Goal: Transaction & Acquisition: Book appointment/travel/reservation

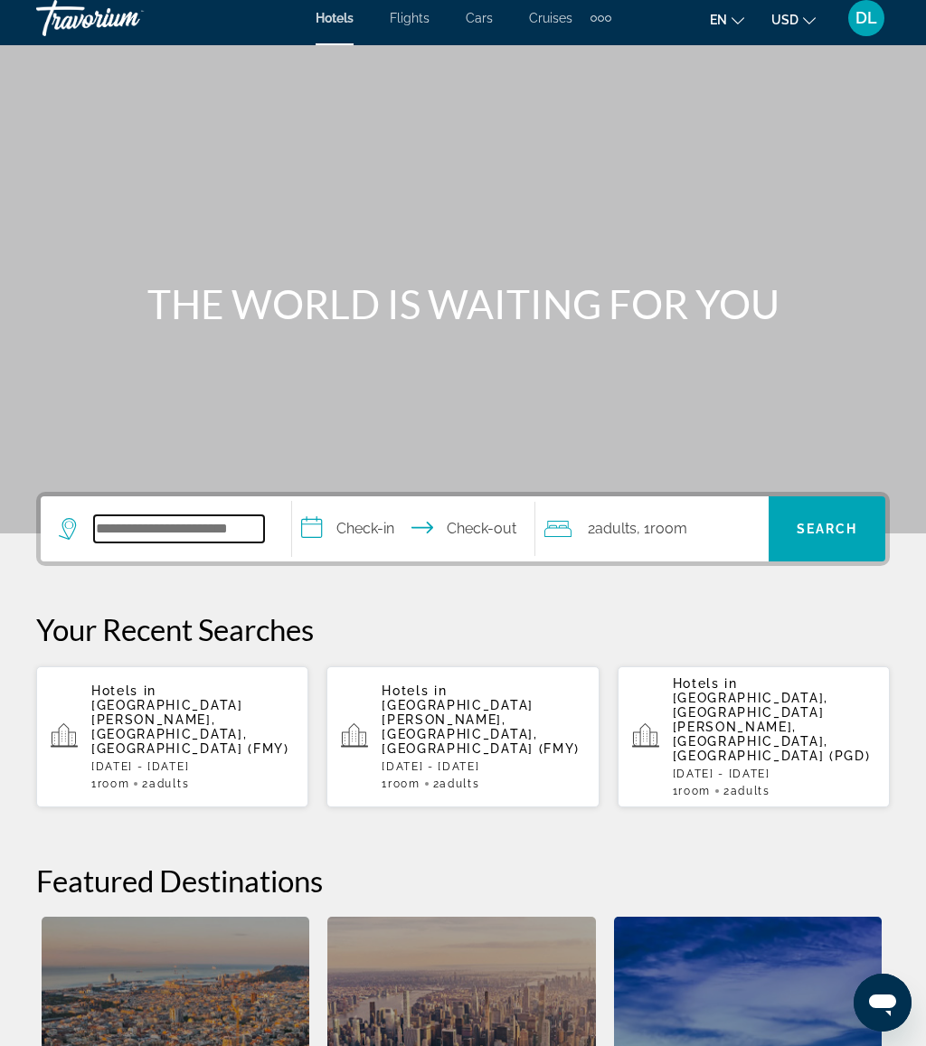
click at [170, 523] on input "Search widget" at bounding box center [179, 529] width 170 height 27
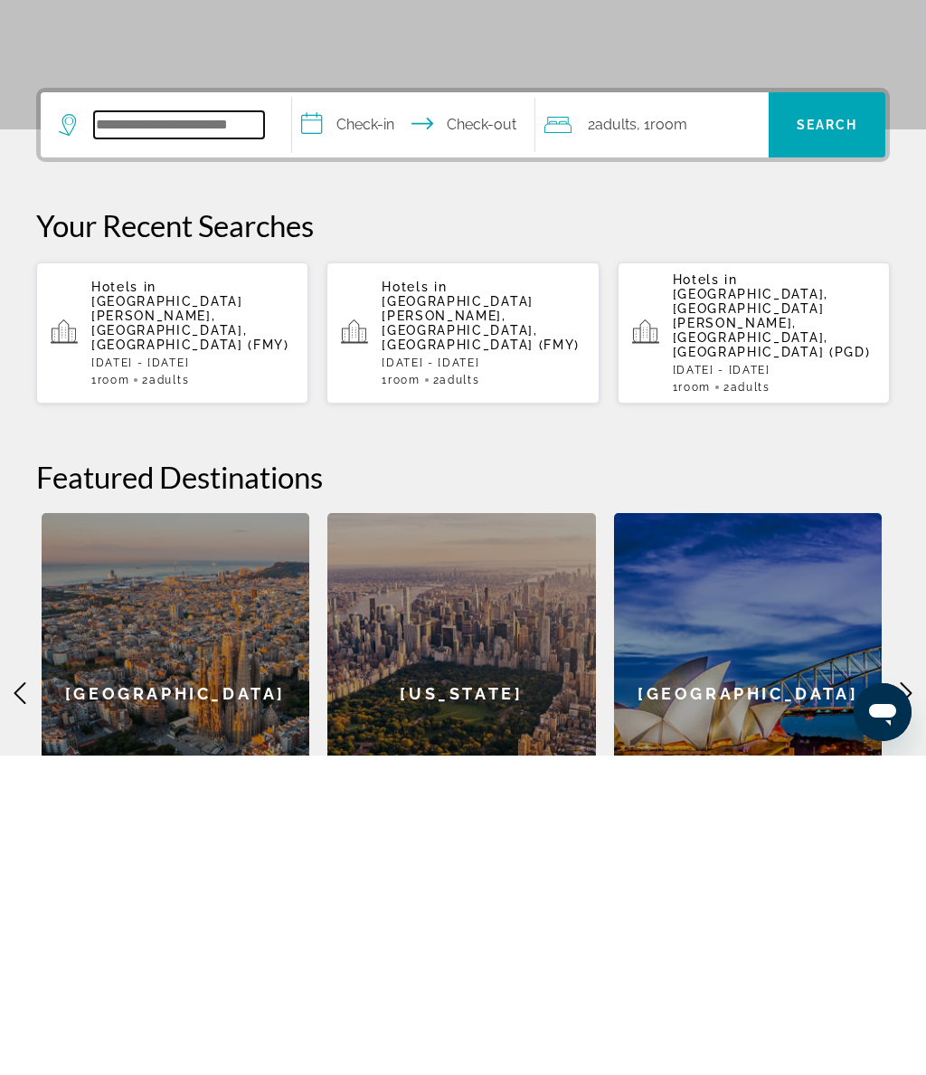
scroll to position [123, 0]
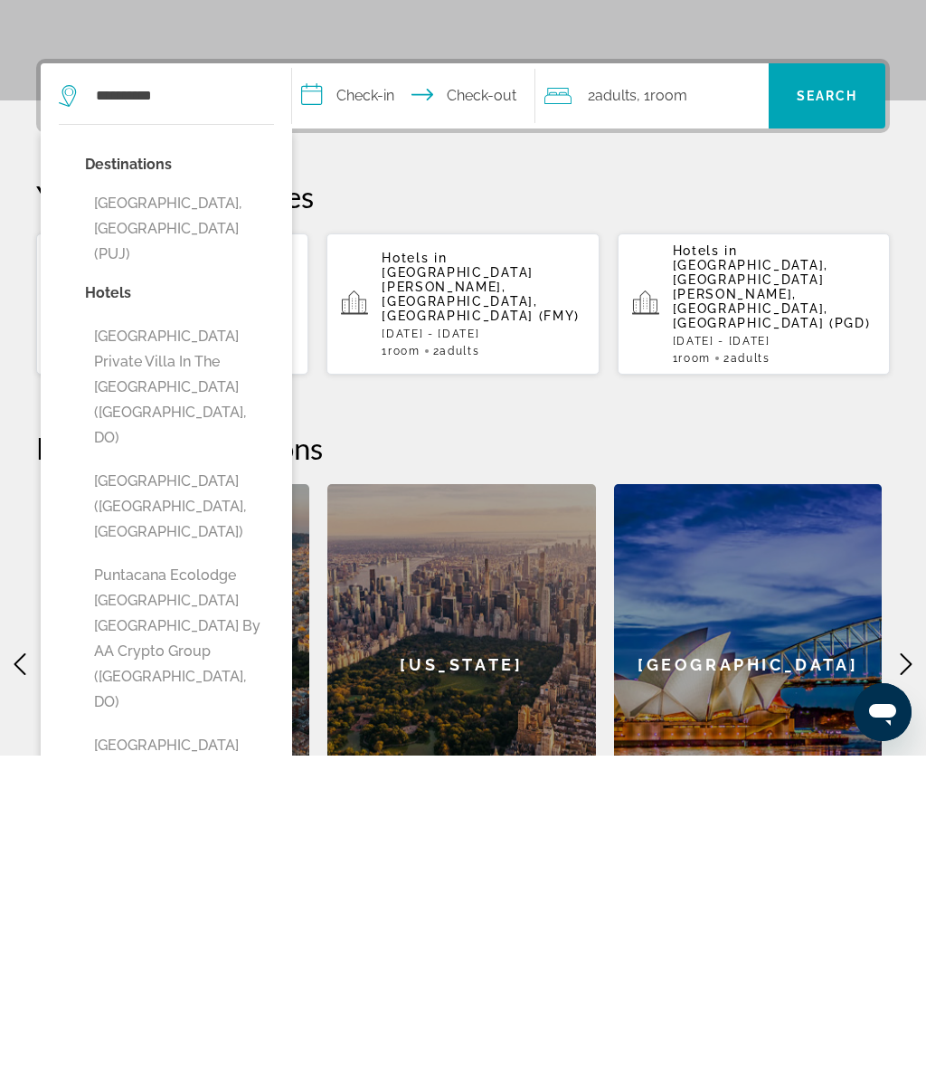
click at [223, 506] on button "Punta Cana, Dominican Republic (PUJ)" at bounding box center [179, 548] width 189 height 85
type input "**********"
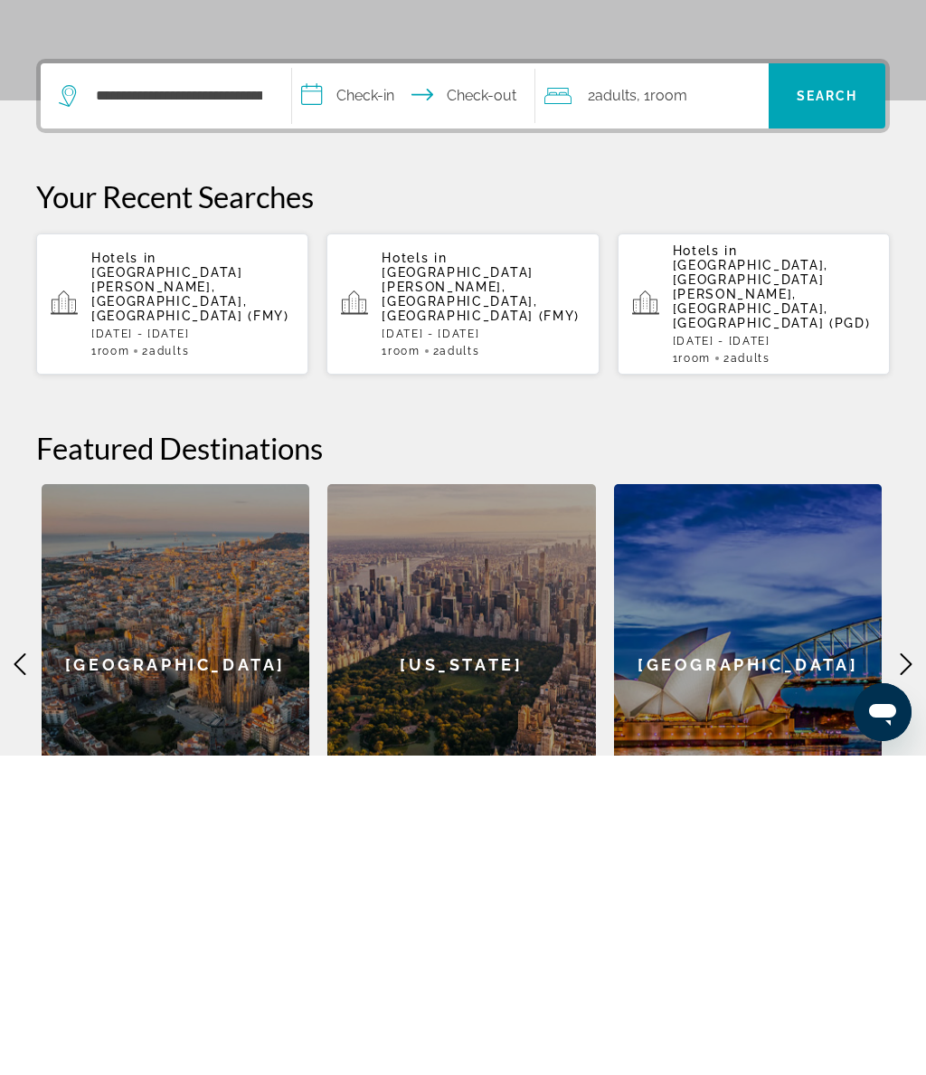
click at [382, 383] on input "**********" at bounding box center [417, 418] width 250 height 71
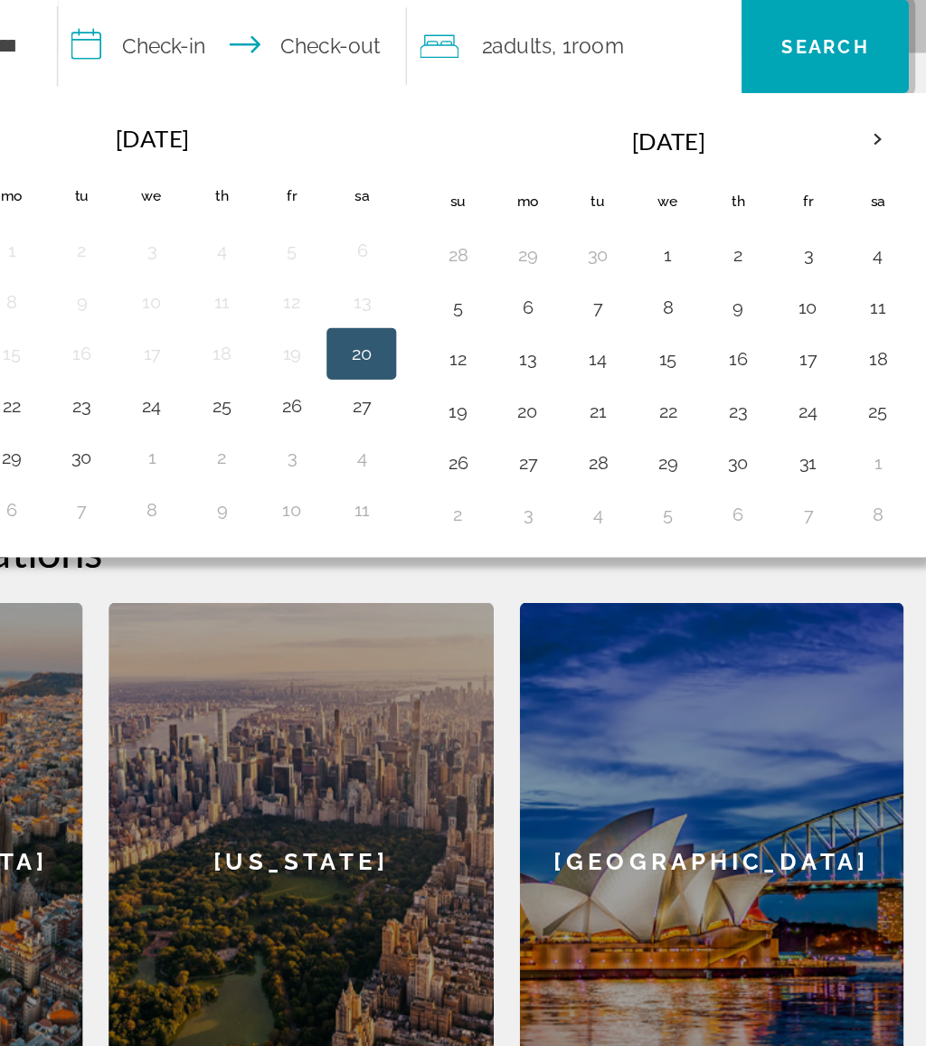
scroll to position [376, 0]
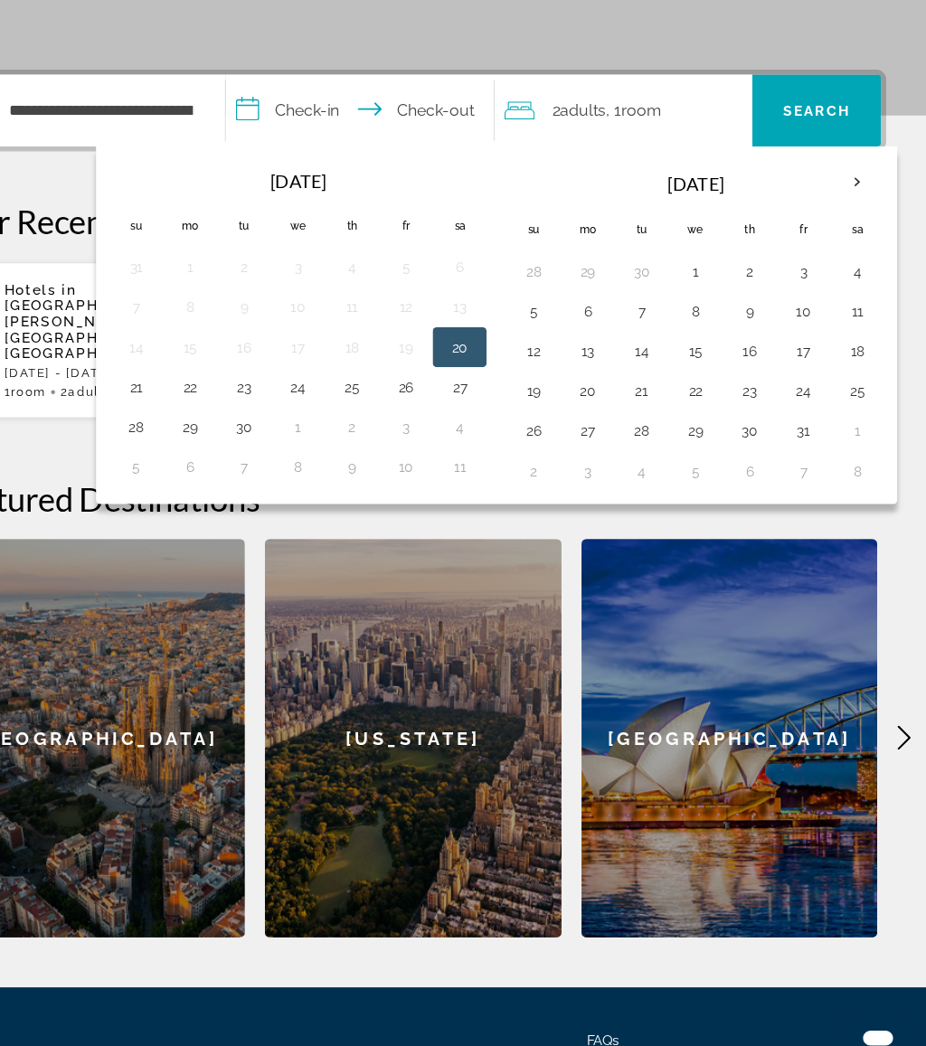
click at [703, 295] on button "1" at bounding box center [717, 307] width 29 height 25
click at [654, 331] on button "7" at bounding box center [668, 343] width 29 height 25
type input "**********"
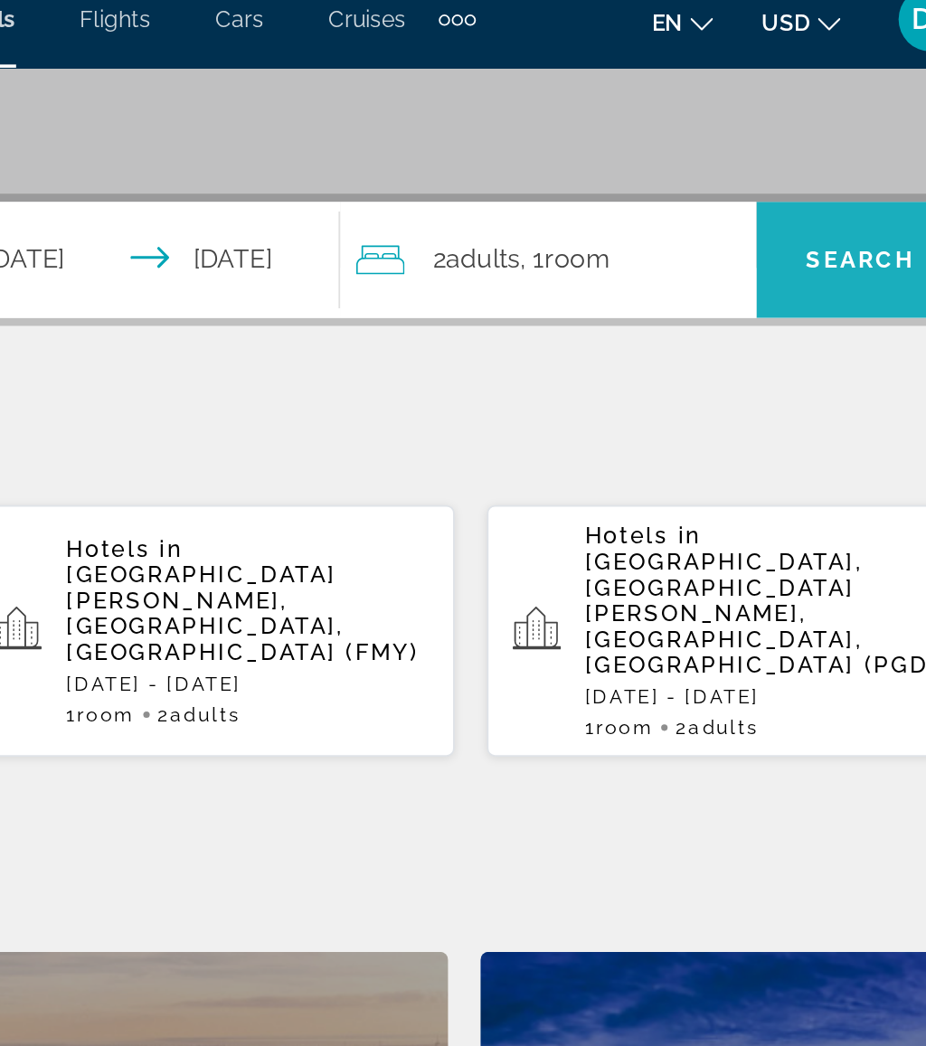
scroll to position [346, 0]
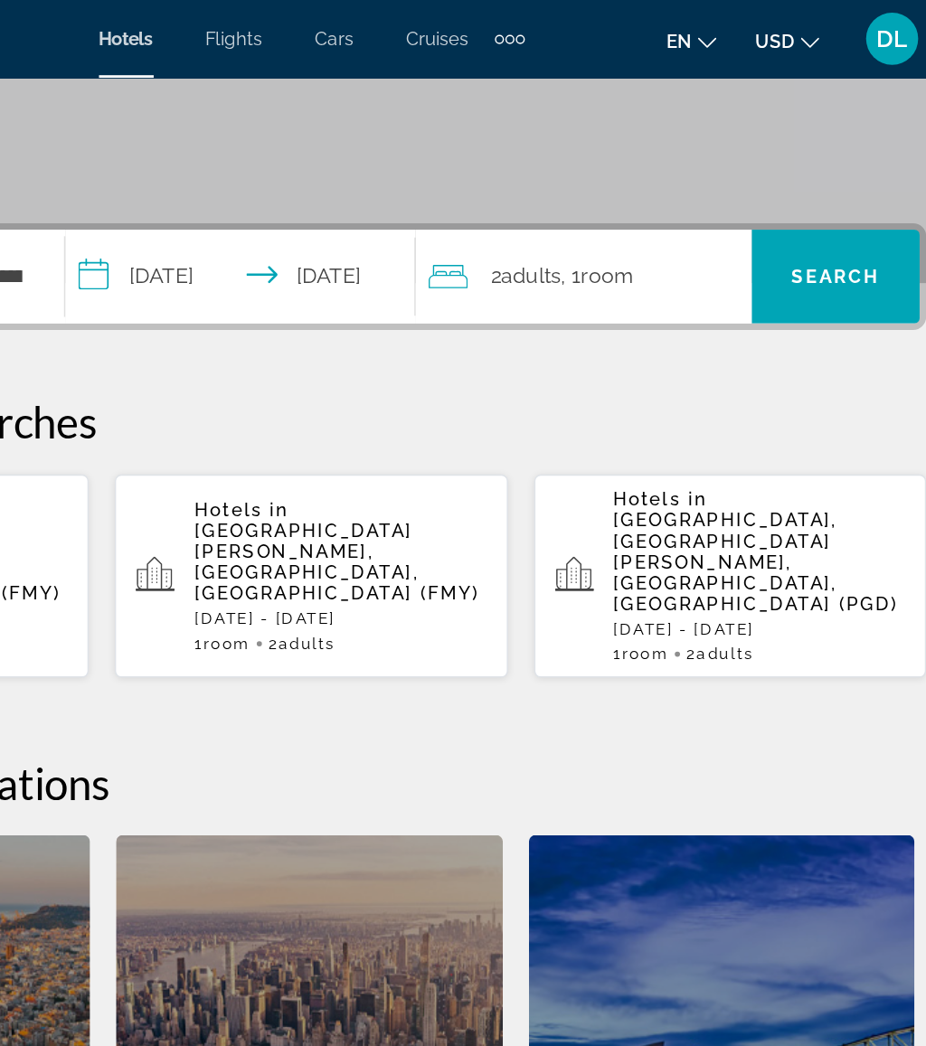
click at [544, 191] on div "2 Adult Adults , 1 Room rooms" at bounding box center [656, 192] width 224 height 25
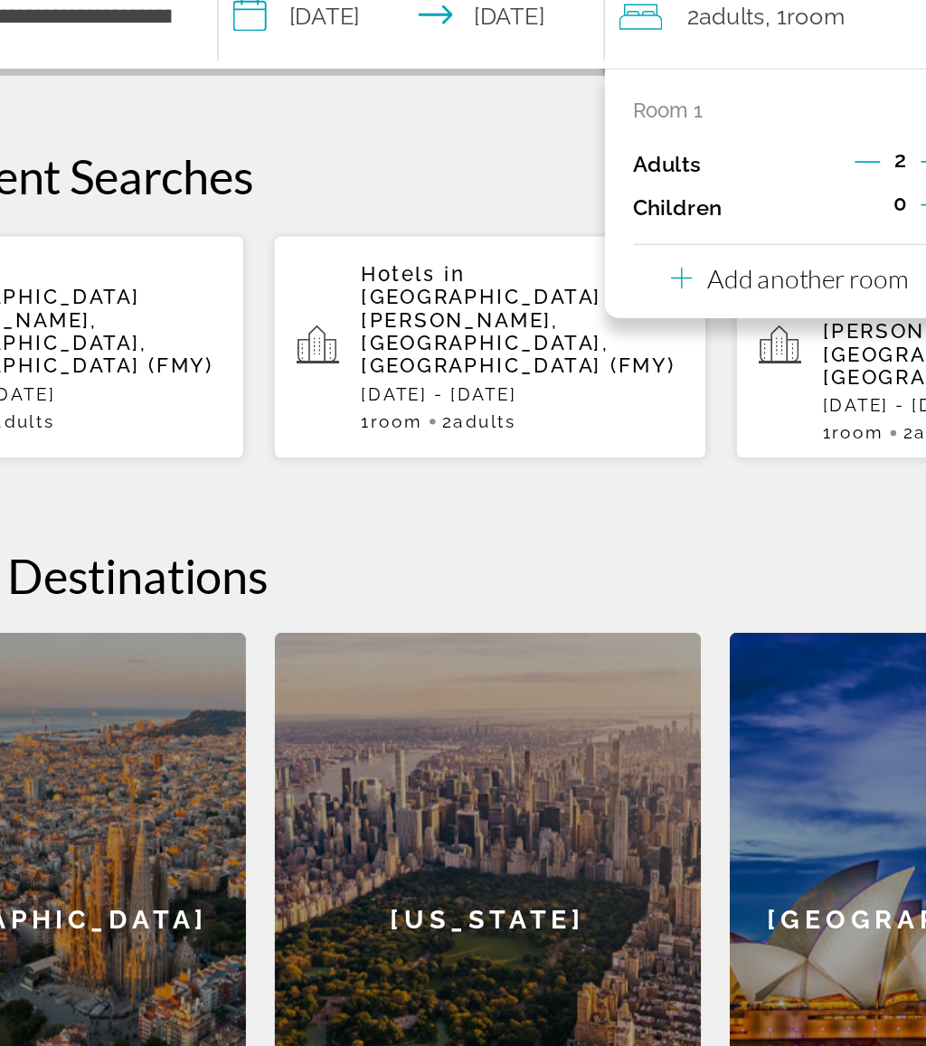
click at [600, 347] on p "Add another room" at bounding box center [663, 357] width 127 height 20
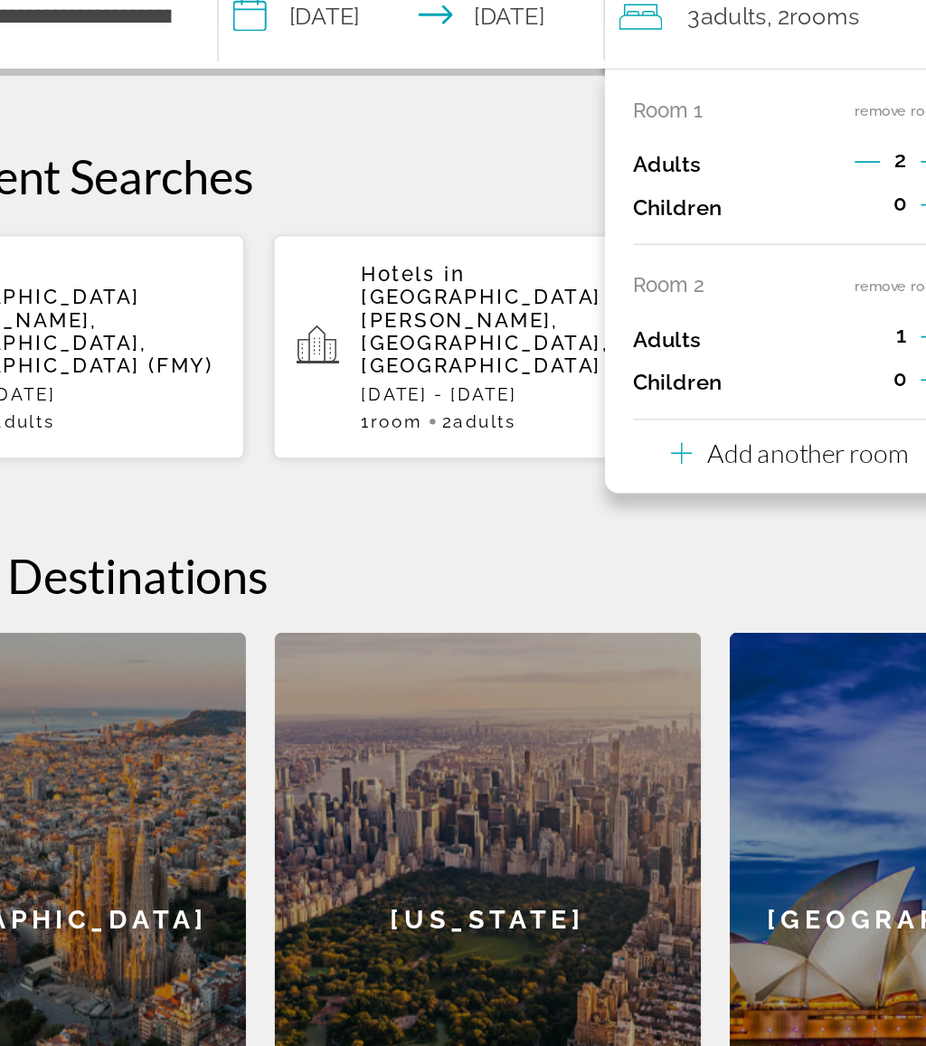
click at [600, 458] on p "Add another room" at bounding box center [663, 468] width 127 height 20
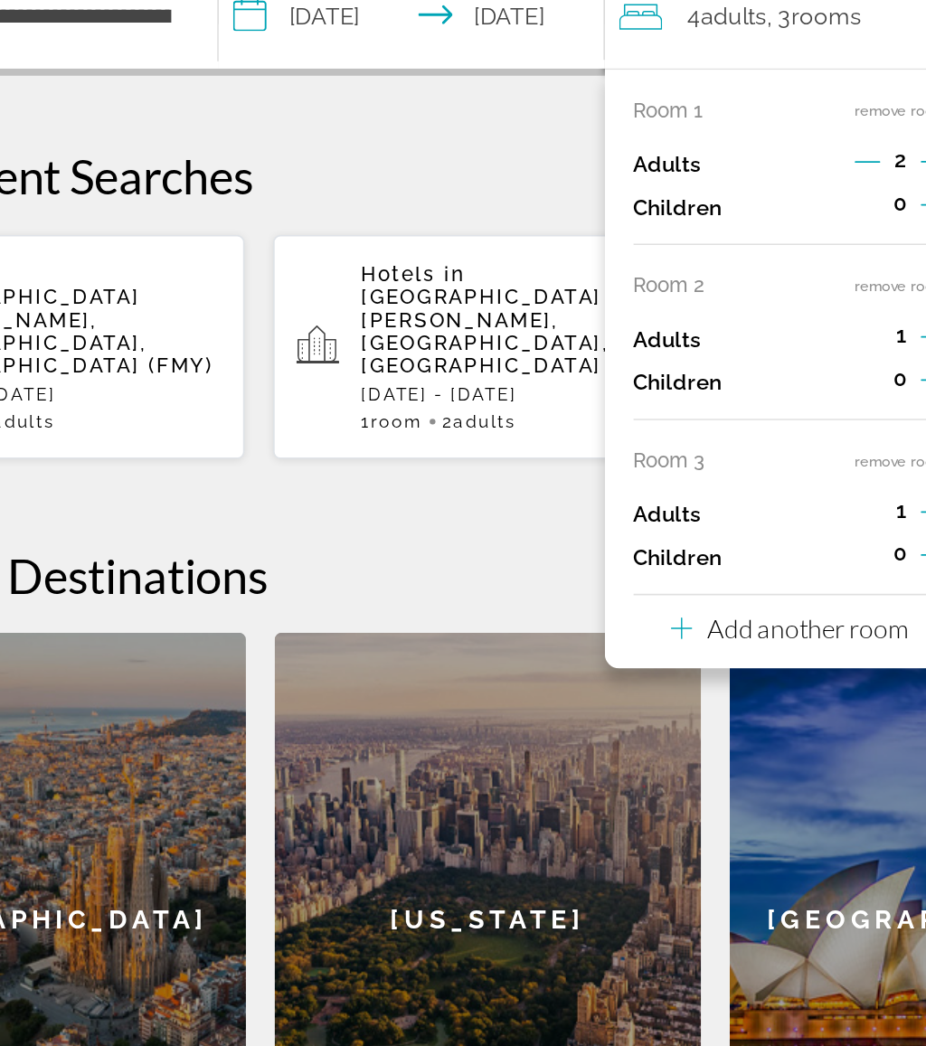
click at [600, 568] on p "Add another room" at bounding box center [663, 578] width 127 height 20
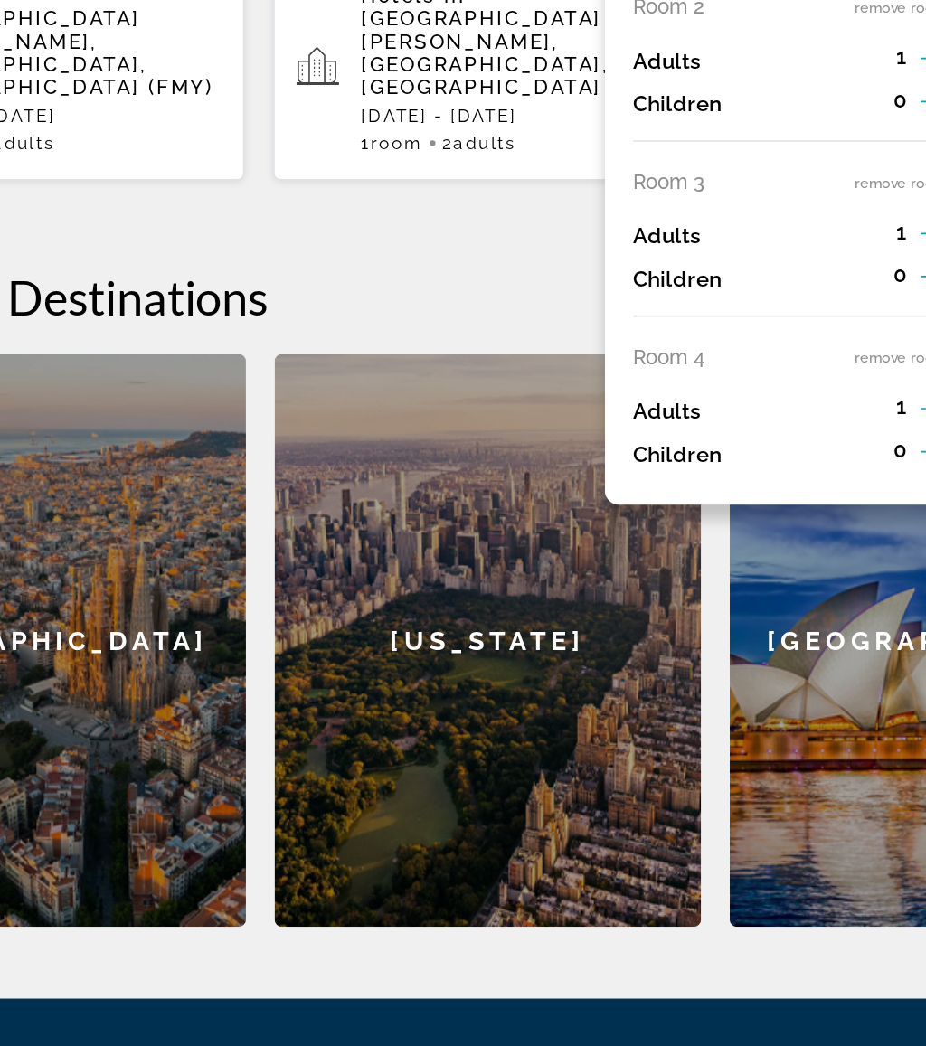
scroll to position [365, 0]
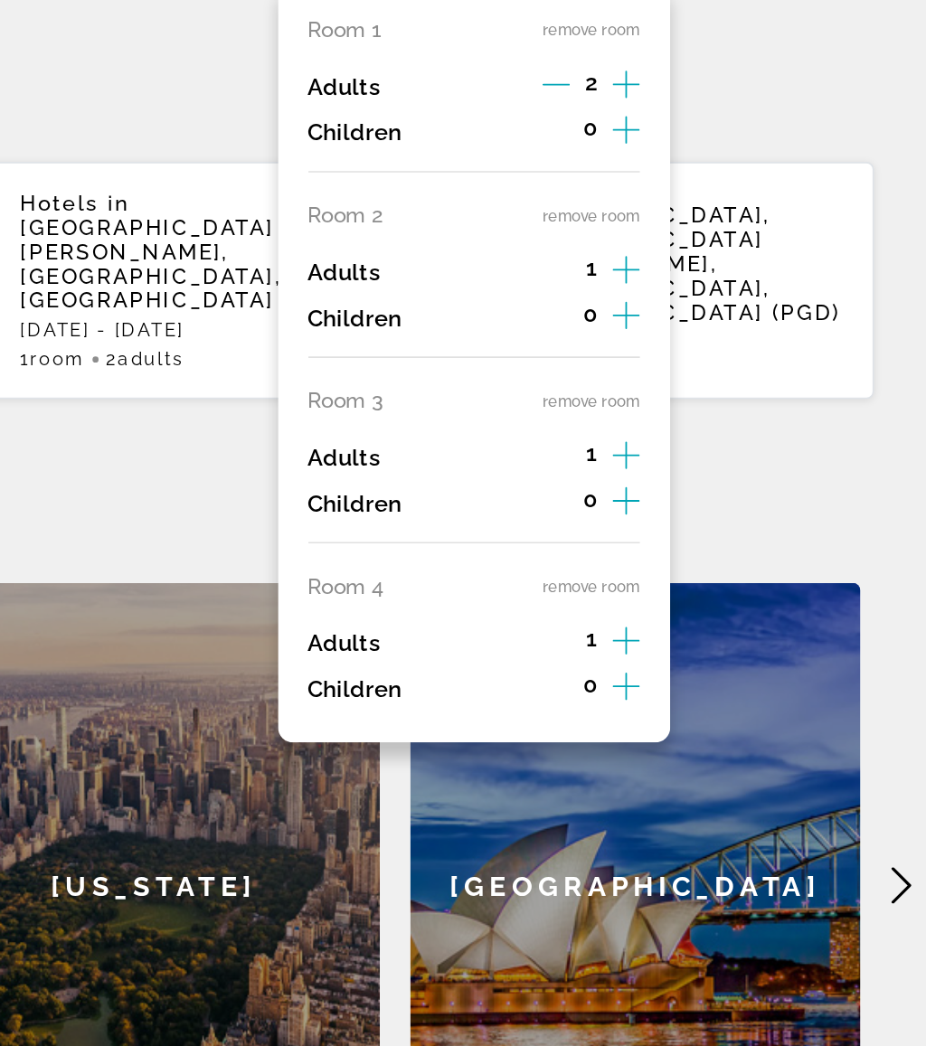
click at [693, 557] on button "remove room" at bounding box center [722, 563] width 58 height 12
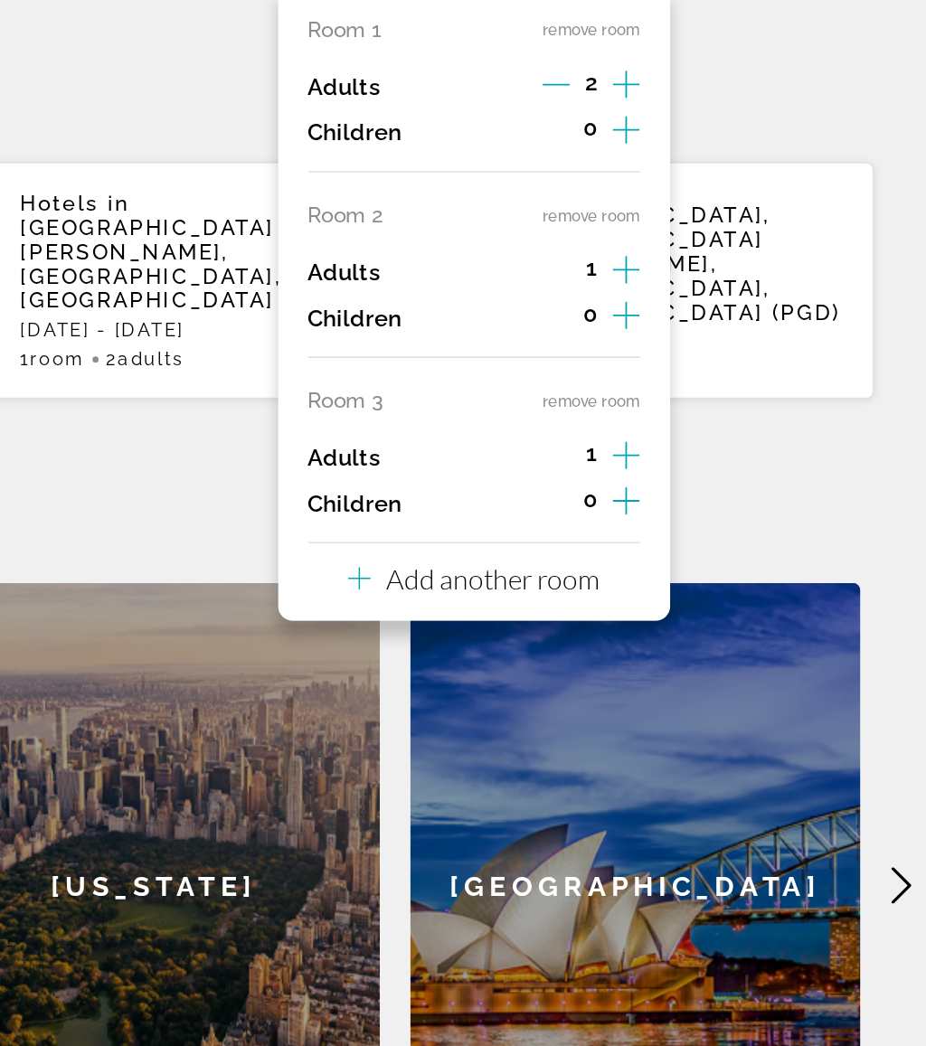
click at [693, 447] on button "remove room" at bounding box center [722, 453] width 58 height 12
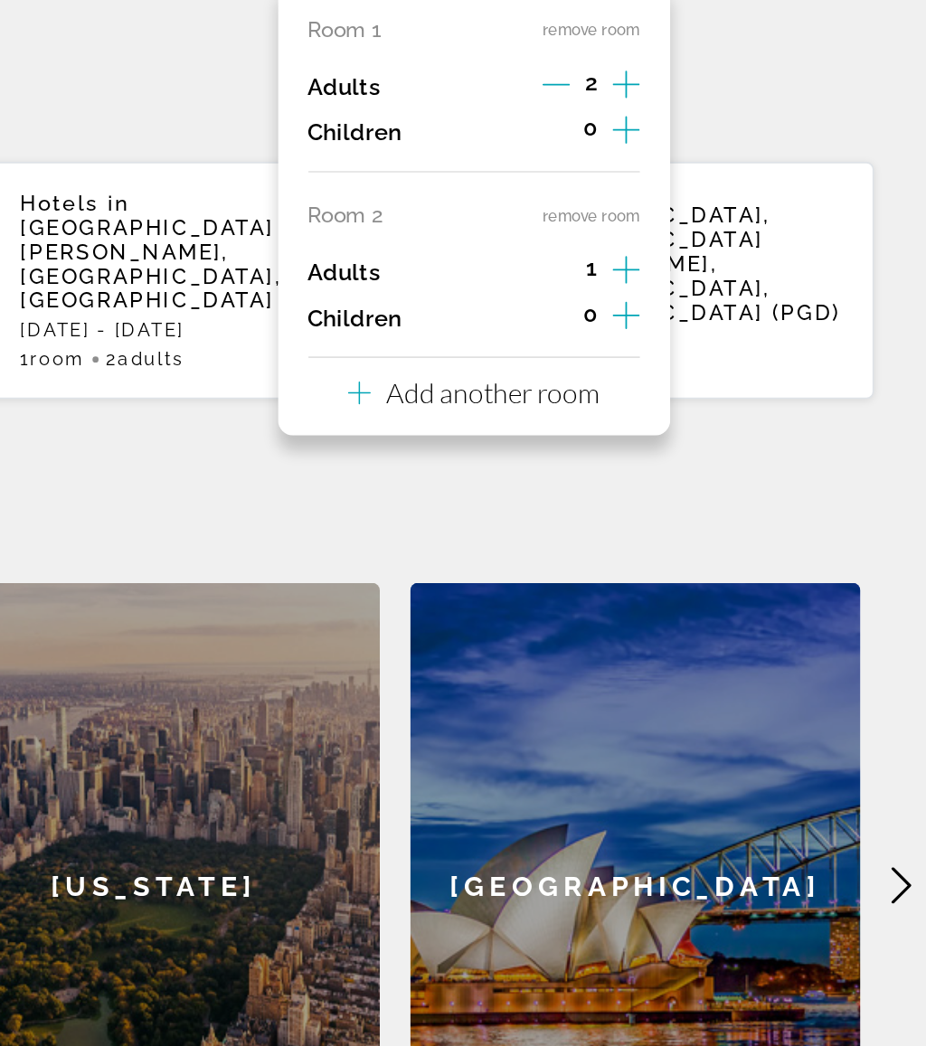
click at [693, 336] on button "remove room" at bounding box center [722, 342] width 58 height 12
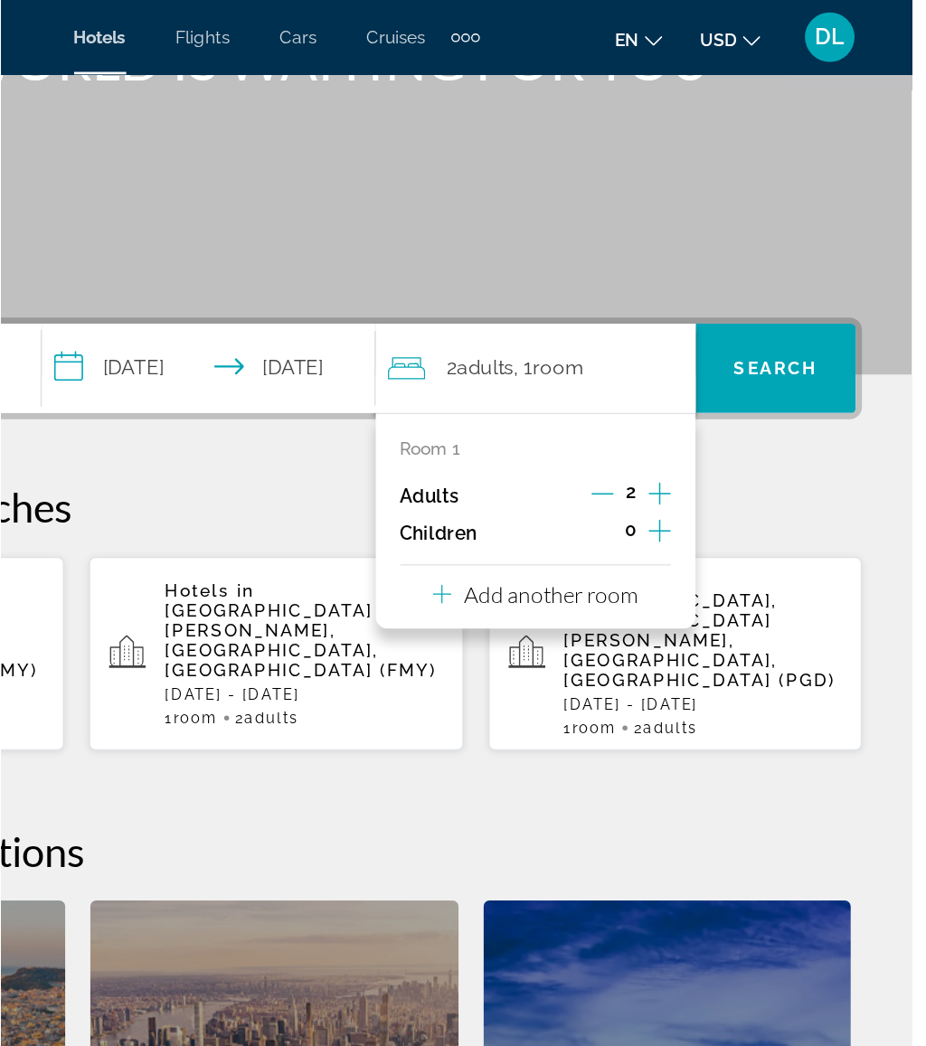
scroll to position [249, 0]
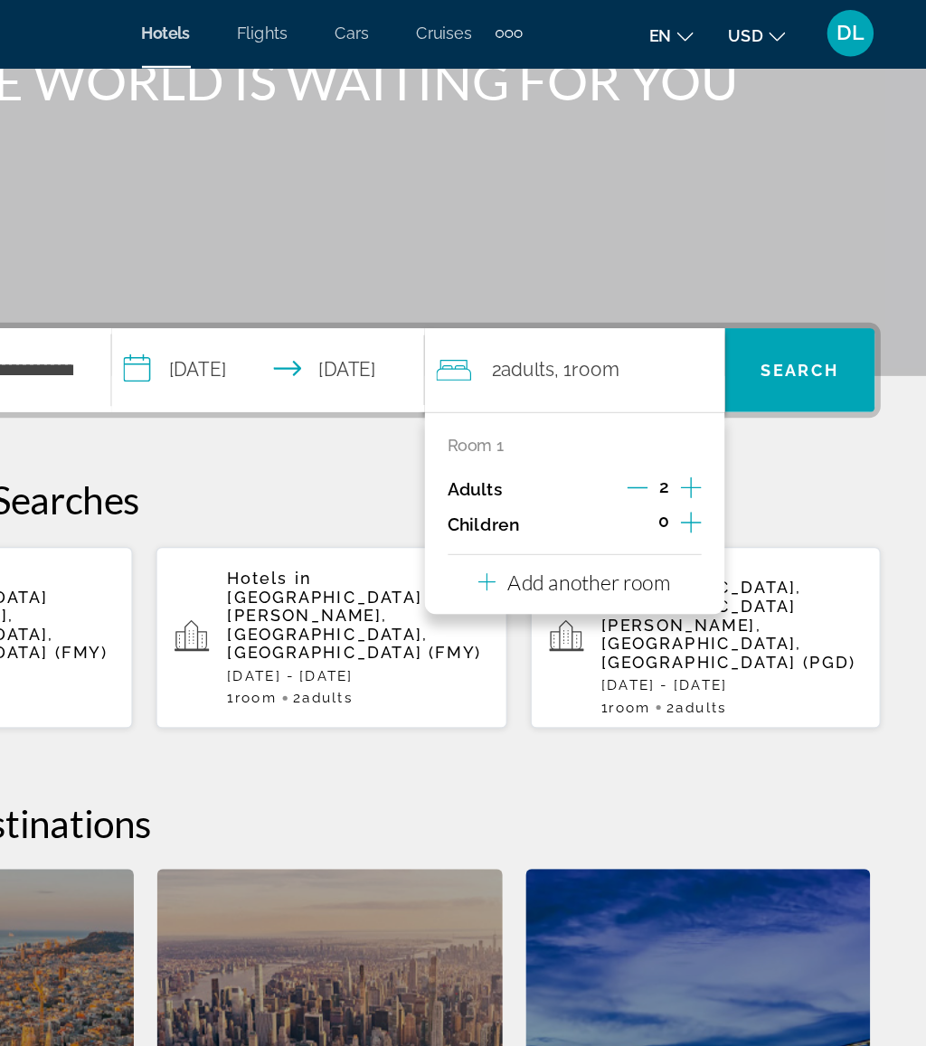
click at [797, 283] on span "Search" at bounding box center [828, 289] width 62 height 14
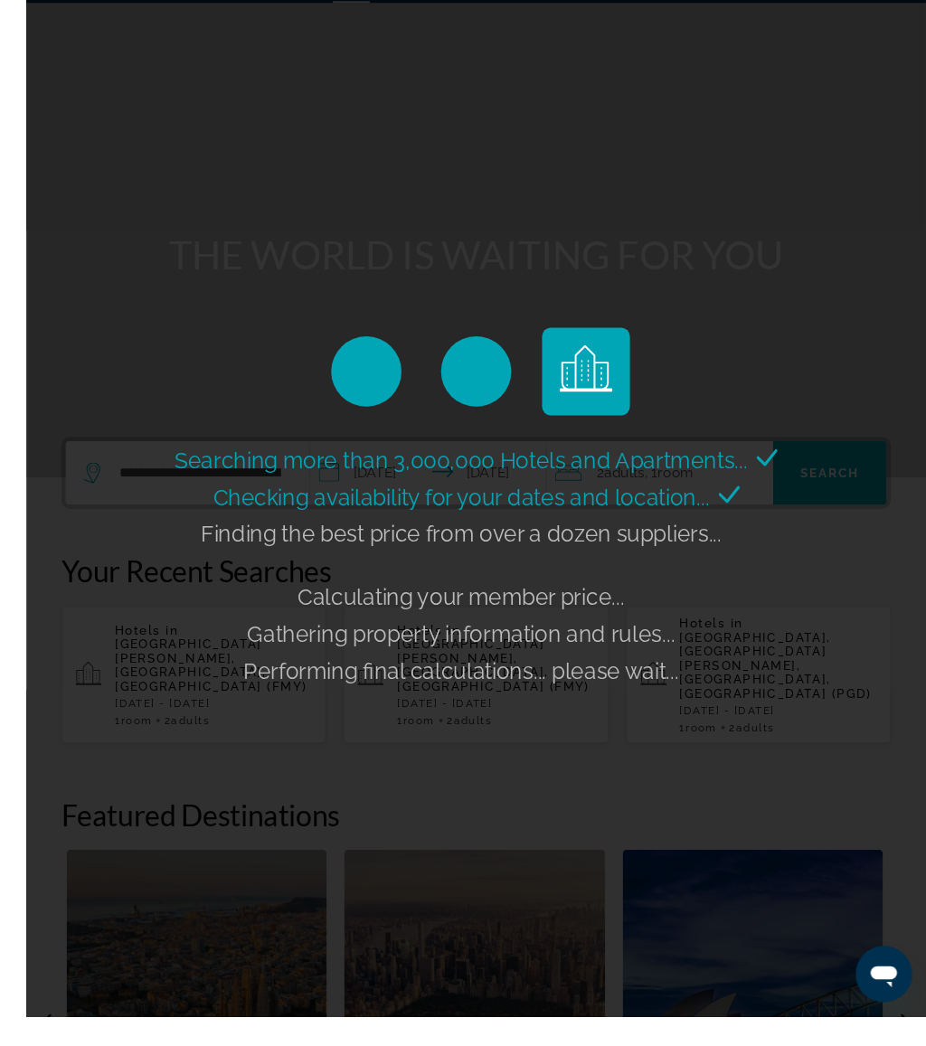
scroll to position [111, 0]
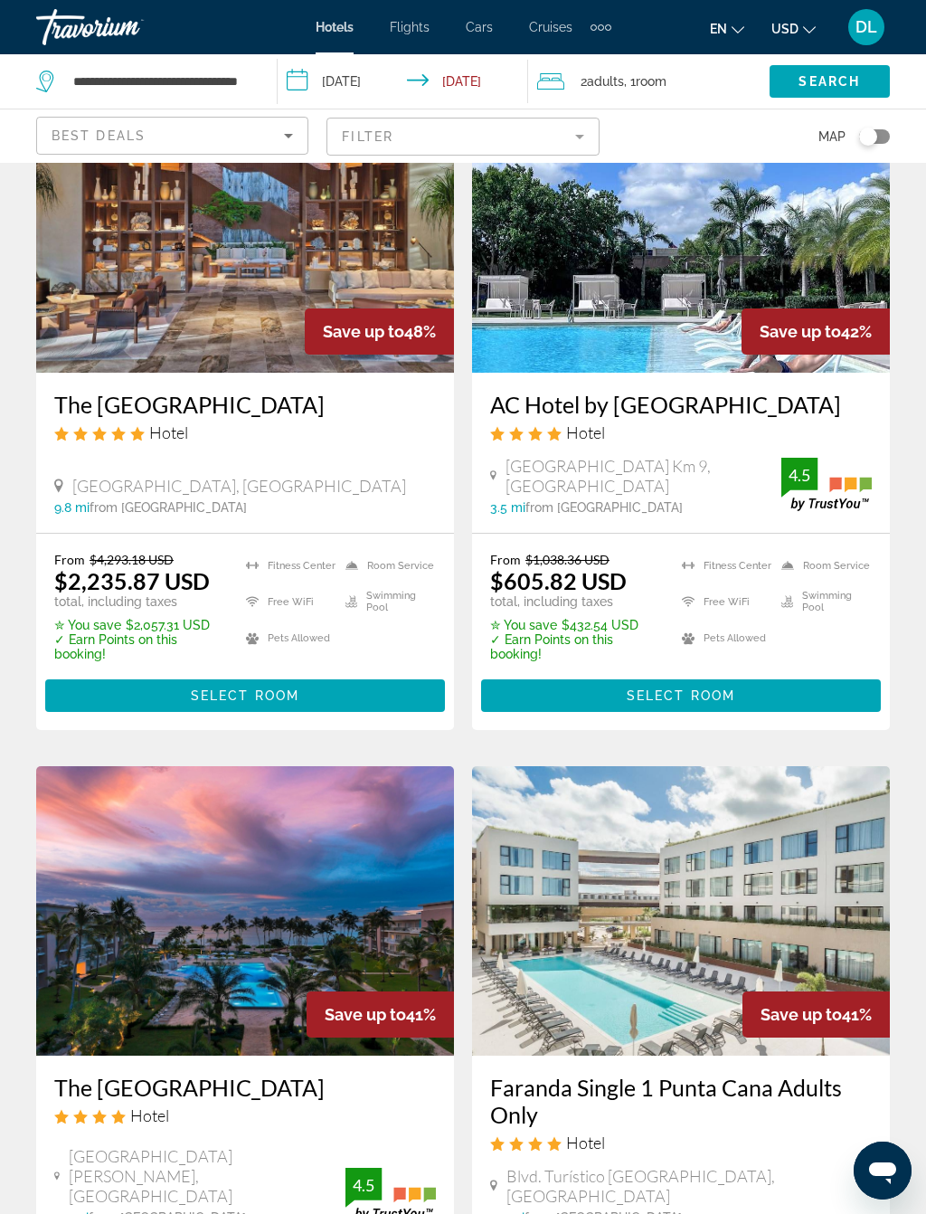
scroll to position [999, 0]
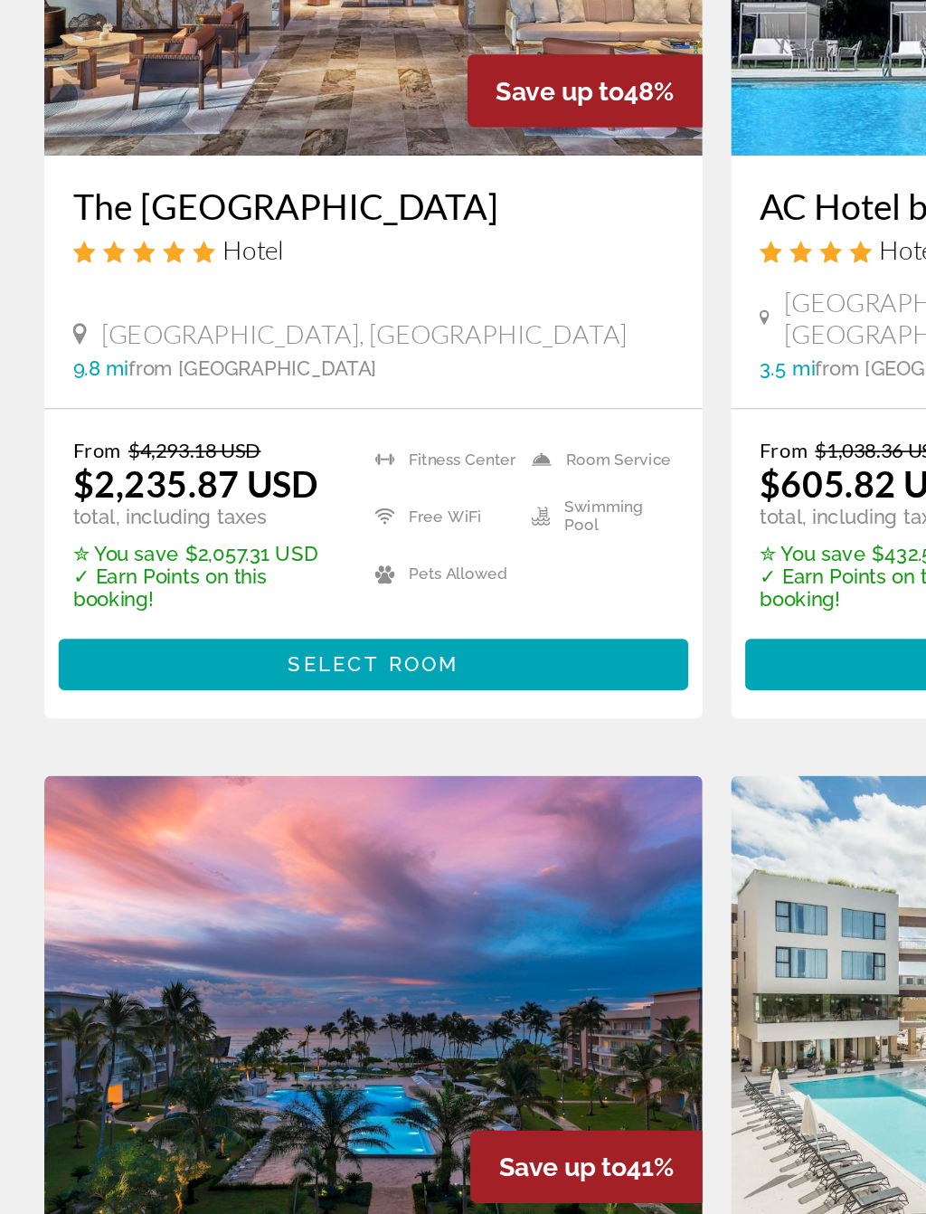
click at [301, 582] on span "Main content" at bounding box center [245, 603] width 400 height 43
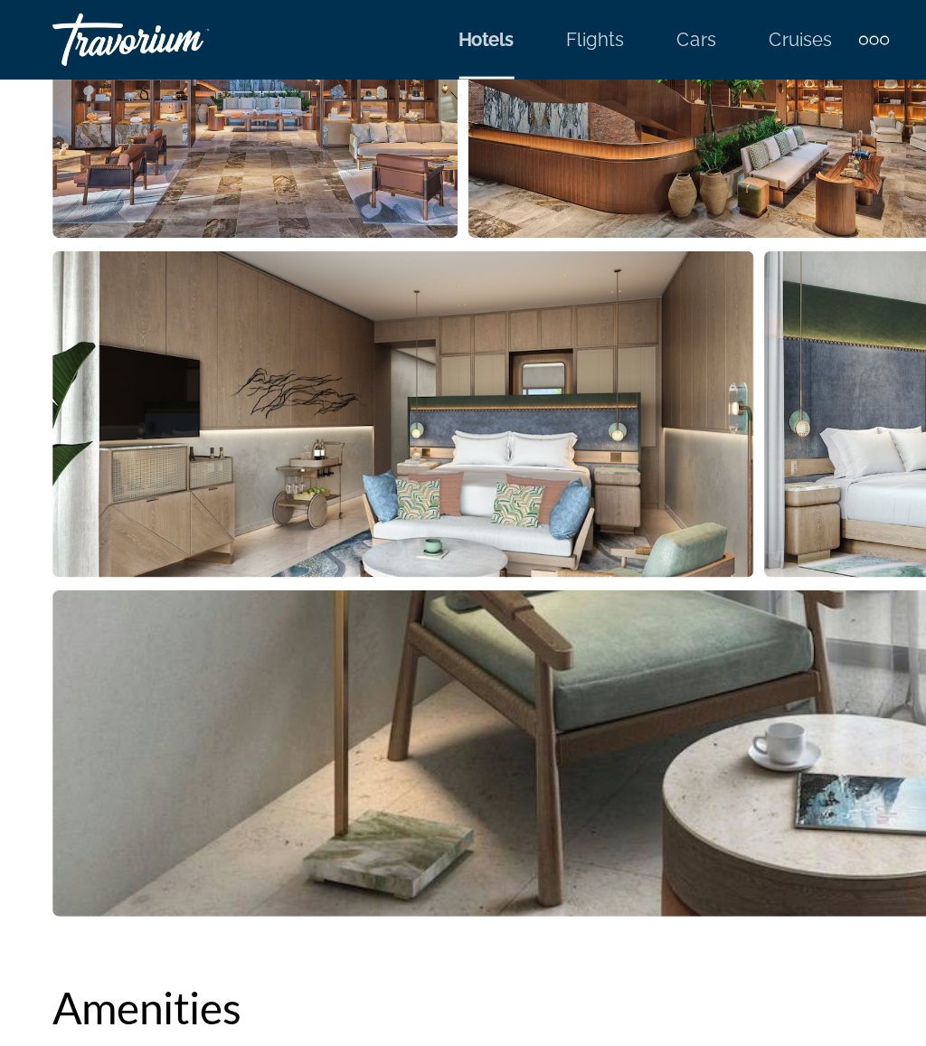
scroll to position [1391, 0]
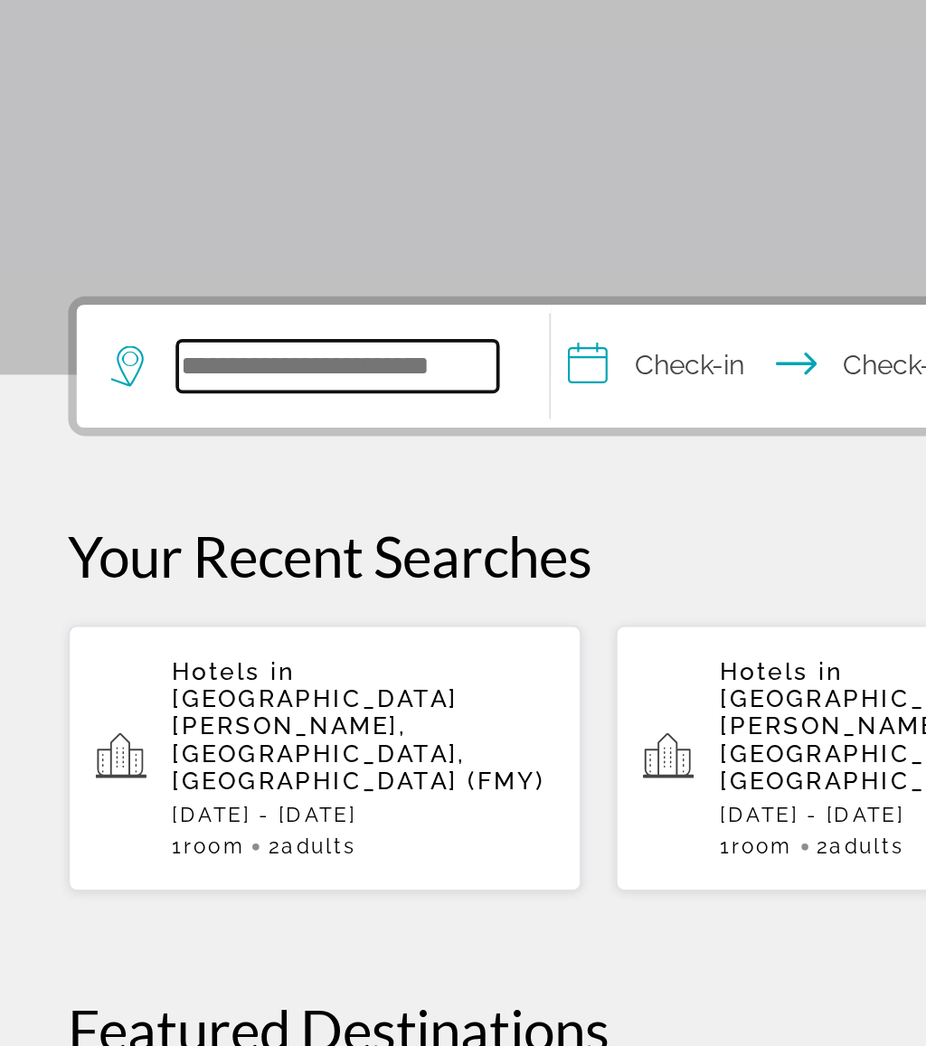
click at [147, 525] on input "Search widget" at bounding box center [179, 538] width 170 height 27
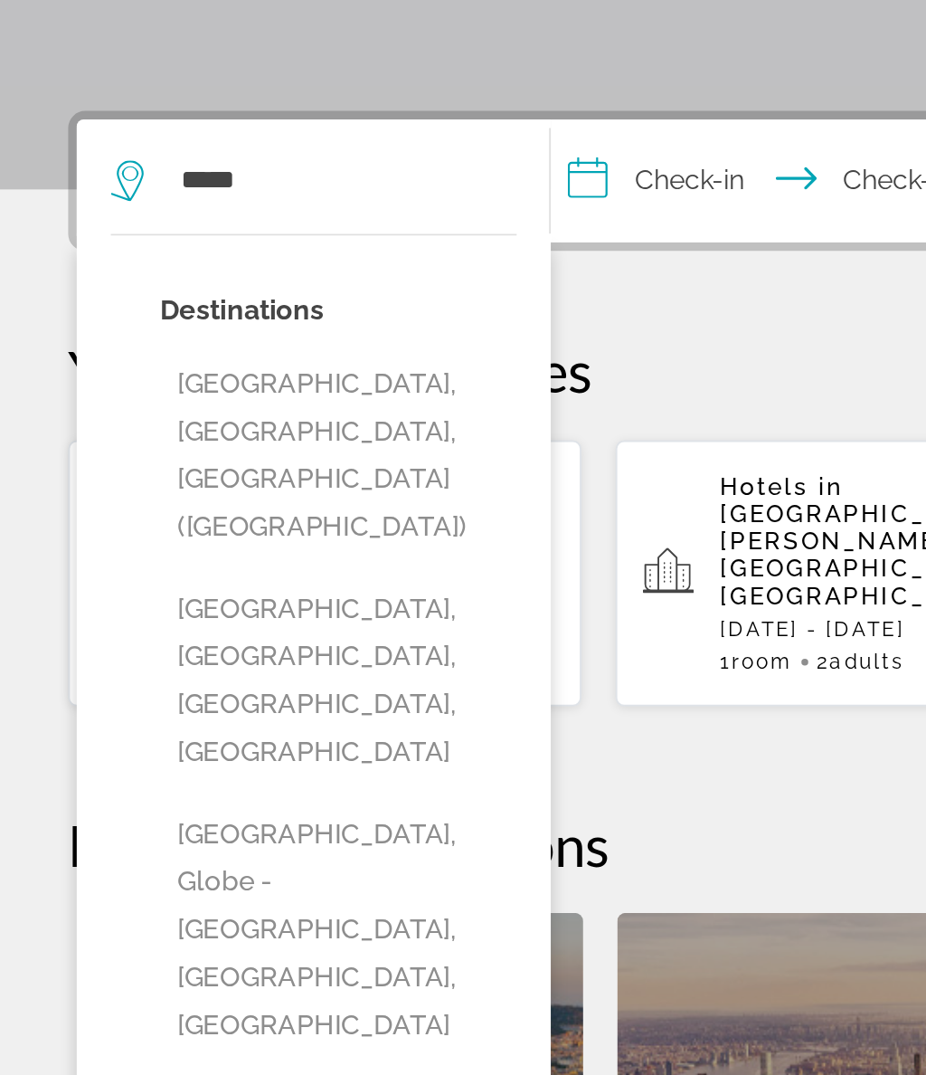
click at [241, 629] on button "[GEOGRAPHIC_DATA], [GEOGRAPHIC_DATA], [GEOGRAPHIC_DATA] ([GEOGRAPHIC_DATA])" at bounding box center [179, 684] width 189 height 110
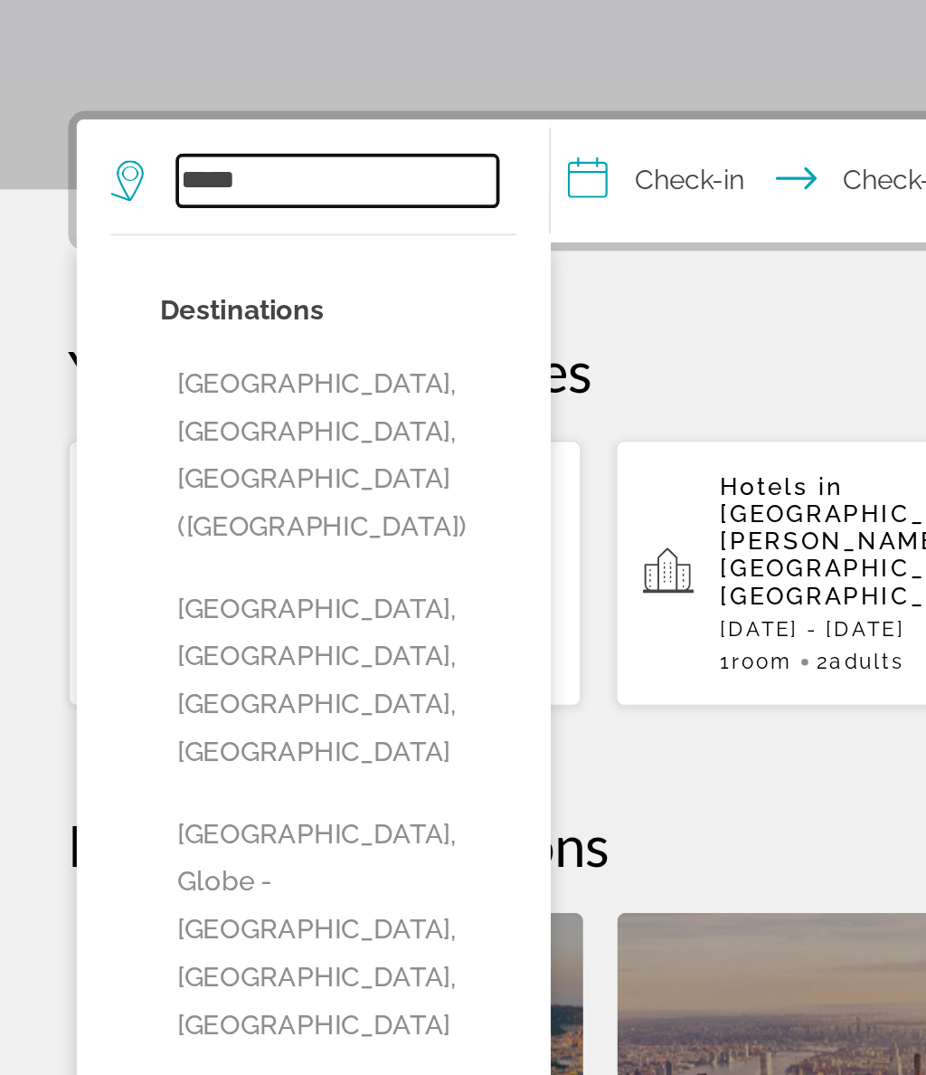
type input "**********"
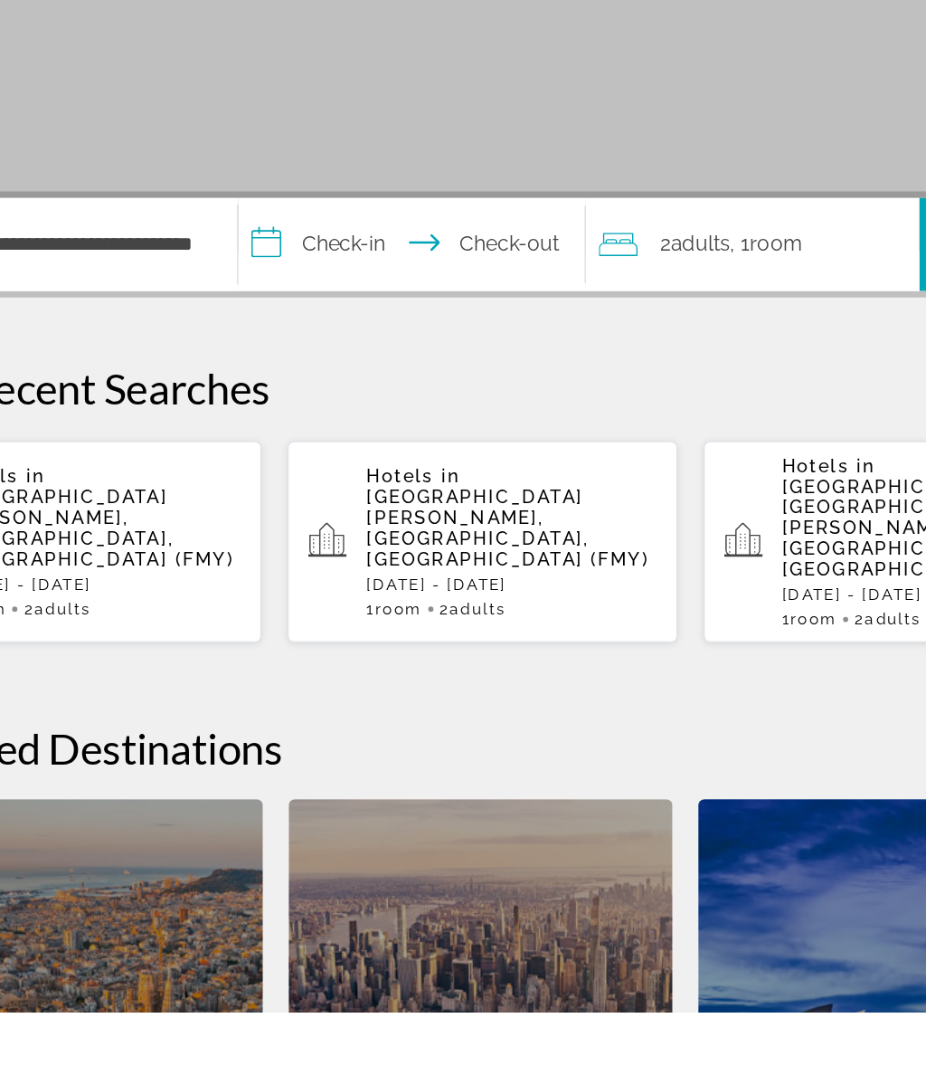
click at [595, 529] on span "Adults" at bounding box center [616, 537] width 42 height 17
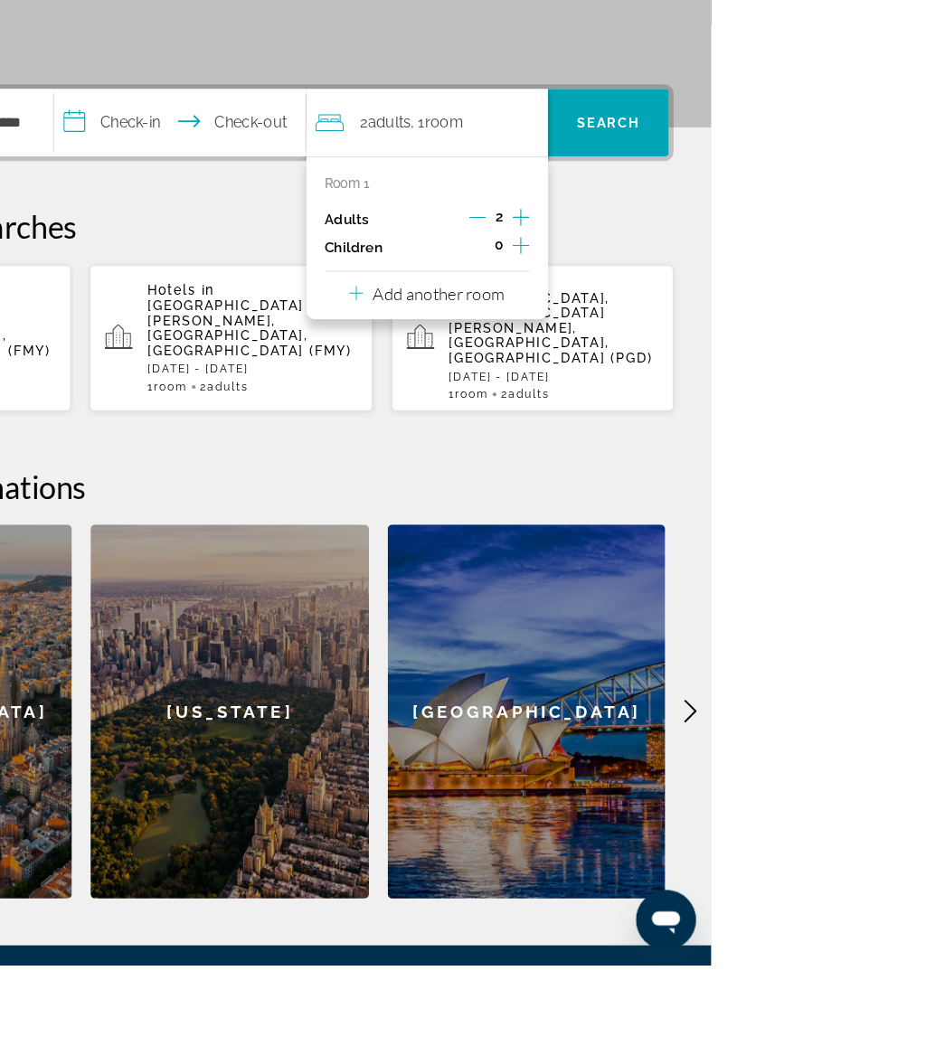
scroll to position [306, 0]
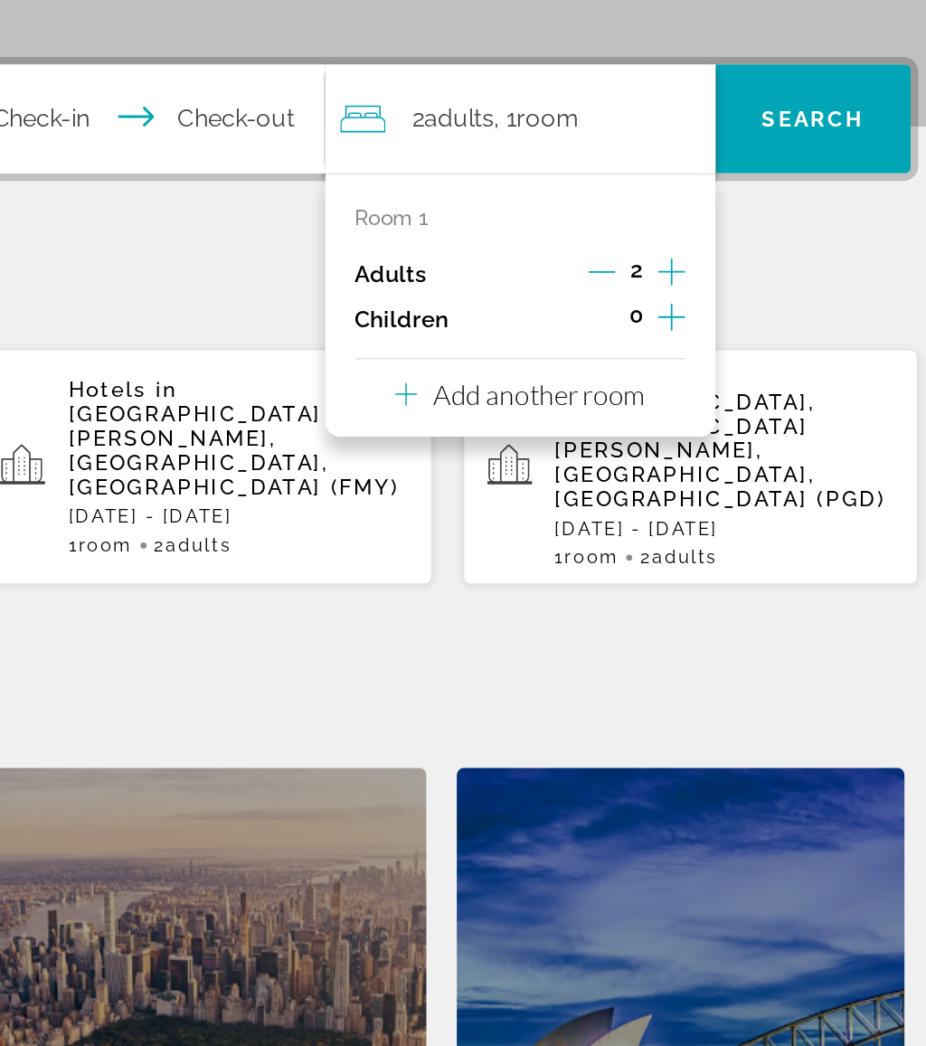
click at [600, 387] on p "Add another room" at bounding box center [663, 397] width 127 height 20
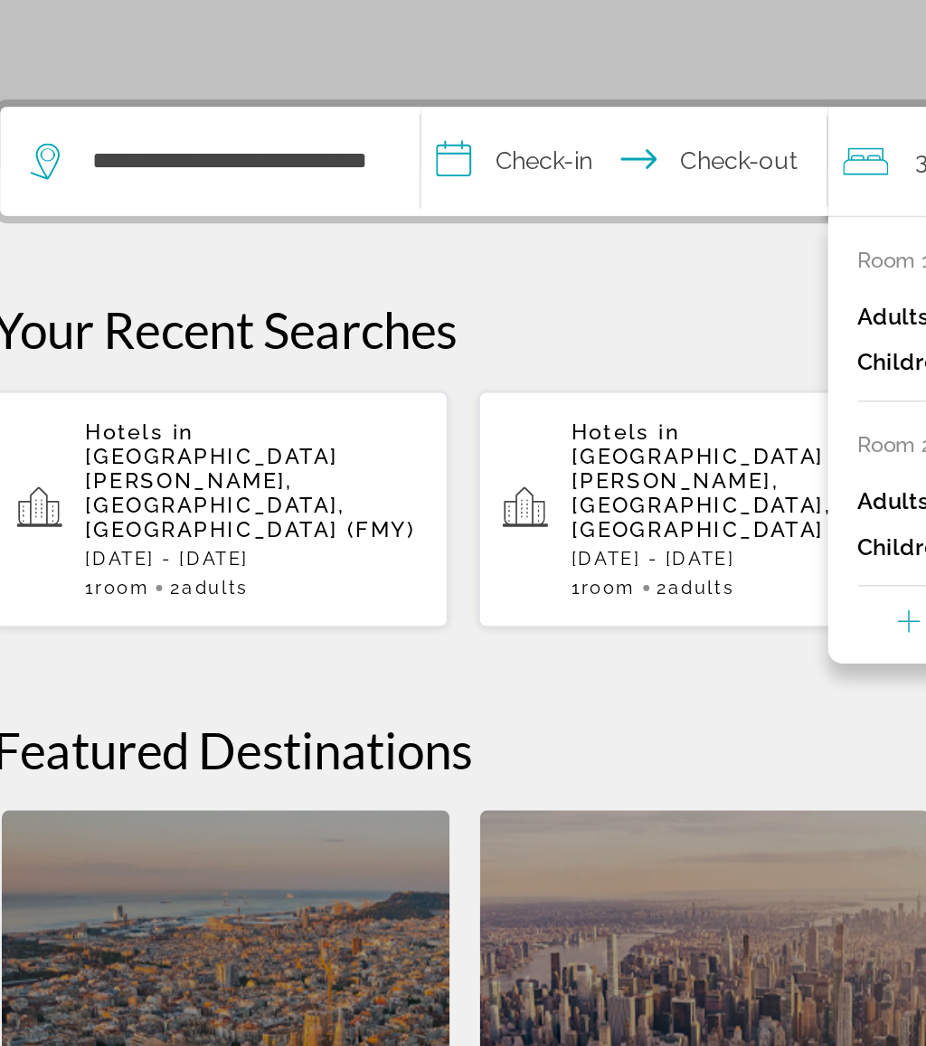
scroll to position [294, 0]
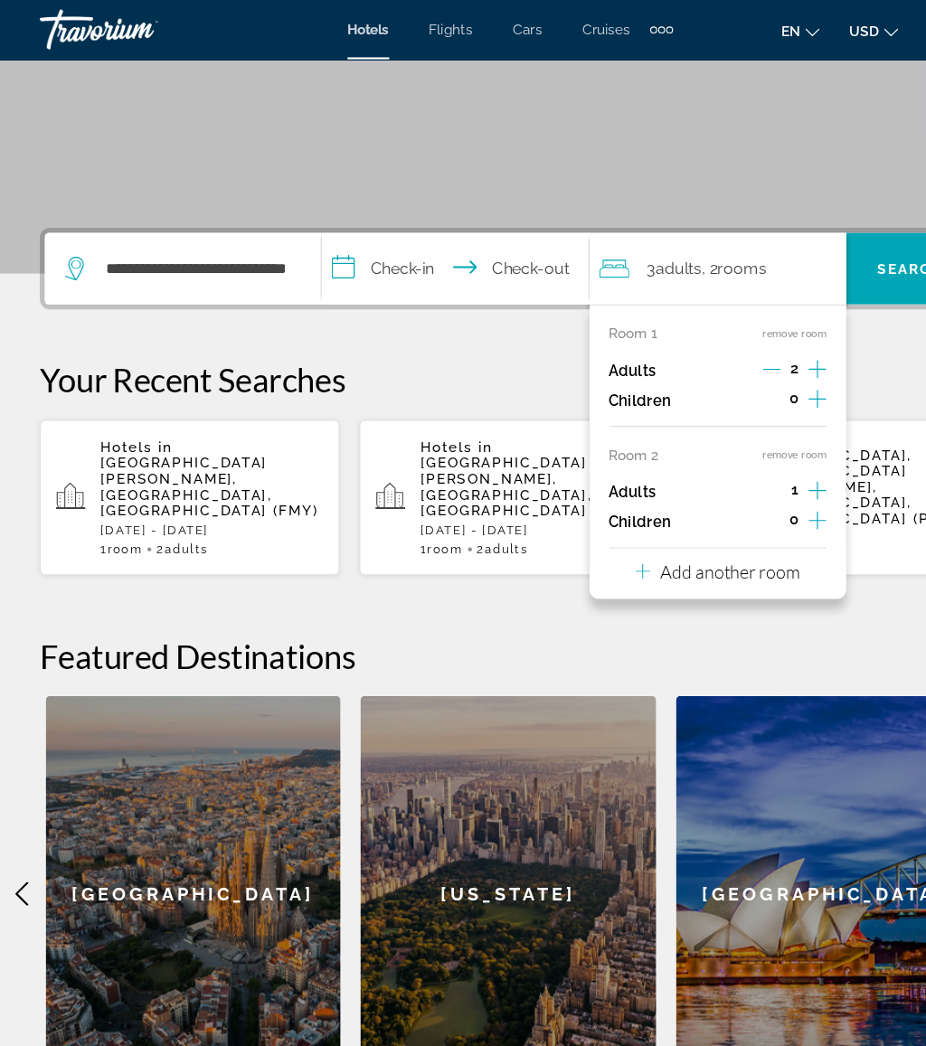
click at [711, 524] on button "Add another room" at bounding box center [651, 516] width 149 height 37
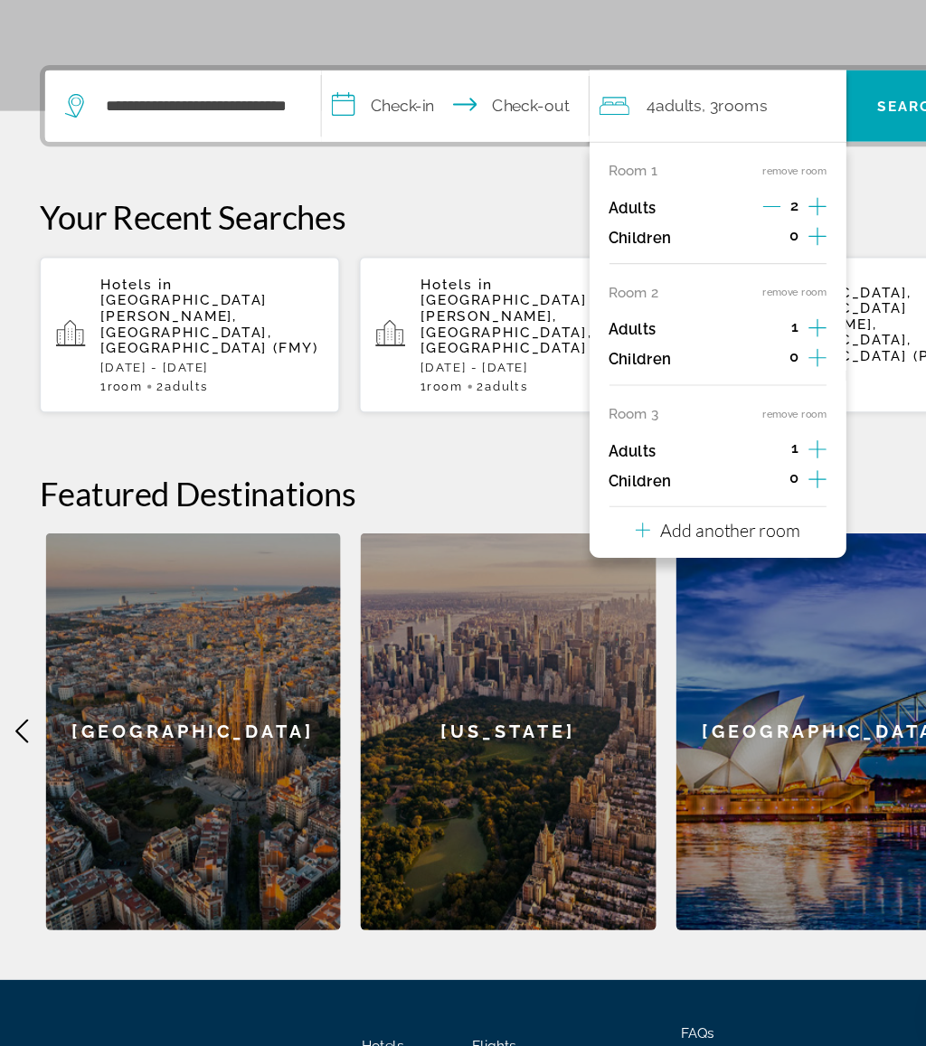
click at [725, 568] on p "Add another room" at bounding box center [663, 578] width 127 height 20
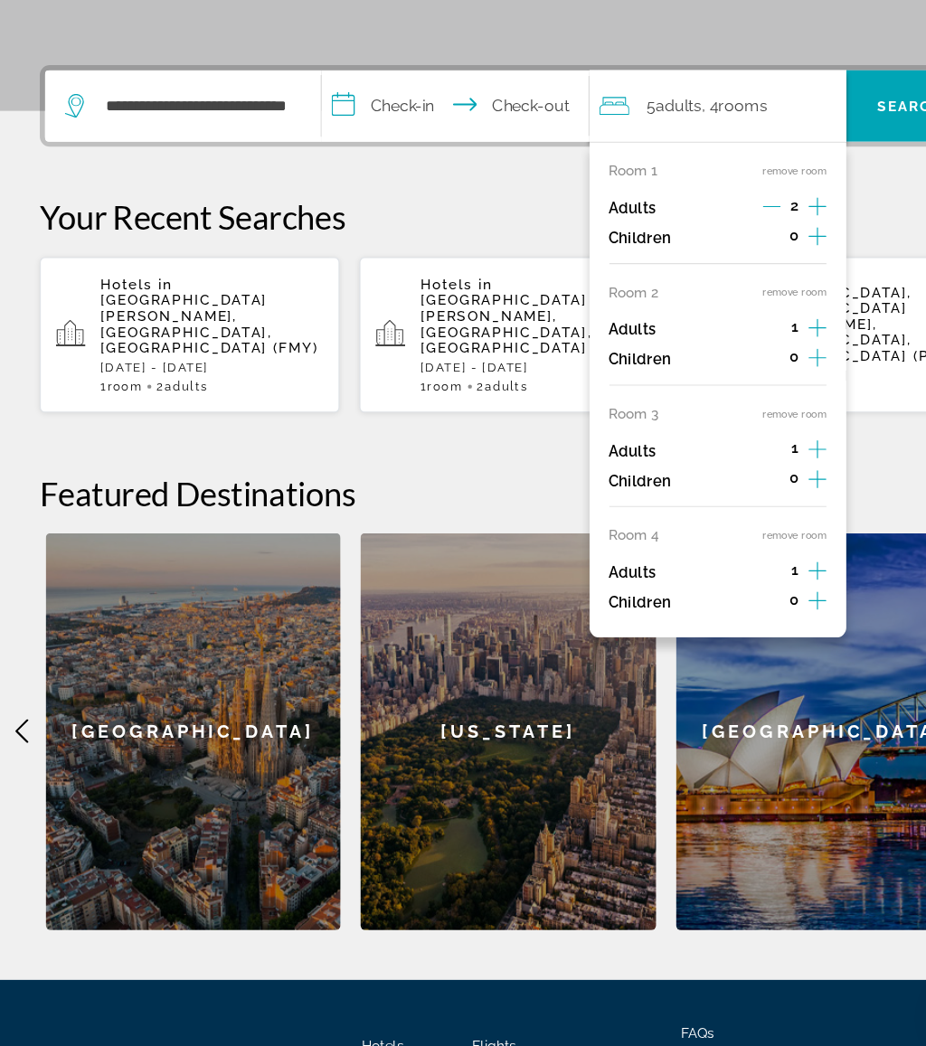
click at [747, 603] on icon "Increment adults" at bounding box center [742, 614] width 16 height 22
click at [735, 493] on icon "Increment adults" at bounding box center [742, 504] width 16 height 22
click at [751, 383] on icon "Increment adults" at bounding box center [742, 394] width 16 height 22
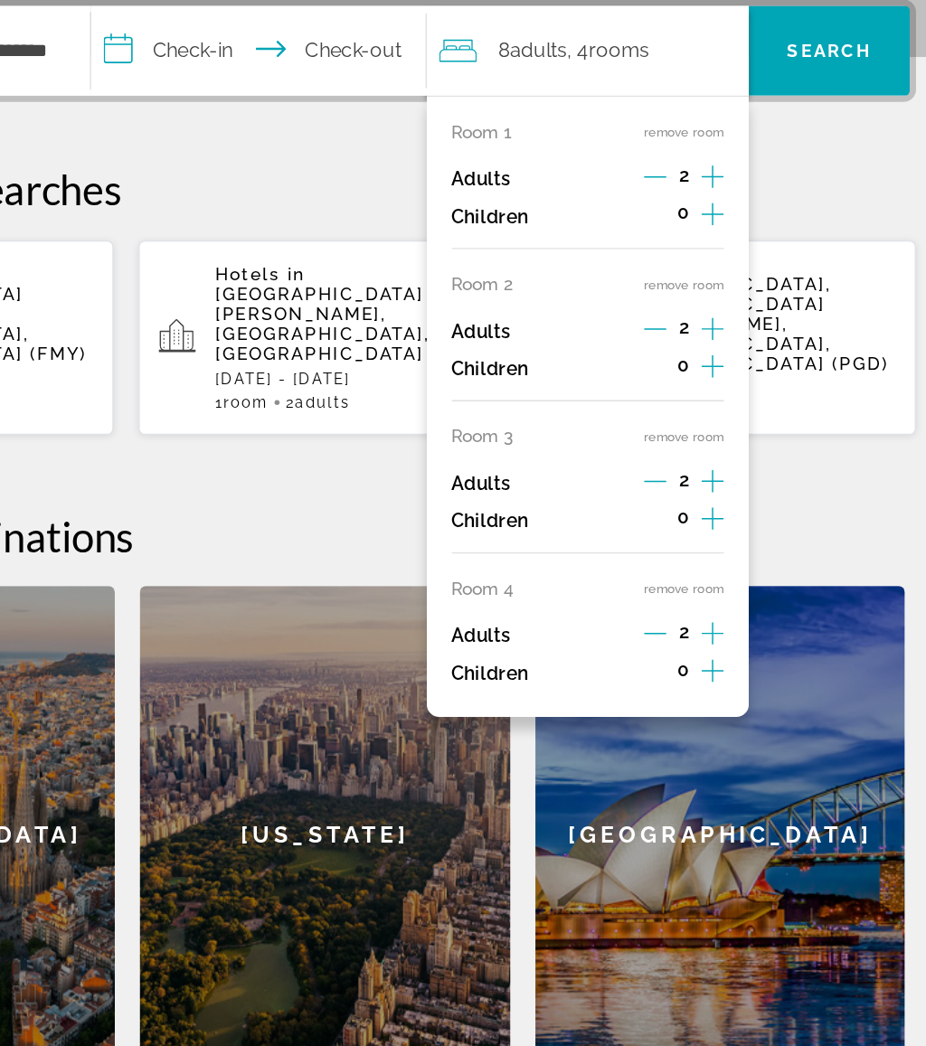
click at [734, 383] on icon "Increment adults" at bounding box center [742, 394] width 16 height 22
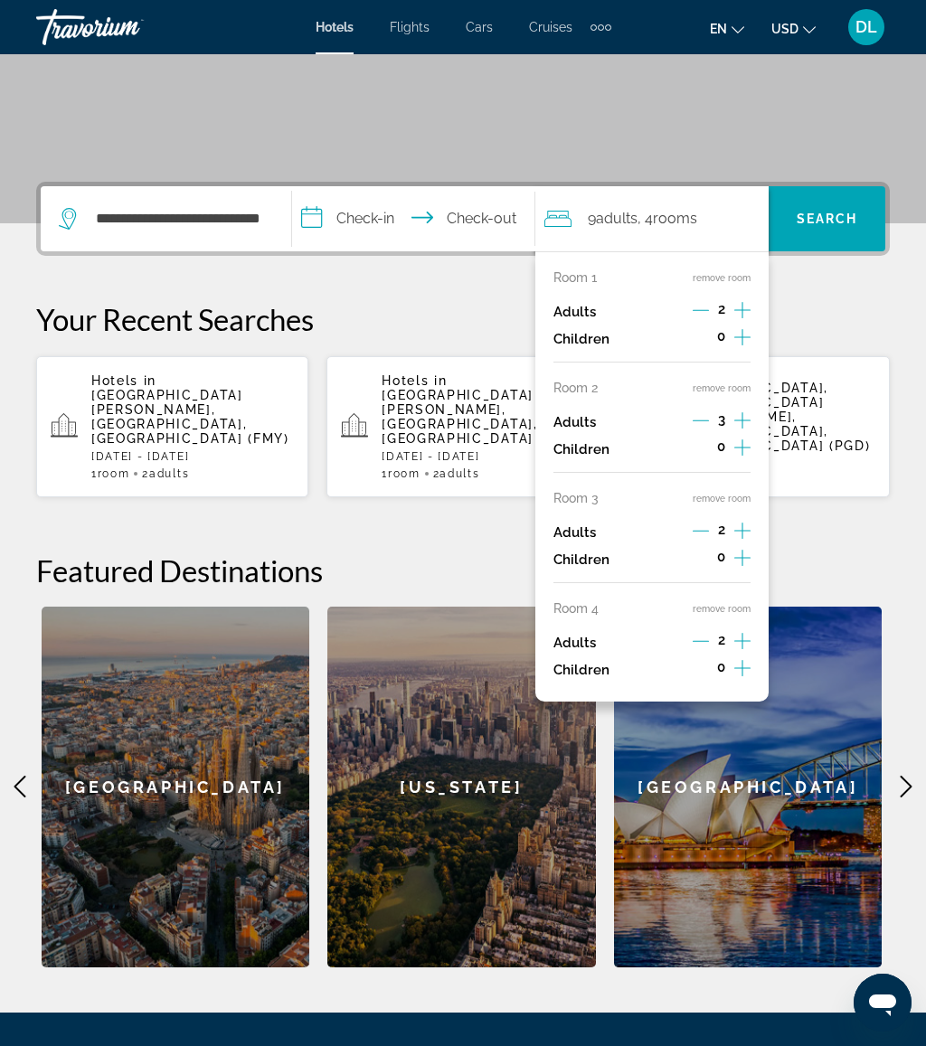
click at [743, 308] on icon "Increment adults" at bounding box center [742, 310] width 16 height 22
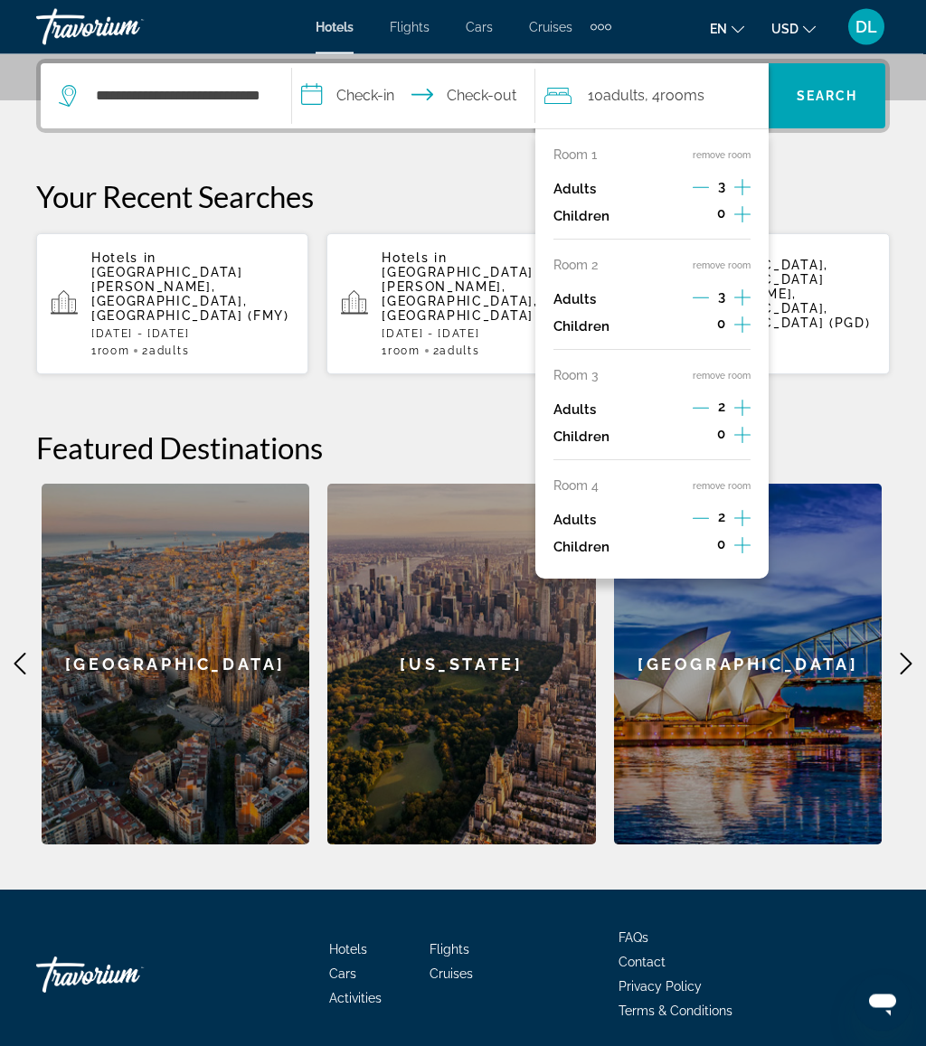
click at [736, 180] on icon "Increment adults" at bounding box center [742, 188] width 16 height 22
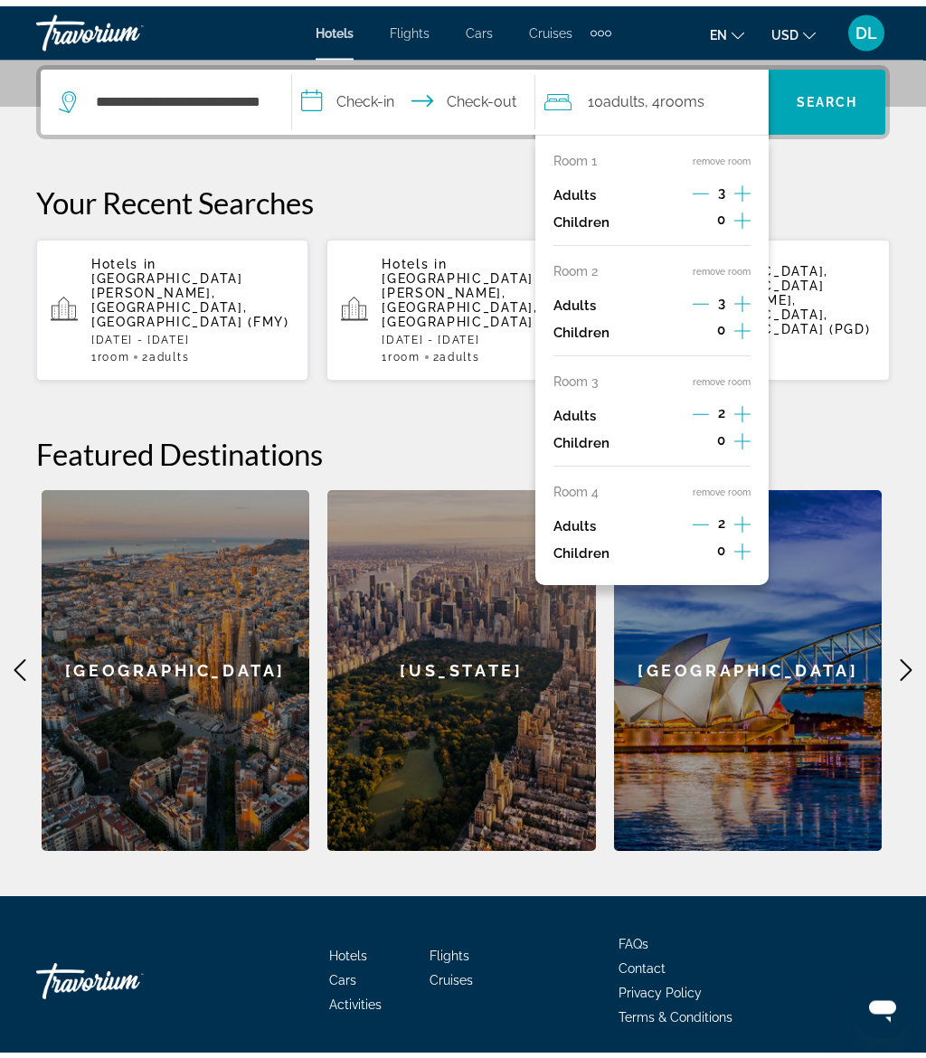
scroll to position [442, 0]
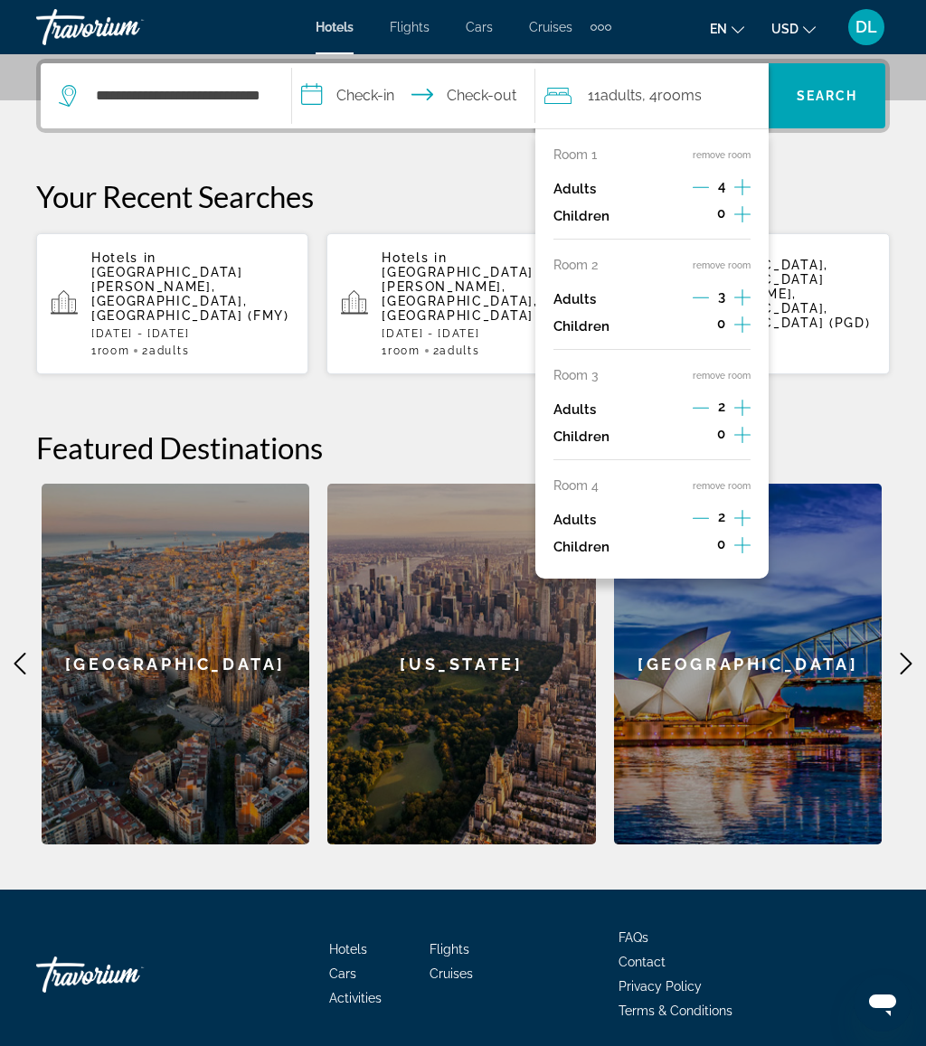
click at [735, 295] on icon "Increment adults" at bounding box center [742, 298] width 16 height 22
click at [732, 371] on button "remove room" at bounding box center [722, 376] width 58 height 12
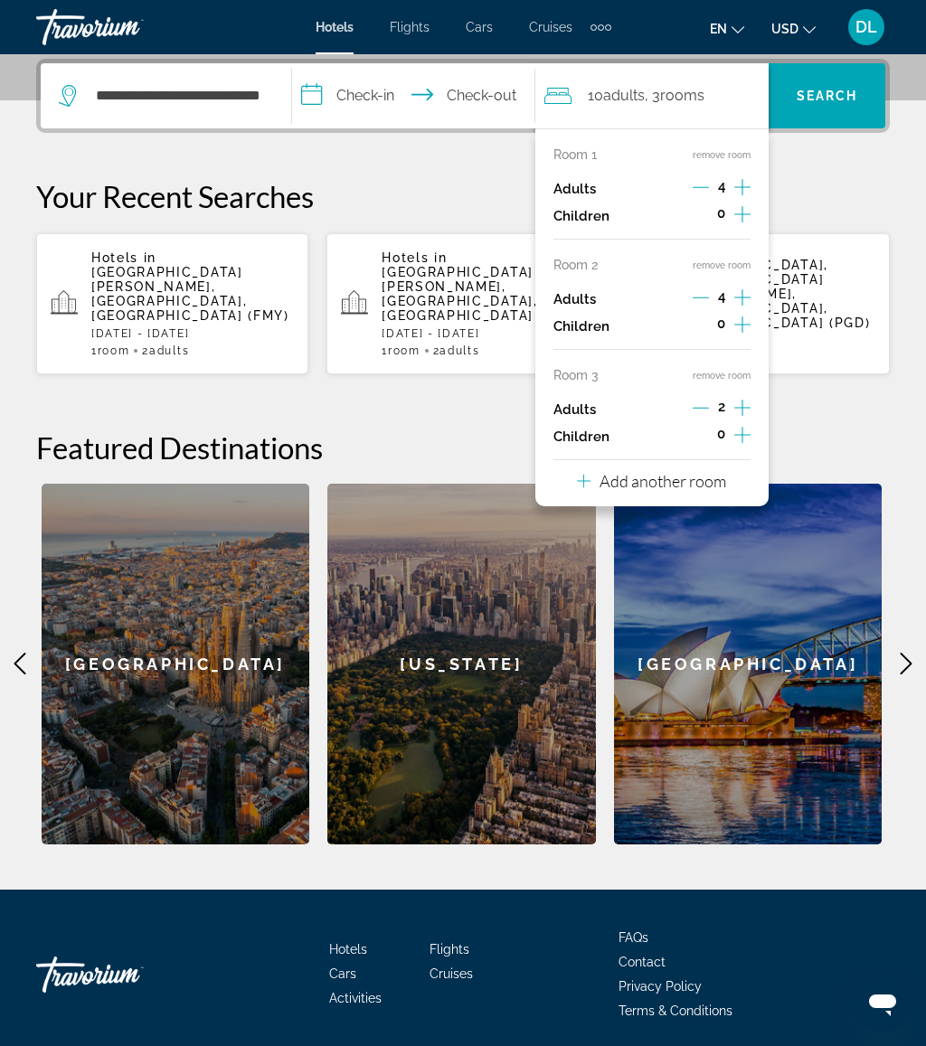
click at [734, 370] on button "remove room" at bounding box center [722, 376] width 58 height 12
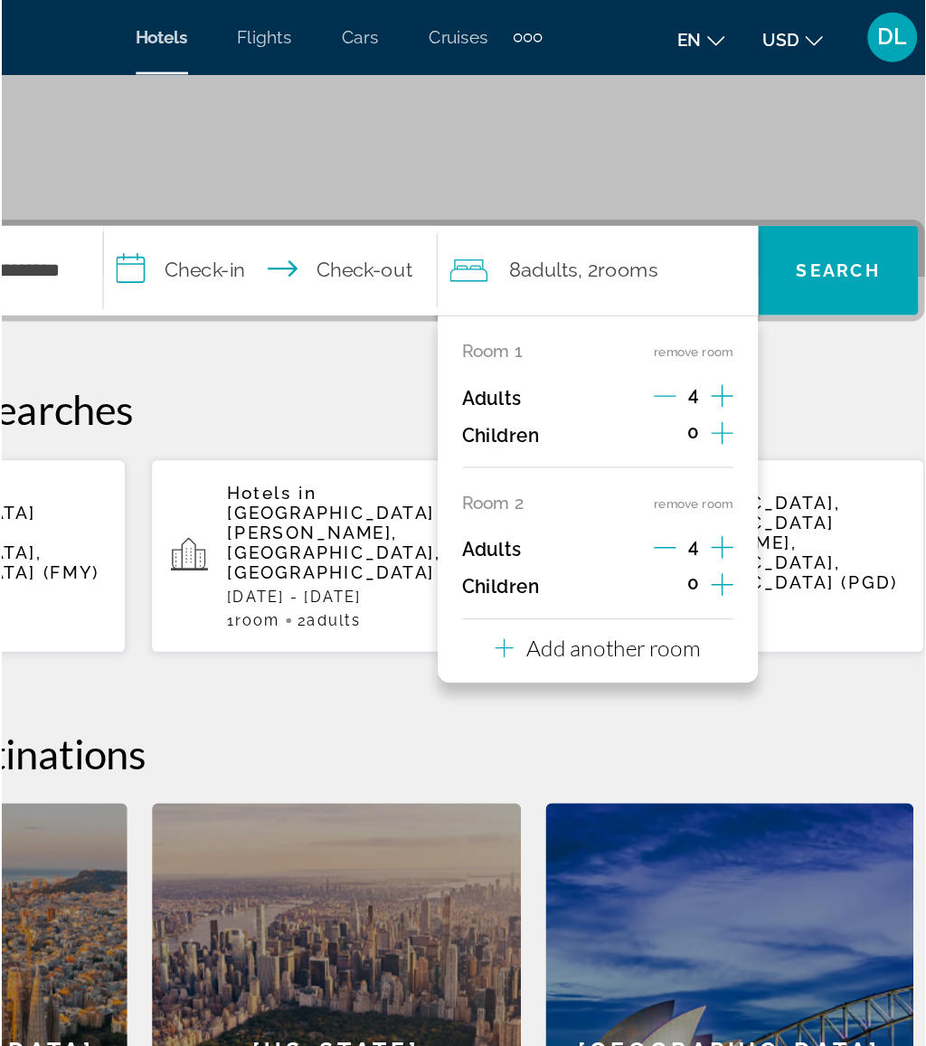
scroll to position [289, 0]
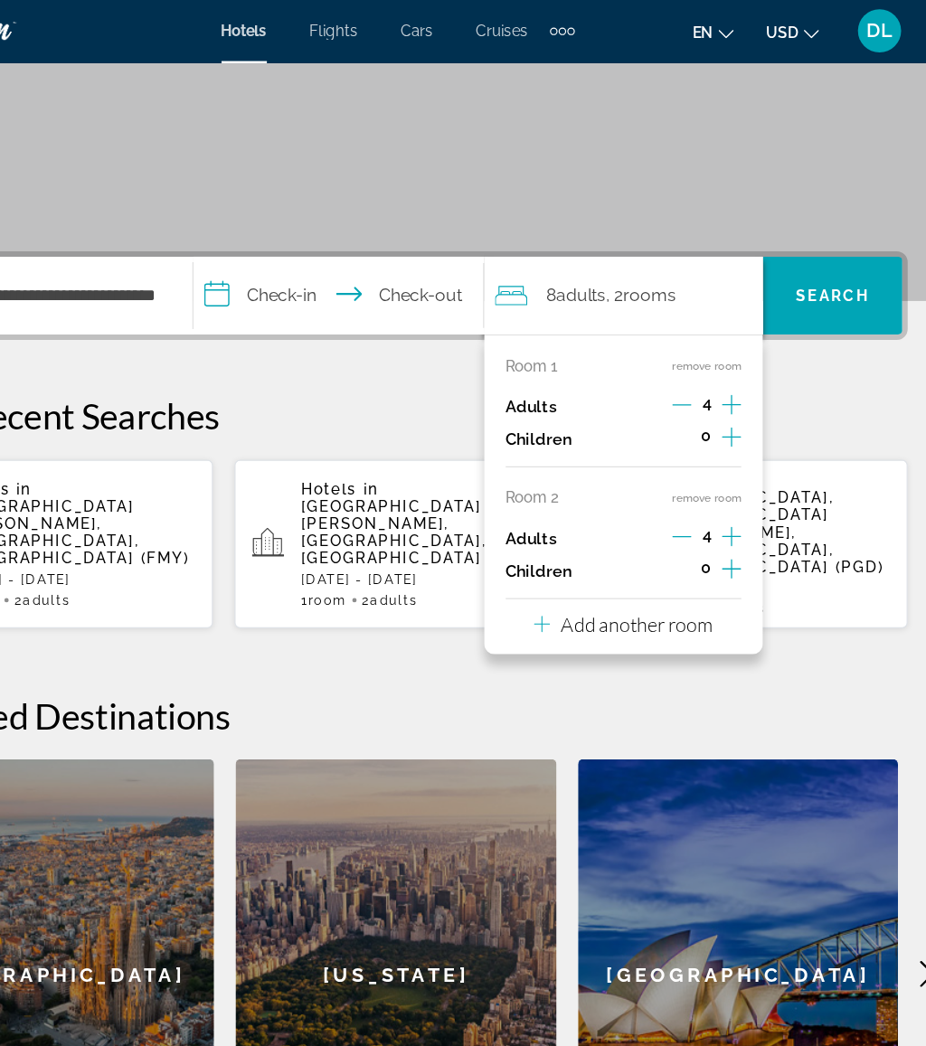
click at [292, 238] on input "**********" at bounding box center [417, 251] width 250 height 71
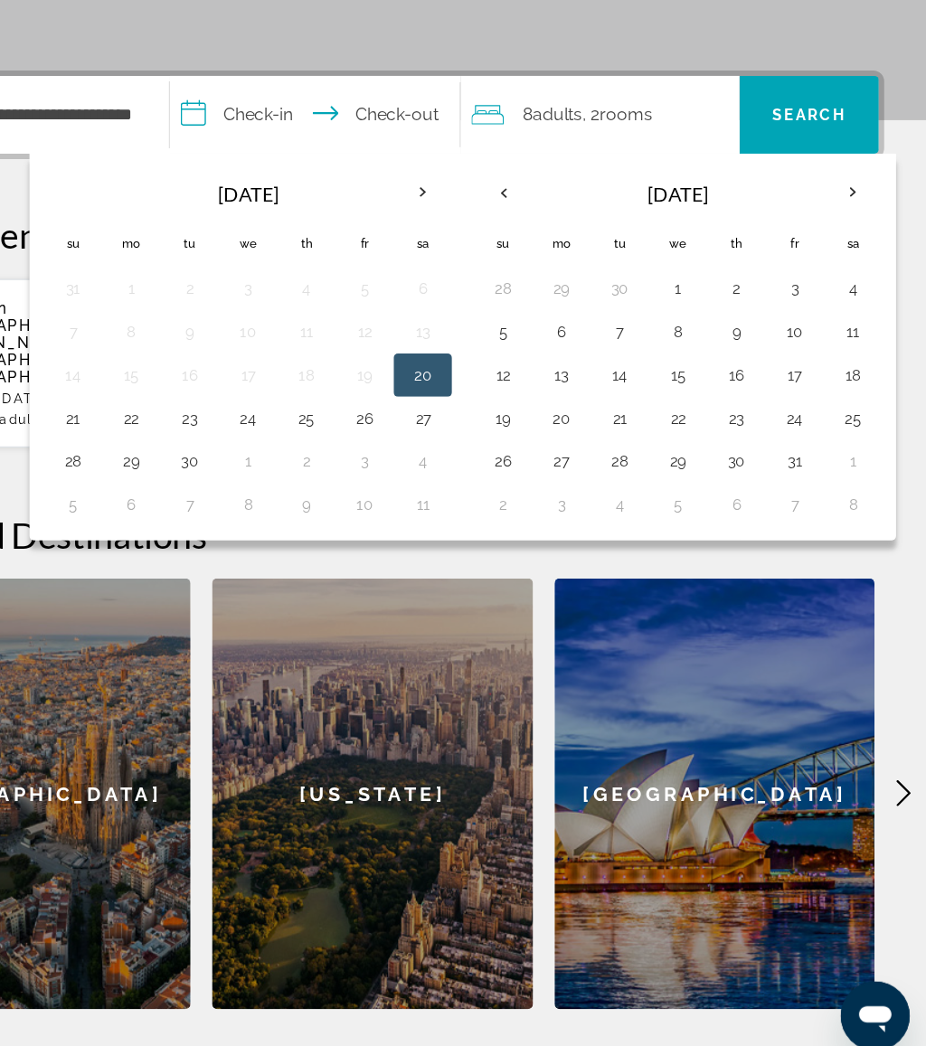
click at [839, 294] on th "Next month" at bounding box center [863, 314] width 49 height 40
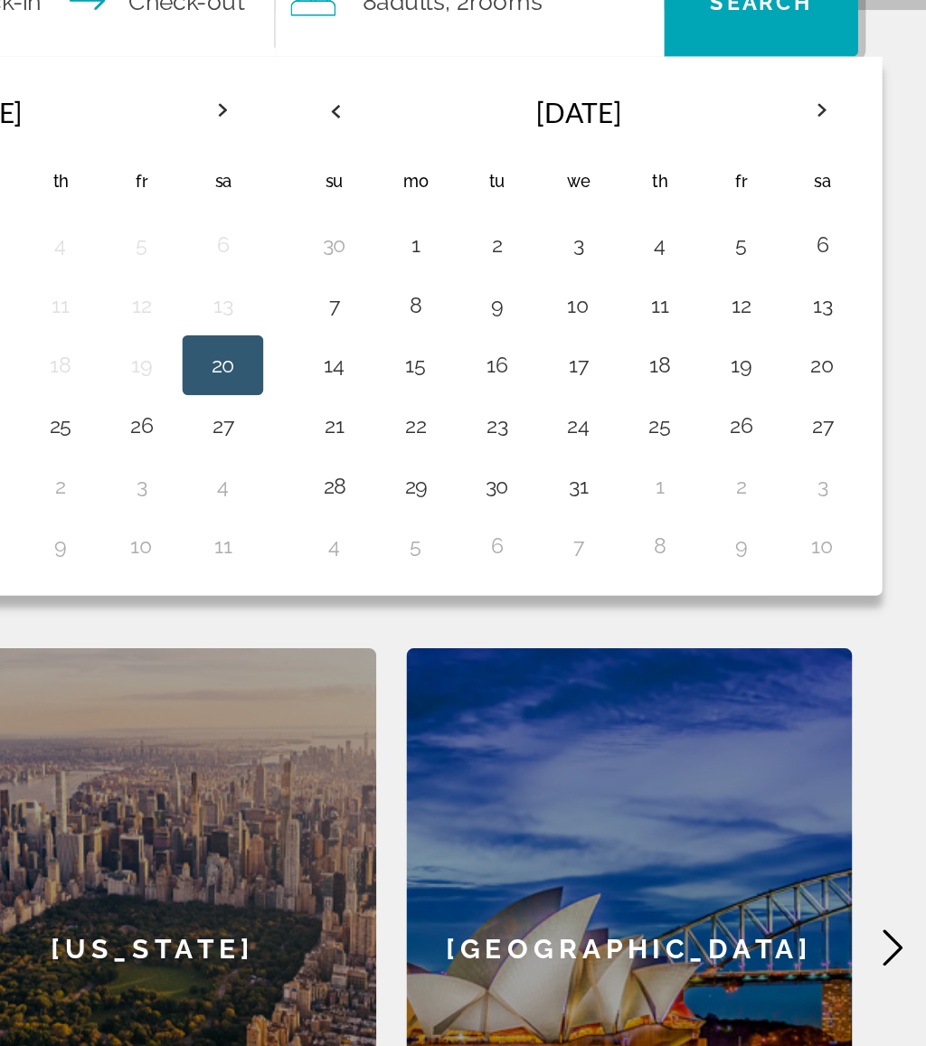
click at [752, 490] on button "25" at bounding box center [766, 502] width 29 height 25
click at [556, 526] on button "28" at bounding box center [570, 538] width 29 height 25
type input "**********"
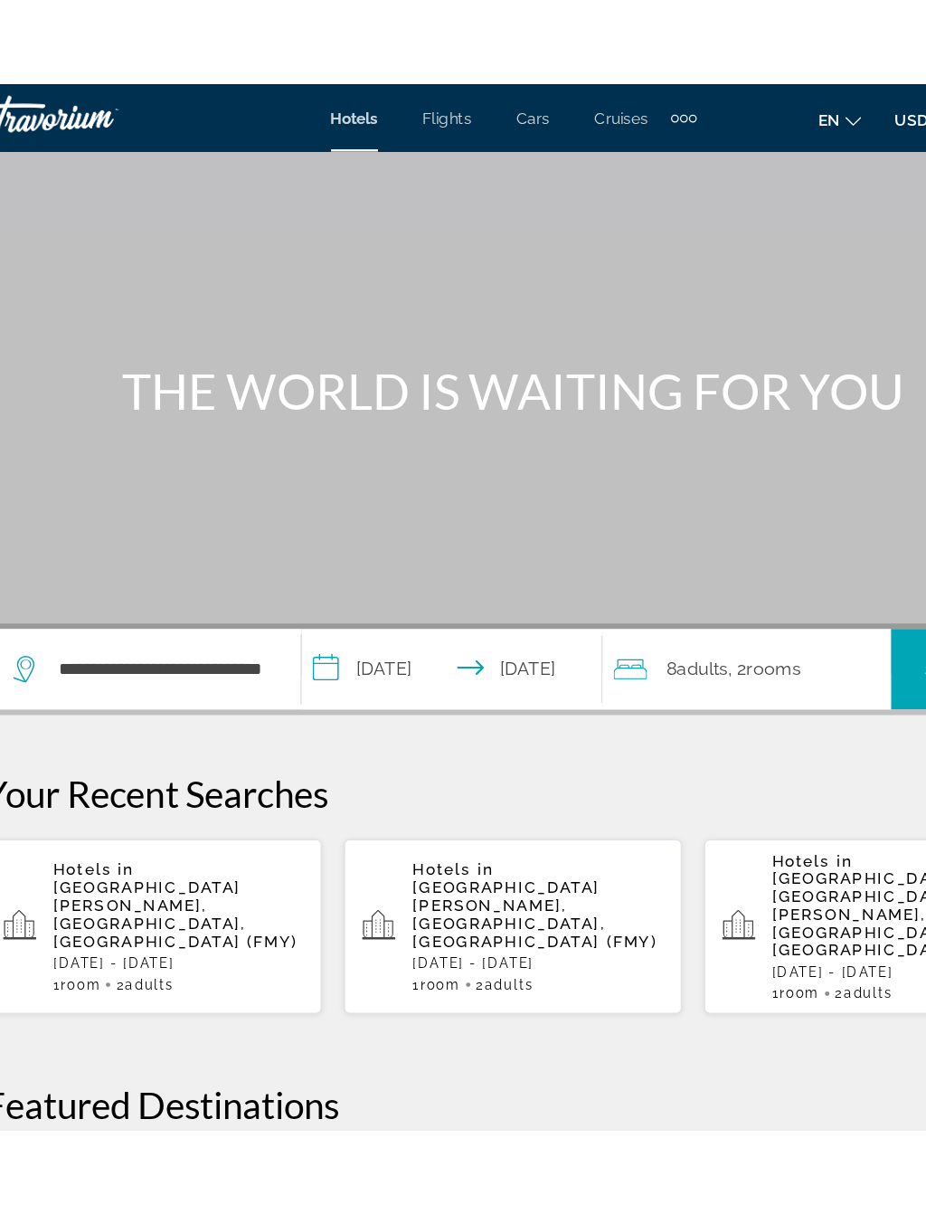
scroll to position [9, 0]
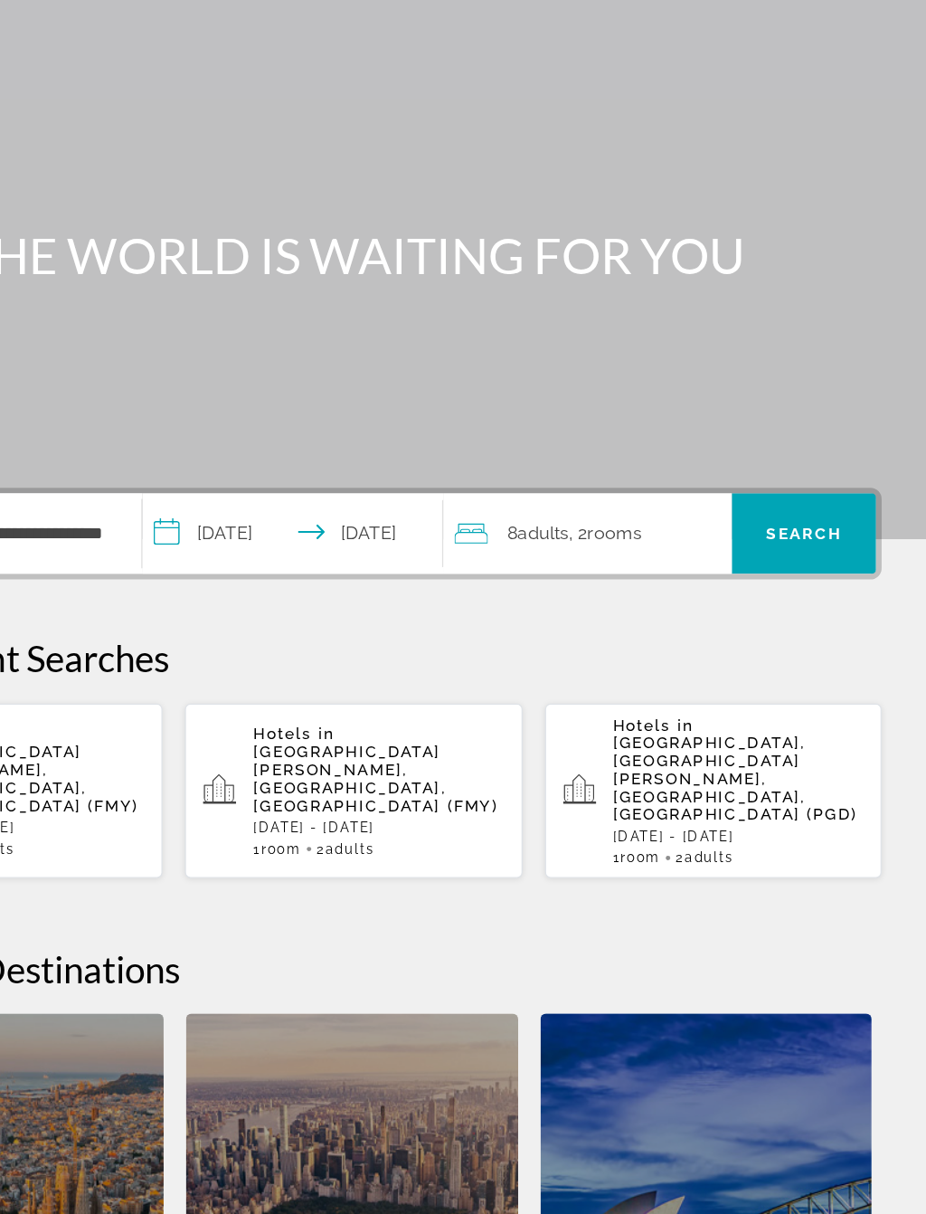
click at [769, 497] on span "Search widget" at bounding box center [827, 529] width 117 height 65
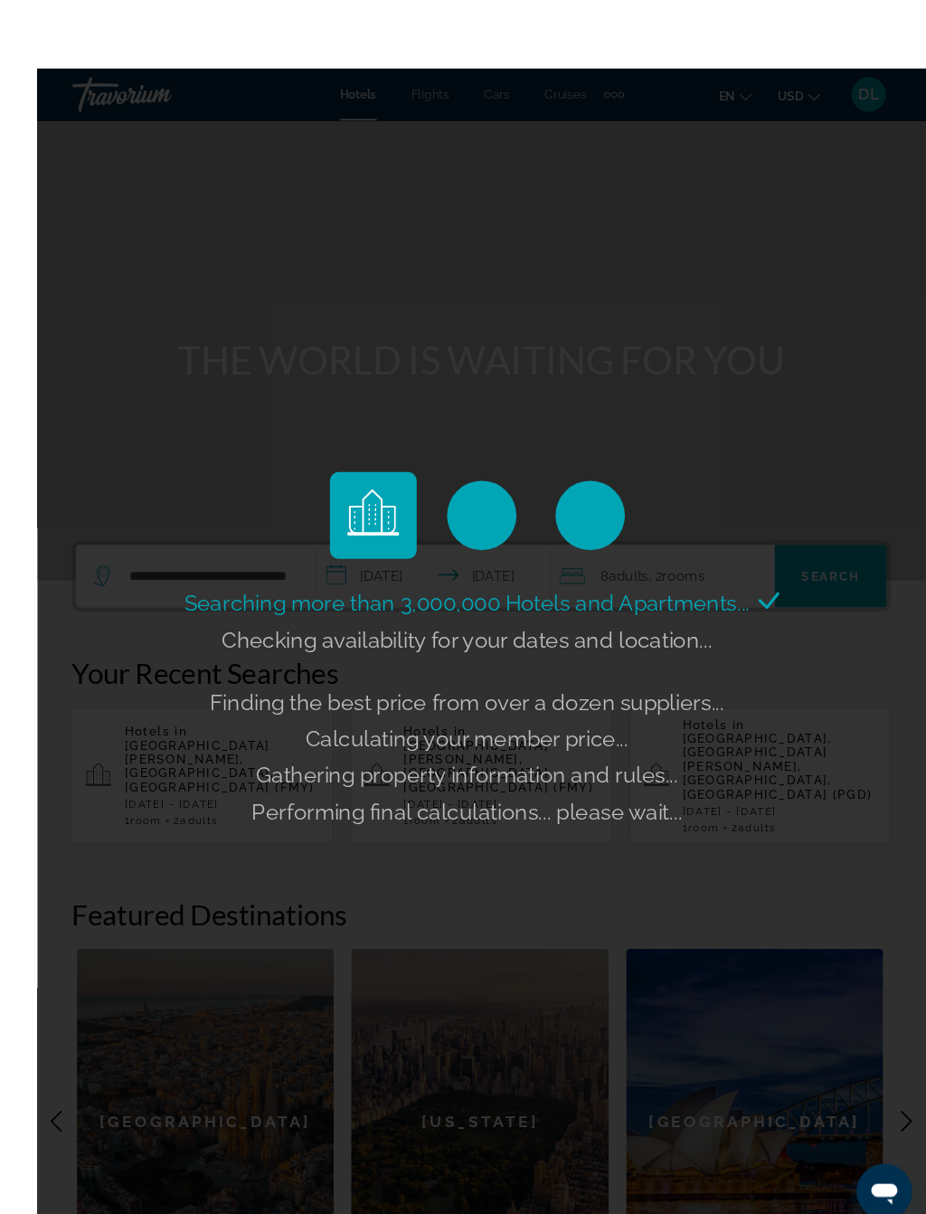
scroll to position [0, 0]
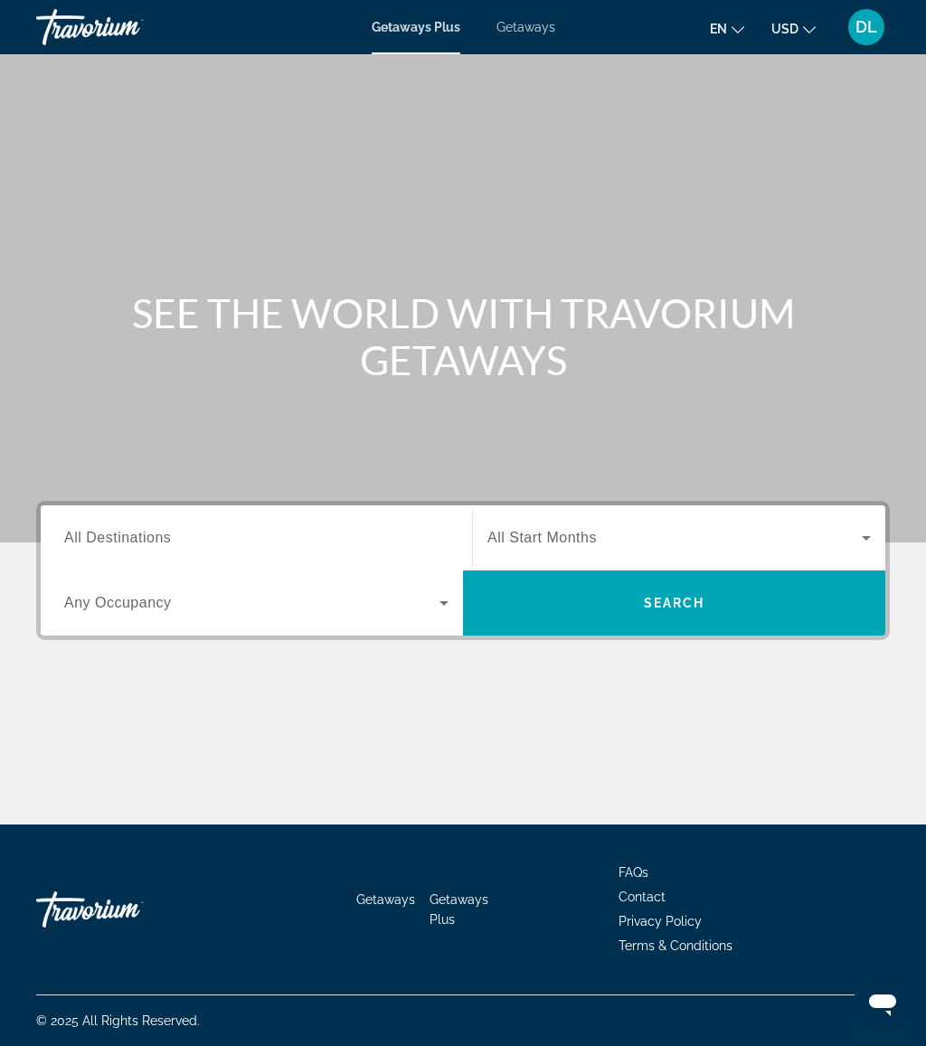
click at [532, 28] on span "Getaways" at bounding box center [526, 27] width 59 height 14
click at [327, 532] on input "Destination All Destinations" at bounding box center [256, 539] width 384 height 22
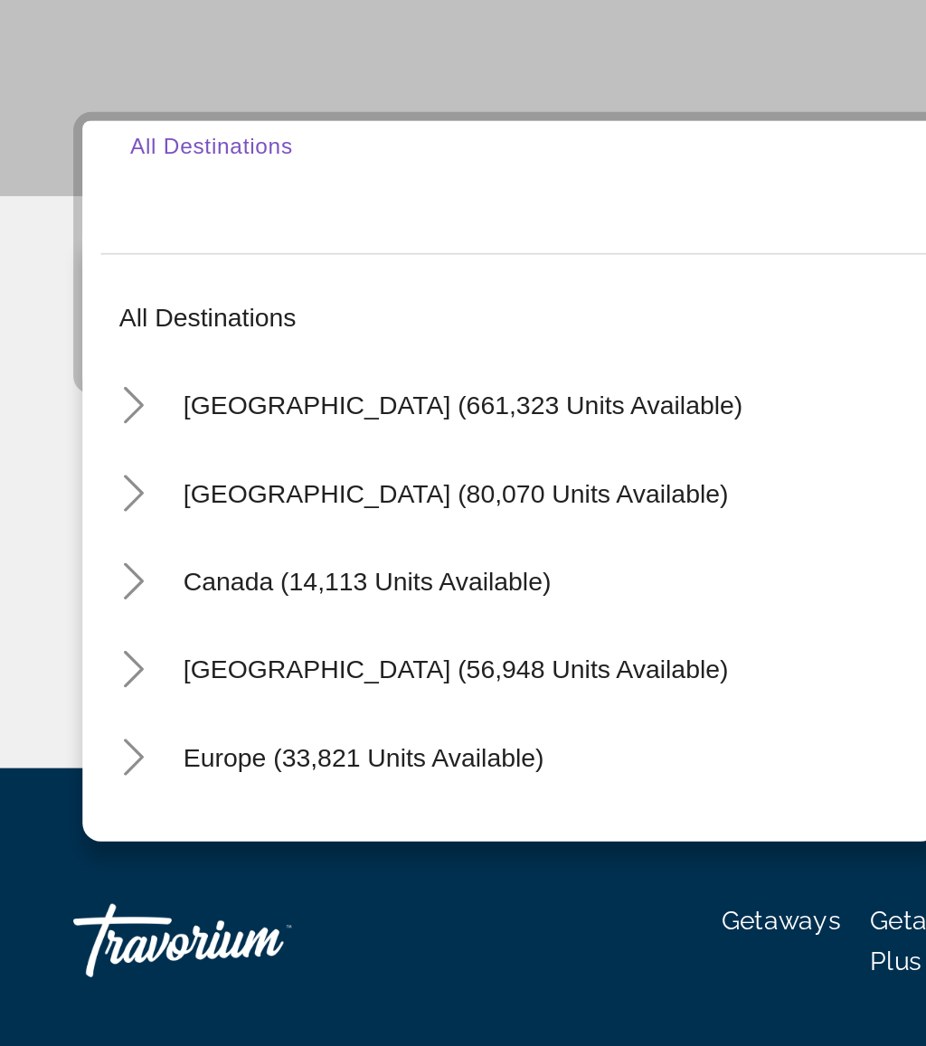
click at [71, 637] on icon "Toggle United States (661,323 units available)" at bounding box center [66, 646] width 18 height 18
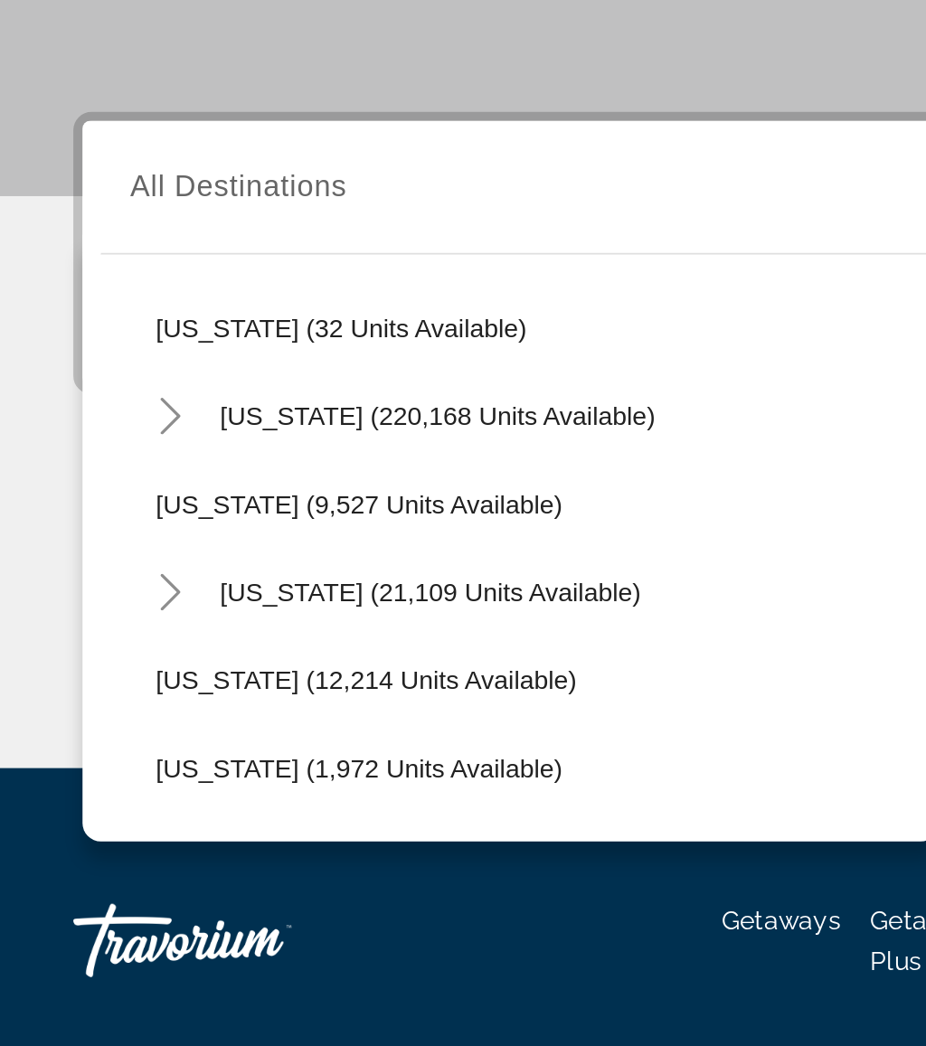
scroll to position [296, 0]
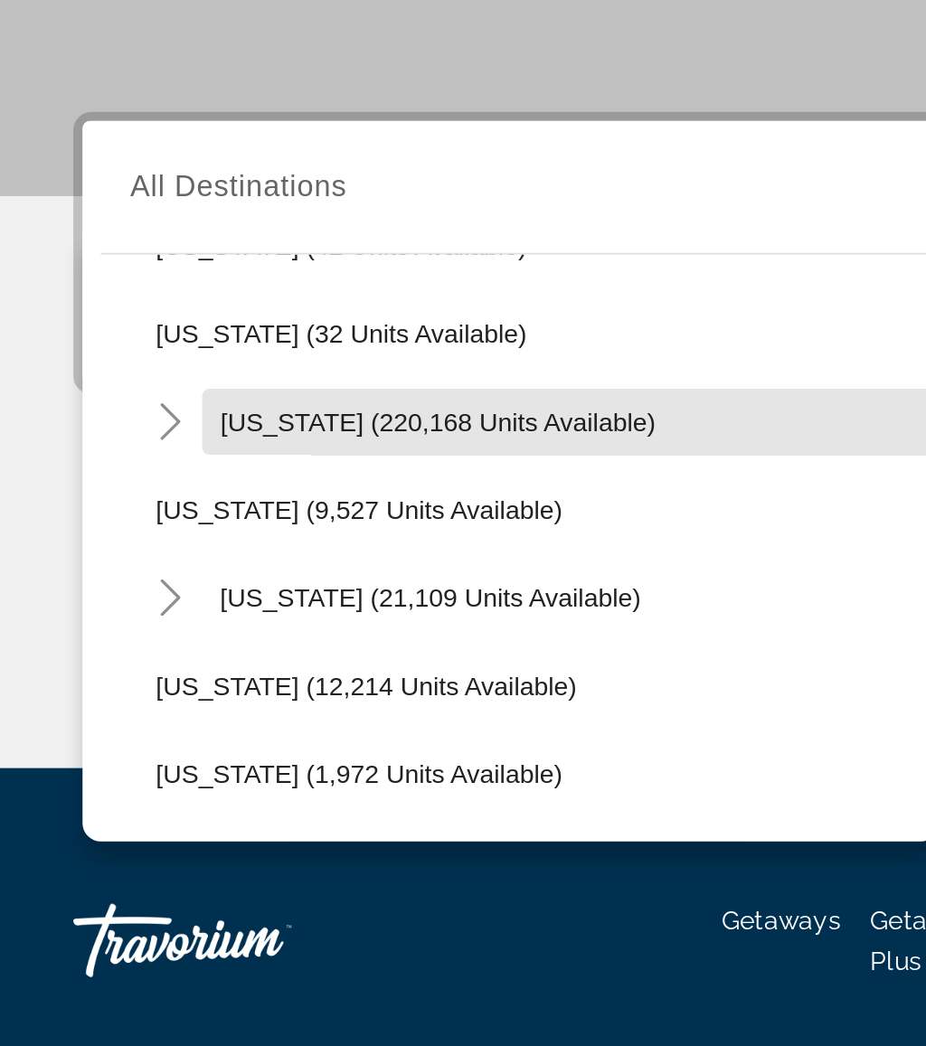
click at [138, 647] on span "Florida (220,168 units available)" at bounding box center [216, 654] width 214 height 14
type input "**********"
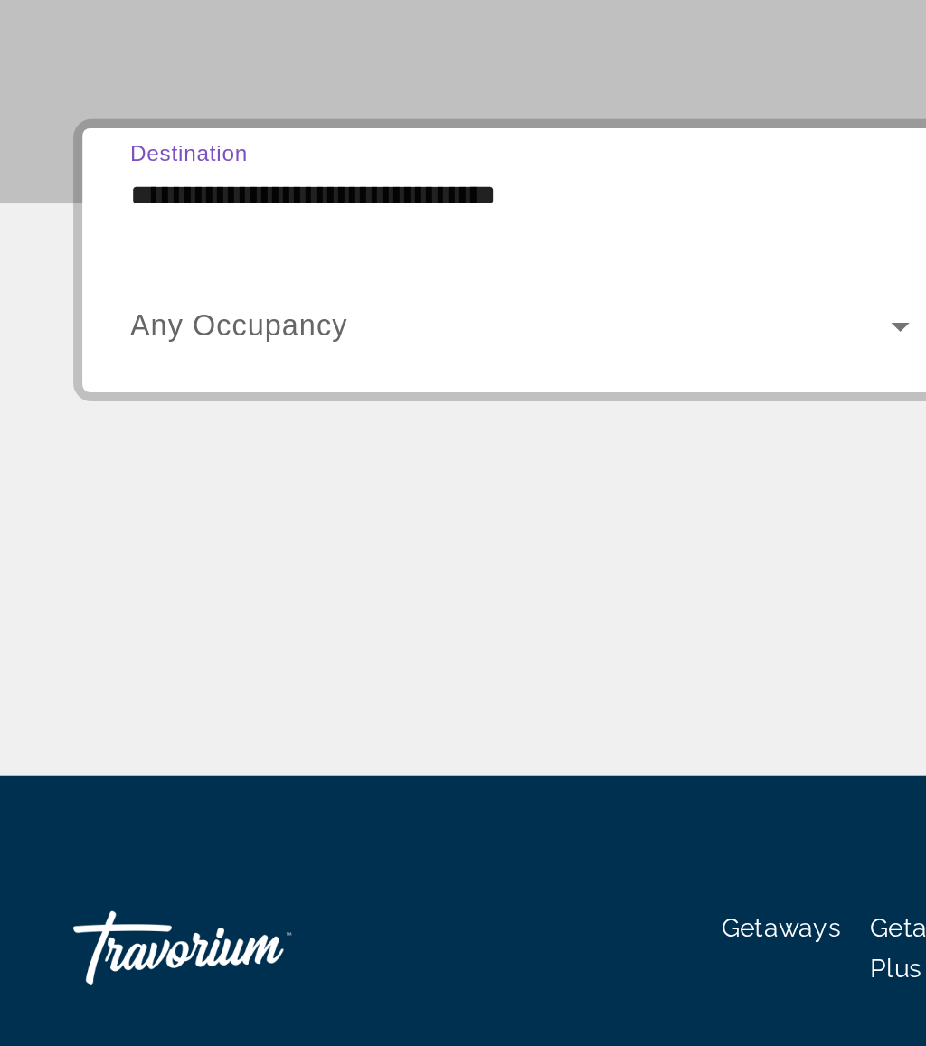
click at [259, 592] on span "Search widget" at bounding box center [251, 603] width 375 height 22
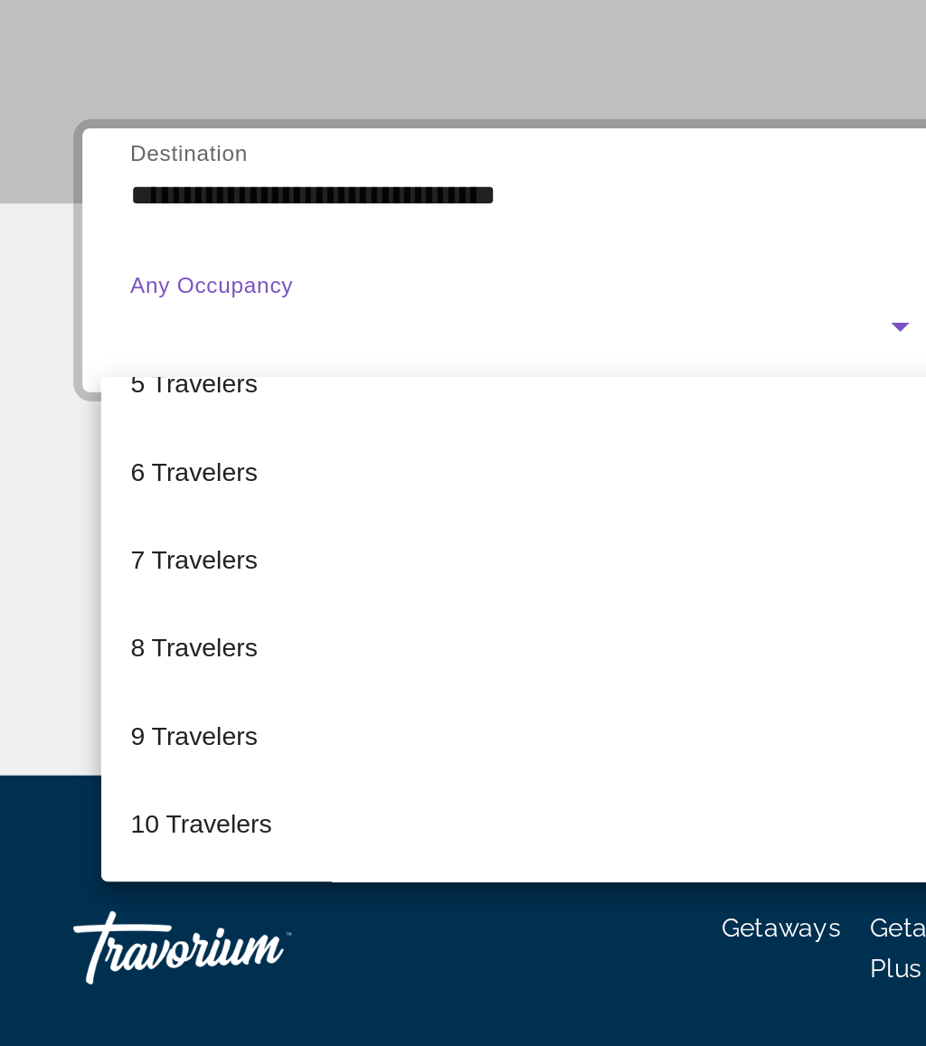
scroll to position [200, 0]
click at [162, 740] on mat-option "8 Travelers" at bounding box center [256, 761] width 413 height 43
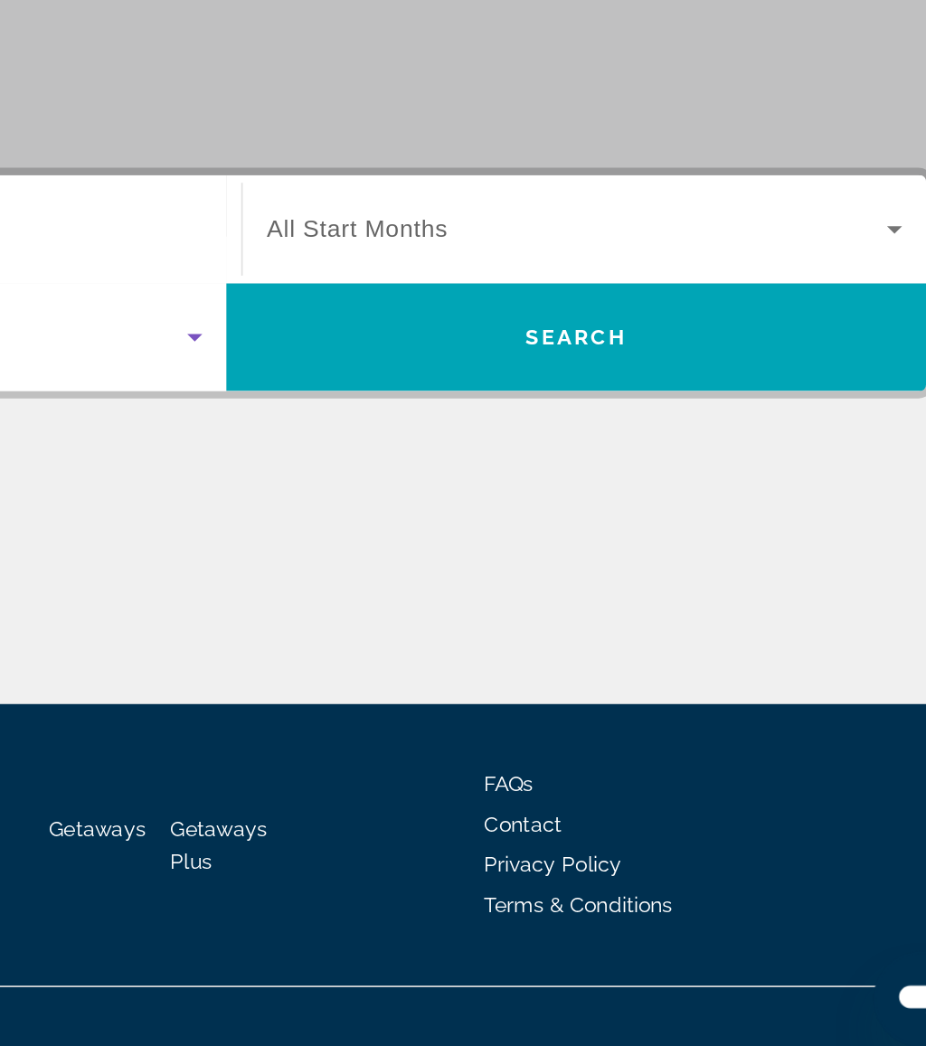
click at [488, 527] on span "Search widget" at bounding box center [675, 538] width 374 height 22
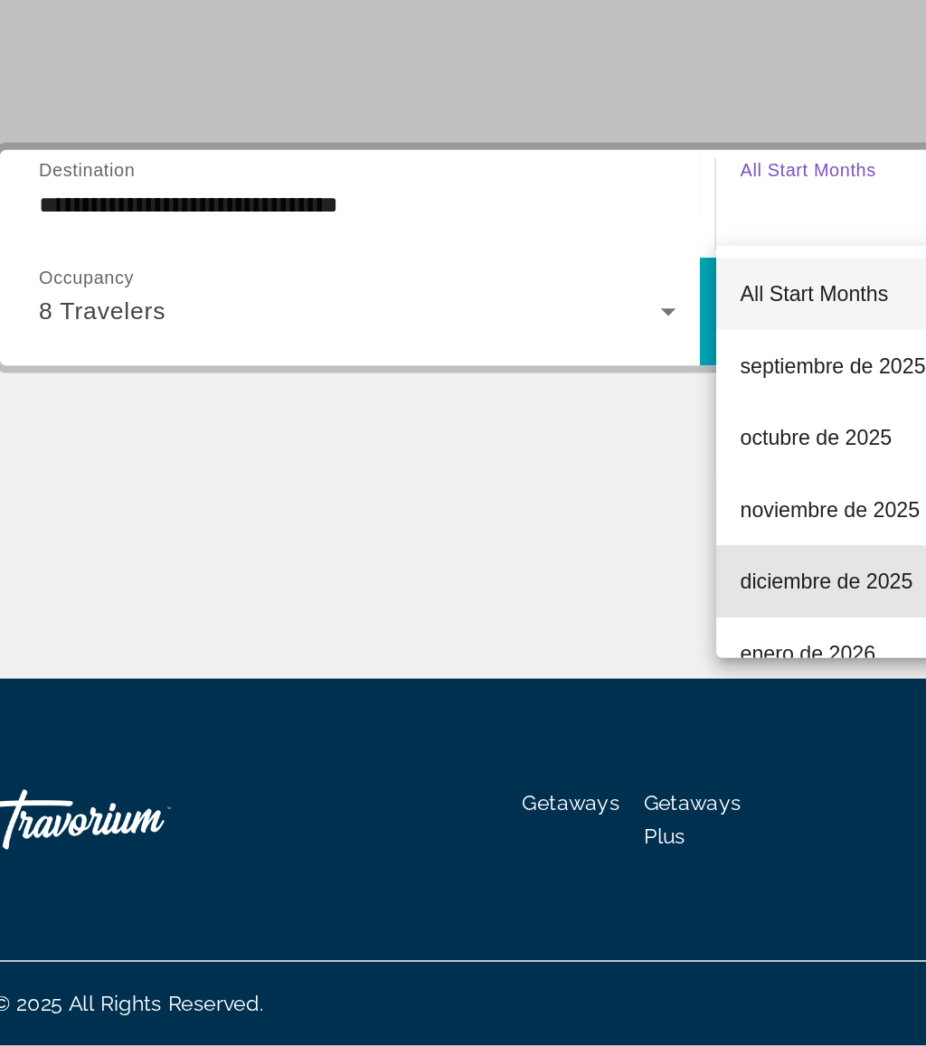
click at [528, 755] on span "diciembre de 2025" at bounding box center [540, 766] width 104 height 22
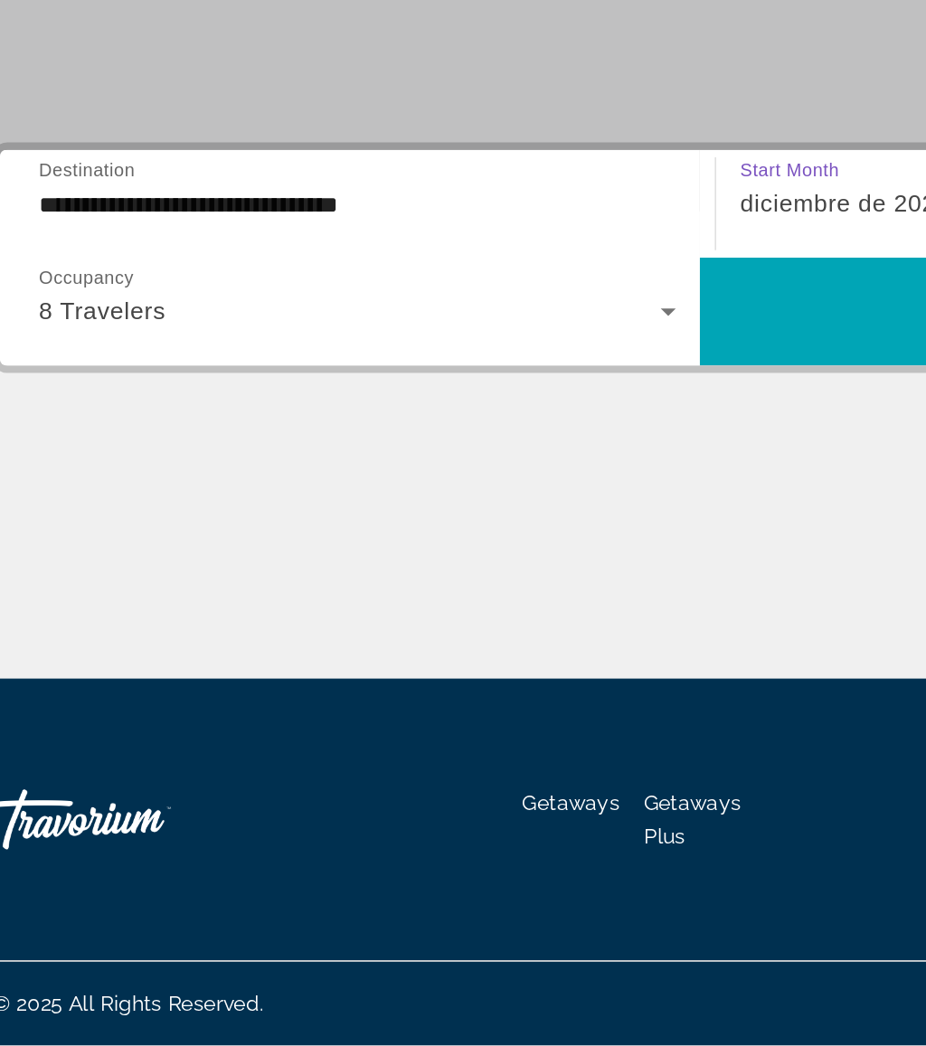
click at [519, 582] on span "Search widget" at bounding box center [674, 603] width 422 height 43
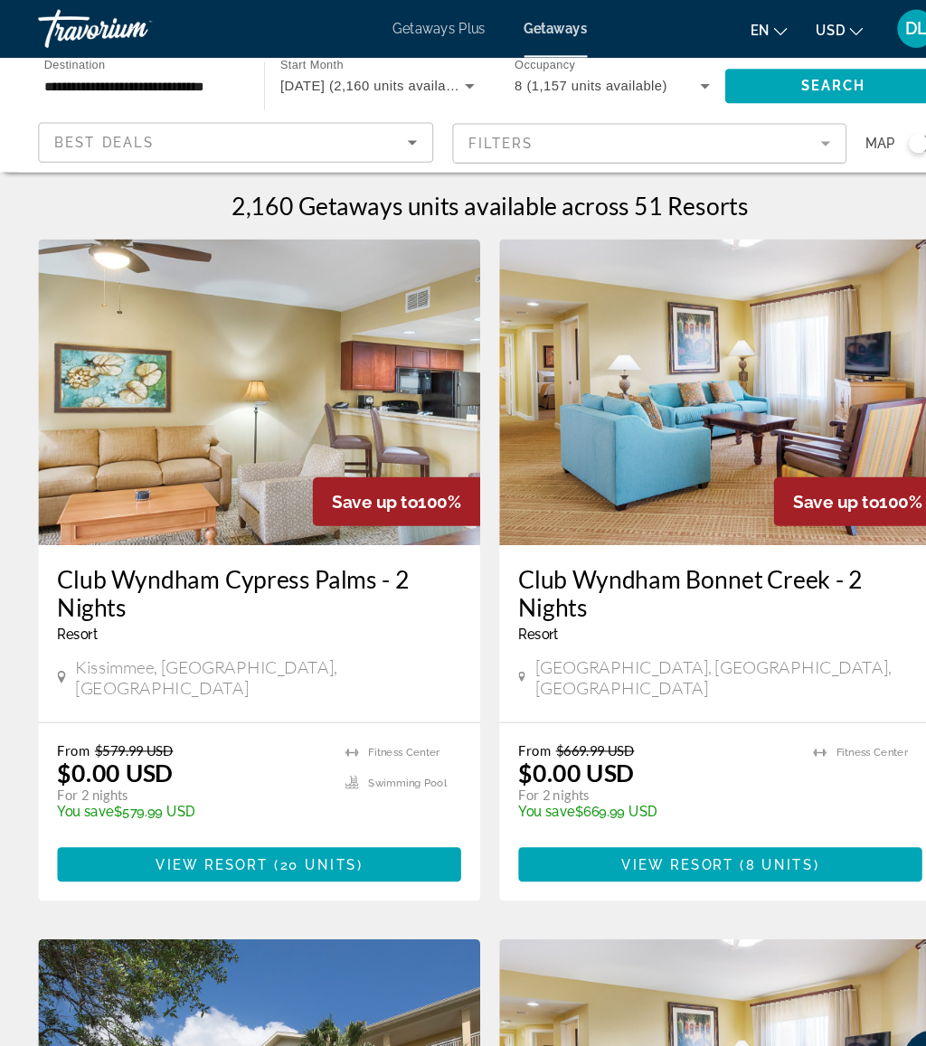
click at [628, 150] on mat-form-field "Filters" at bounding box center [615, 136] width 374 height 38
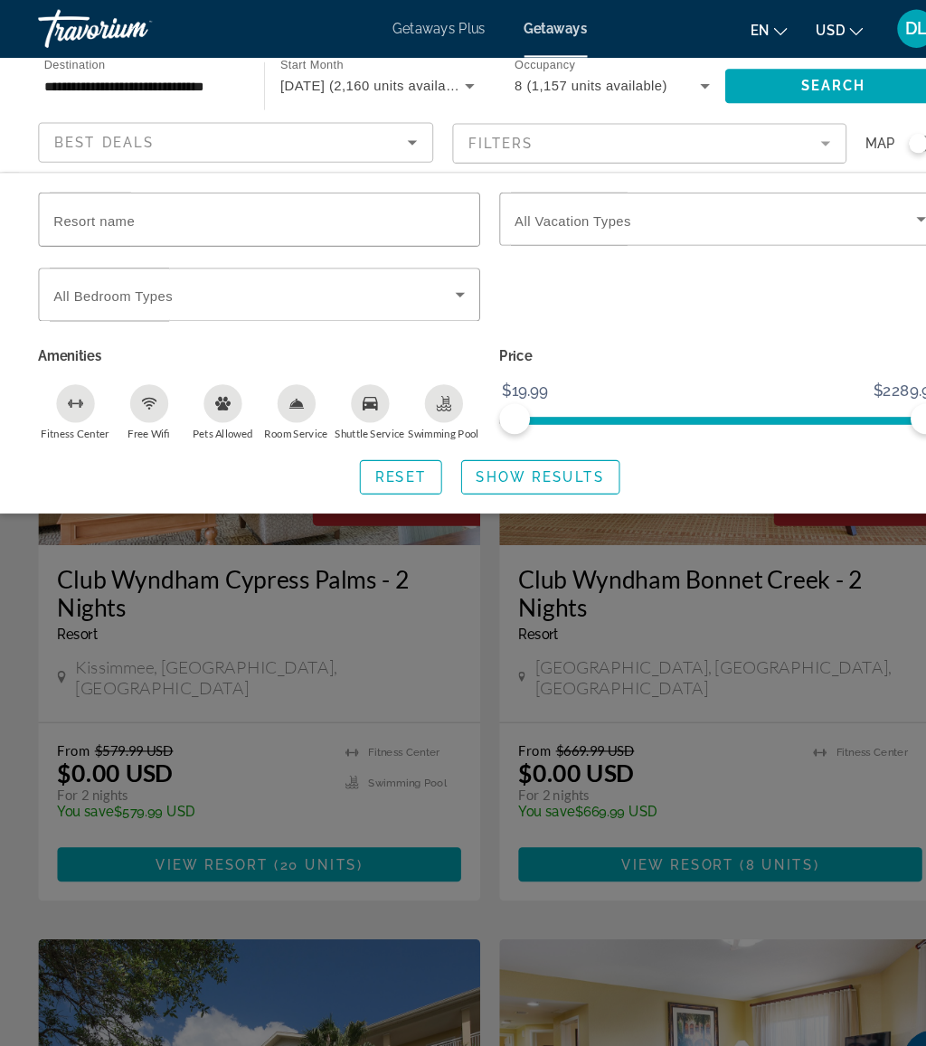
click at [280, 214] on input "Resort name" at bounding box center [245, 208] width 389 height 22
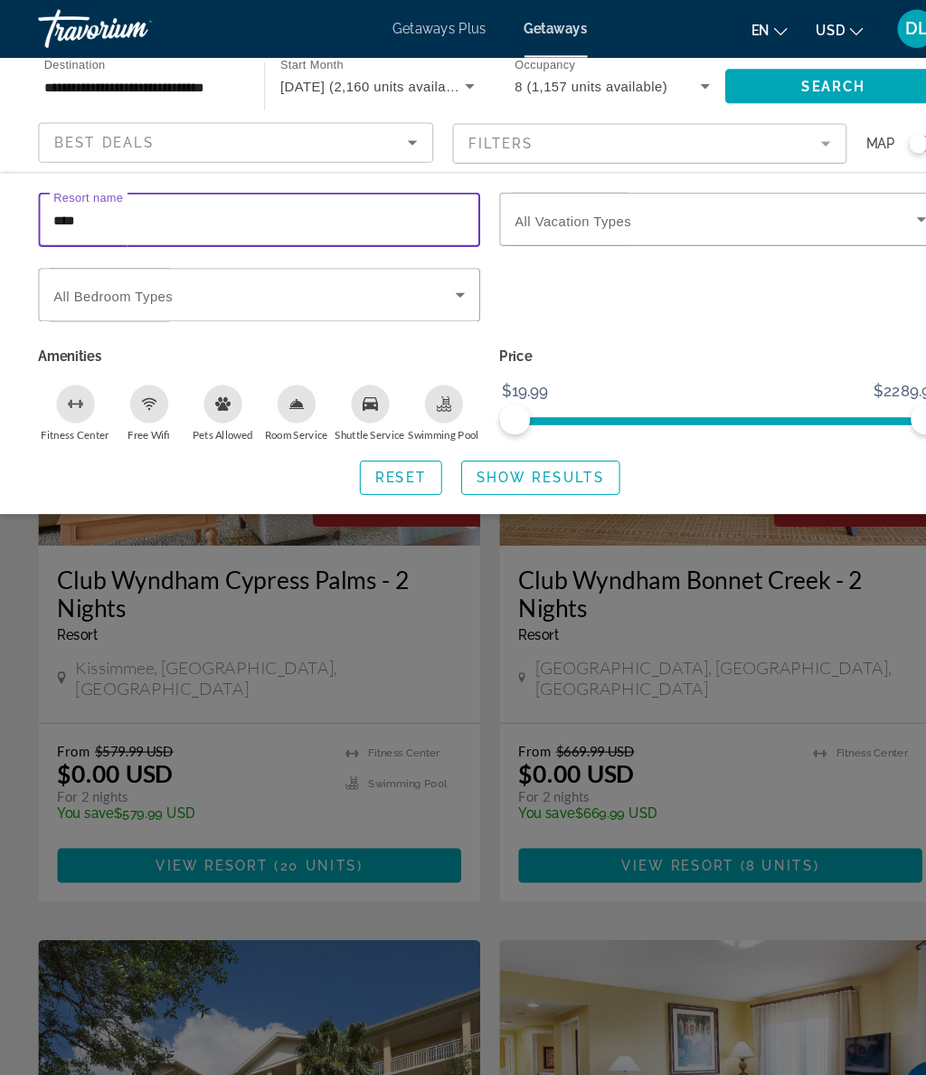
type input "*****"
click at [507, 452] on span "Show Results" at bounding box center [510, 451] width 121 height 14
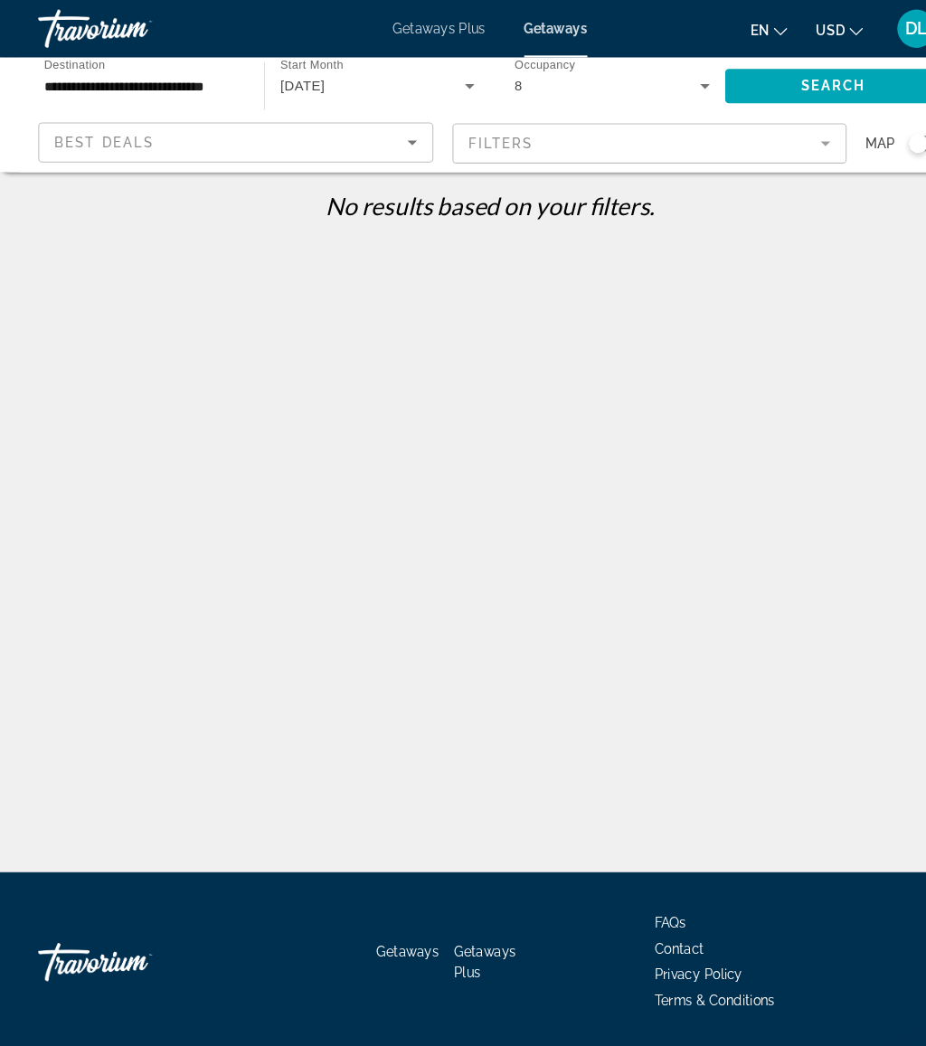
click at [613, 138] on mat-form-field "Filters" at bounding box center [615, 136] width 374 height 38
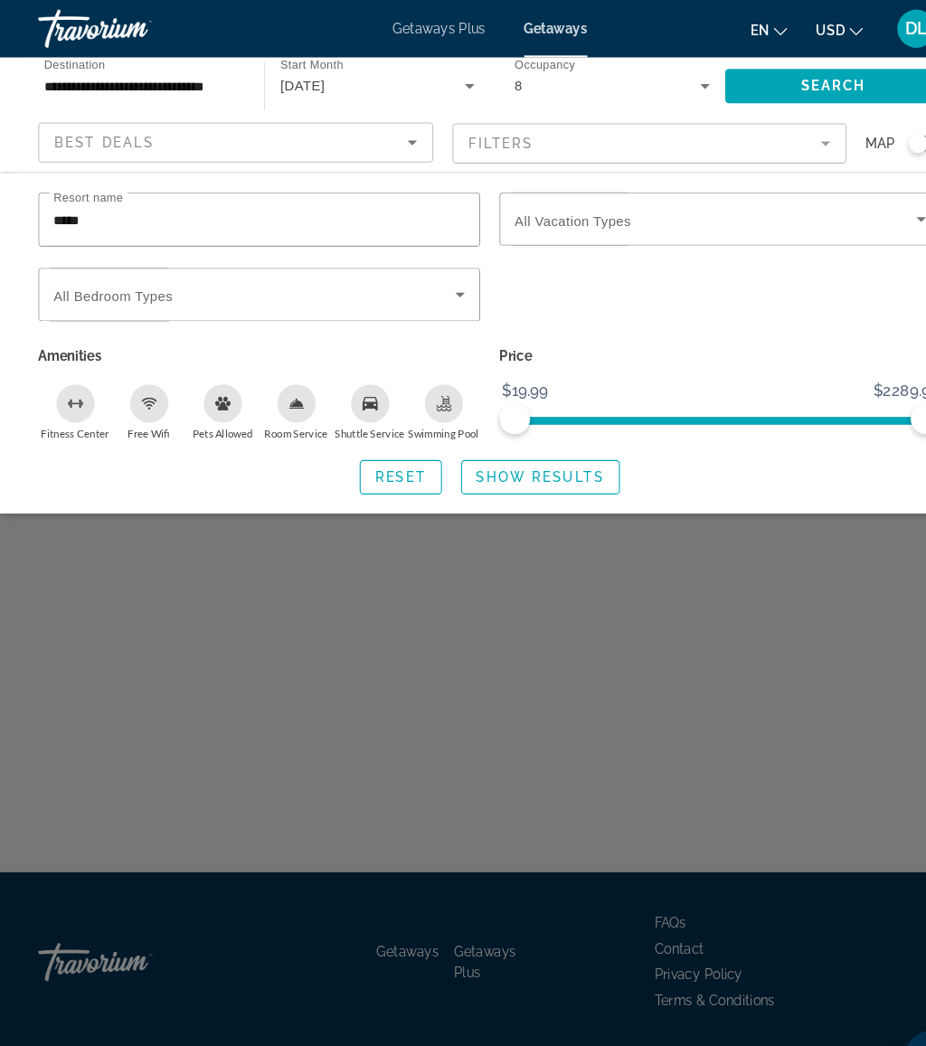
click at [209, 215] on input "*****" at bounding box center [245, 208] width 389 height 22
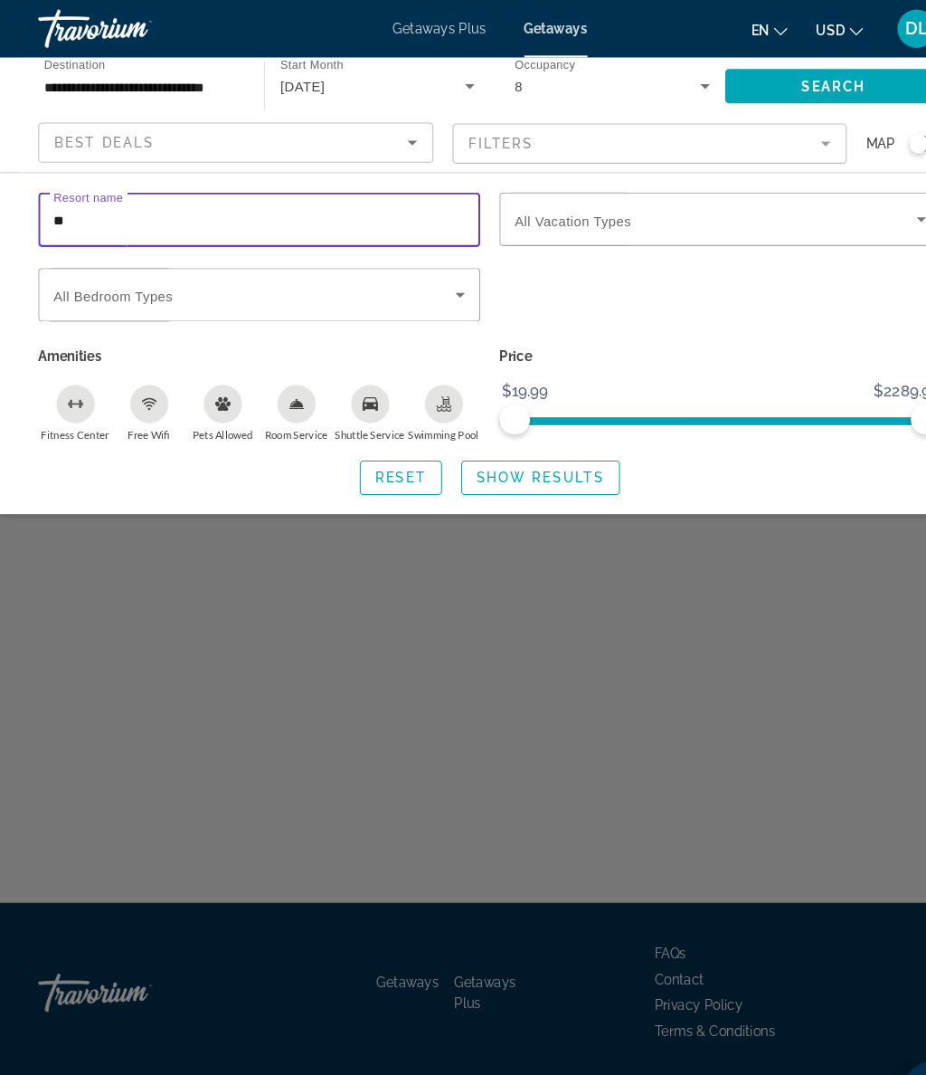
type input "*"
click at [526, 436] on span "Search widget" at bounding box center [511, 451] width 148 height 43
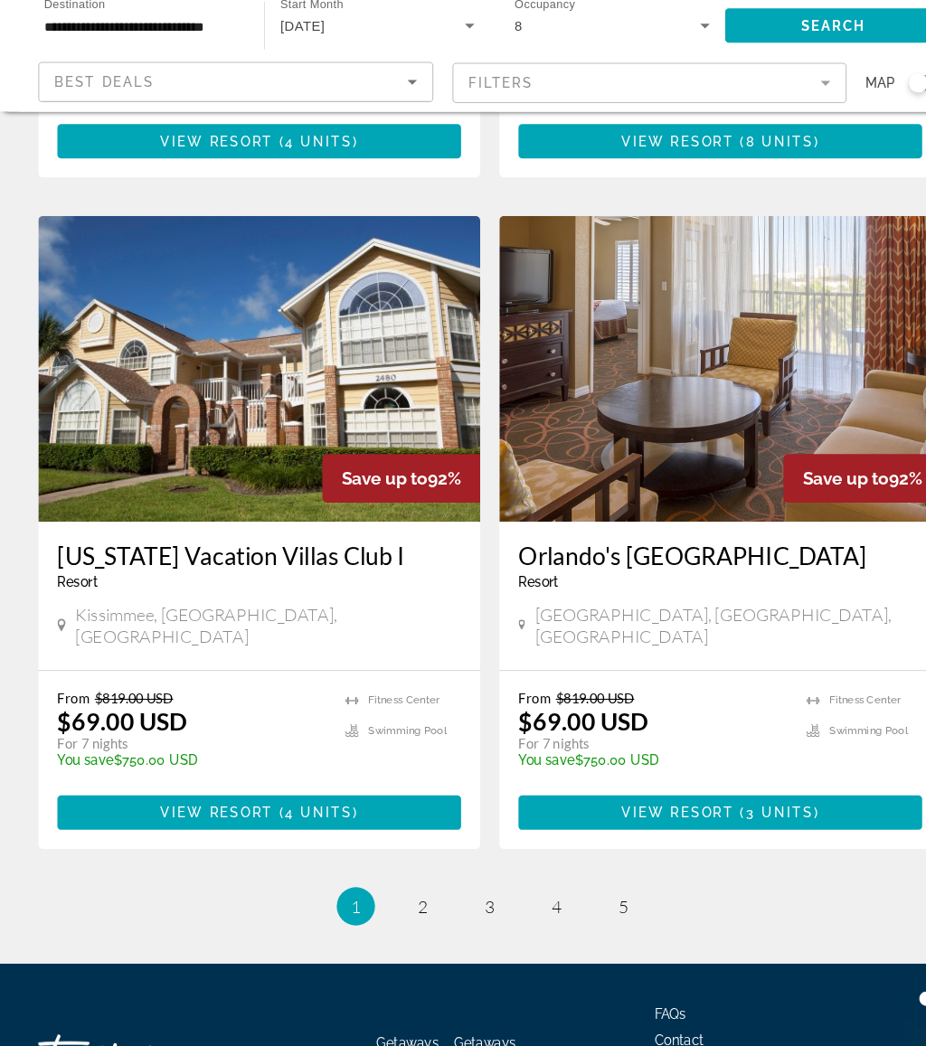
scroll to position [3246, 0]
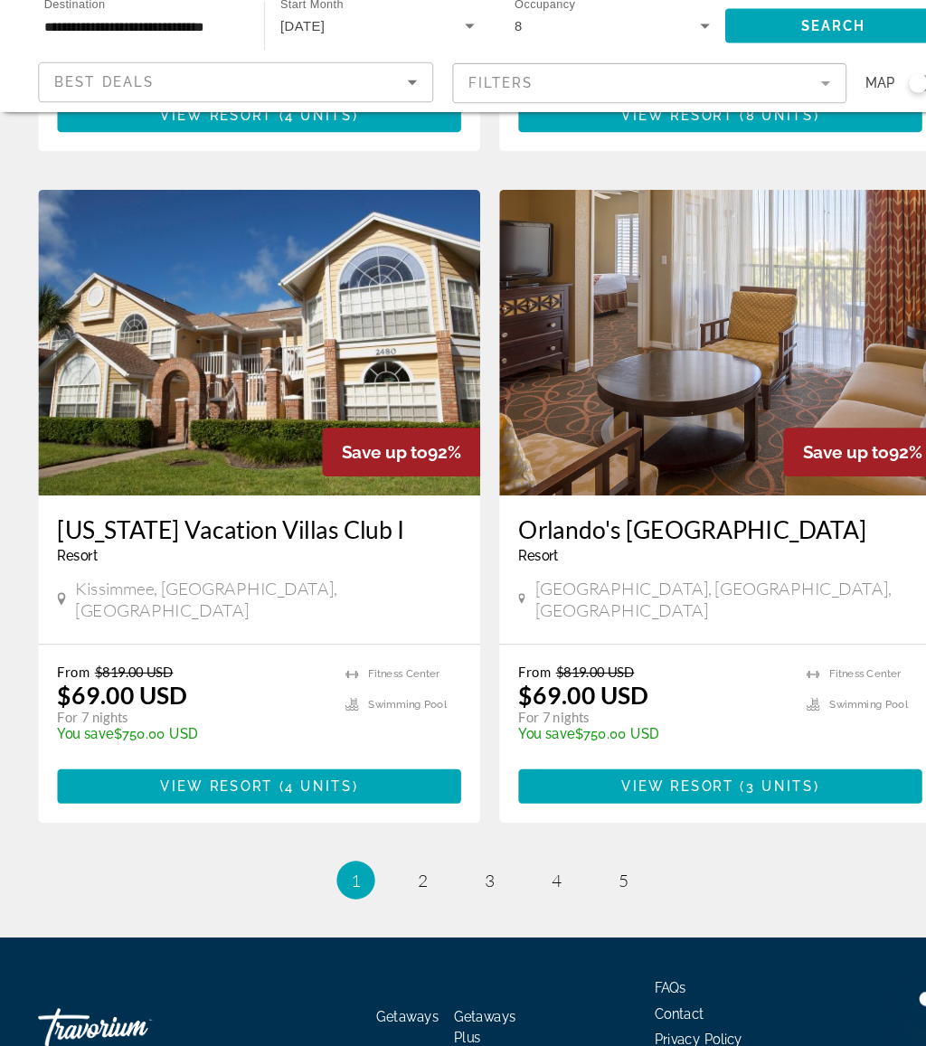
click at [407, 871] on li "page 2" at bounding box center [400, 889] width 36 height 36
click at [393, 874] on link "page 2" at bounding box center [400, 890] width 32 height 32
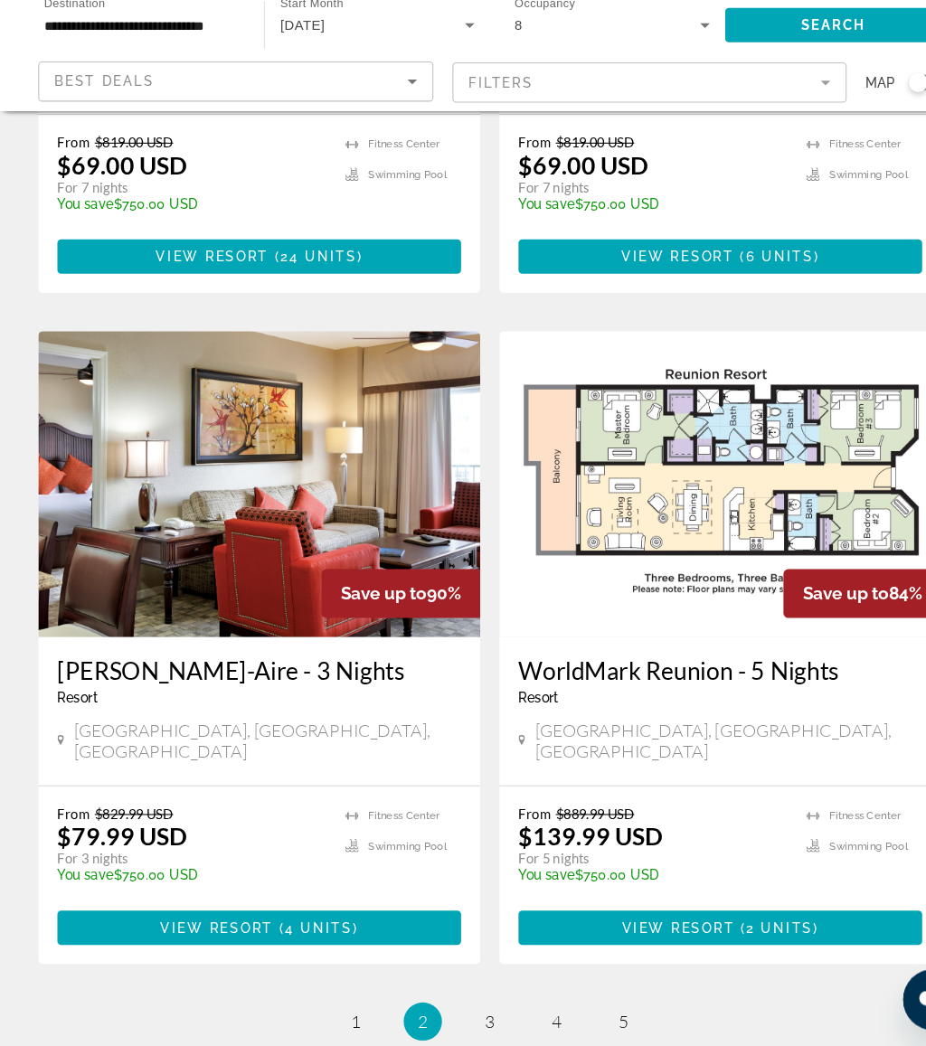
scroll to position [3219, 0]
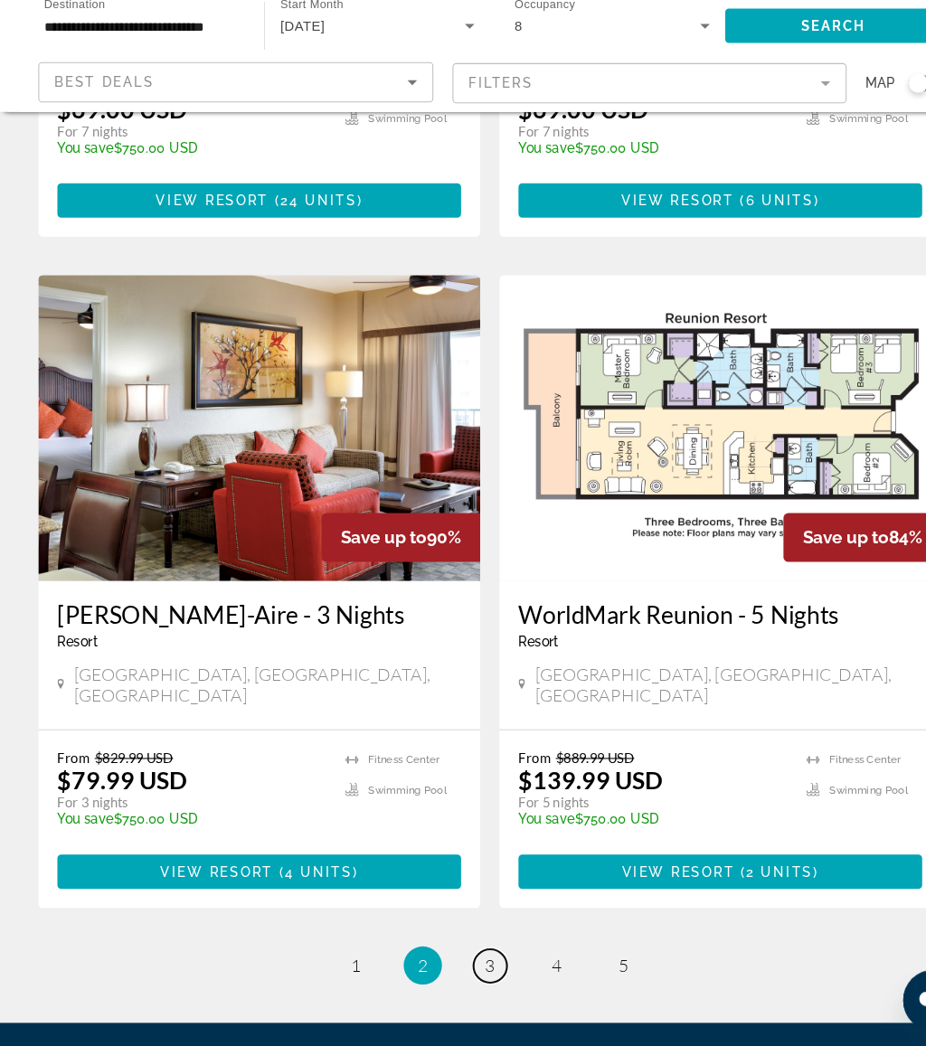
click at [467, 955] on link "page 3" at bounding box center [464, 971] width 32 height 32
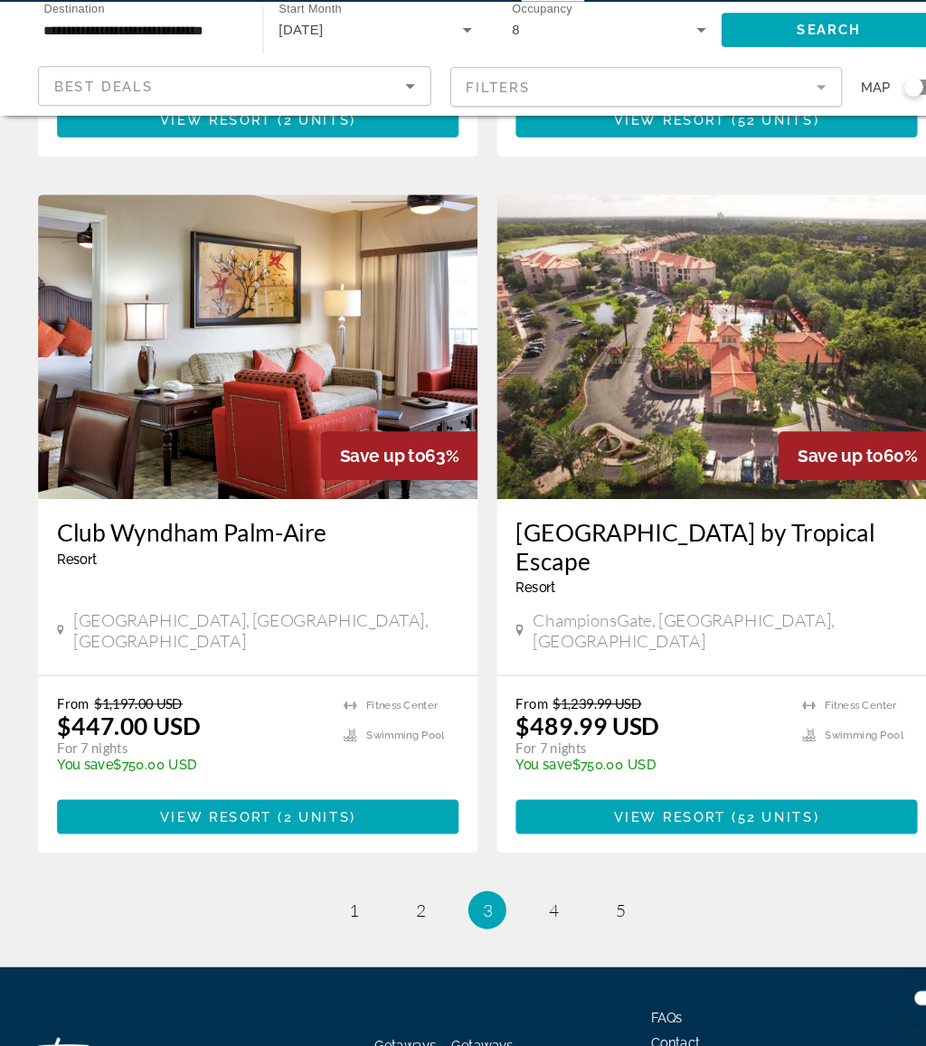
scroll to position [3219, 0]
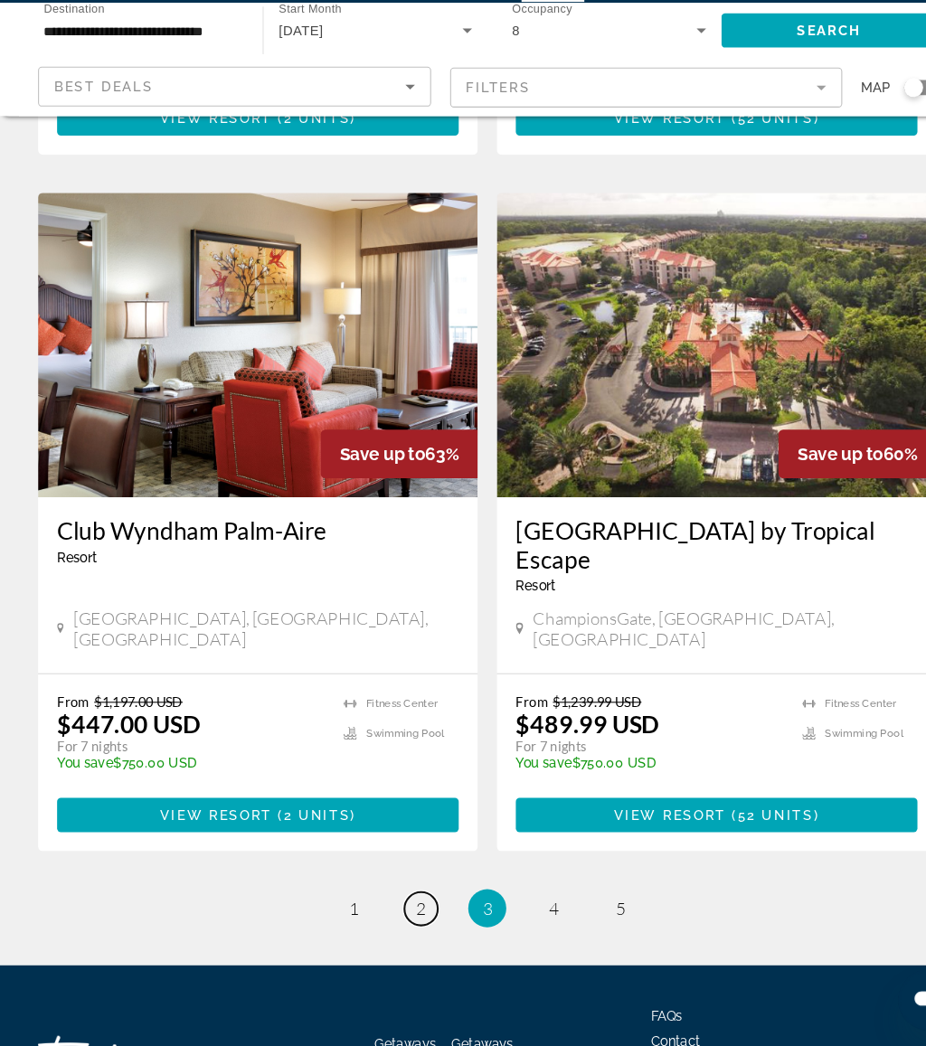
click at [393, 901] on link "page 2" at bounding box center [400, 917] width 32 height 32
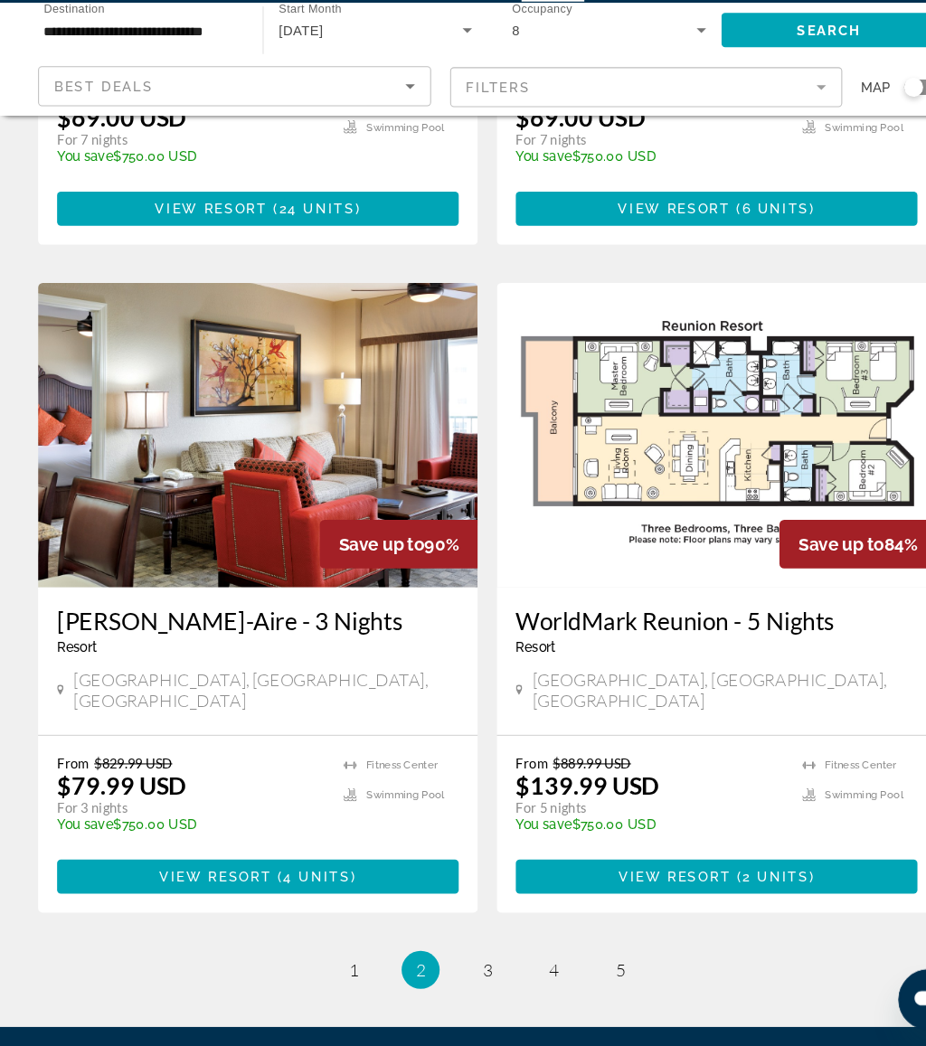
scroll to position [3219, 0]
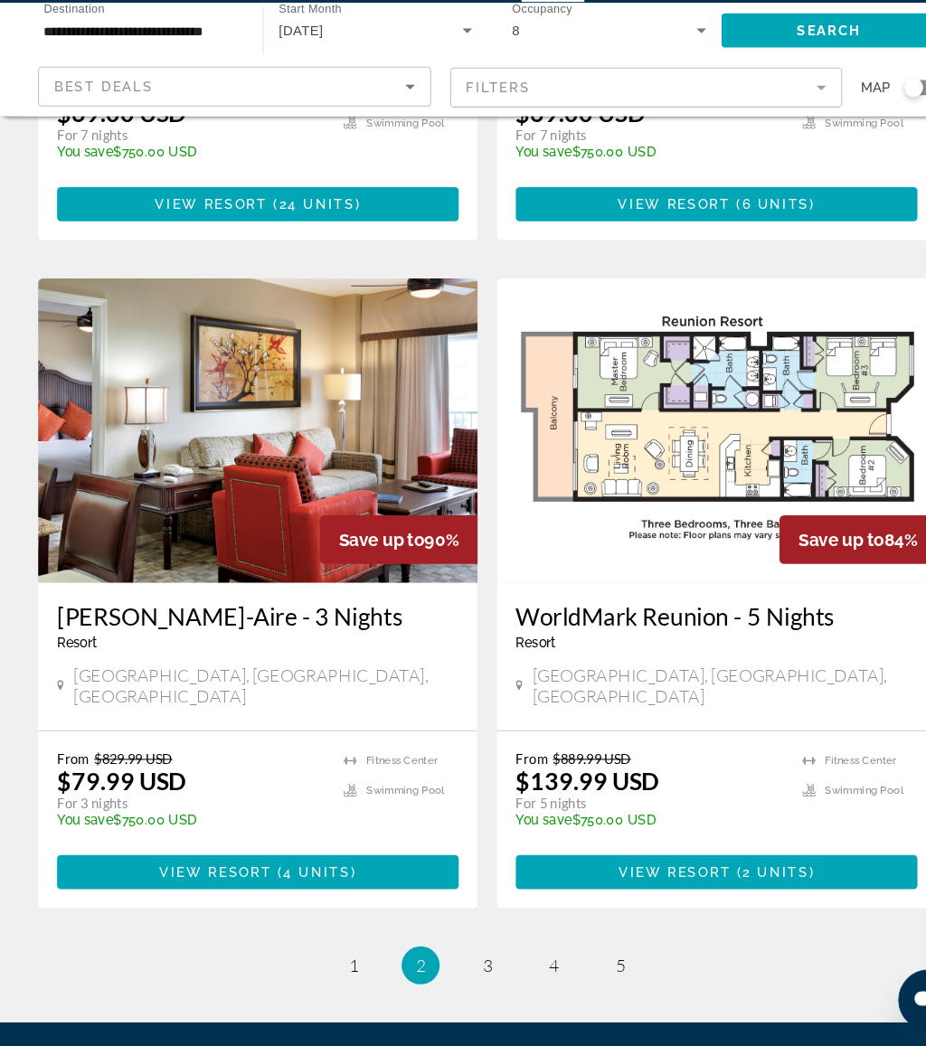
click at [449, 952] on li "page 3" at bounding box center [463, 970] width 36 height 36
click at [453, 955] on link "page 3" at bounding box center [464, 971] width 32 height 32
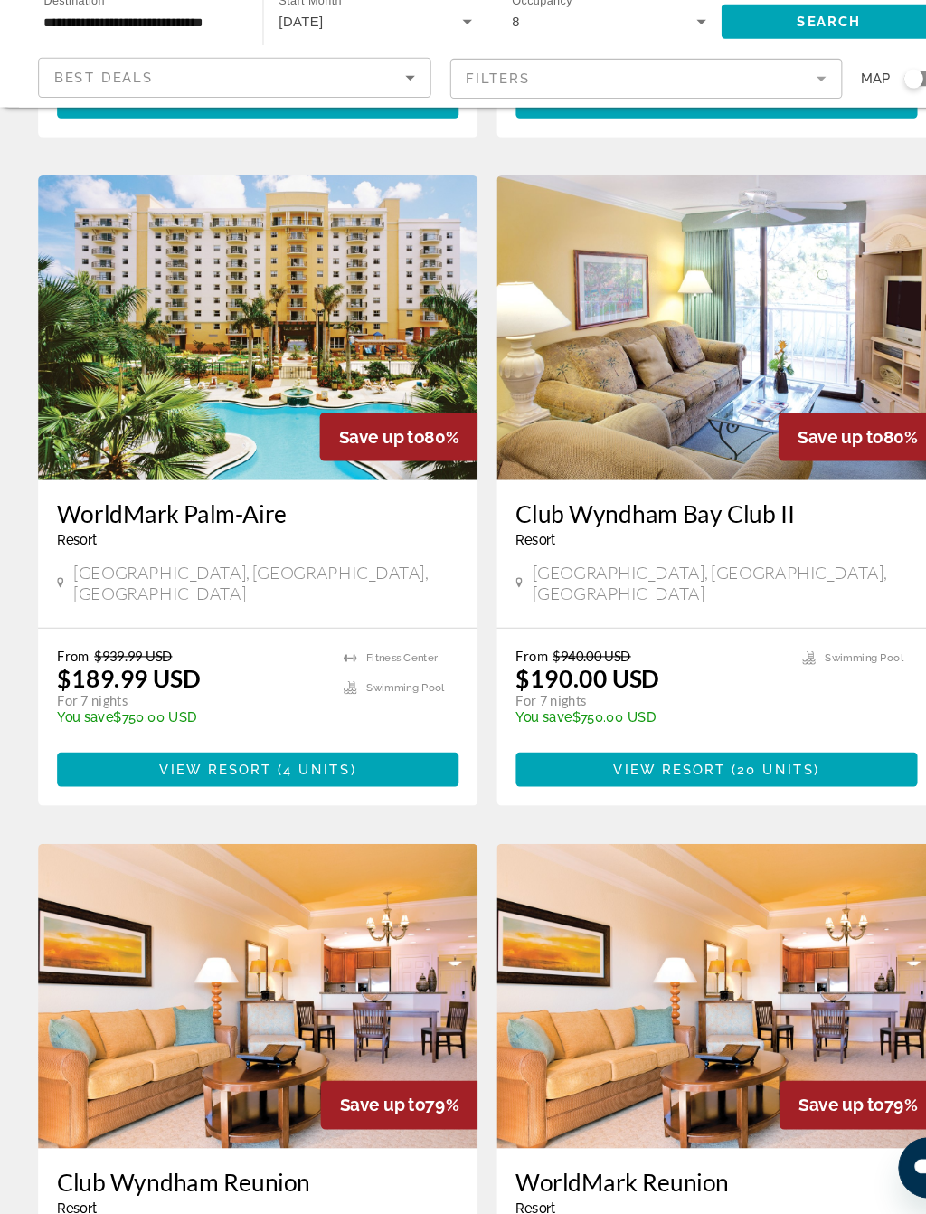
scroll to position [635, 0]
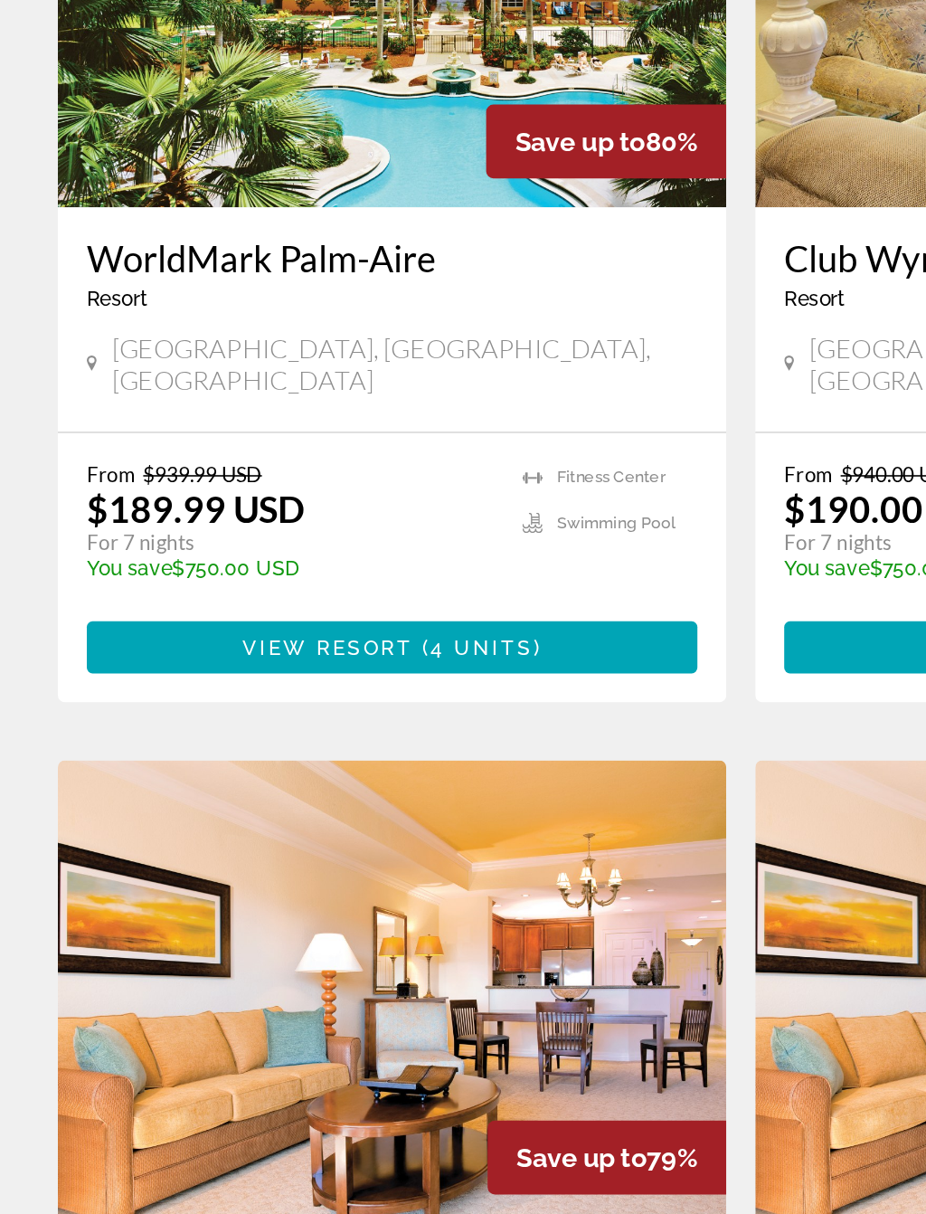
click at [371, 769] on span "Main content" at bounding box center [245, 790] width 382 height 43
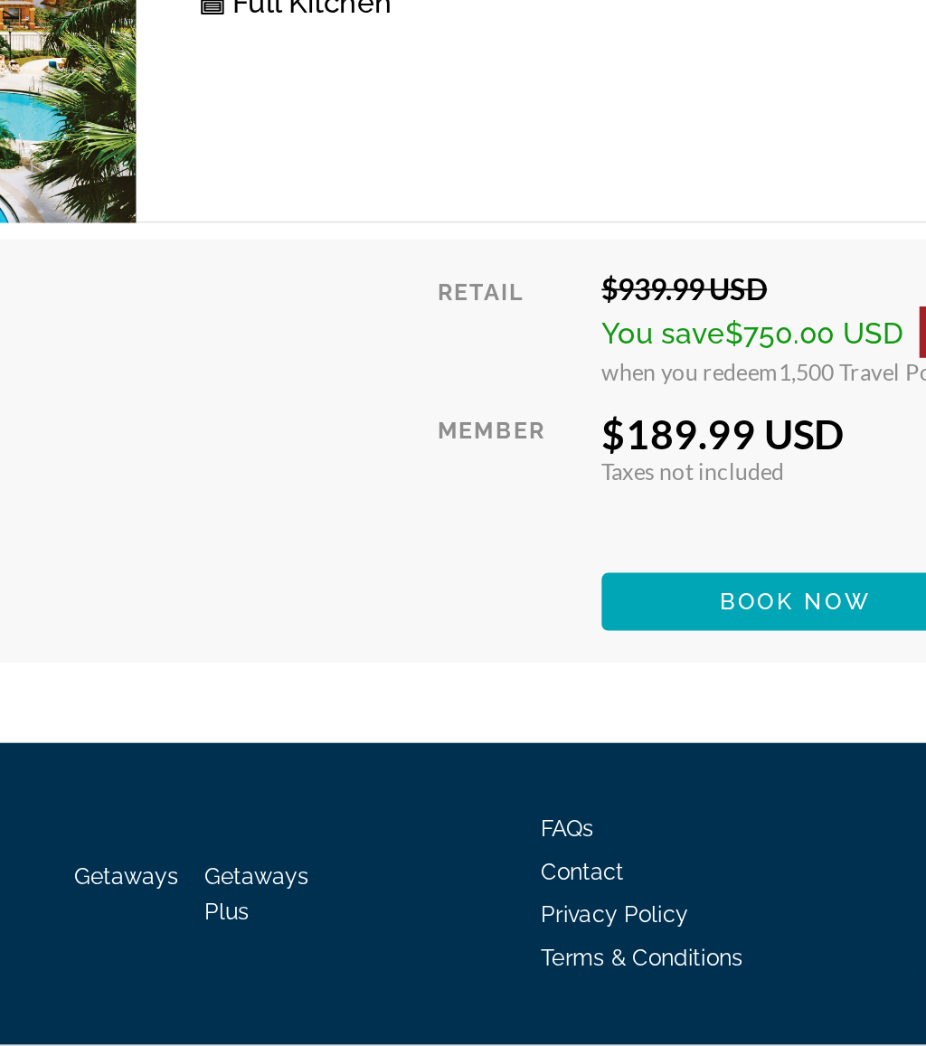
scroll to position [3489, 0]
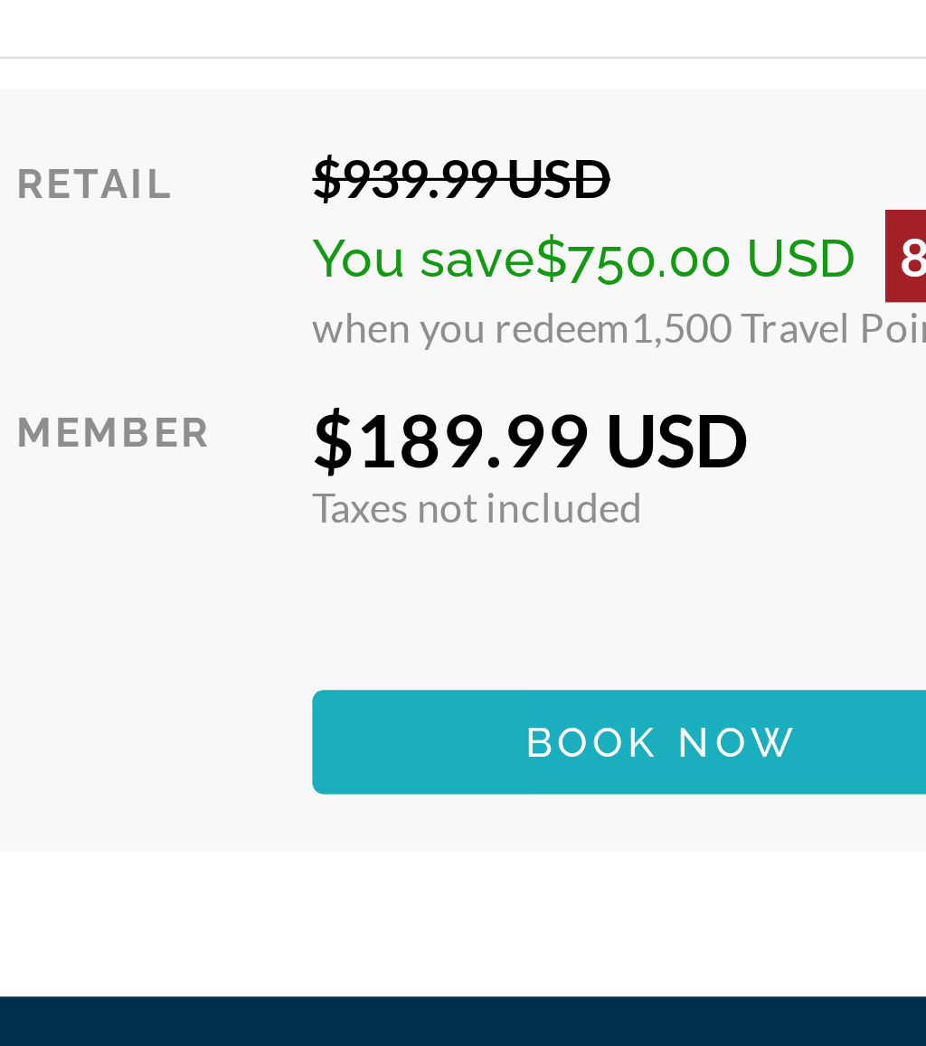
click at [720, 781] on span "Book now" at bounding box center [763, 788] width 86 height 14
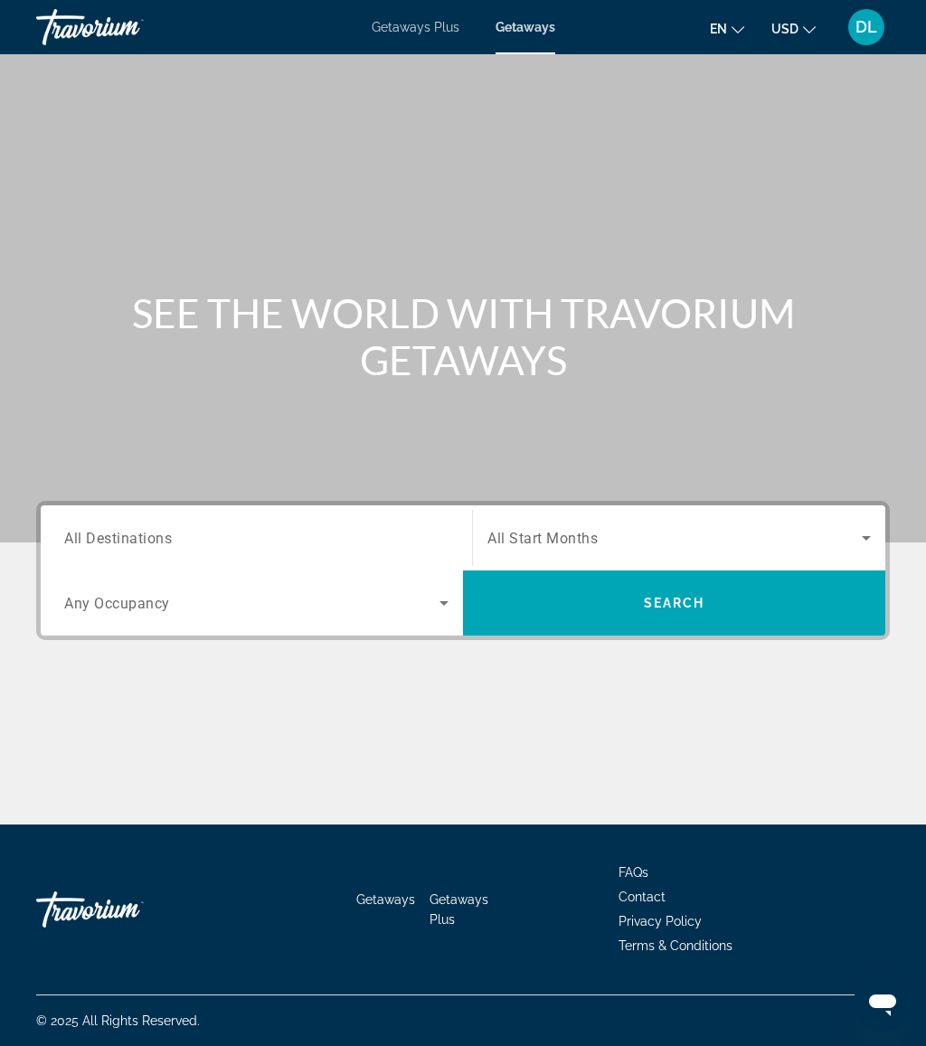
click at [307, 529] on input "Destination All Destinations" at bounding box center [256, 539] width 384 height 22
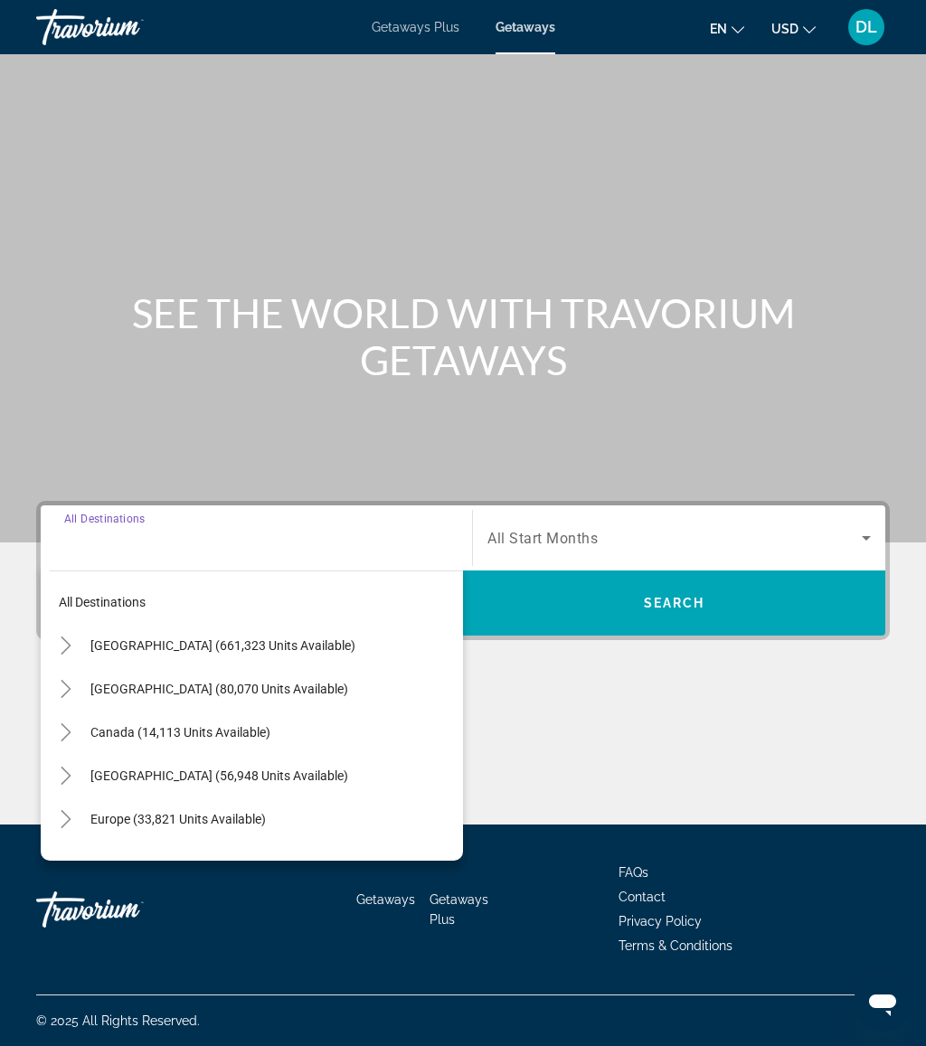
click at [75, 649] on mat-icon "Toggle United States (661,323 units available)" at bounding box center [66, 646] width 32 height 32
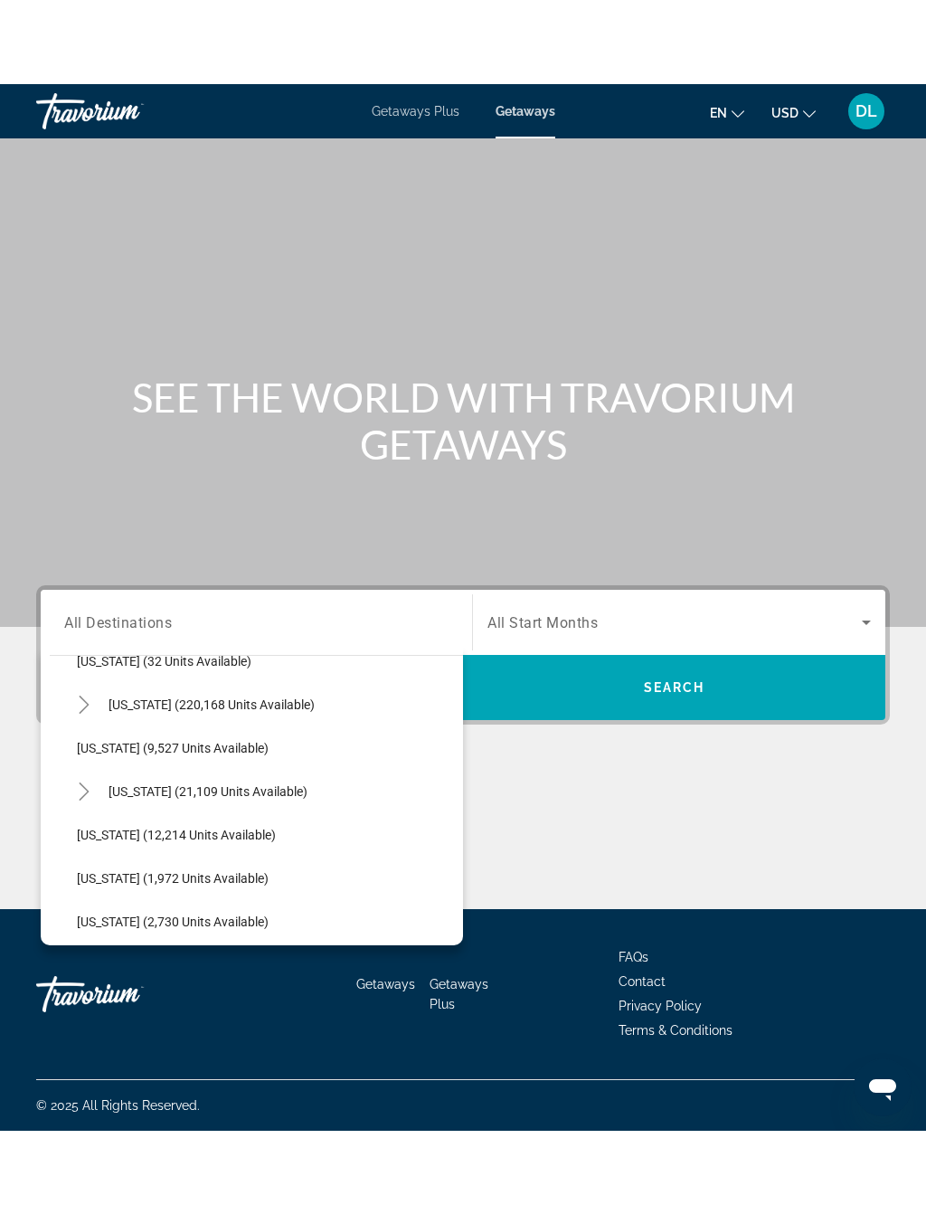
scroll to position [319, 0]
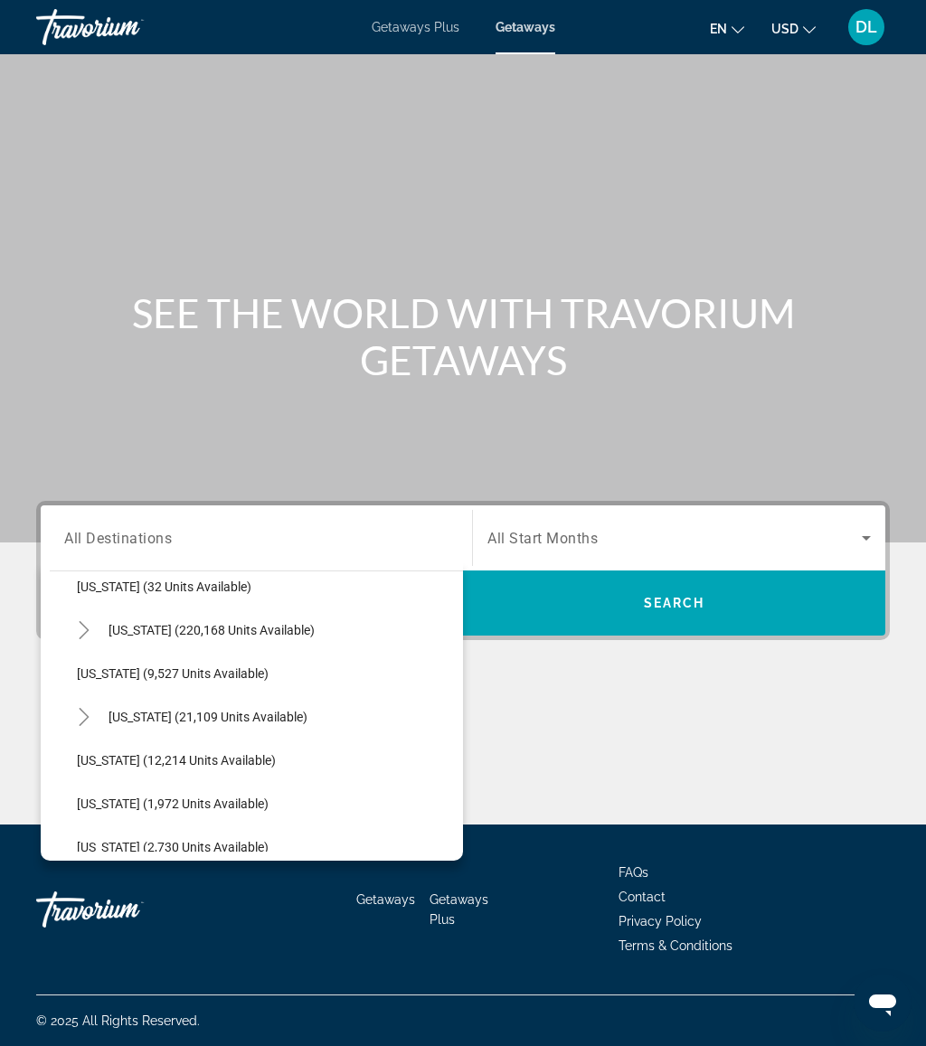
click at [227, 630] on span "Florida (220,168 units available)" at bounding box center [212, 630] width 206 height 14
type input "**********"
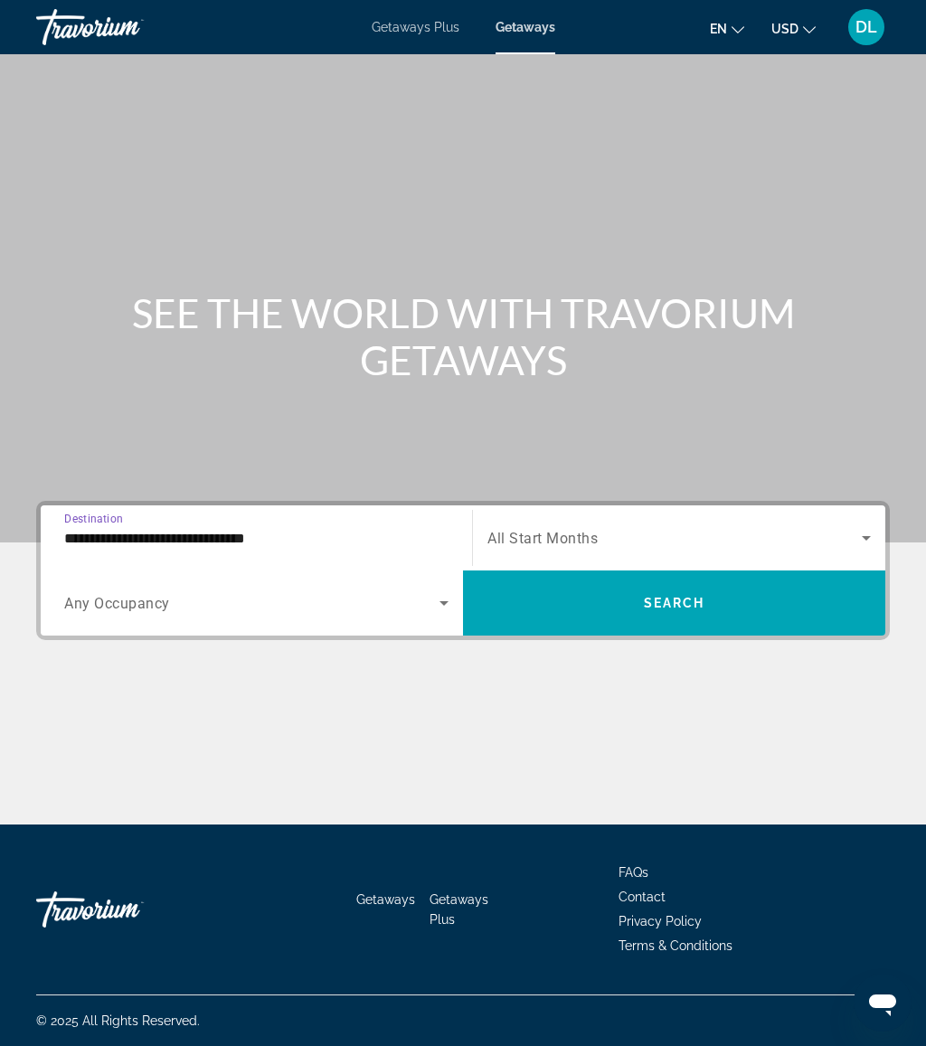
click at [350, 611] on span "Search widget" at bounding box center [251, 603] width 375 height 22
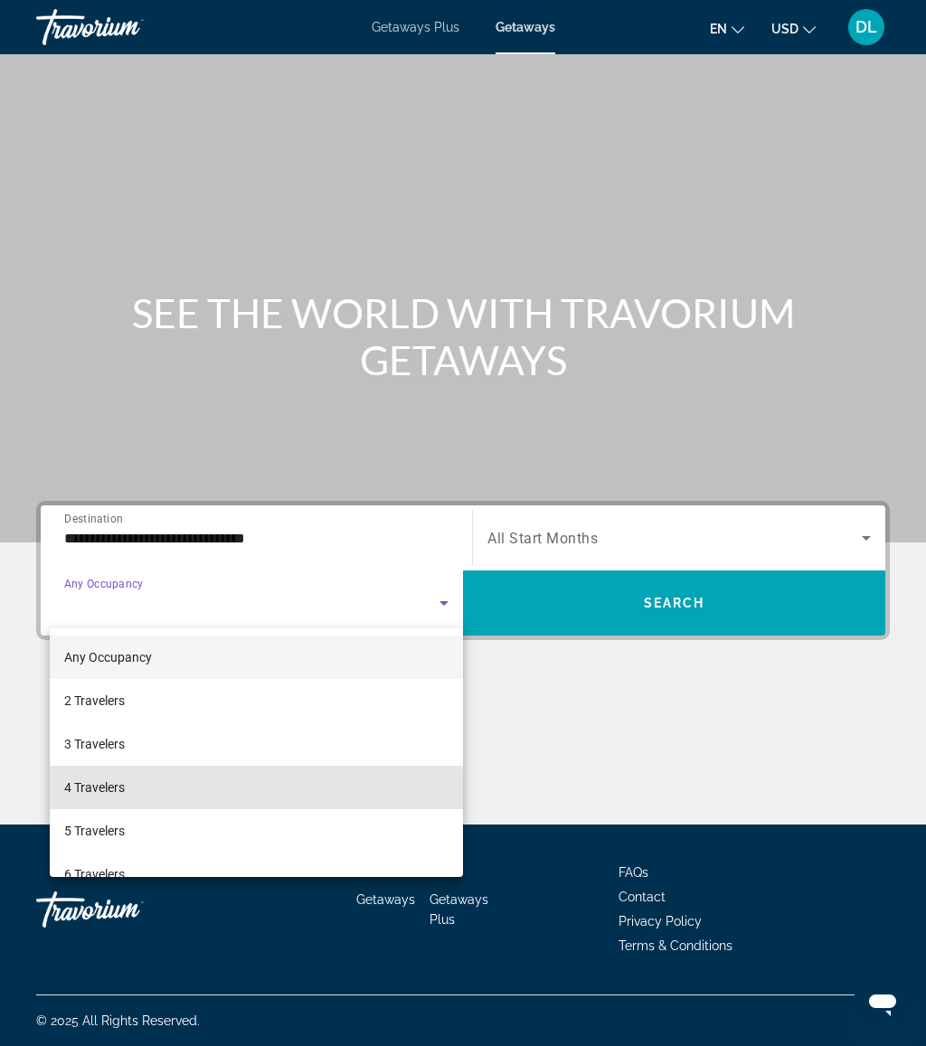
click at [195, 792] on mat-option "4 Travelers" at bounding box center [256, 787] width 413 height 43
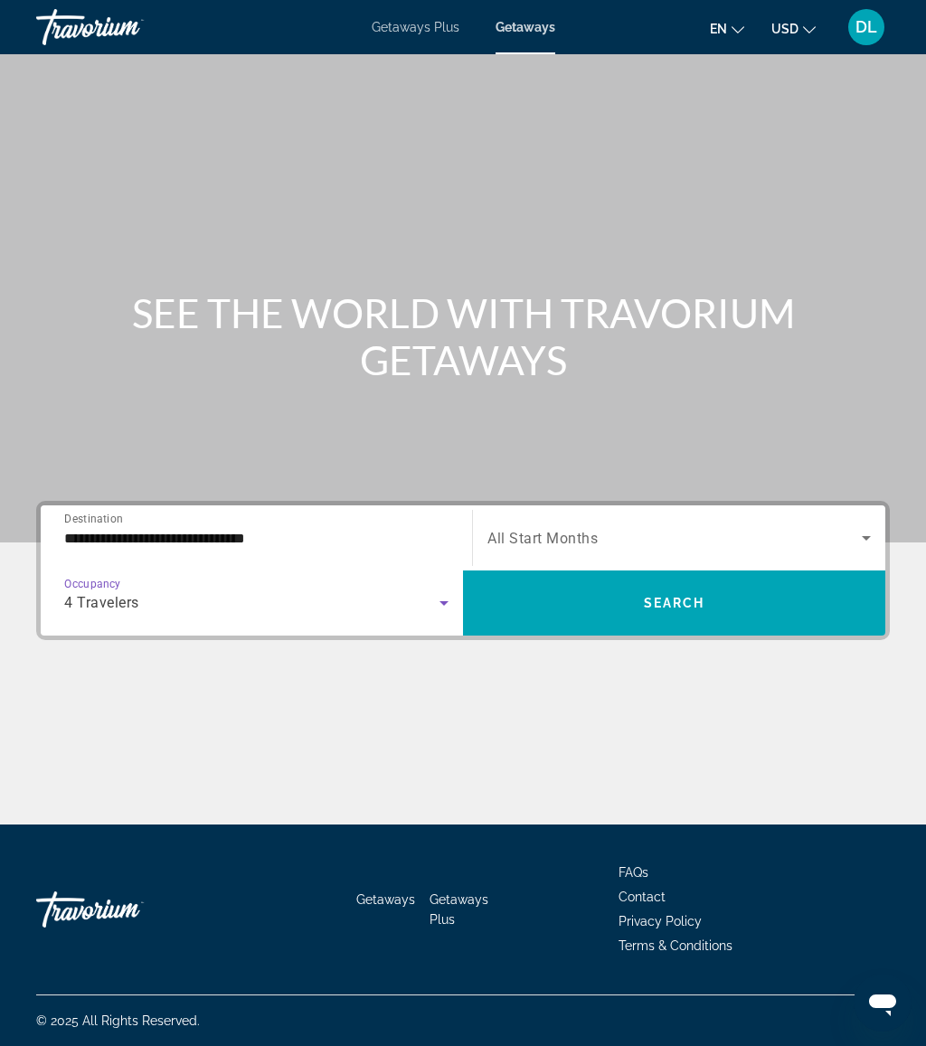
click at [623, 544] on span "Search widget" at bounding box center [675, 538] width 374 height 22
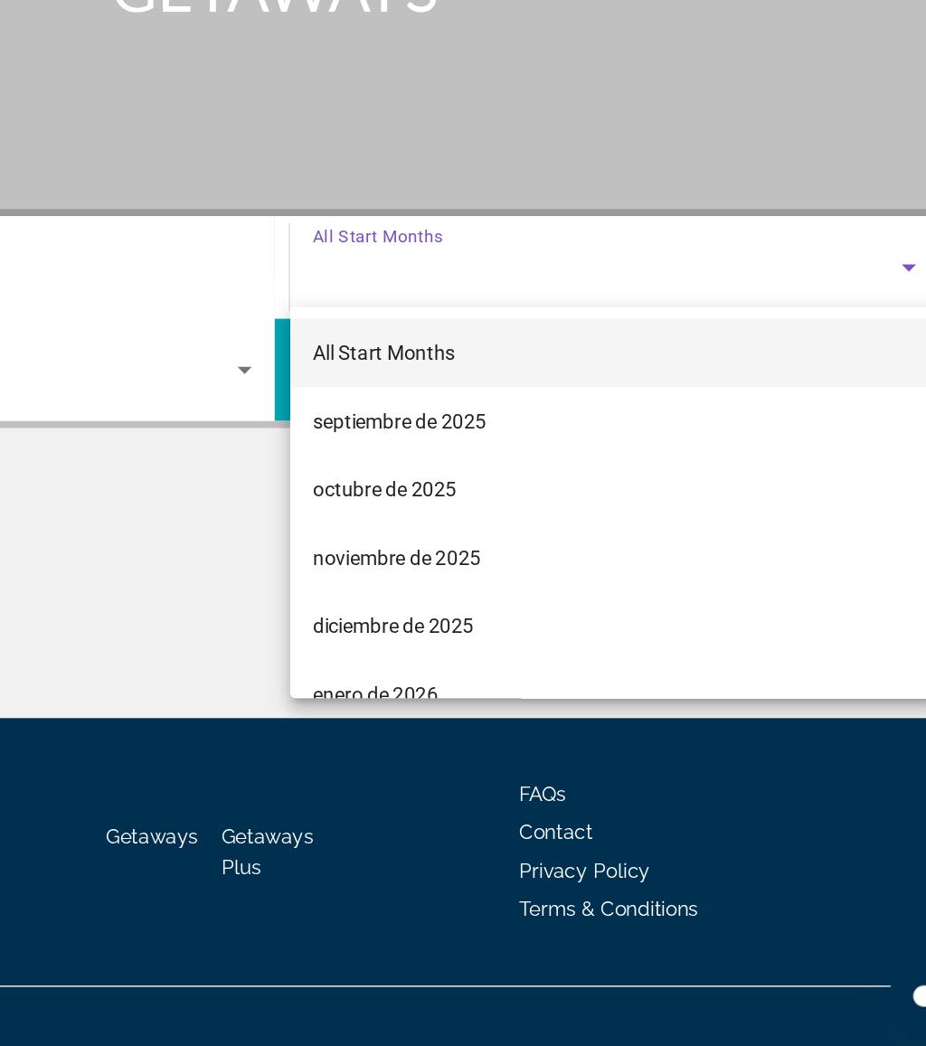
click at [488, 668] on span "octubre de 2025" at bounding box center [533, 679] width 91 height 22
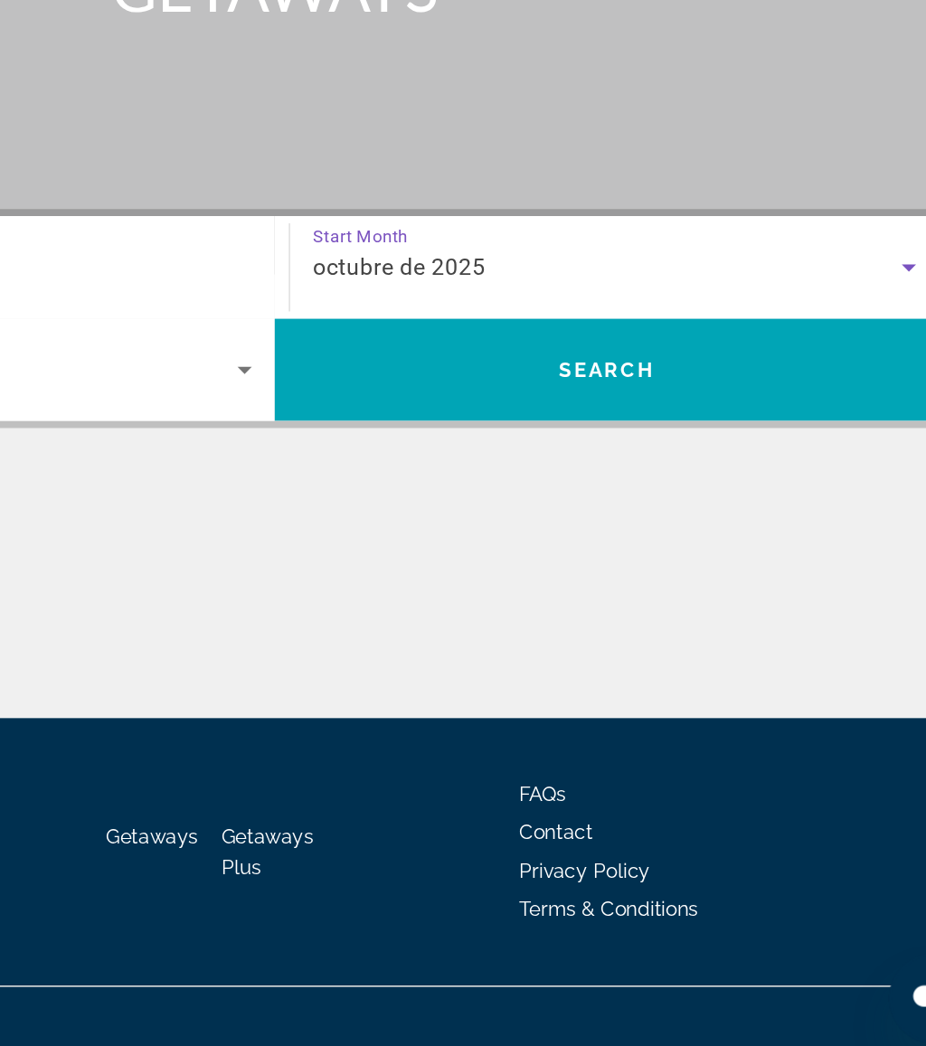
click at [463, 582] on span "Search widget" at bounding box center [674, 603] width 422 height 43
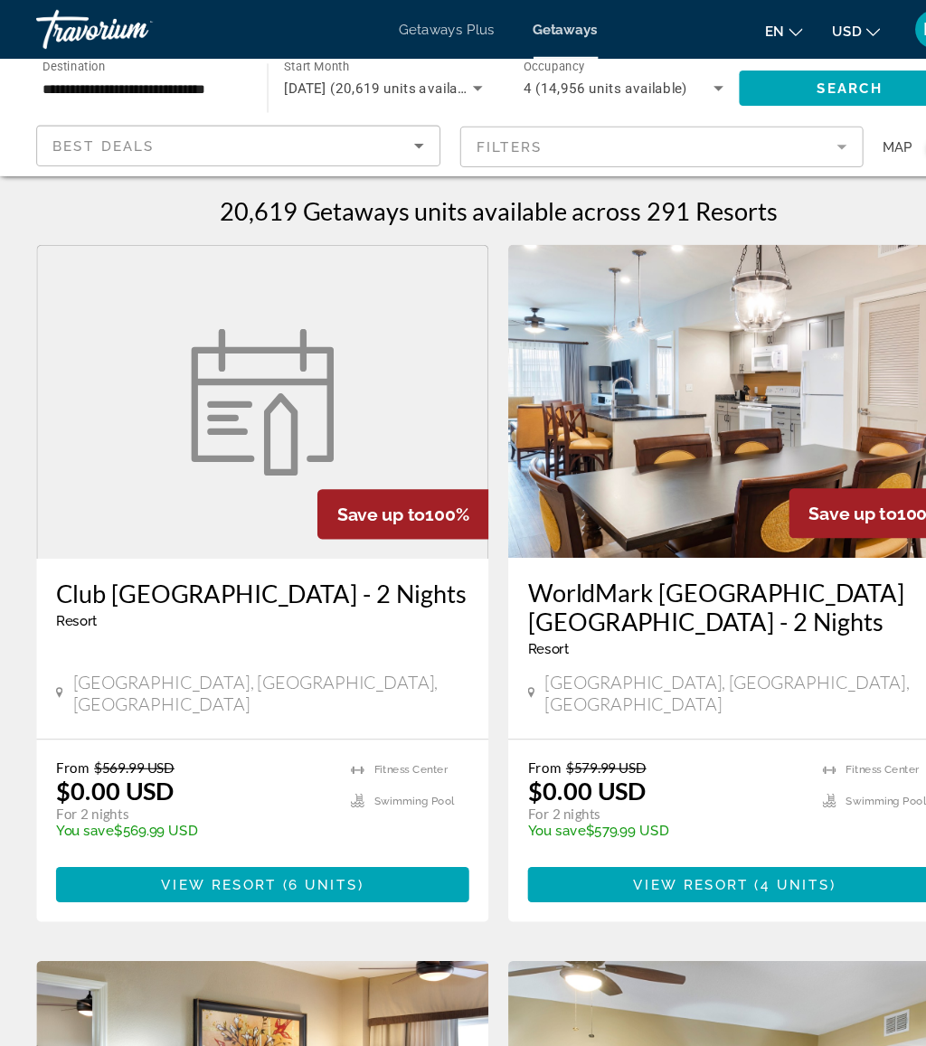
click at [563, 143] on mat-form-field "Filters" at bounding box center [615, 136] width 374 height 38
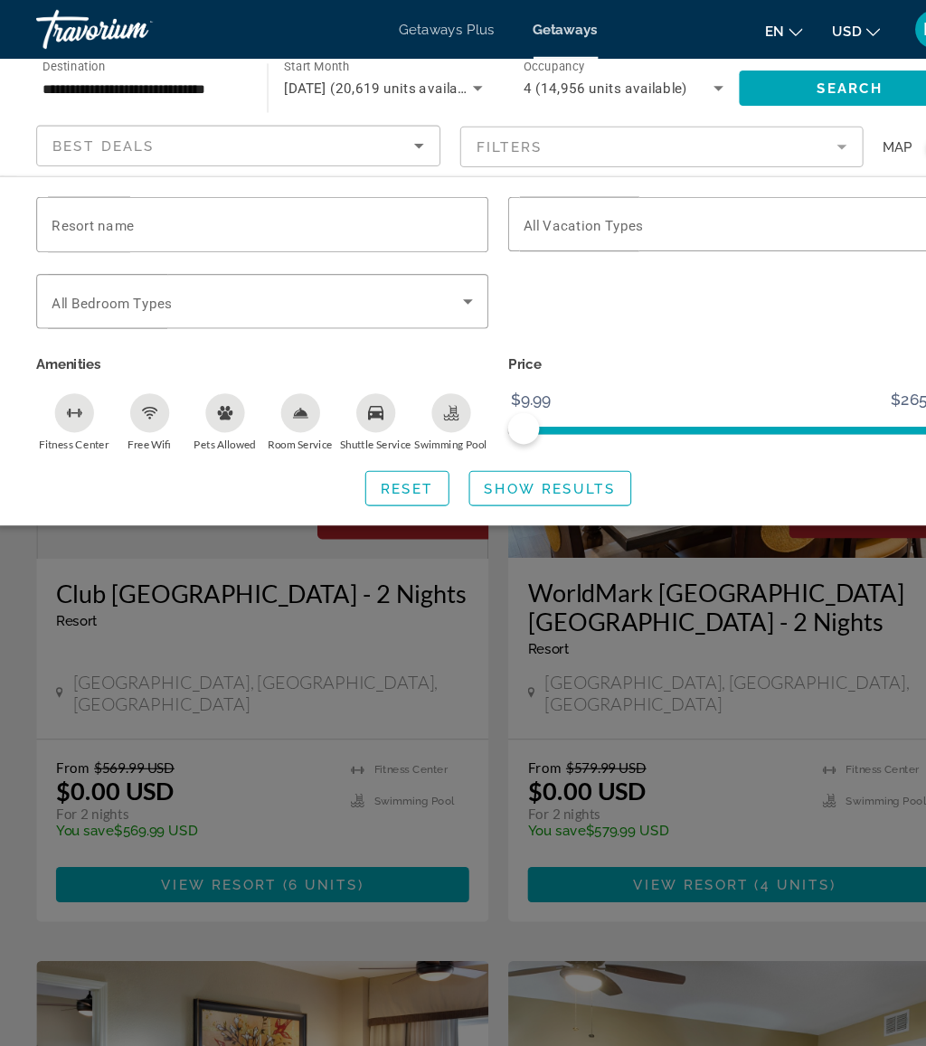
click at [246, 217] on input "Resort name" at bounding box center [245, 208] width 389 height 22
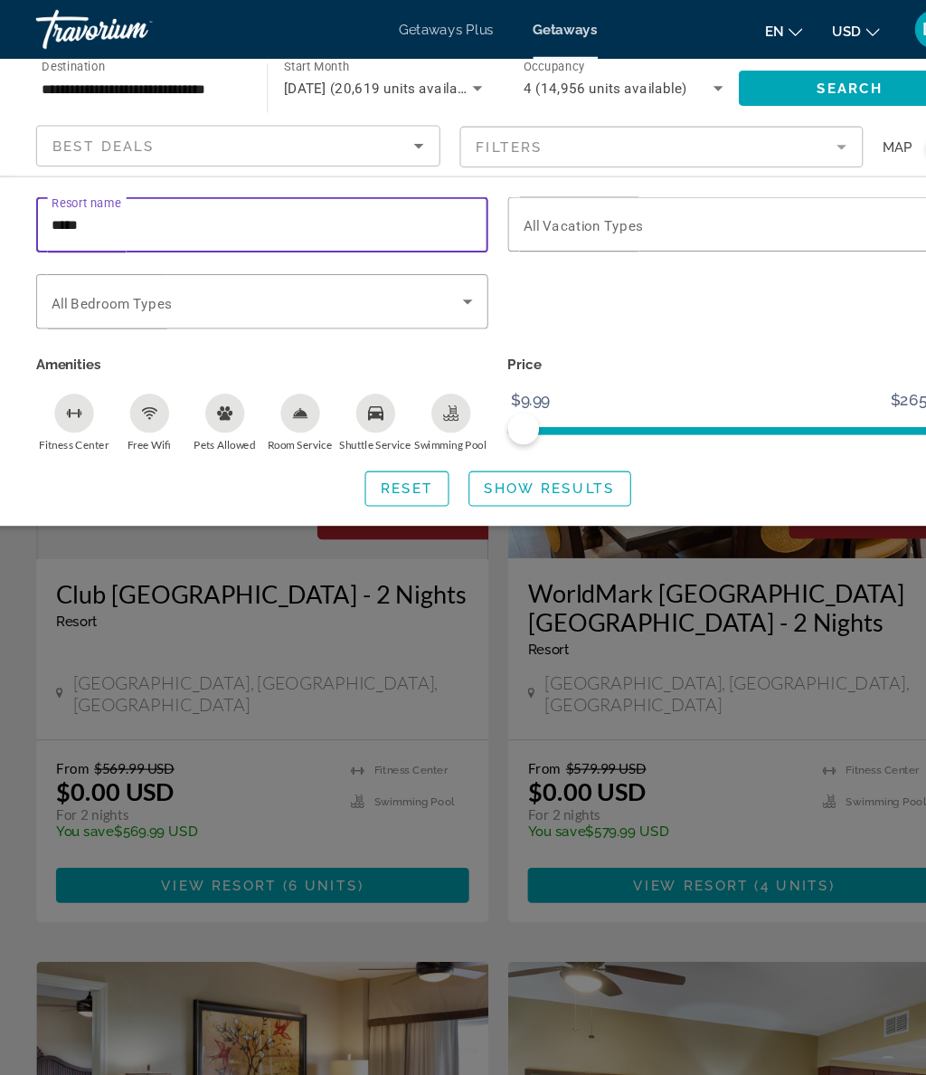
type input "******"
click at [529, 464] on span "Search widget" at bounding box center [511, 451] width 148 height 43
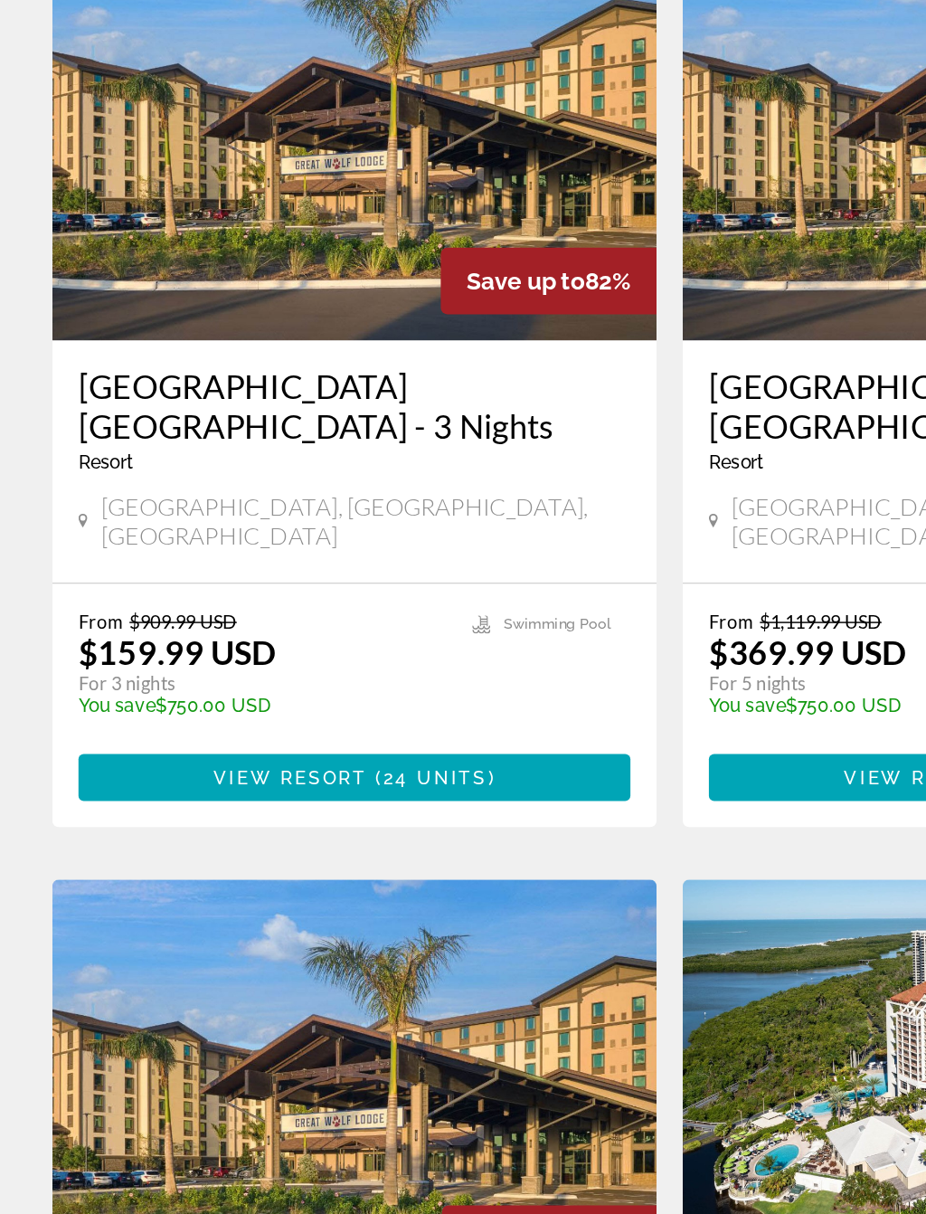
click at [341, 810] on span "( 24 units )" at bounding box center [298, 817] width 89 height 14
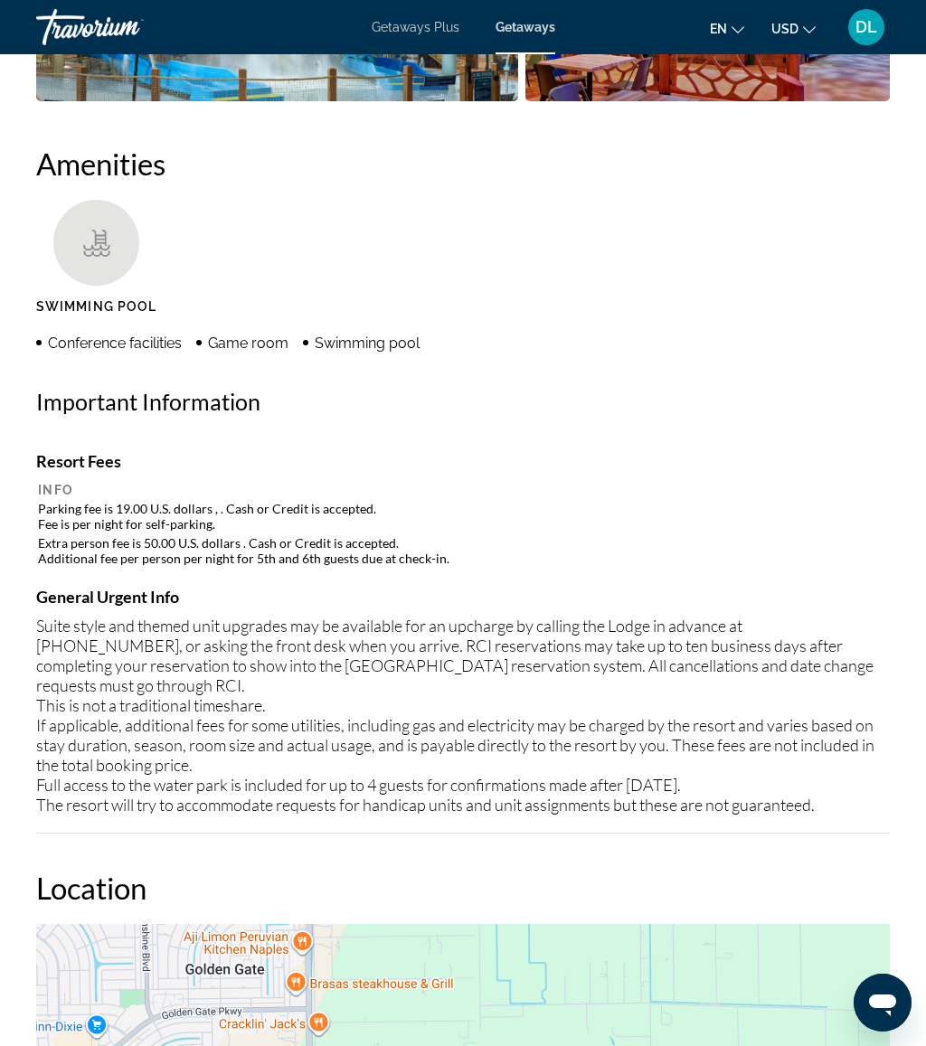
scroll to position [1360, 0]
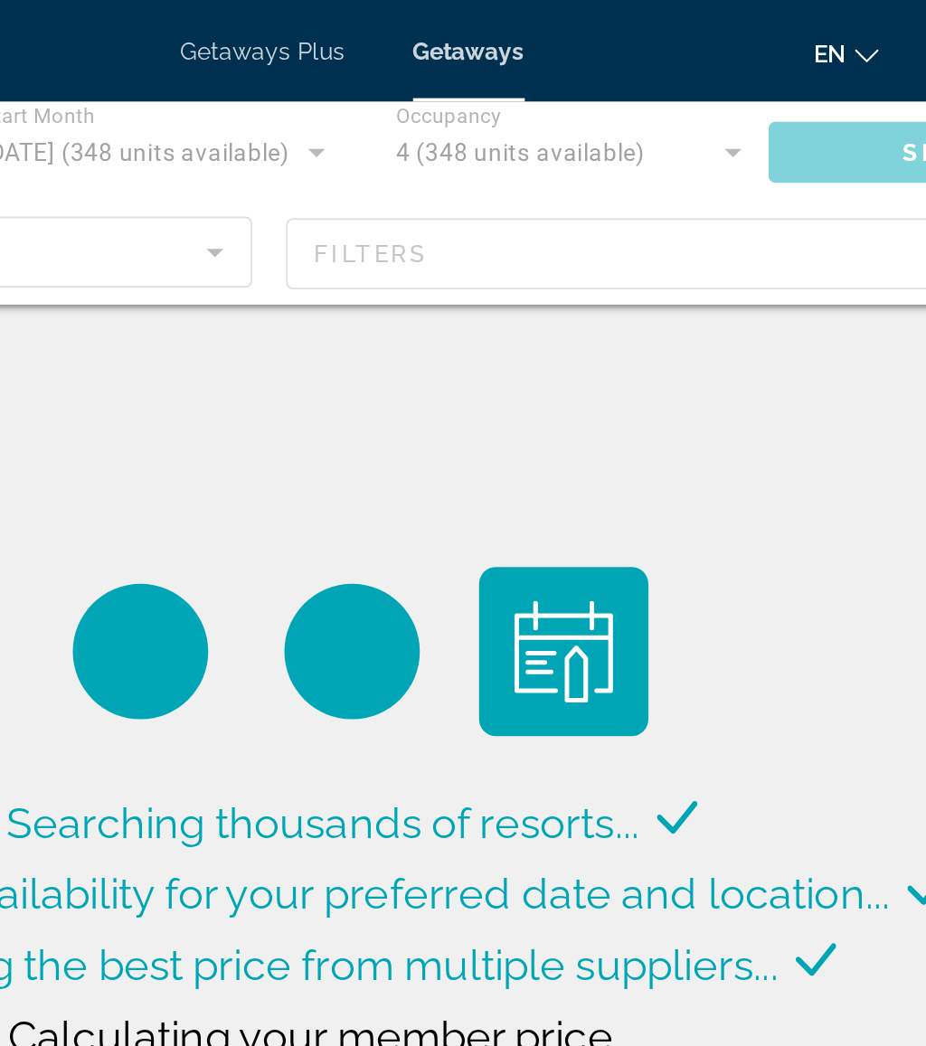
click at [406, 139] on div "Main content" at bounding box center [463, 108] width 926 height 109
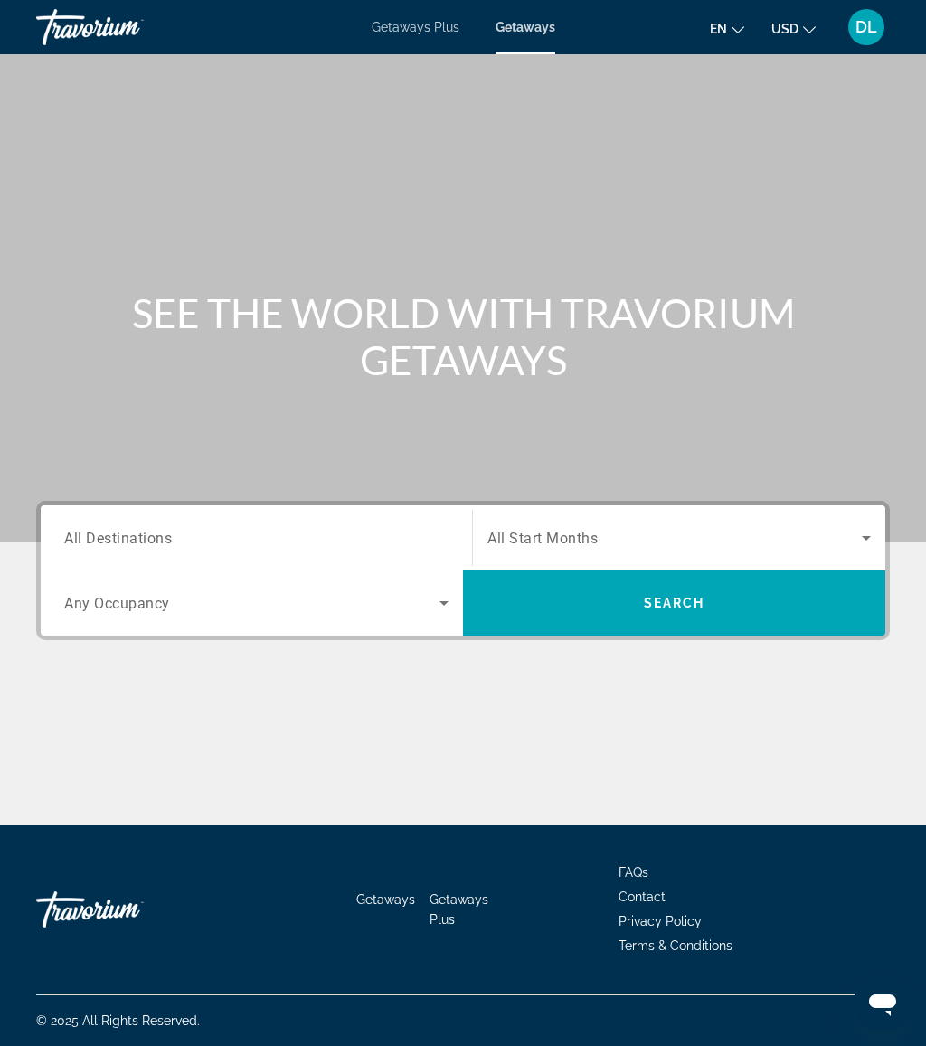
click at [217, 545] on input "Destination All Destinations" at bounding box center [256, 539] width 384 height 22
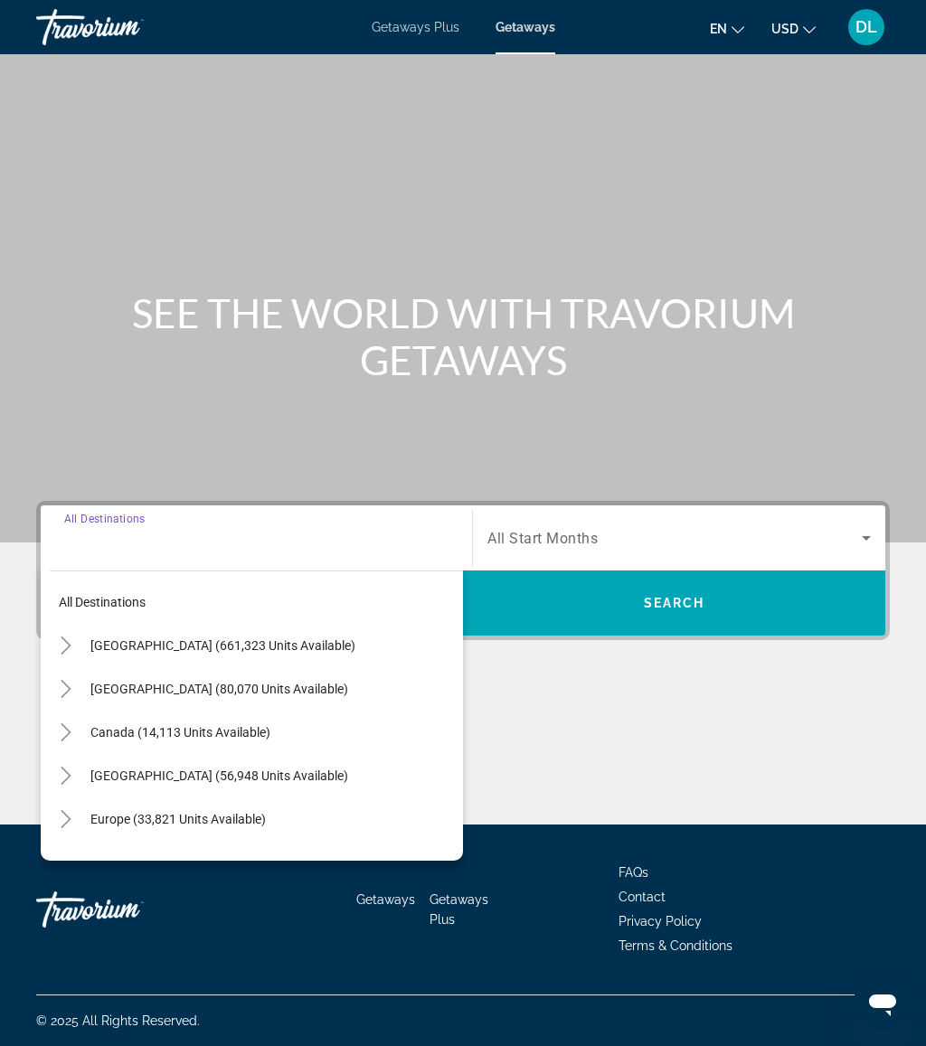
click at [71, 649] on icon "Toggle United States (661,323 units available)" at bounding box center [66, 646] width 18 height 18
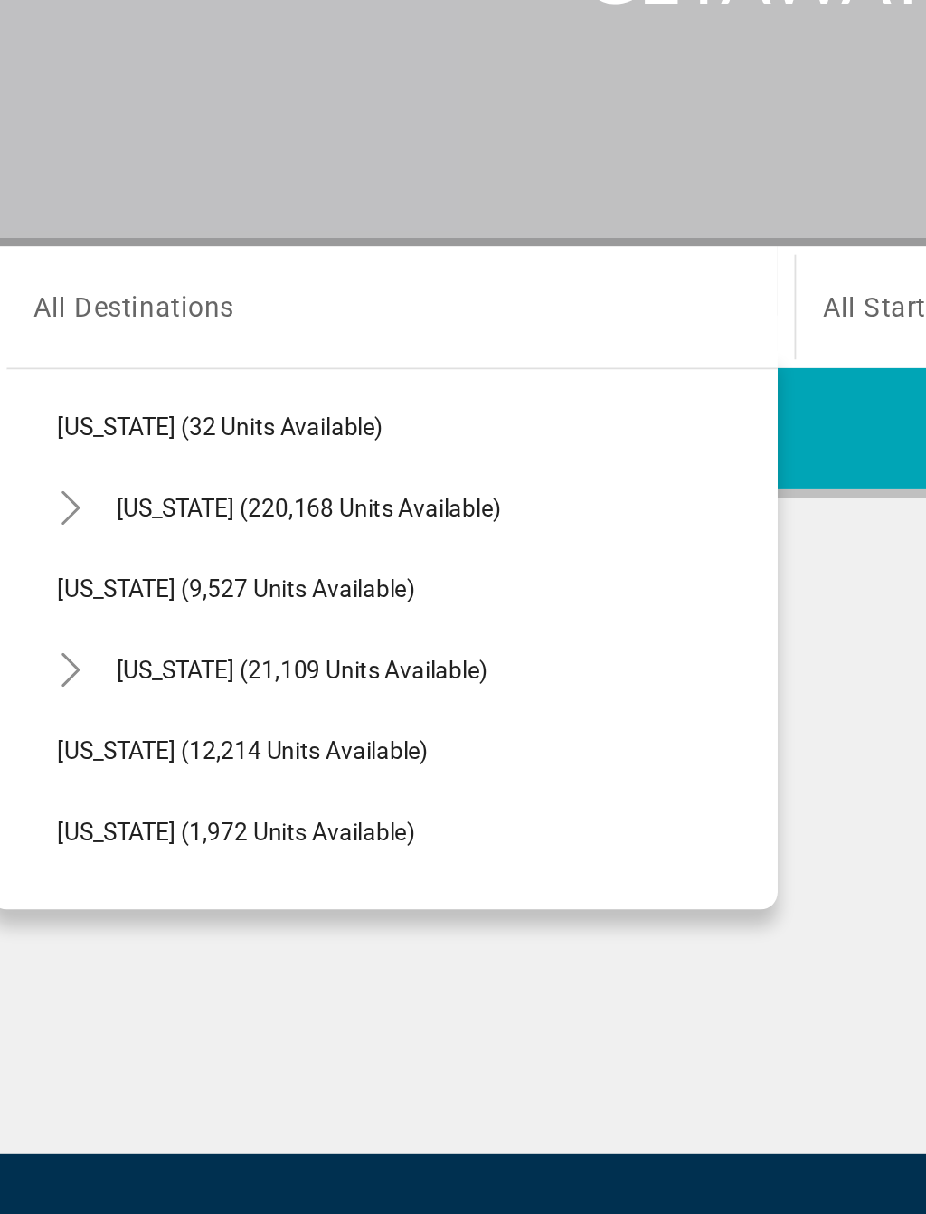
scroll to position [296, 0]
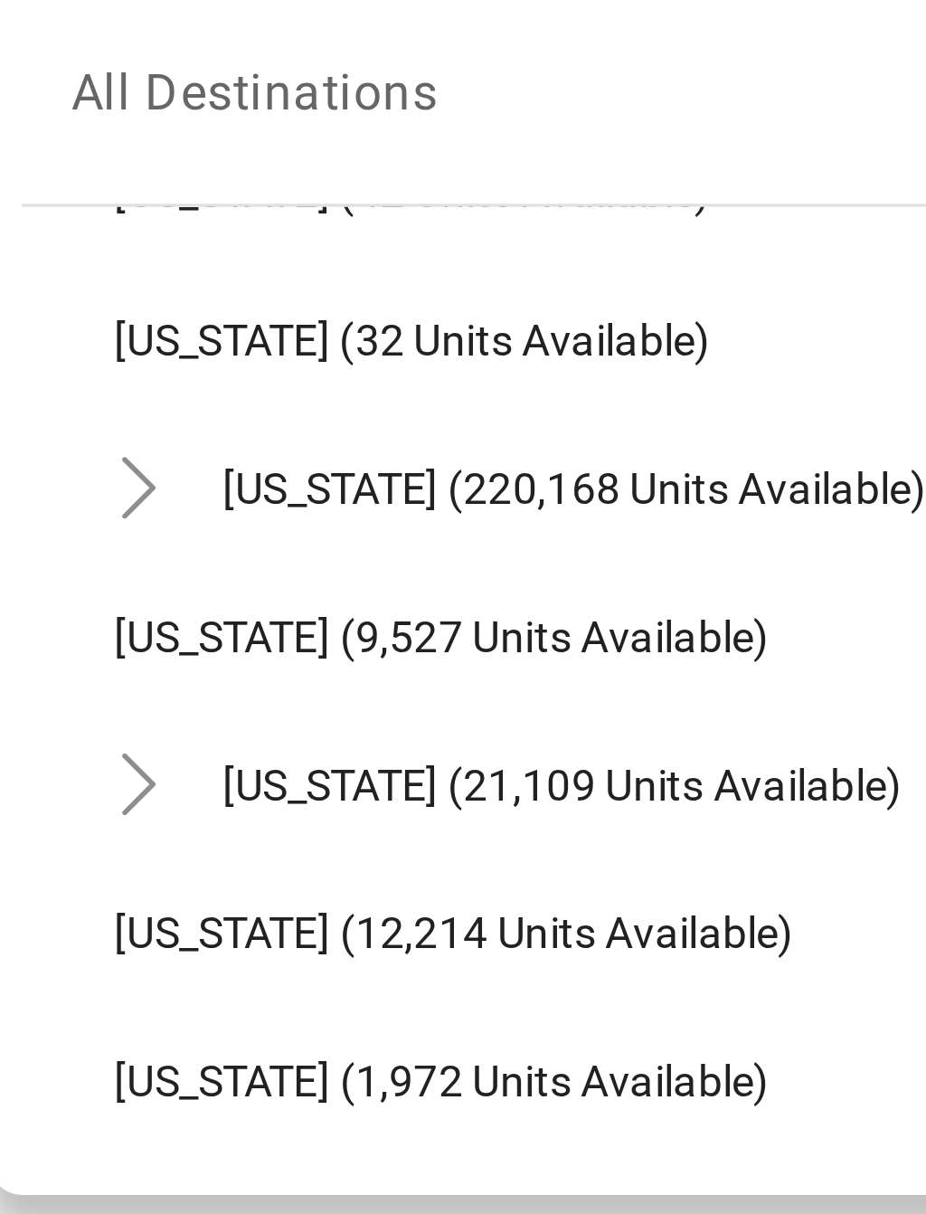
click at [129, 647] on span "Florida (220,168 units available)" at bounding box center [212, 654] width 206 height 14
type input "**********"
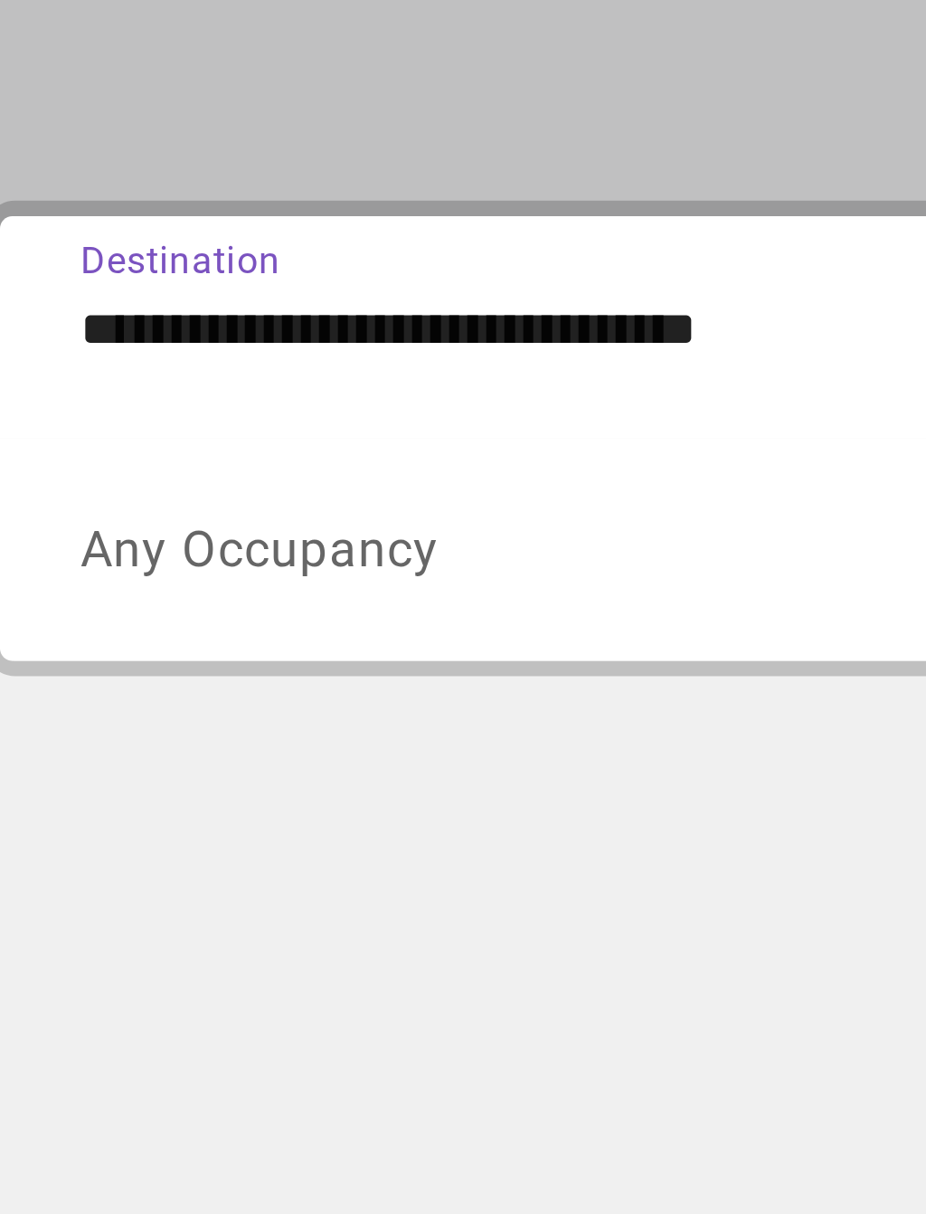
click at [123, 595] on span "Any Occupancy" at bounding box center [117, 603] width 106 height 17
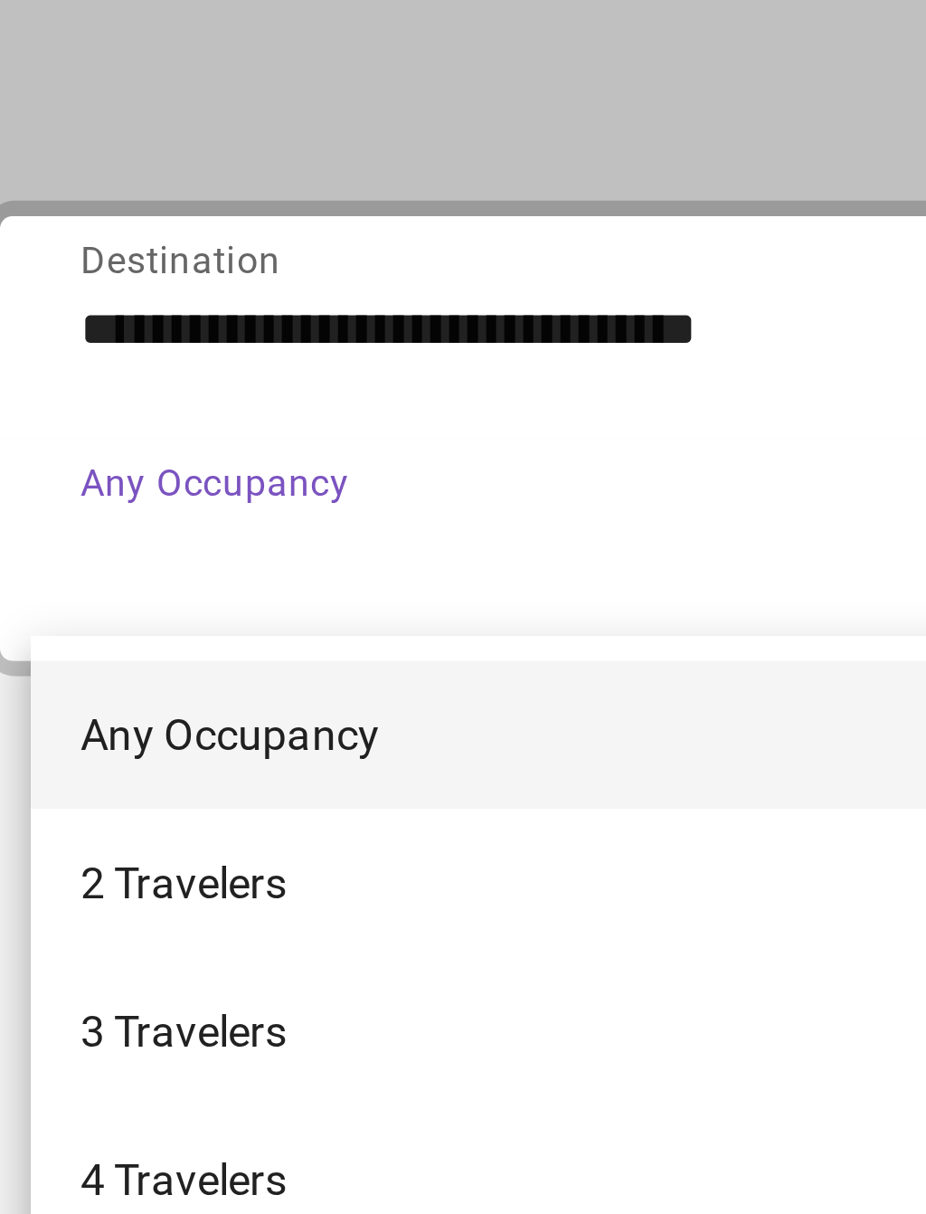
click at [64, 777] on span "4 Travelers" at bounding box center [94, 788] width 61 height 22
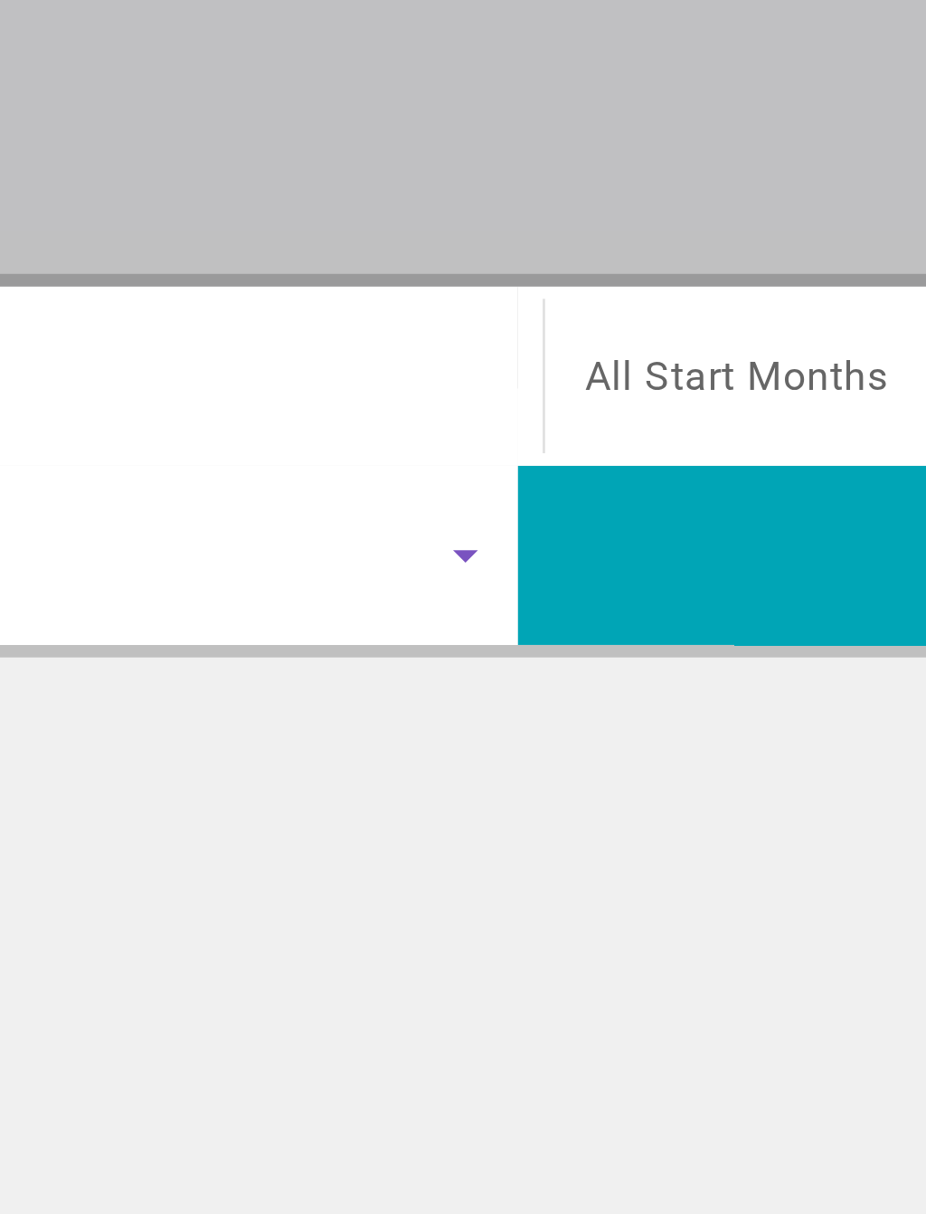
click at [488, 527] on span "Search widget" at bounding box center [675, 538] width 374 height 22
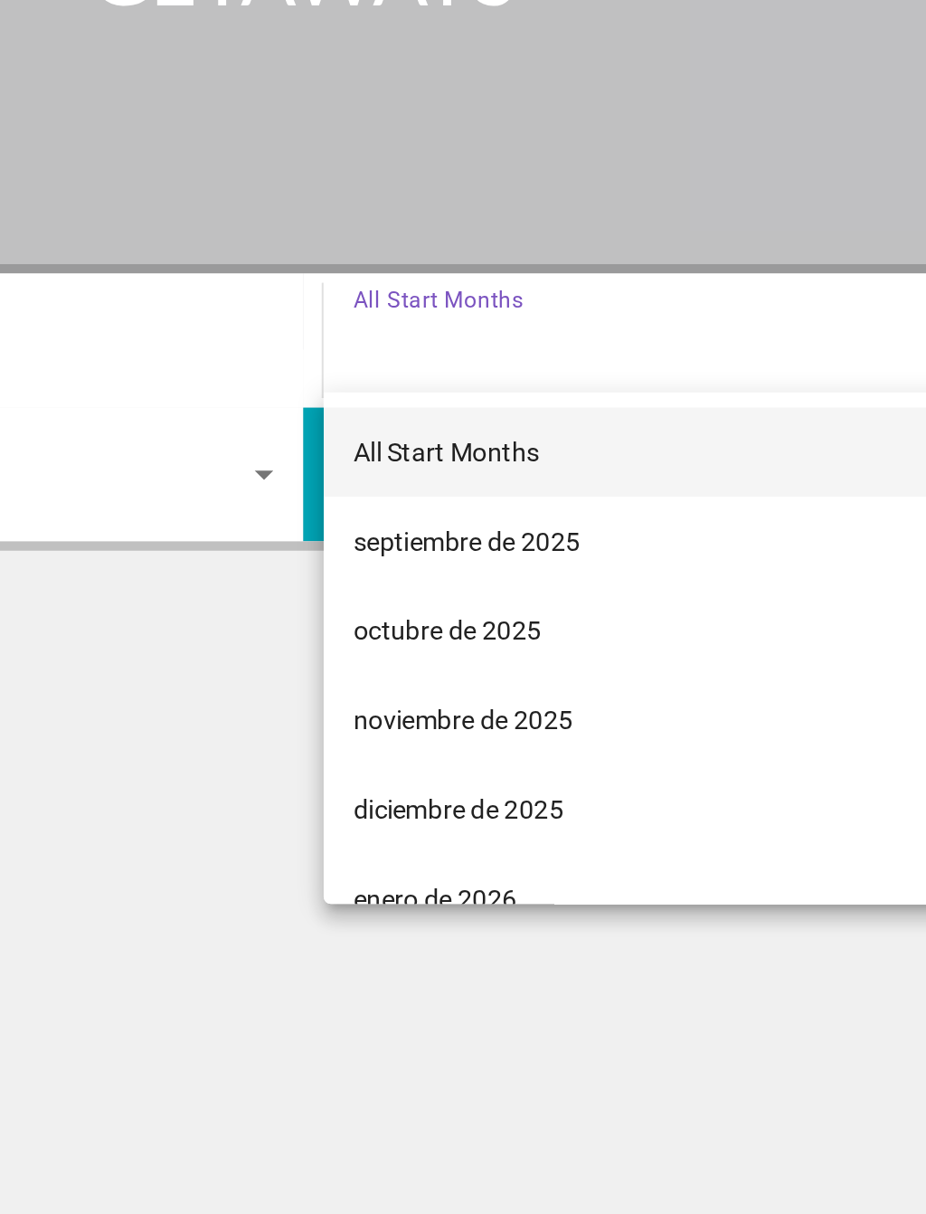
click at [488, 668] on span "octubre de 2025" at bounding box center [533, 679] width 91 height 22
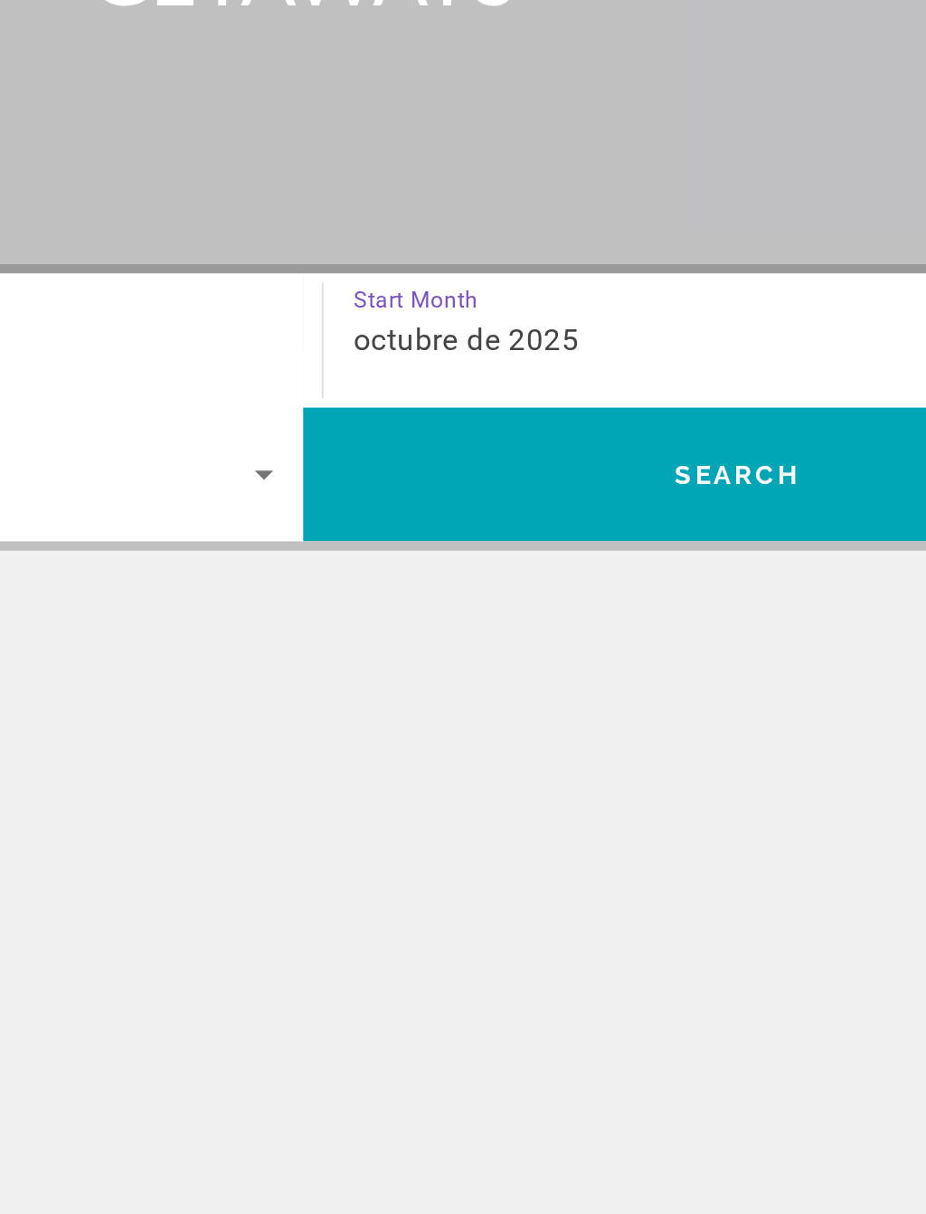
click at [644, 596] on span "Search" at bounding box center [675, 603] width 62 height 14
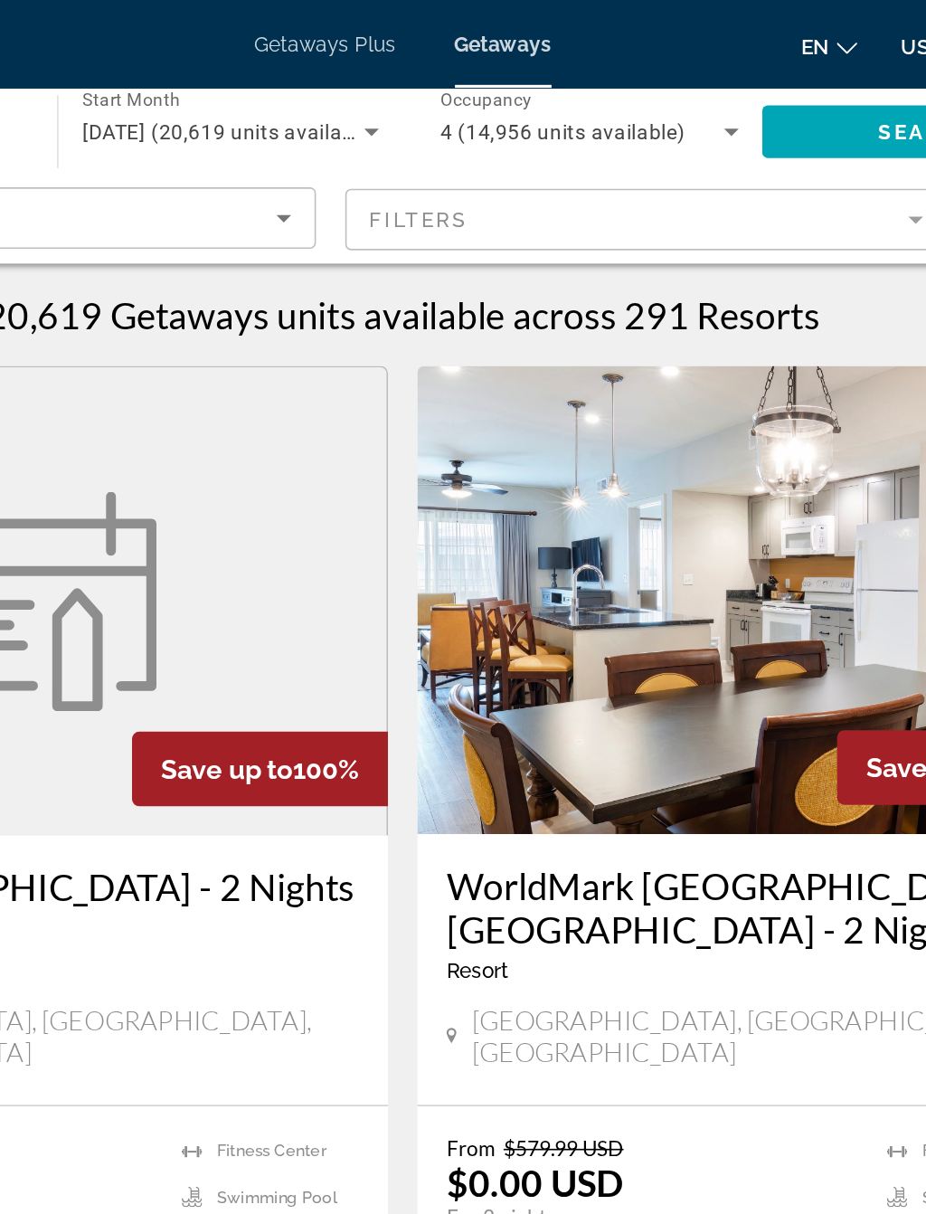
click at [428, 127] on mat-form-field "Filters" at bounding box center [615, 136] width 374 height 38
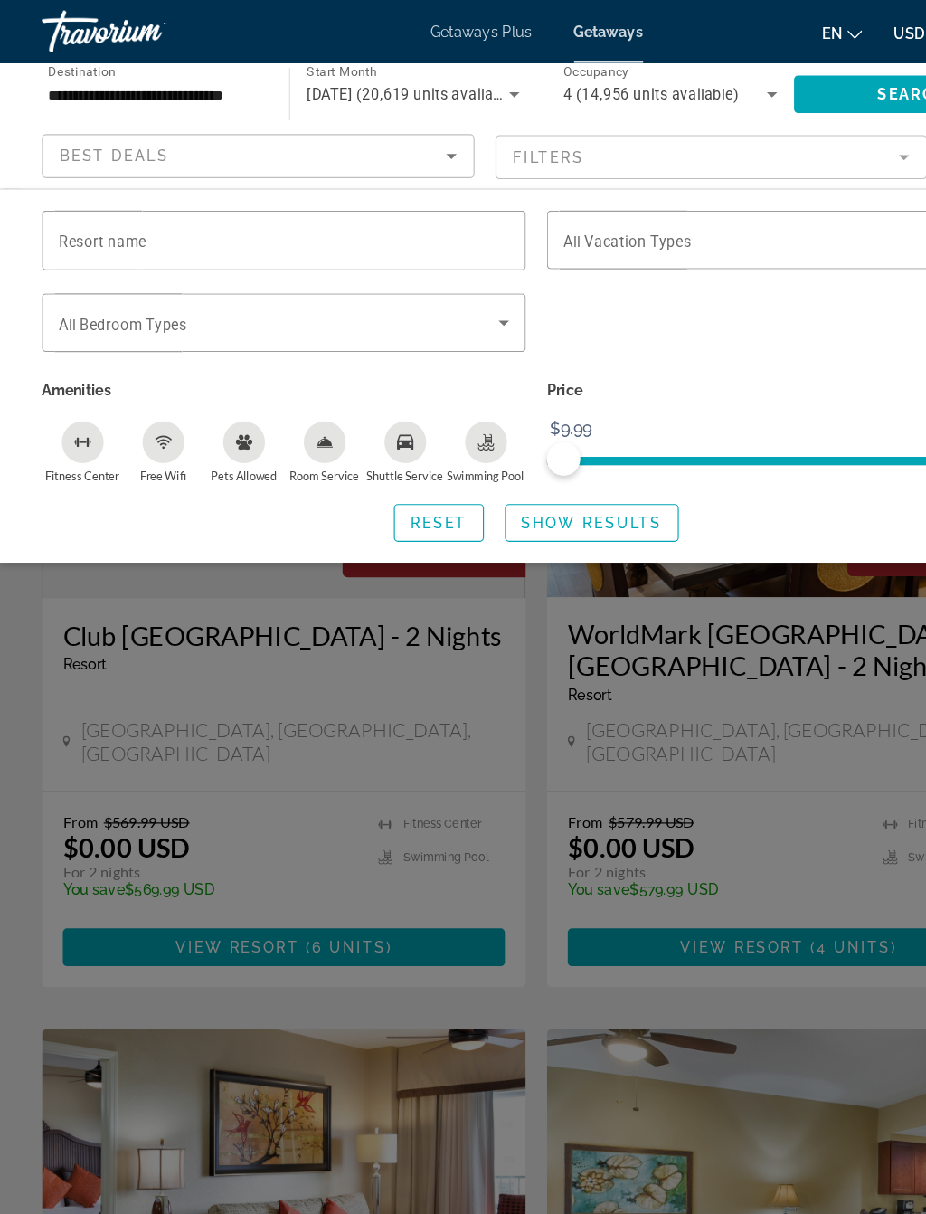
click at [271, 203] on input "Resort name" at bounding box center [245, 208] width 389 height 22
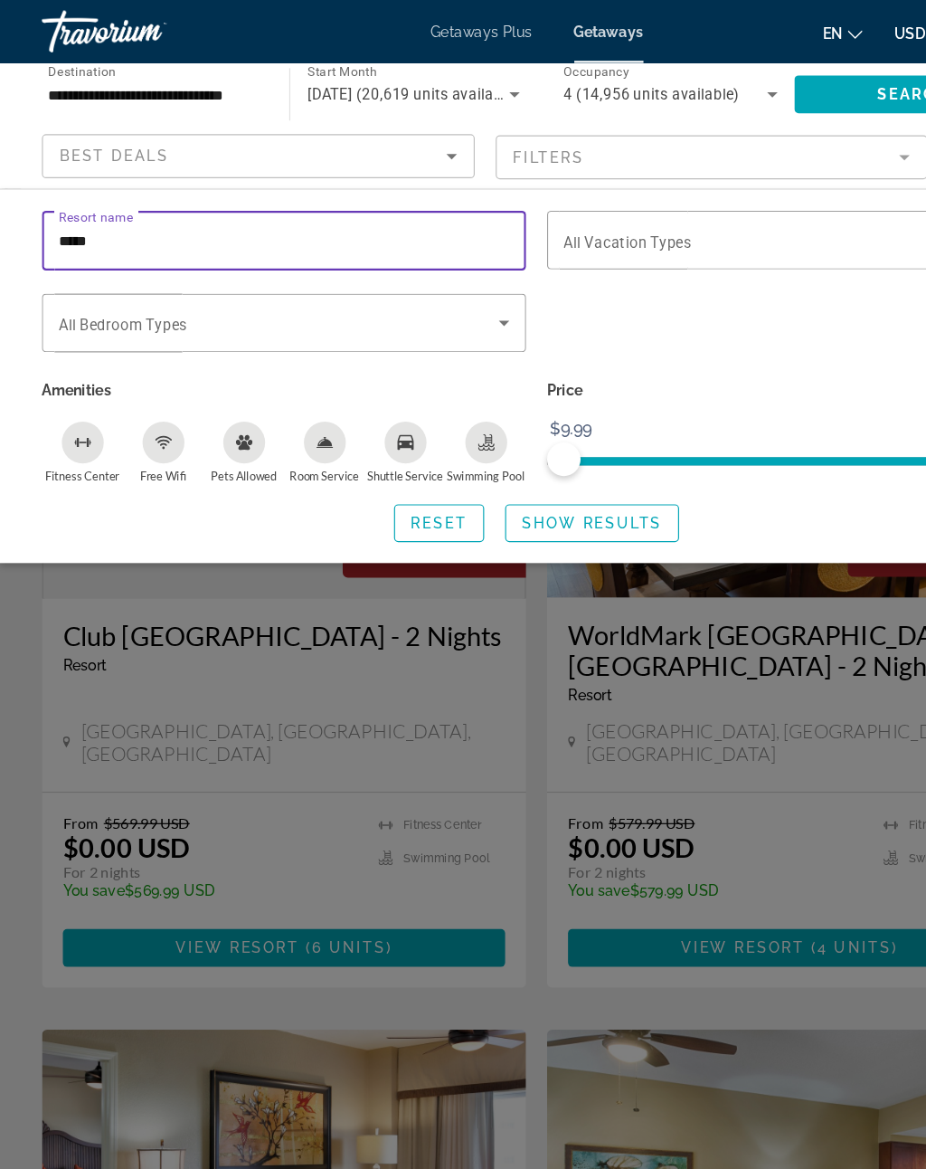
type input "******"
click at [521, 450] on span "Show Results" at bounding box center [510, 451] width 121 height 14
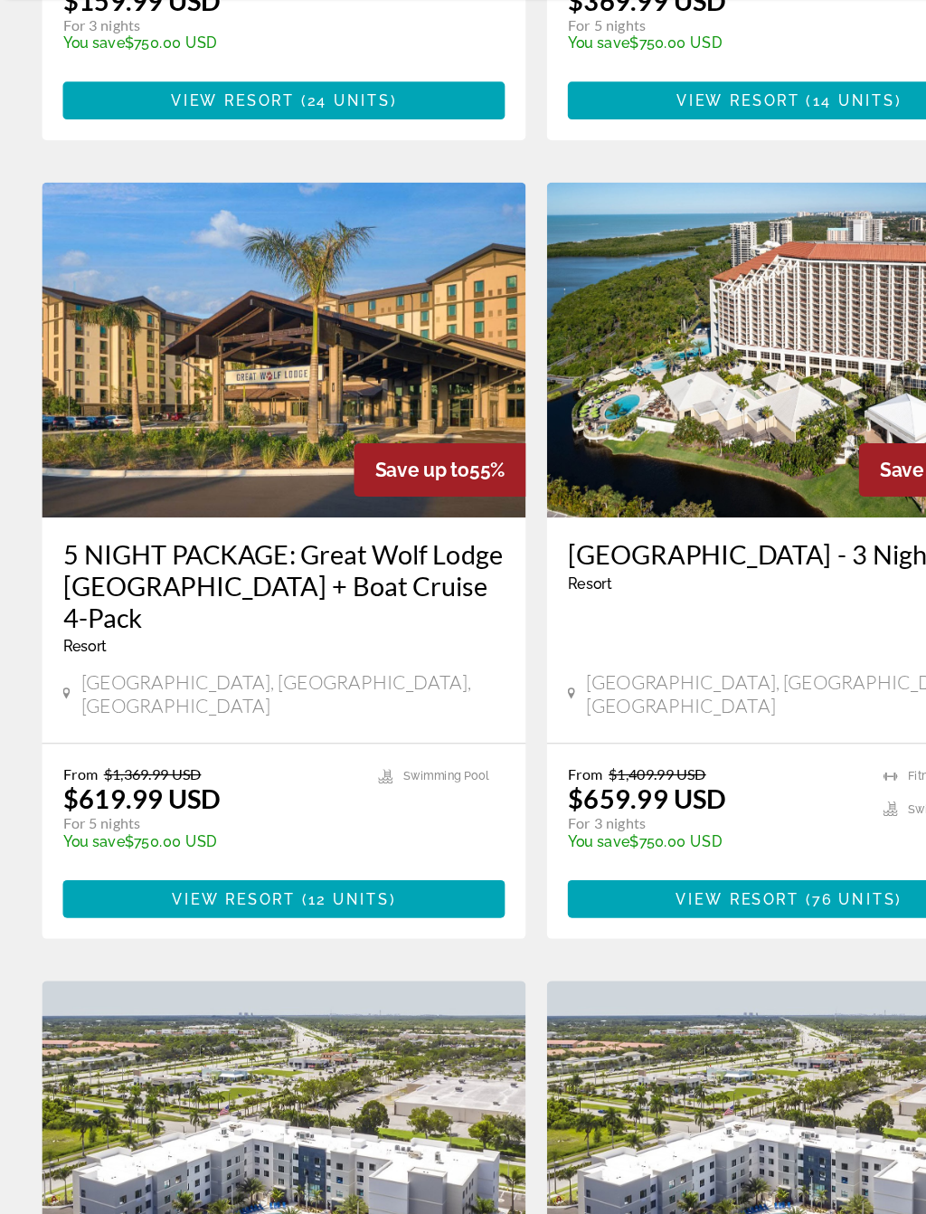
scroll to position [565, 0]
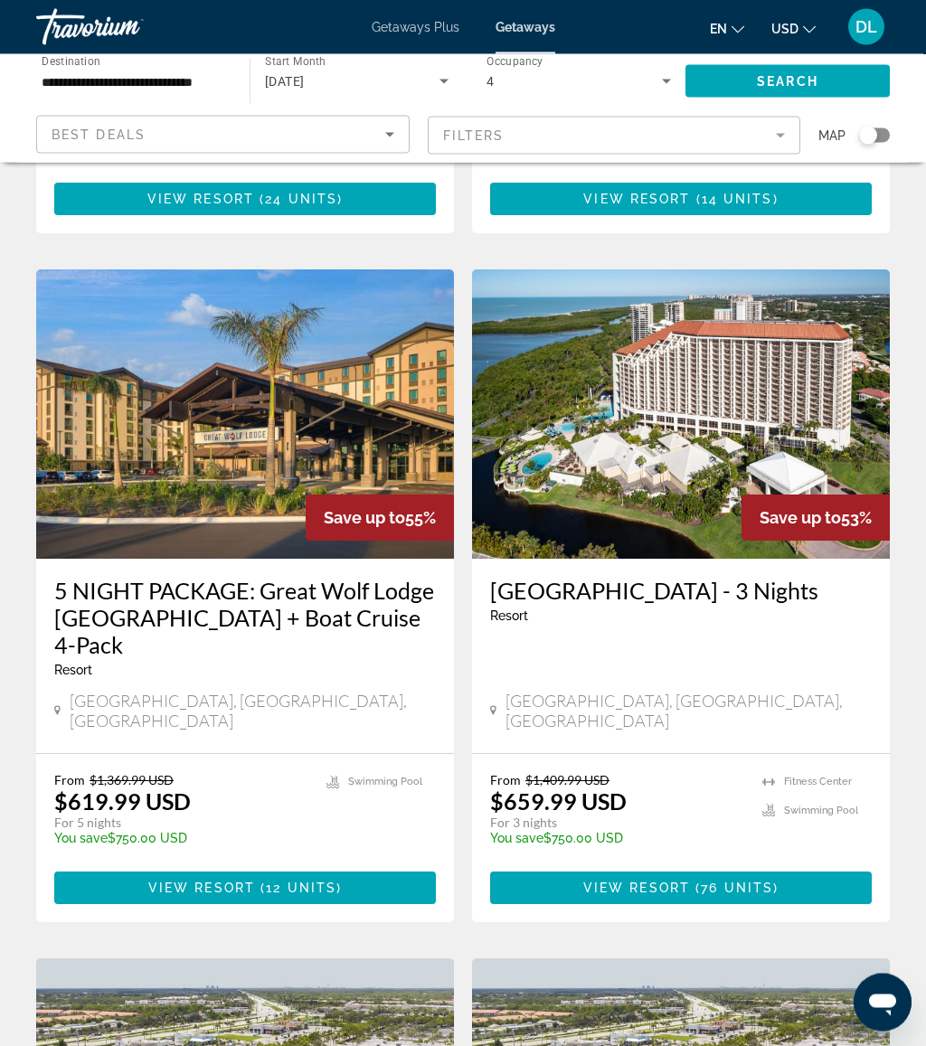
click at [643, 127] on mat-form-field "Filters" at bounding box center [615, 136] width 374 height 38
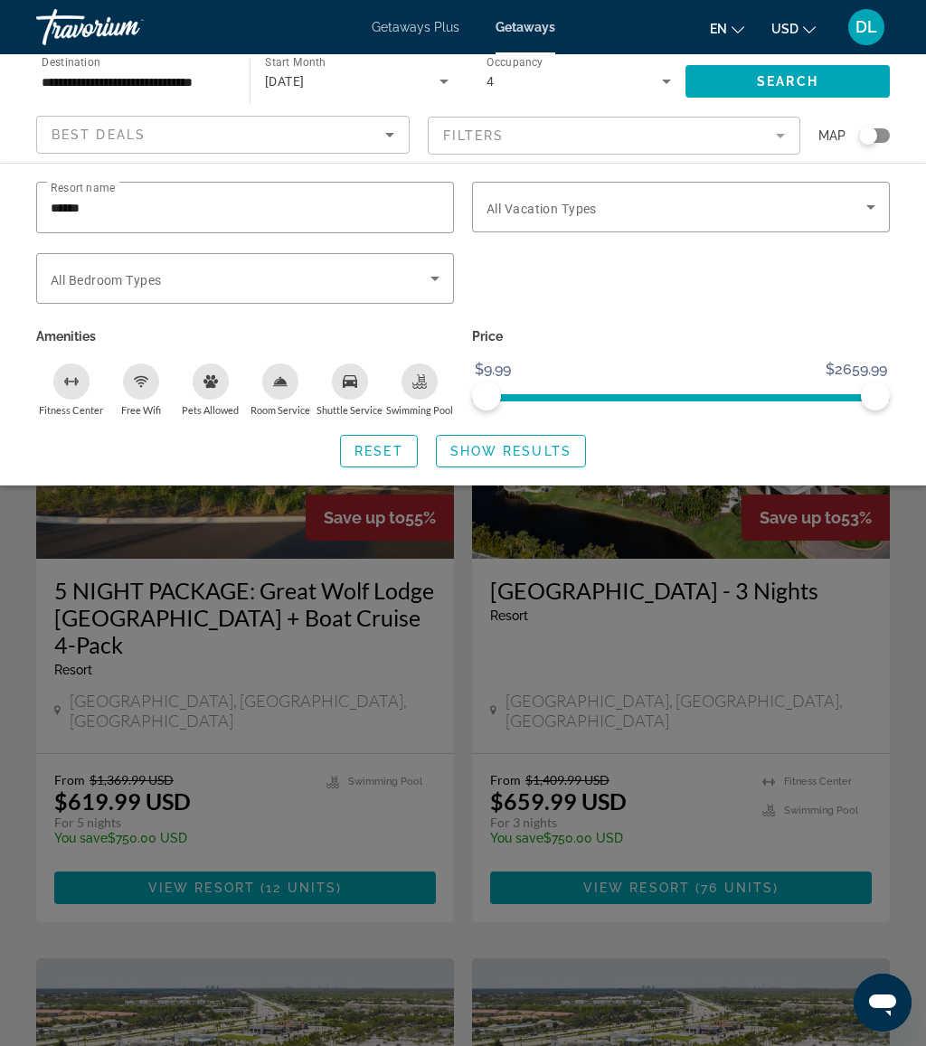
click at [157, 208] on input "******" at bounding box center [245, 208] width 389 height 22
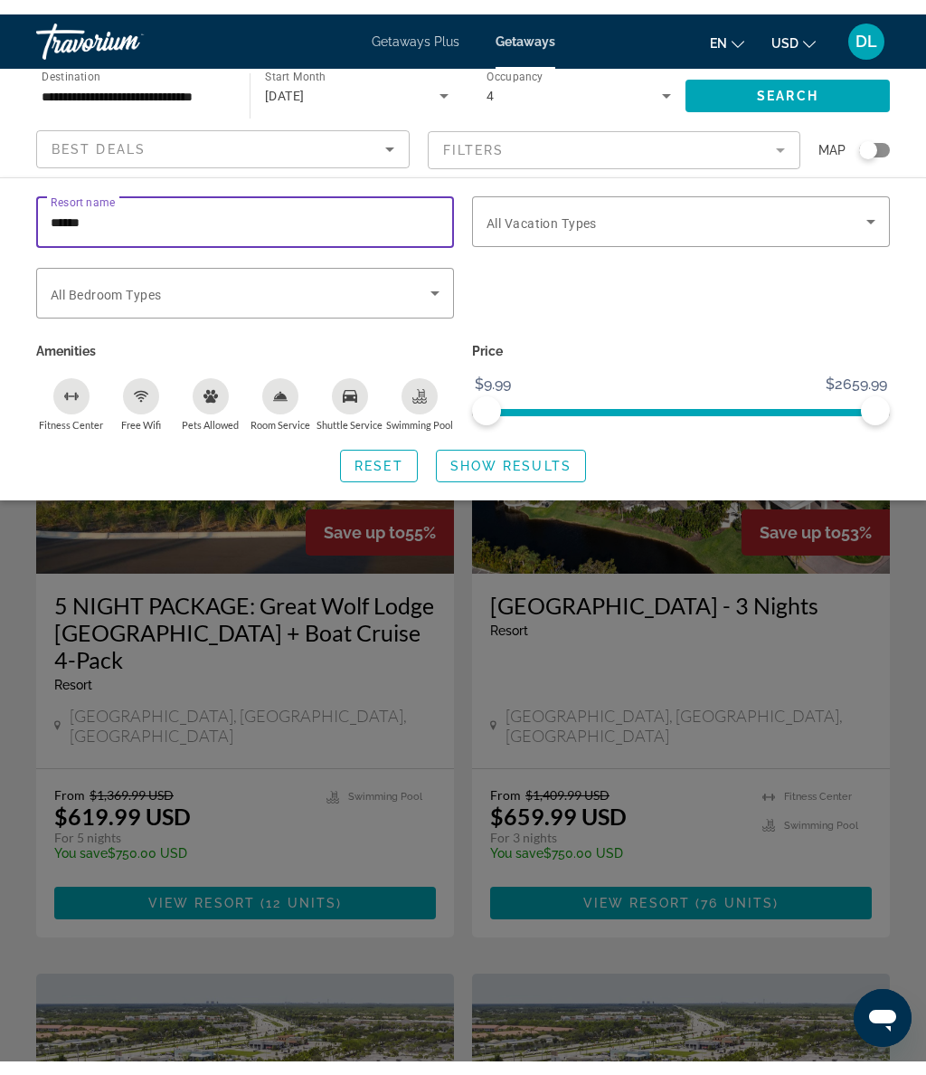
scroll to position [618, 0]
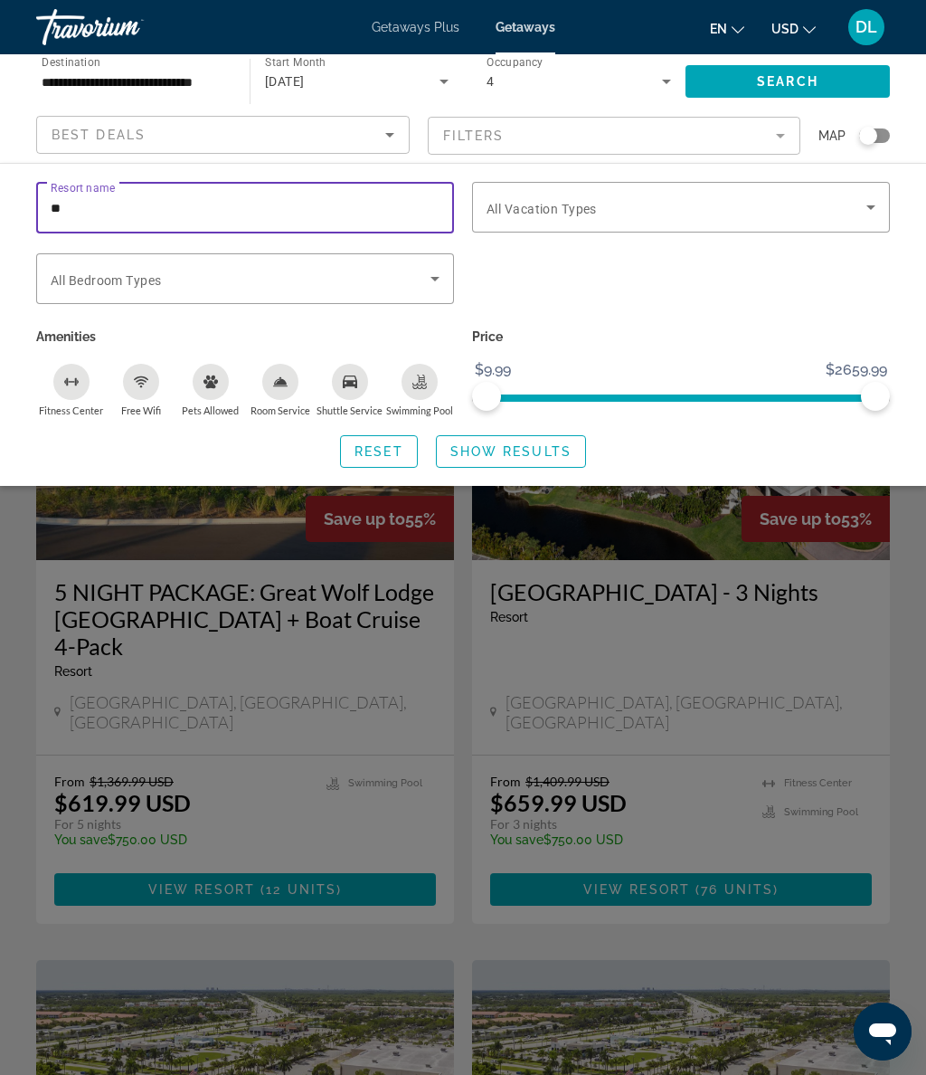
type input "*"
type input "****"
click at [551, 454] on span "Show Results" at bounding box center [510, 451] width 121 height 14
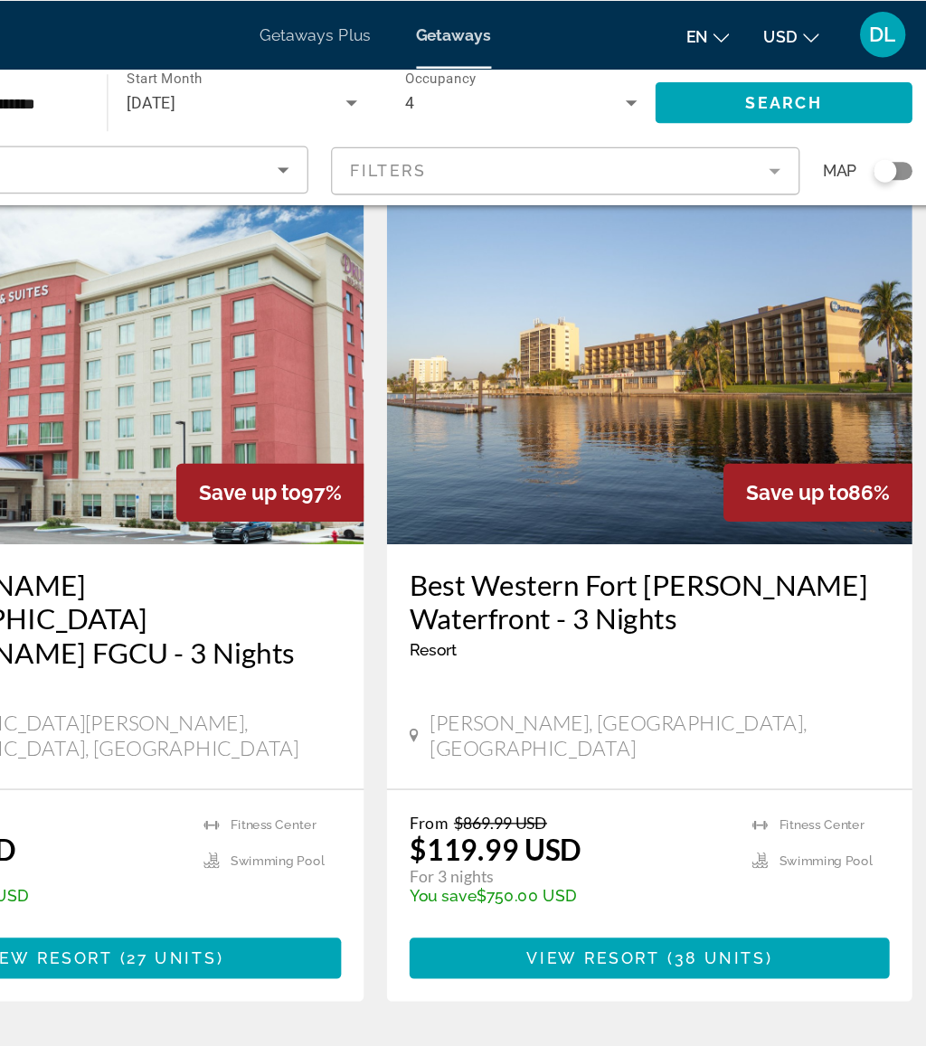
scroll to position [52, 0]
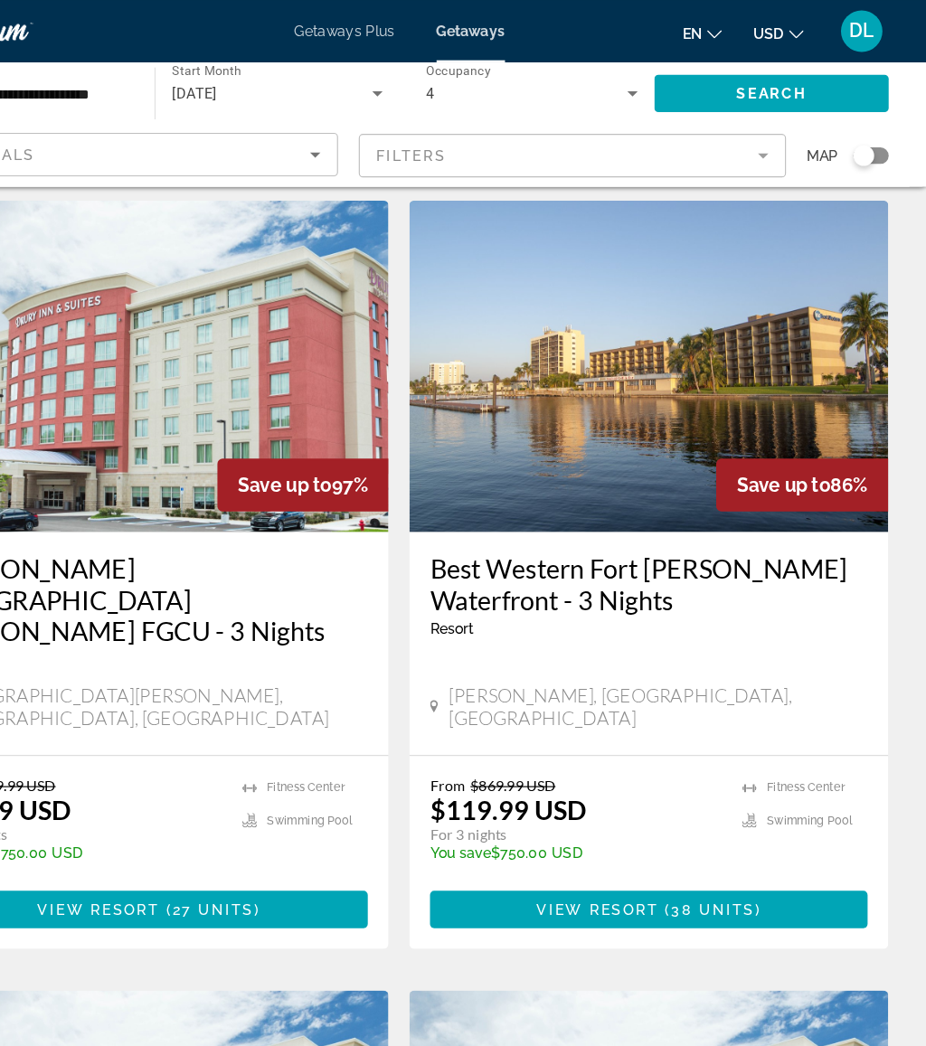
click at [656, 86] on icon "Search widget" at bounding box center [667, 82] width 22 height 22
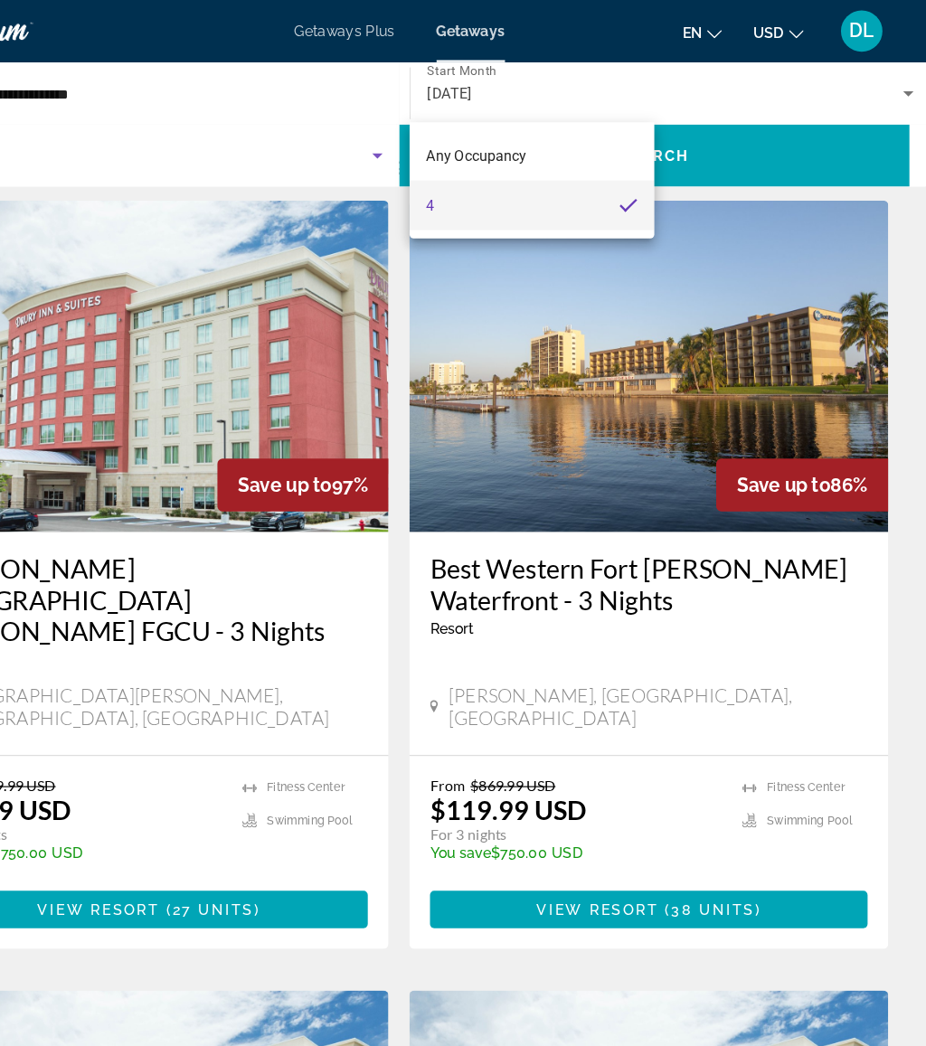
click at [472, 134] on mat-option "Any Occupancy" at bounding box center [578, 135] width 213 height 43
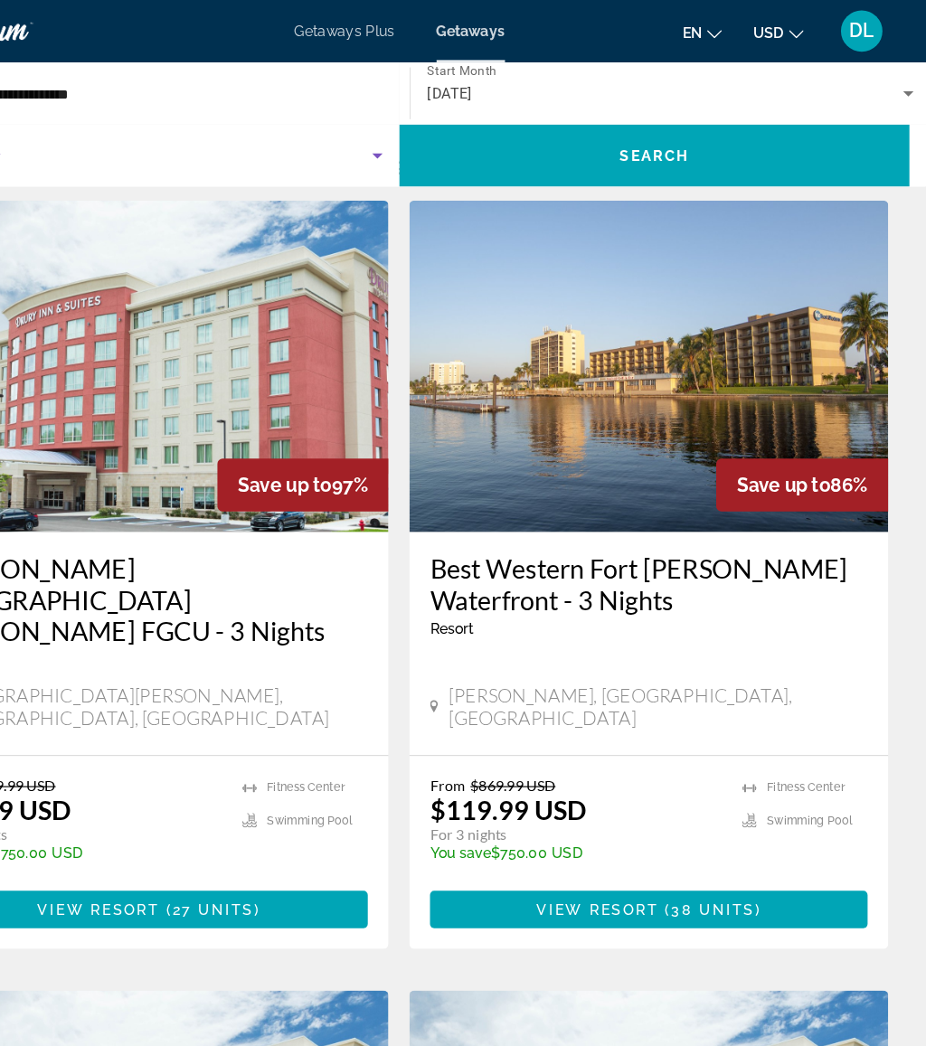
click at [535, 75] on div "October 2025" at bounding box center [695, 82] width 415 height 22
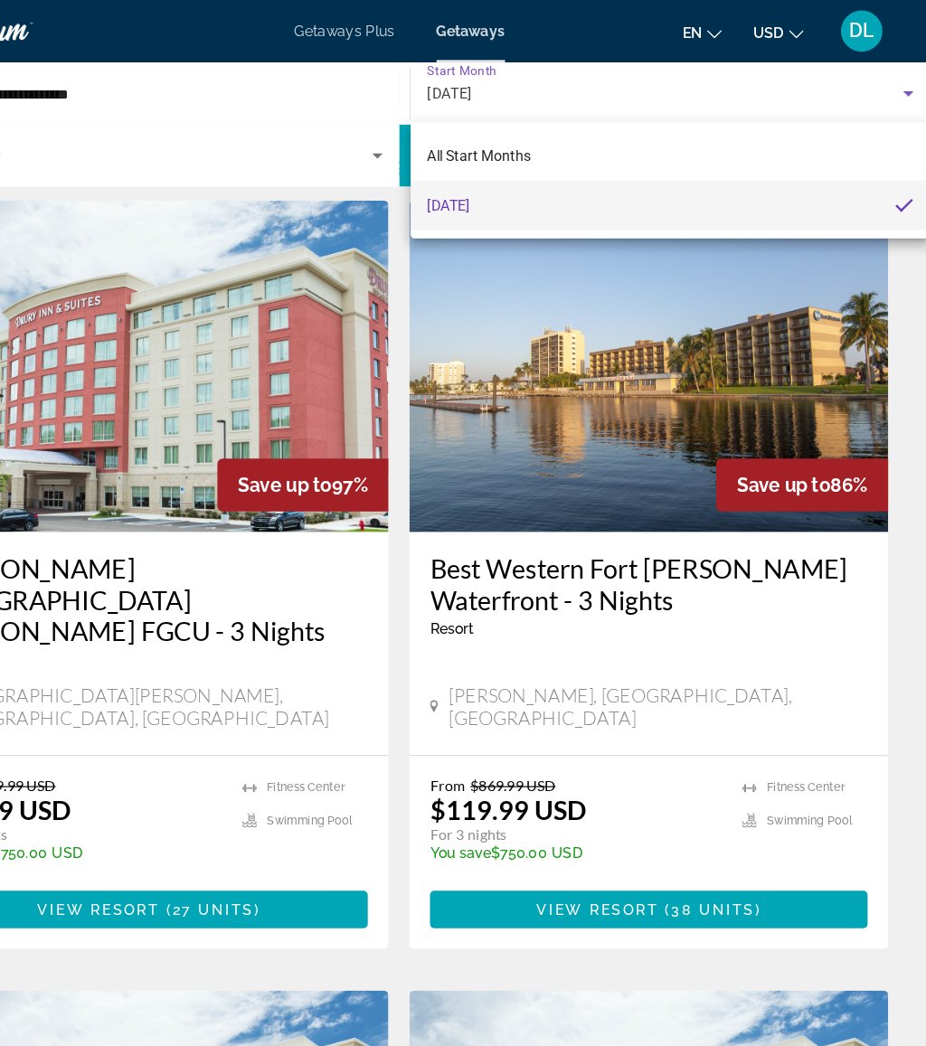
scroll to position [0, 0]
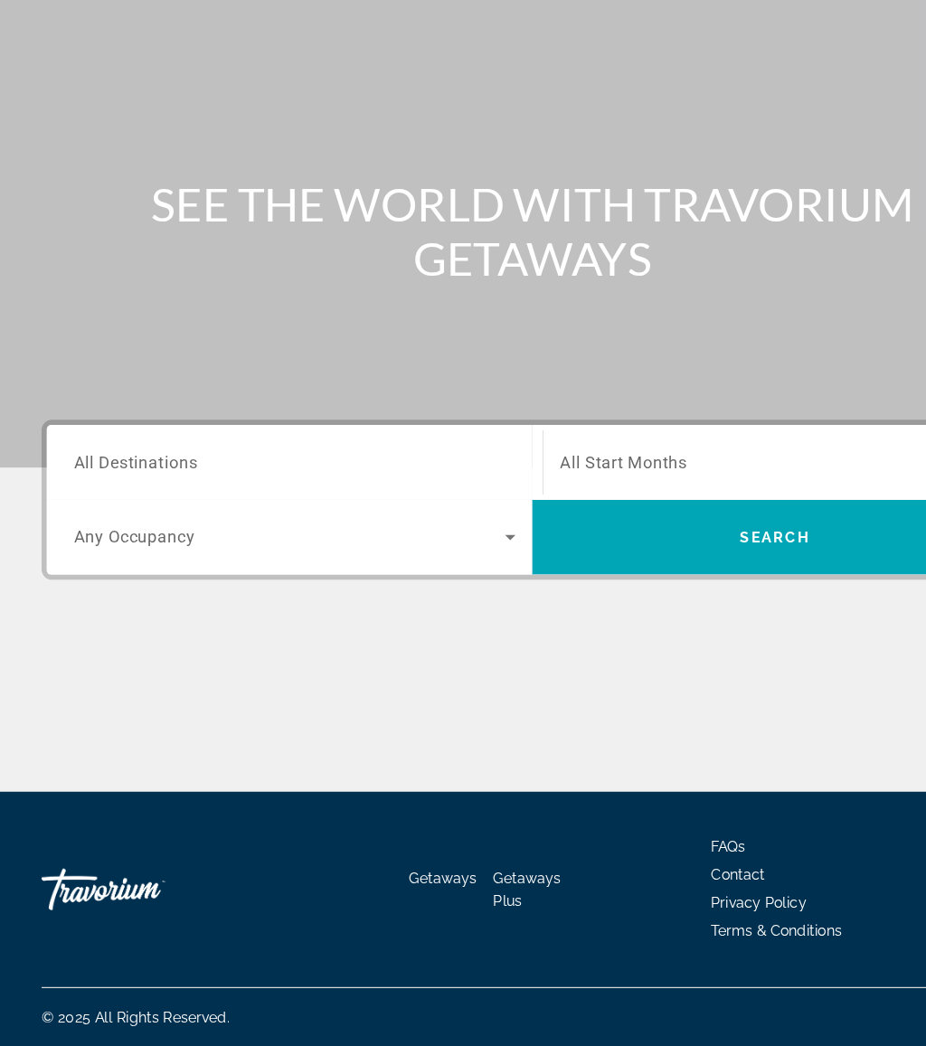
click at [154, 529] on span "All Destinations" at bounding box center [118, 537] width 108 height 17
click at [154, 528] on input "Destination All Destinations" at bounding box center [256, 539] width 384 height 22
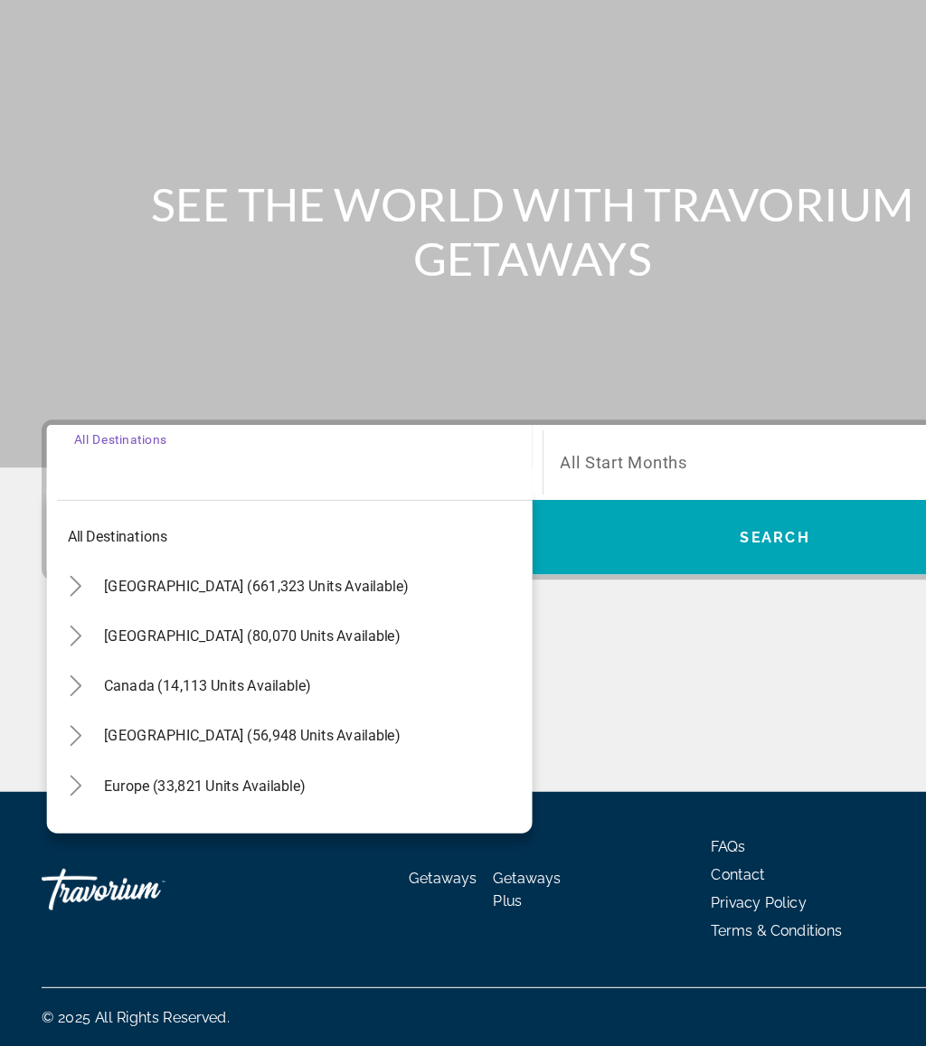
click at [80, 630] on mat-icon "Toggle United States (661,323 units available)" at bounding box center [66, 646] width 32 height 32
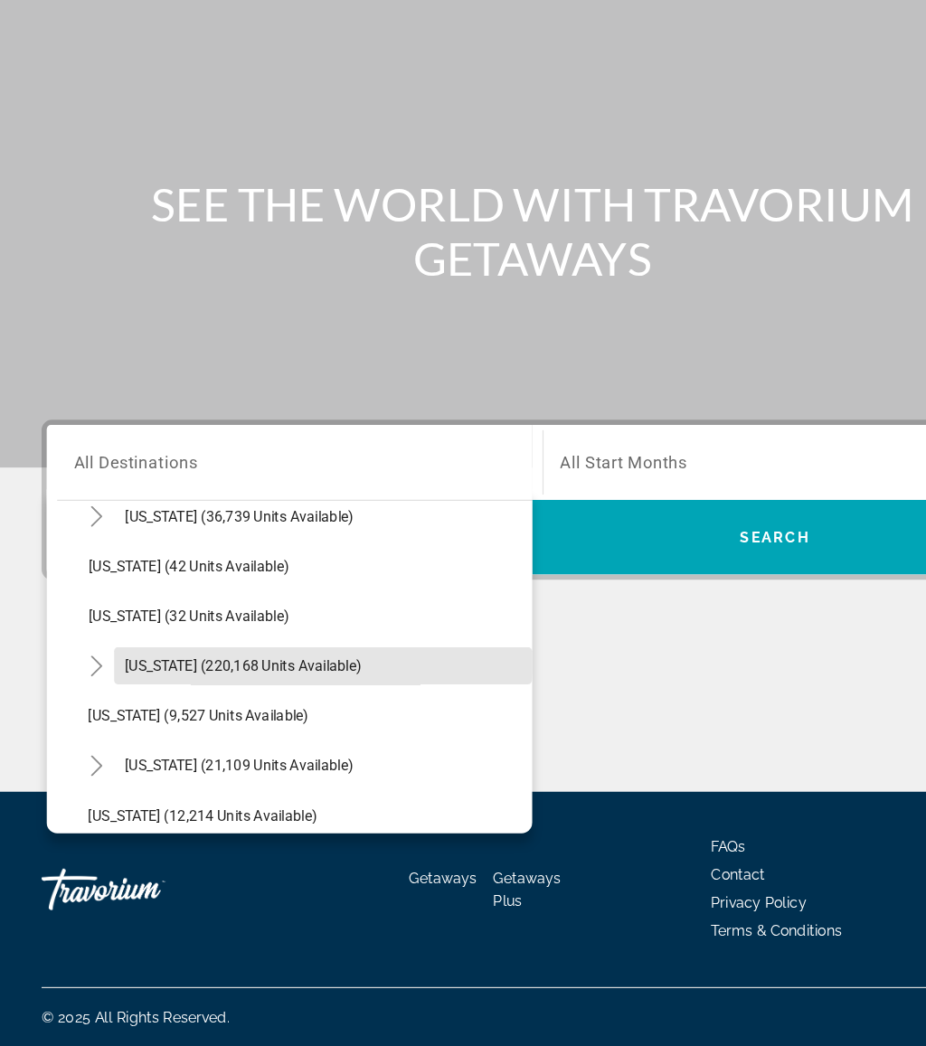
scroll to position [245, 0]
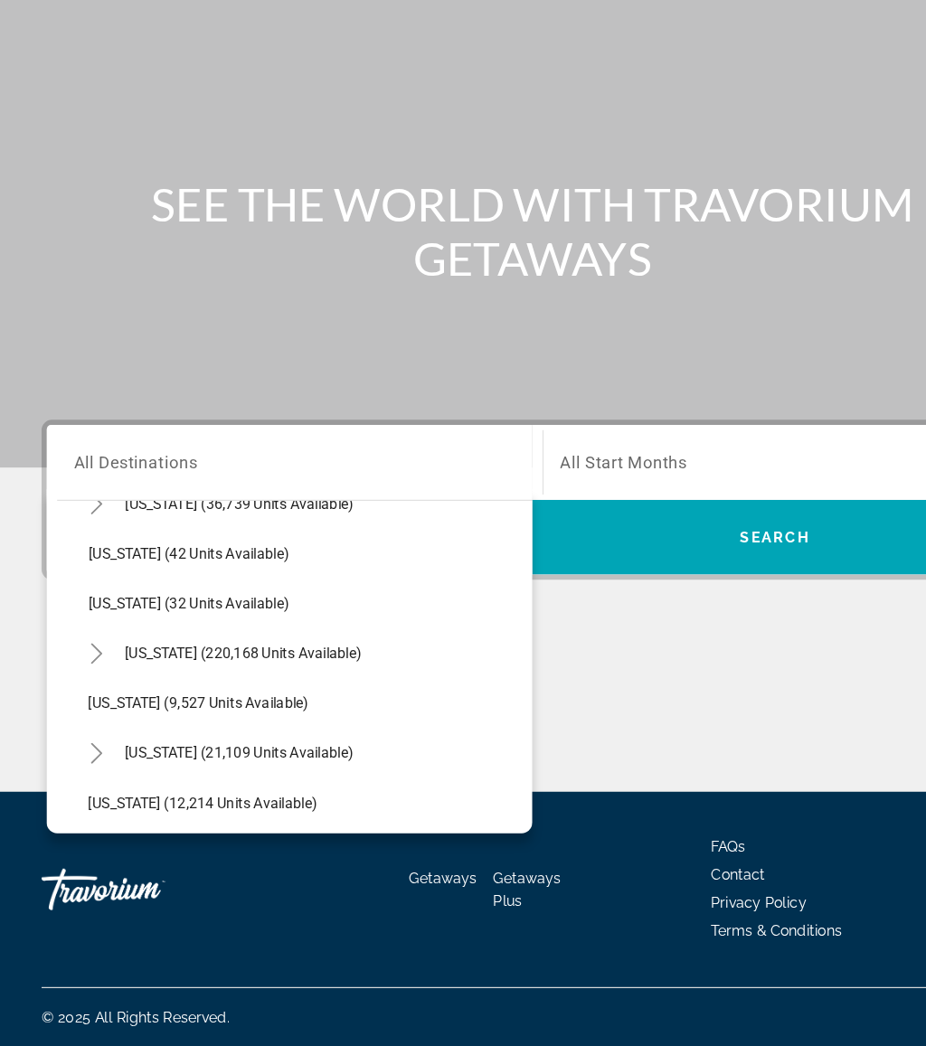
click at [109, 697] on span "Florida (220,168 units available)" at bounding box center [212, 704] width 206 height 14
type input "**********"
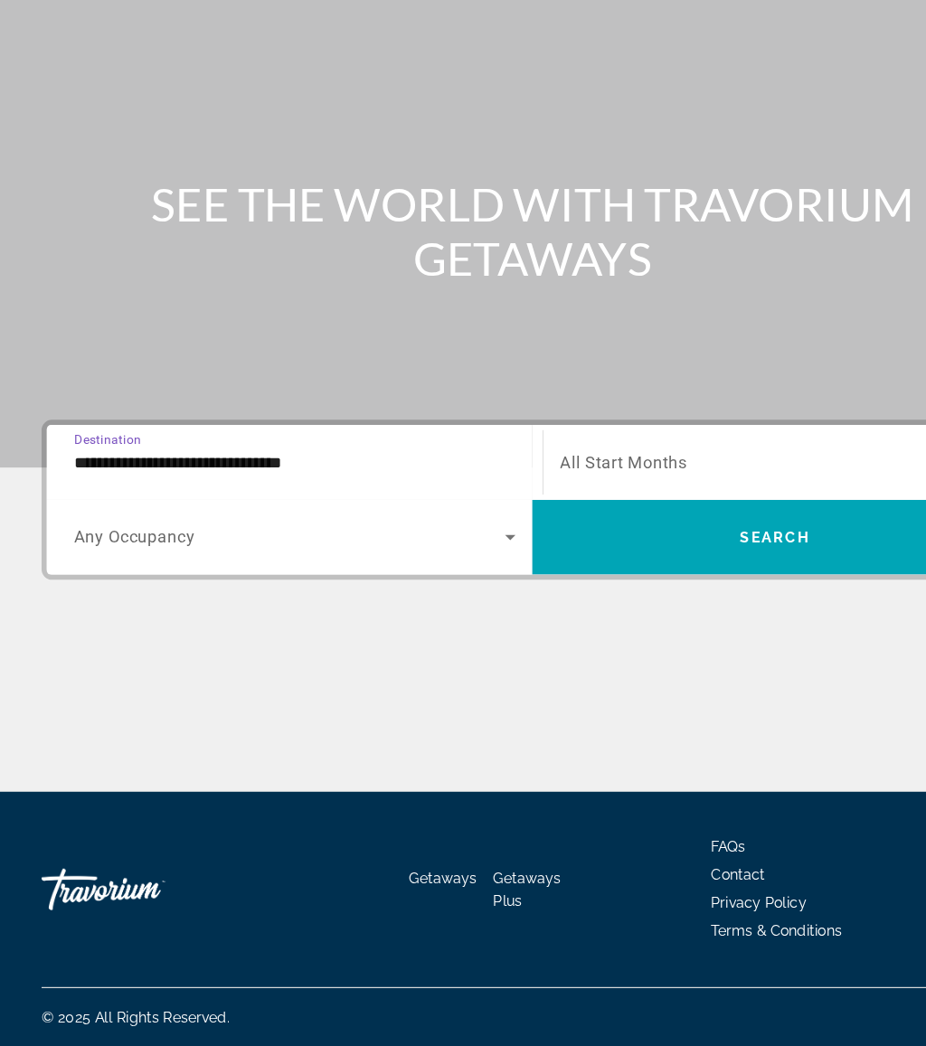
click at [609, 527] on span "Search widget" at bounding box center [675, 538] width 374 height 22
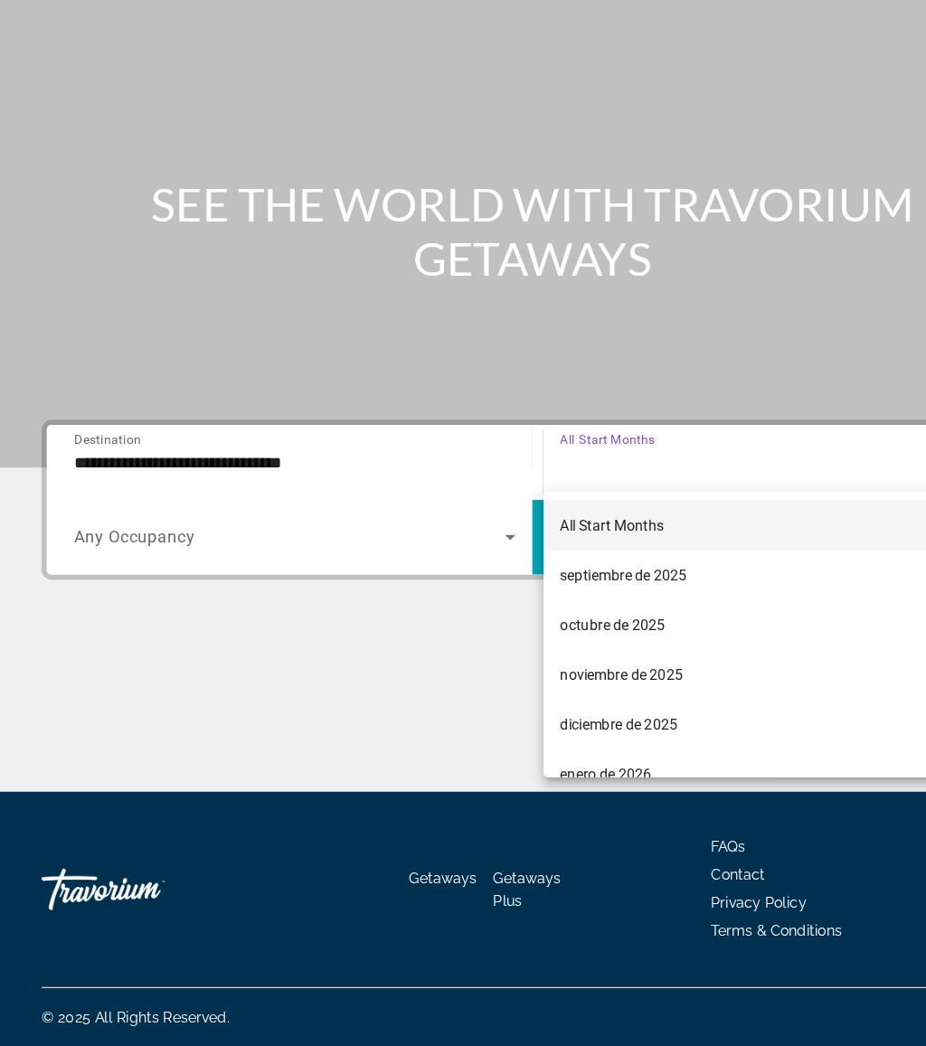
click at [582, 755] on span "diciembre de 2025" at bounding box center [539, 766] width 102 height 22
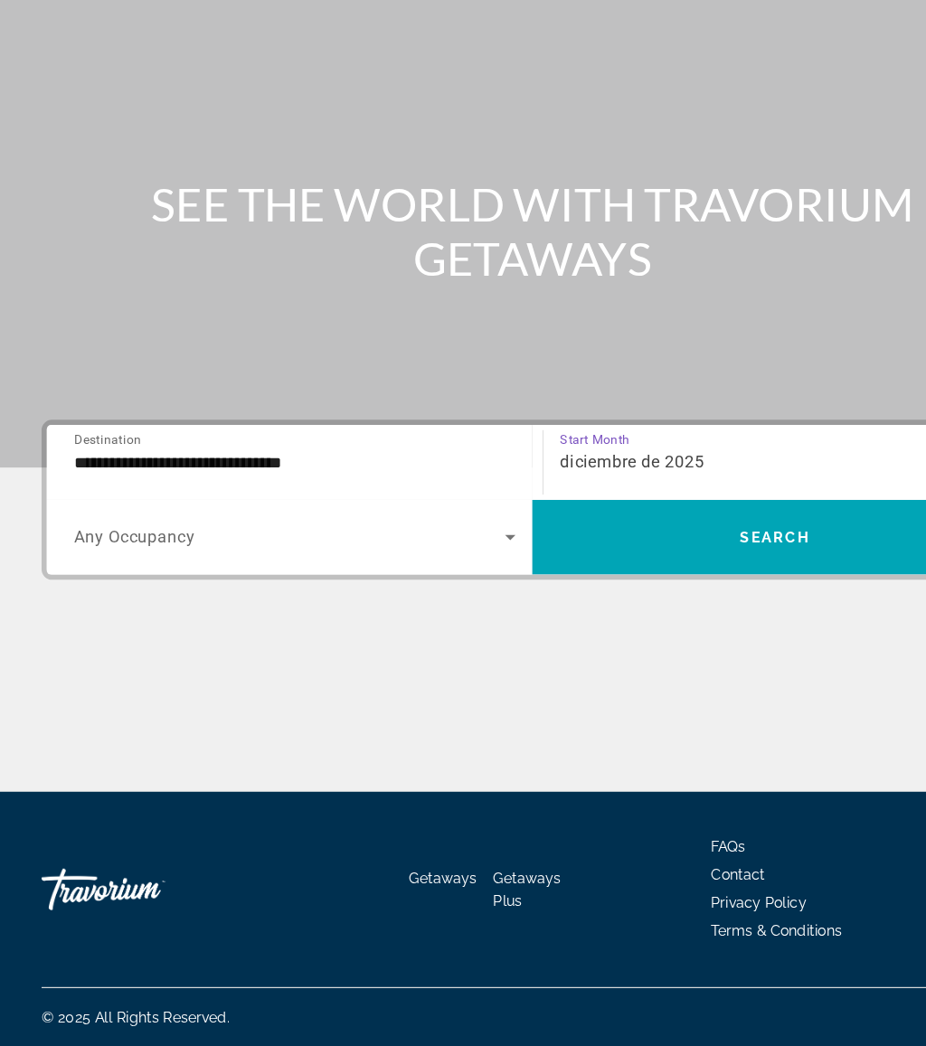
click at [419, 592] on span "Search widget" at bounding box center [251, 603] width 375 height 22
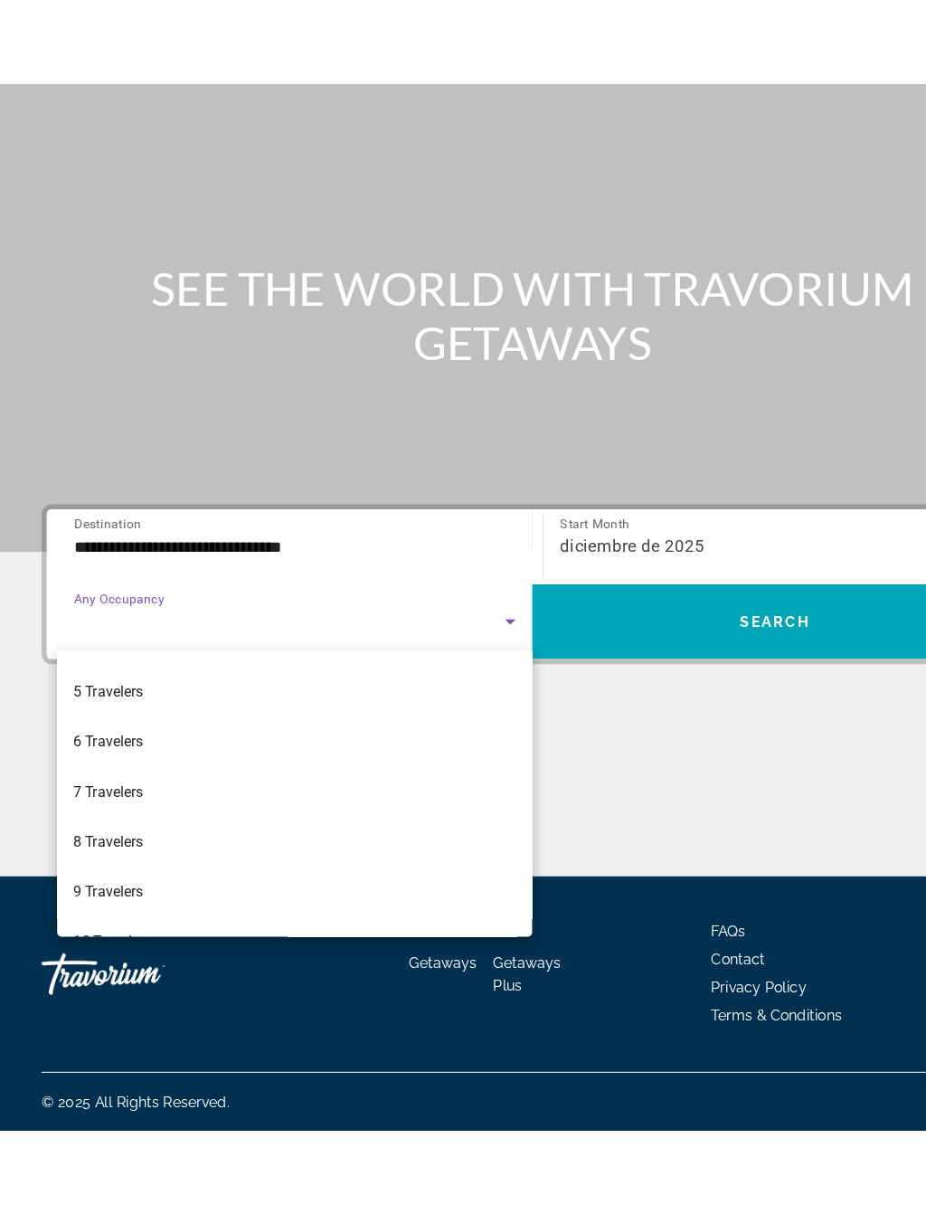
scroll to position [174, 0]
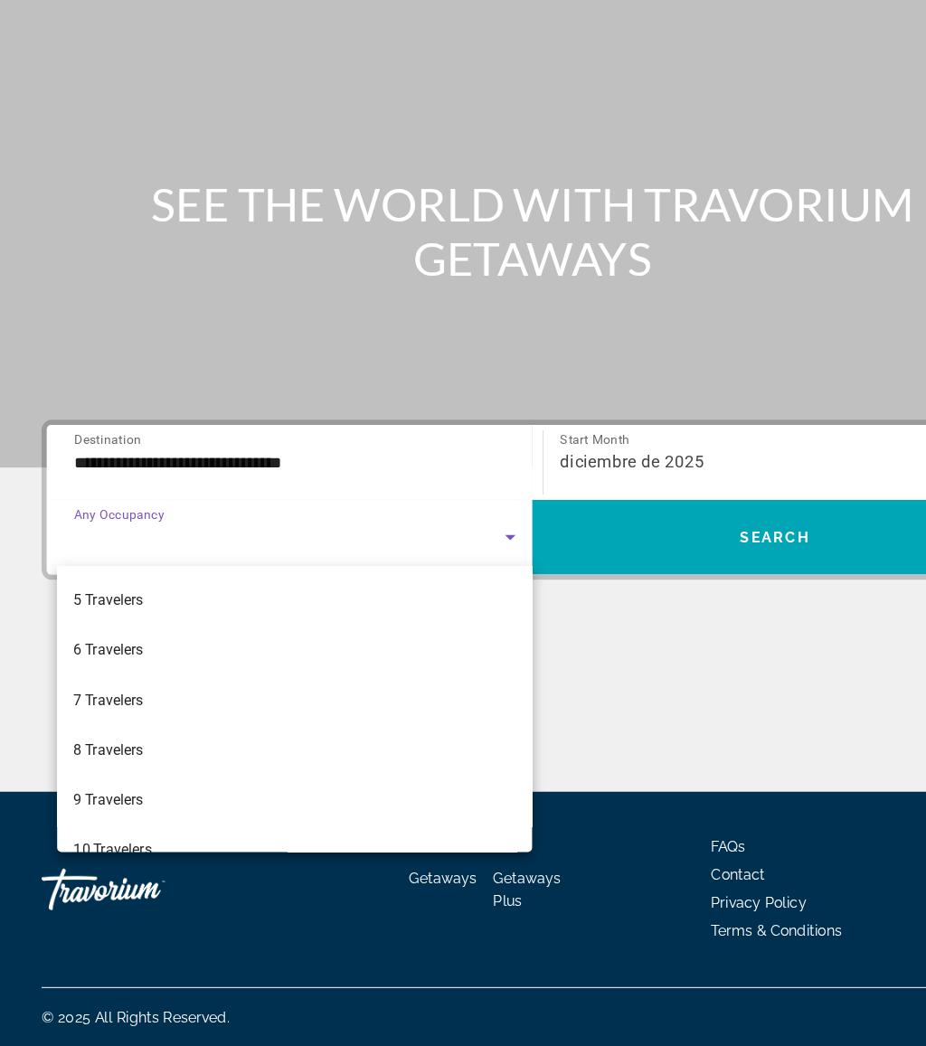
click at [197, 766] on mat-option "8 Travelers" at bounding box center [256, 787] width 413 height 43
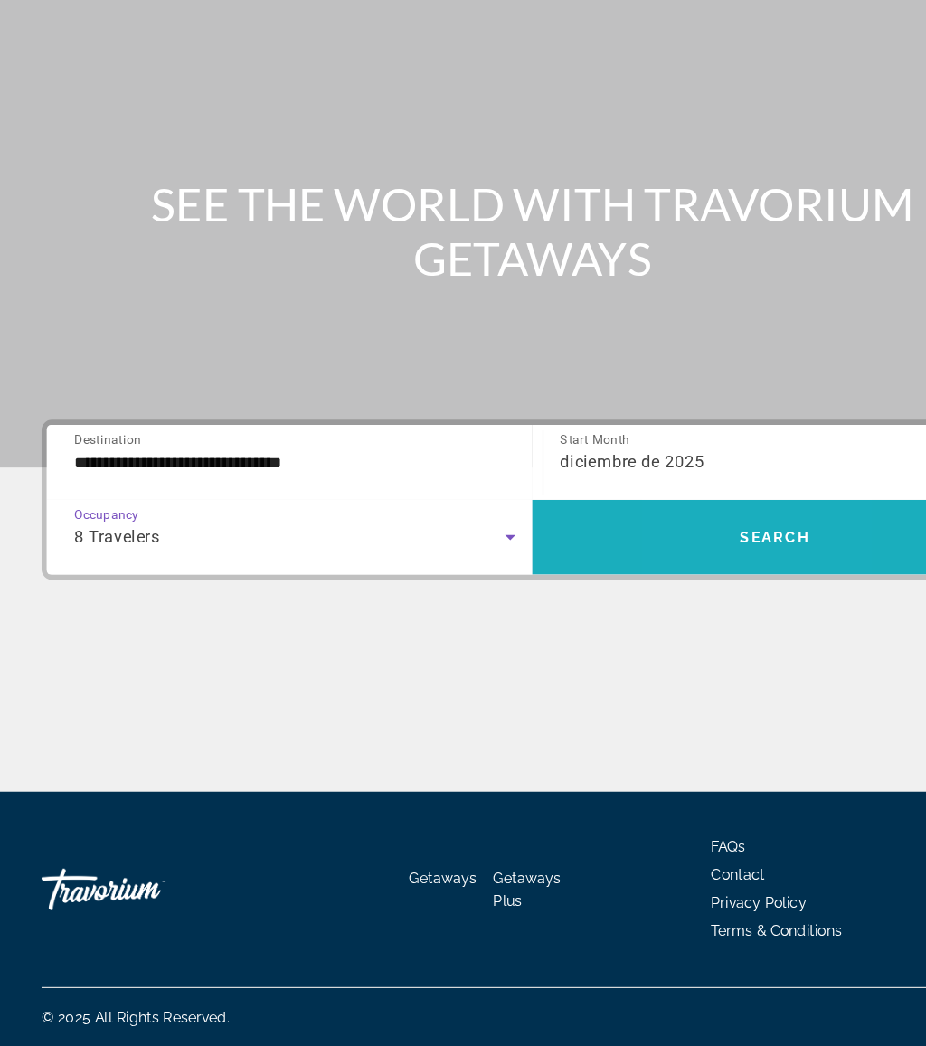
click at [624, 582] on span "Search widget" at bounding box center [674, 603] width 422 height 43
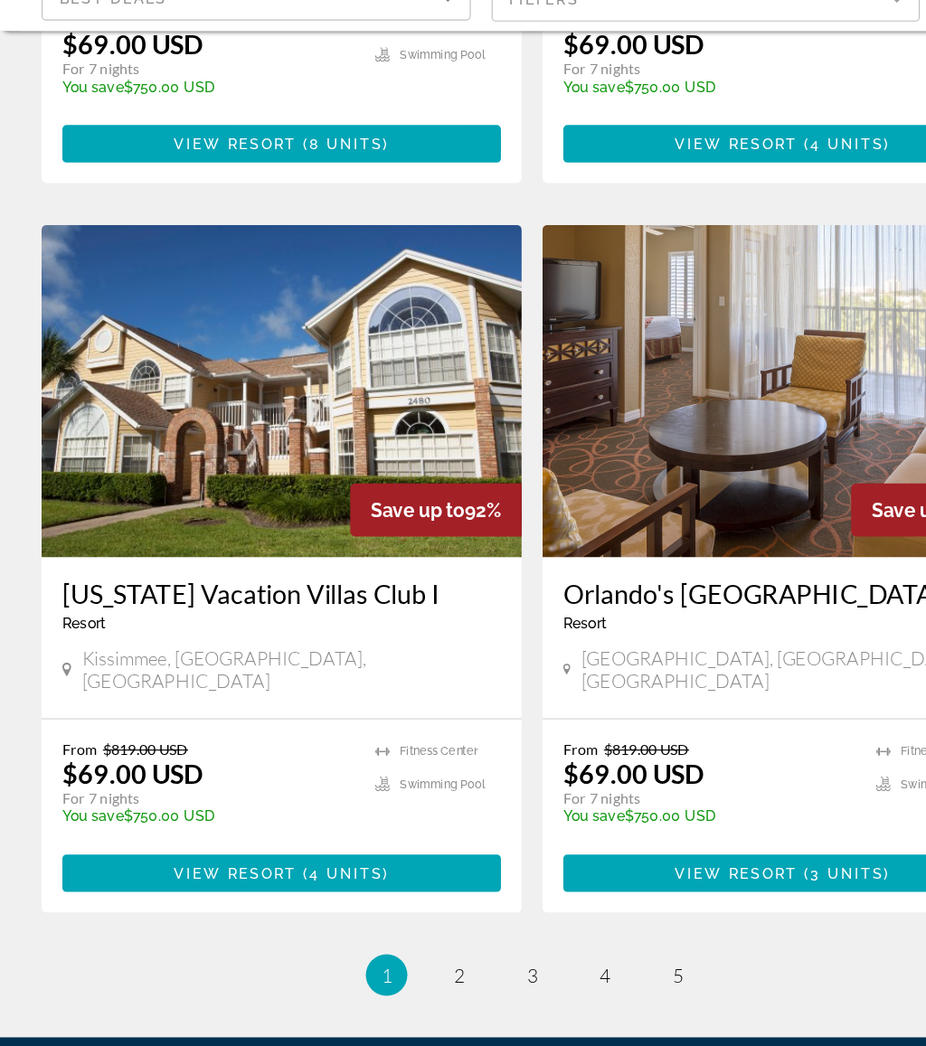
scroll to position [3246, 0]
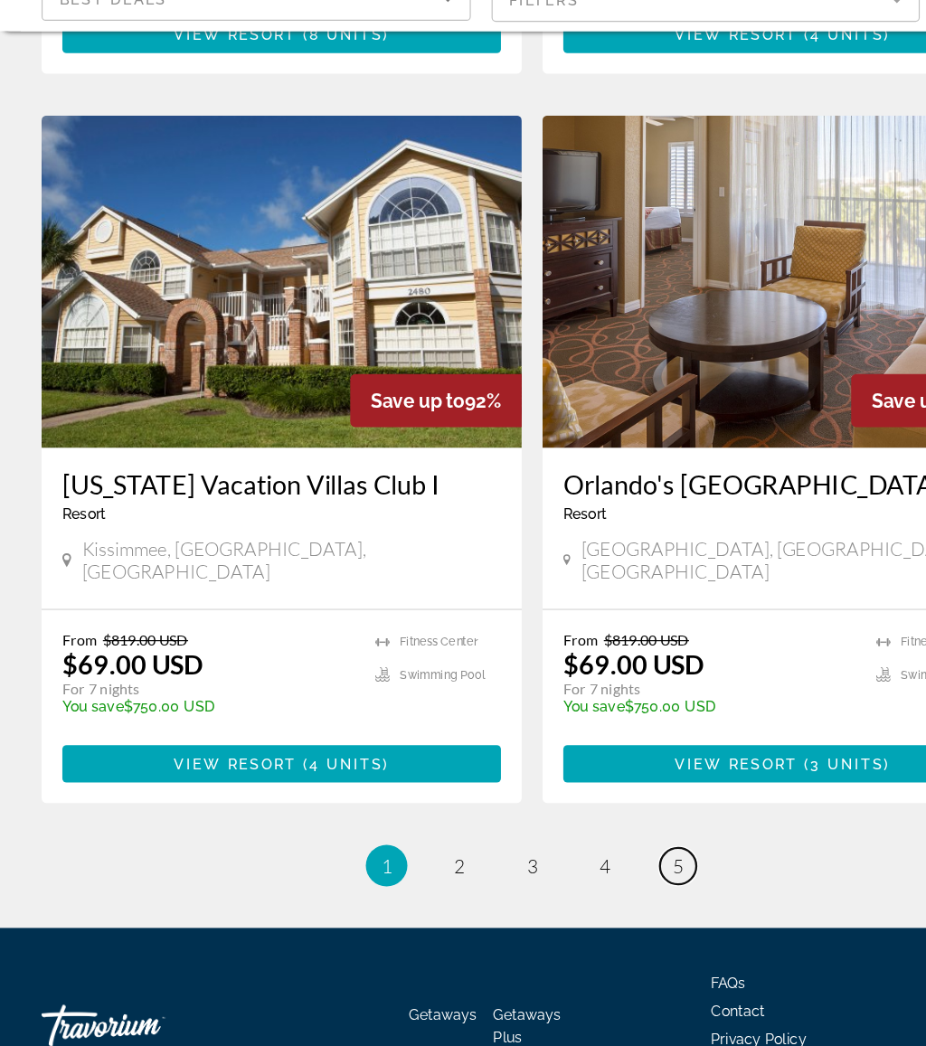
click at [589, 879] on span "5" at bounding box center [589, 889] width 9 height 20
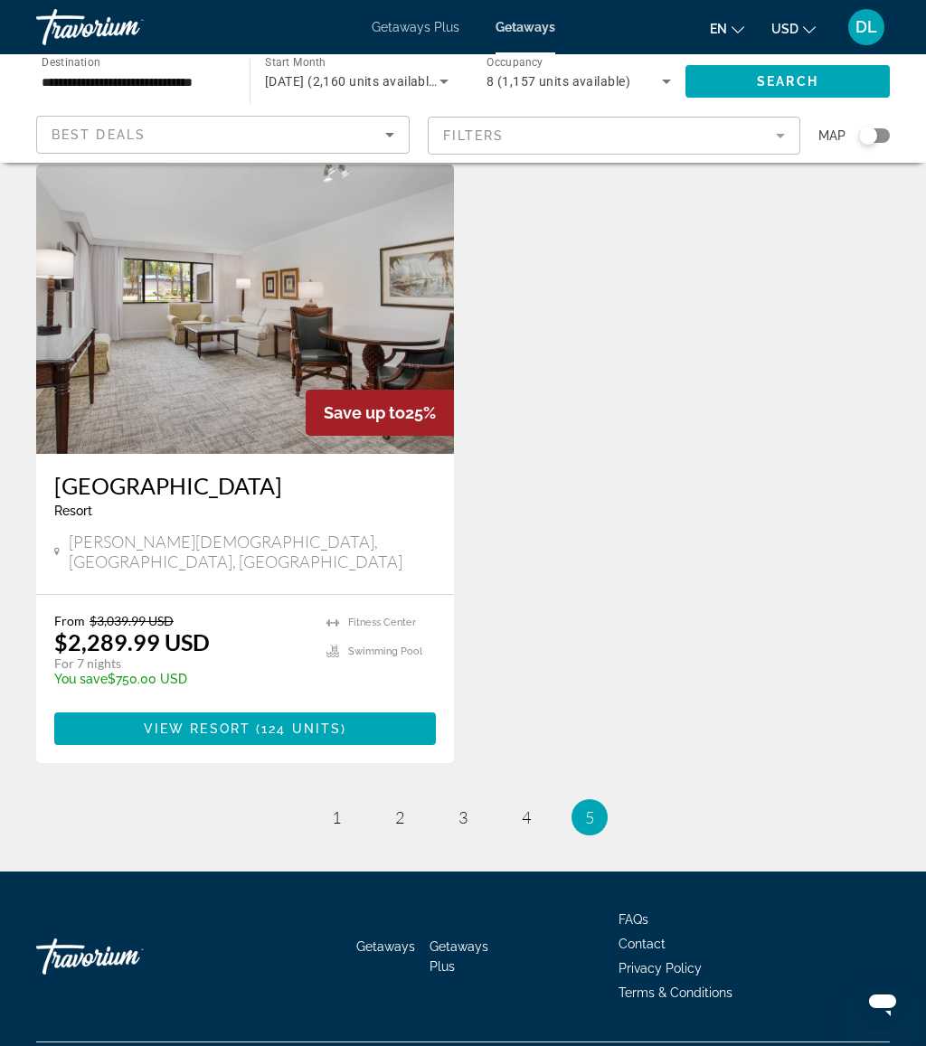
scroll to position [705, 0]
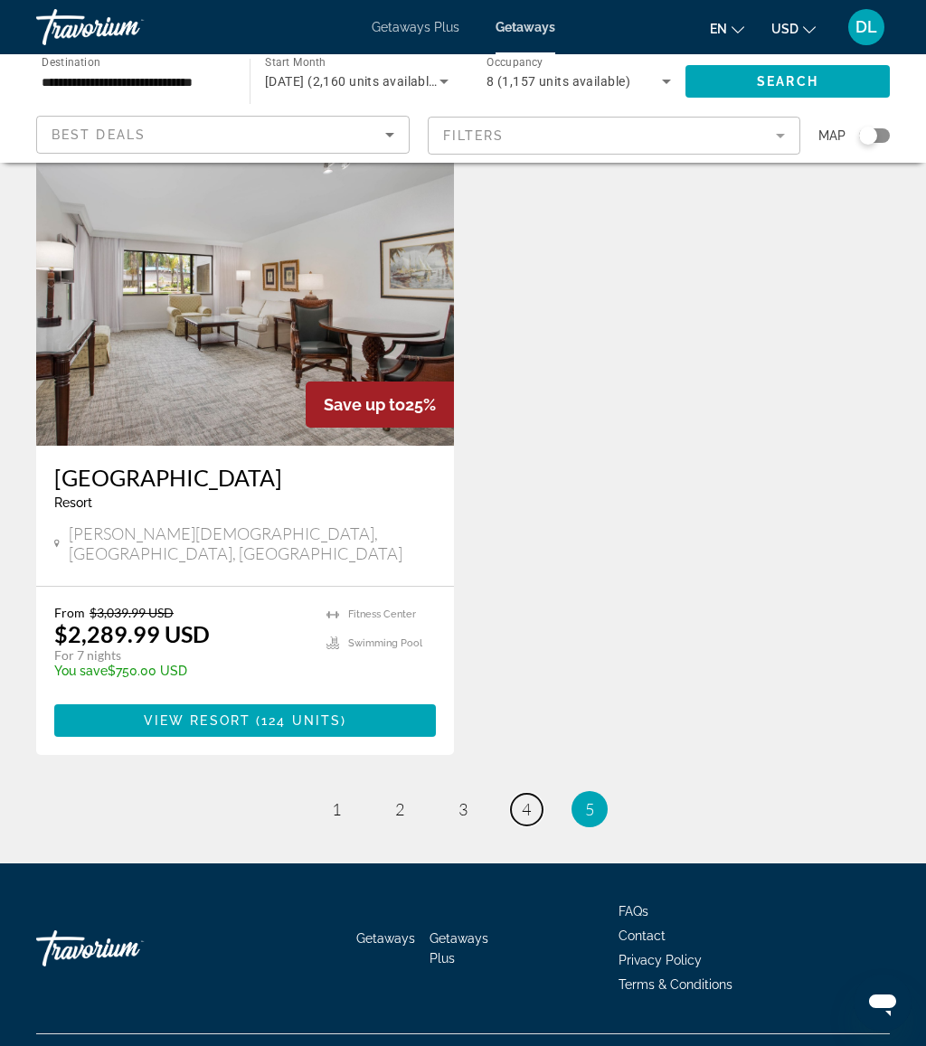
click at [513, 794] on link "page 4" at bounding box center [527, 810] width 32 height 32
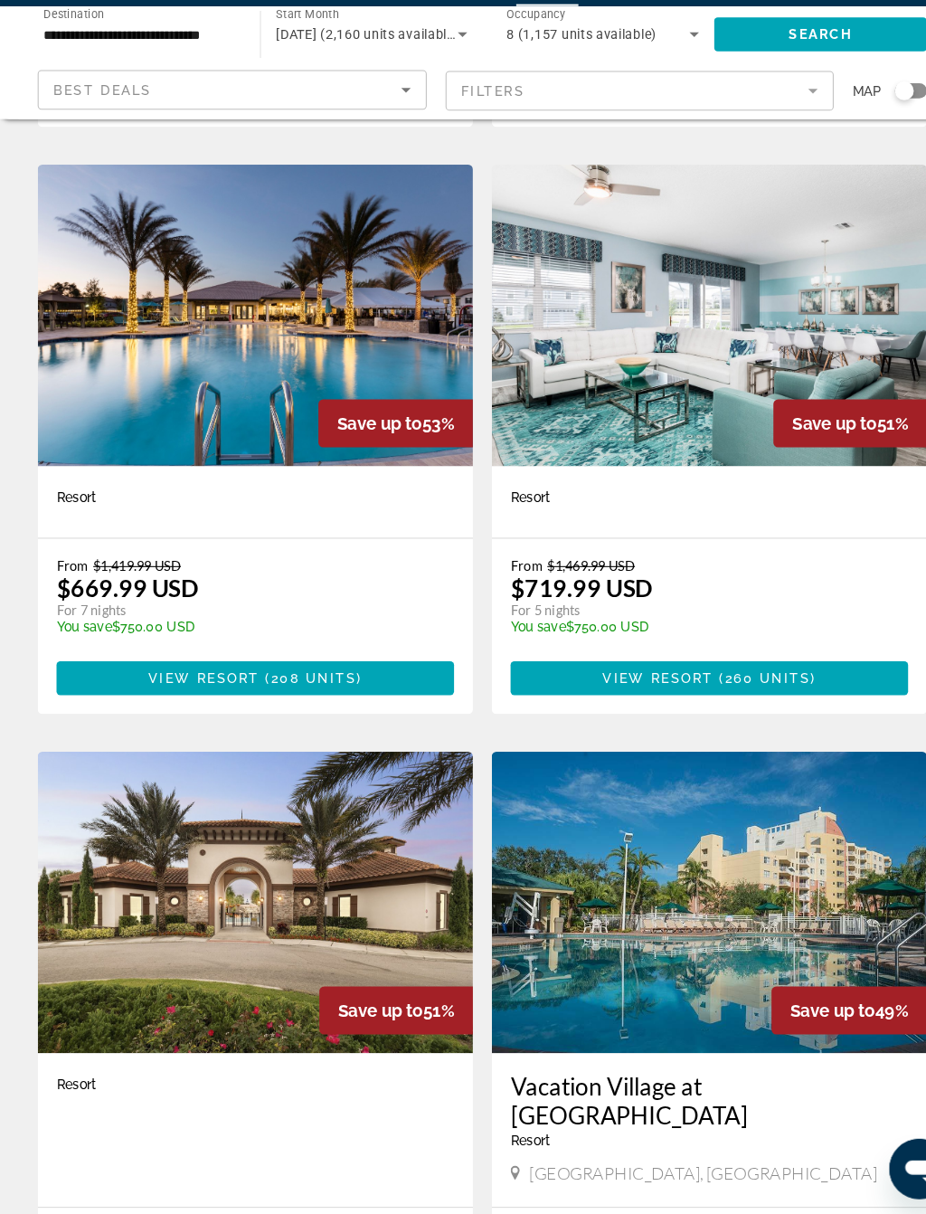
scroll to position [664, 0]
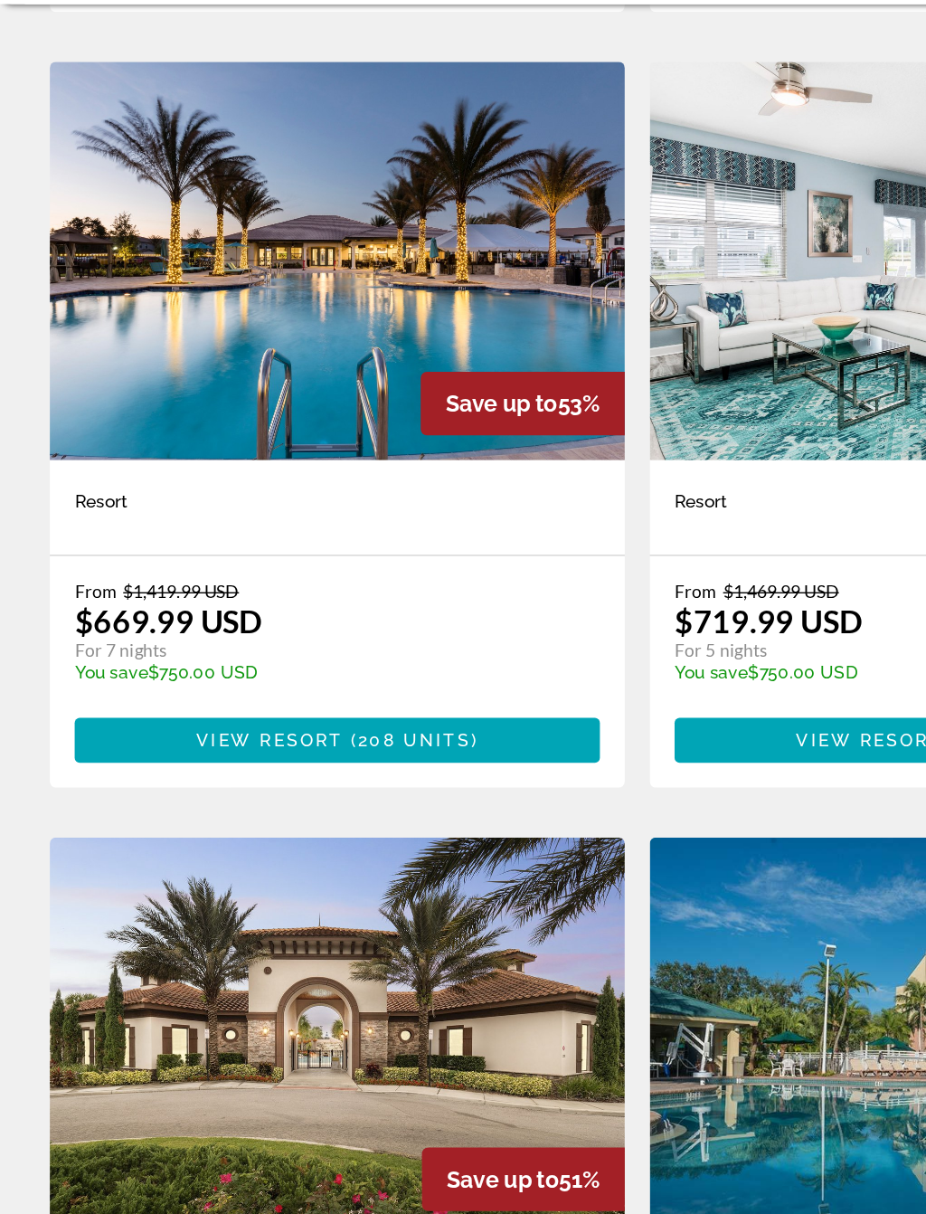
click at [351, 676] on span "Main content" at bounding box center [245, 697] width 382 height 43
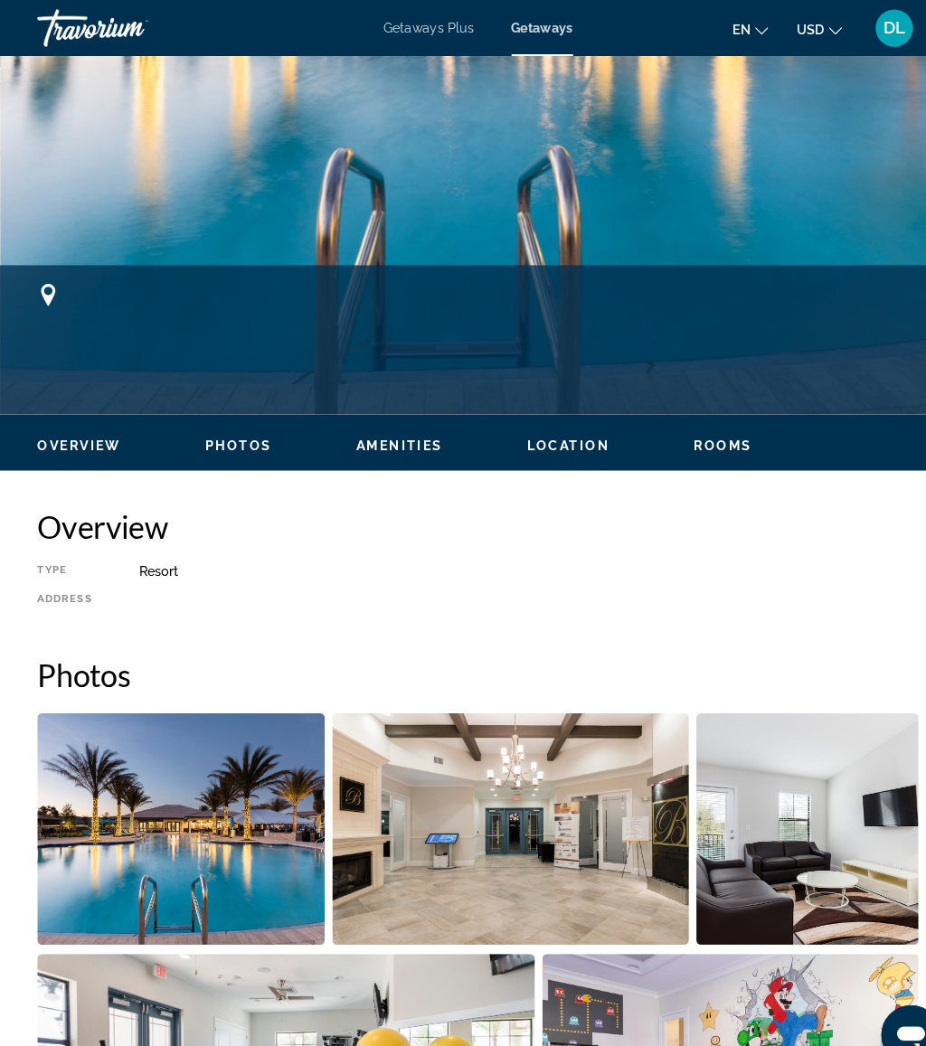
scroll to position [422, 0]
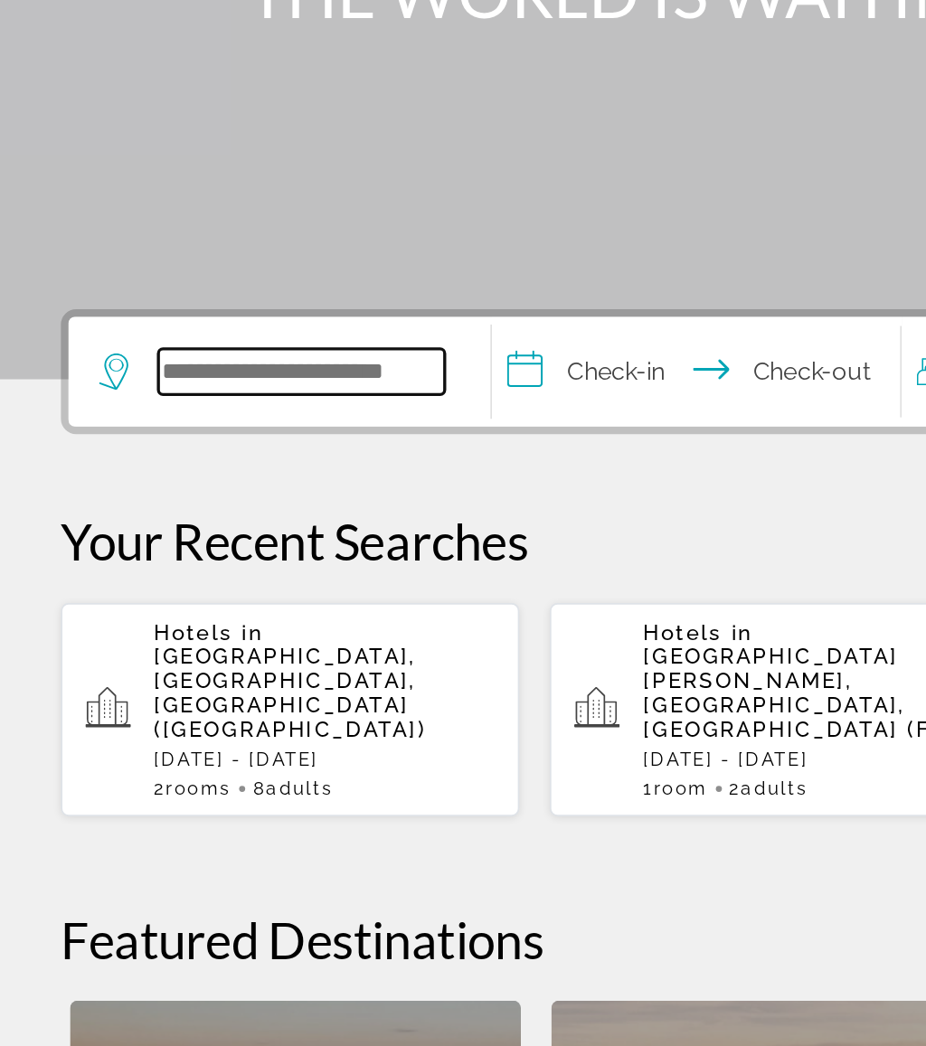
click at [201, 525] on input "Search widget" at bounding box center [179, 538] width 170 height 27
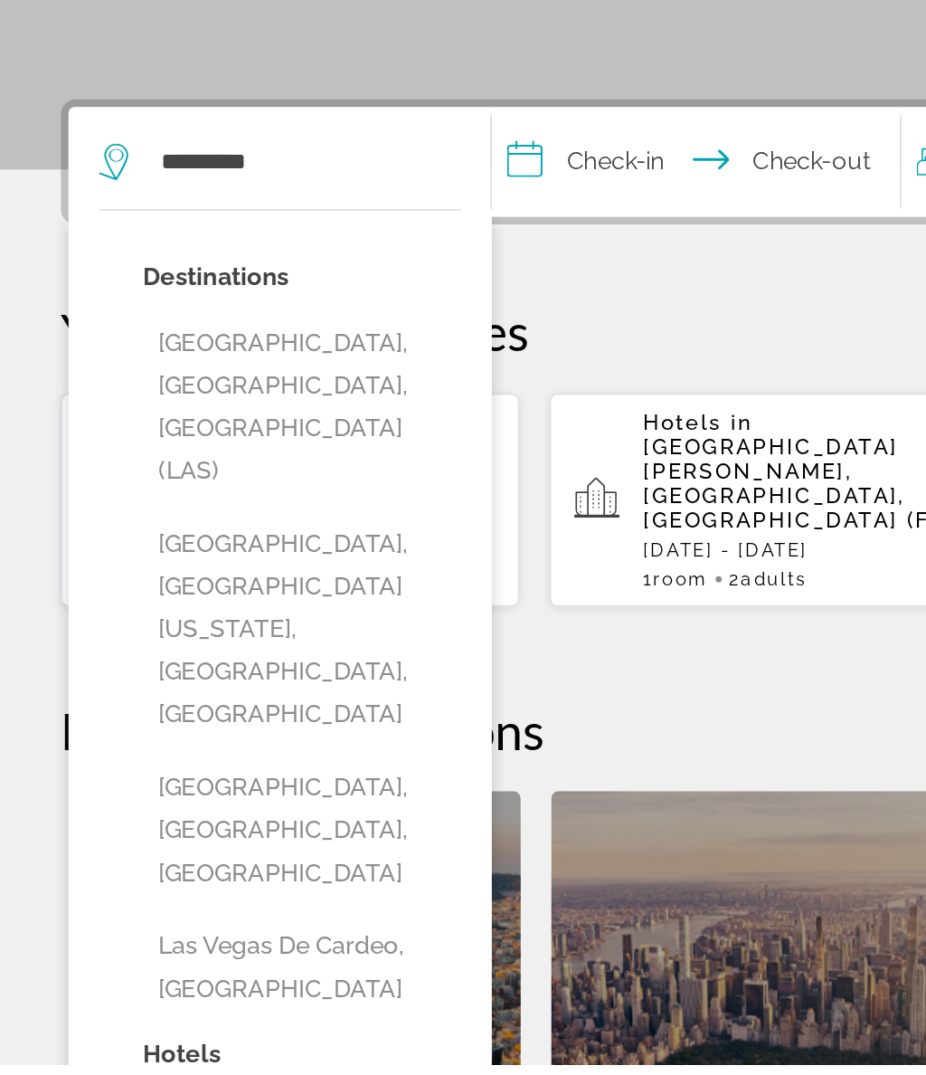
click at [222, 629] on button "Las Vegas, NV, United States (LAS)" at bounding box center [179, 684] width 189 height 110
type input "**********"
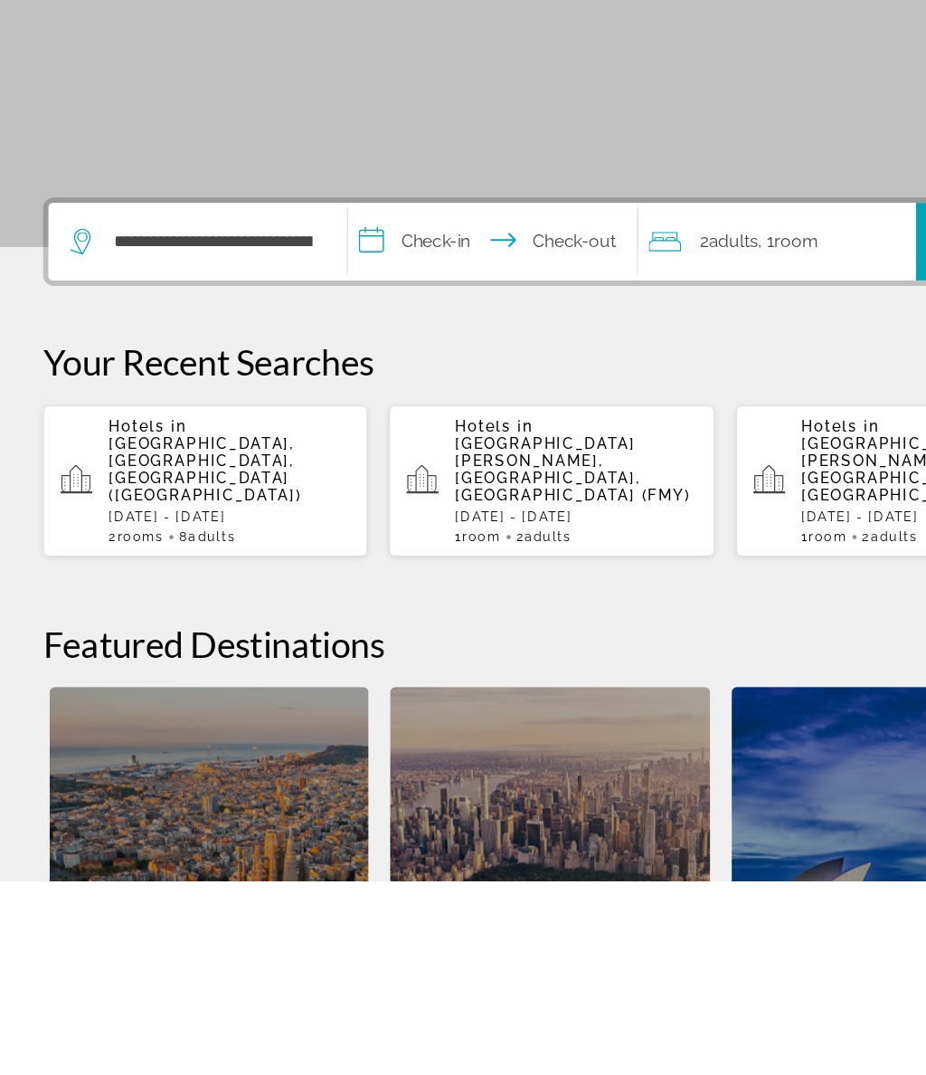
click at [388, 506] on input "**********" at bounding box center [417, 541] width 250 height 71
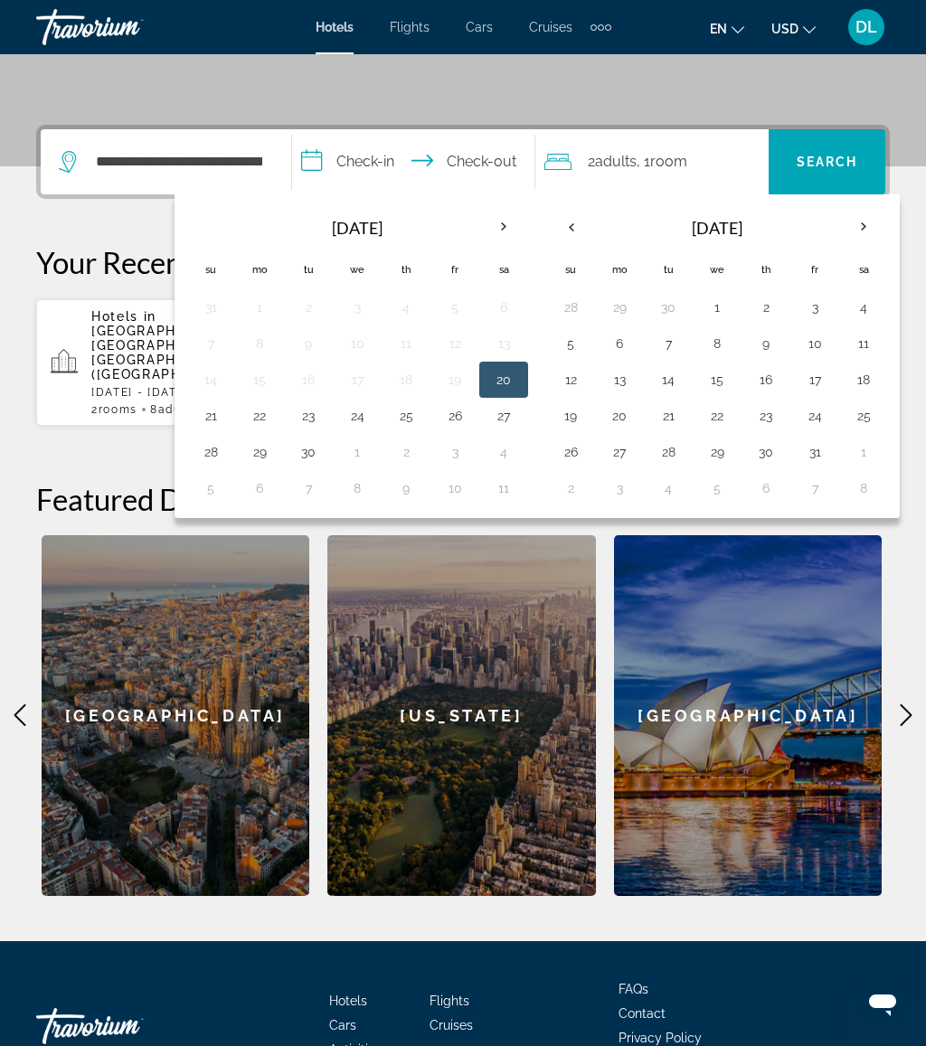
scroll to position [375, 0]
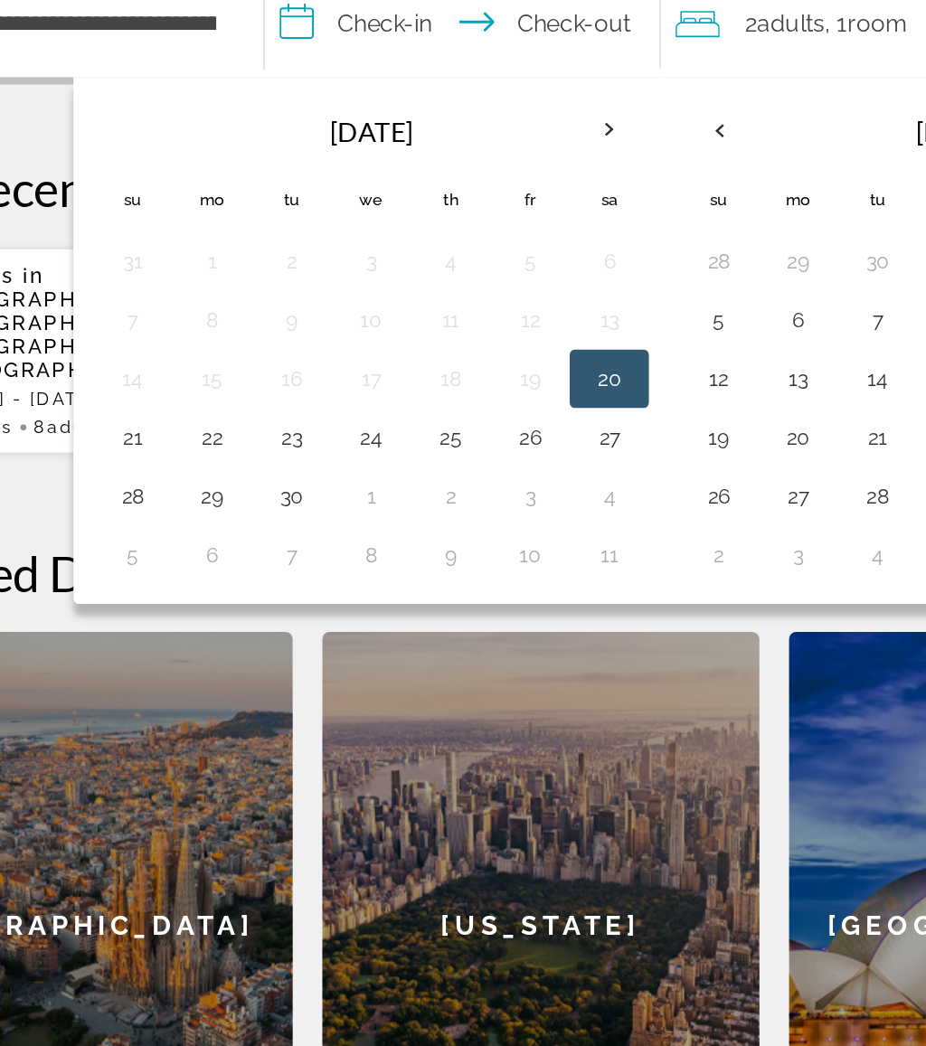
click at [343, 440] on button "1" at bounding box center [357, 452] width 29 height 25
click at [489, 440] on button "4" at bounding box center [503, 452] width 29 height 25
type input "**********"
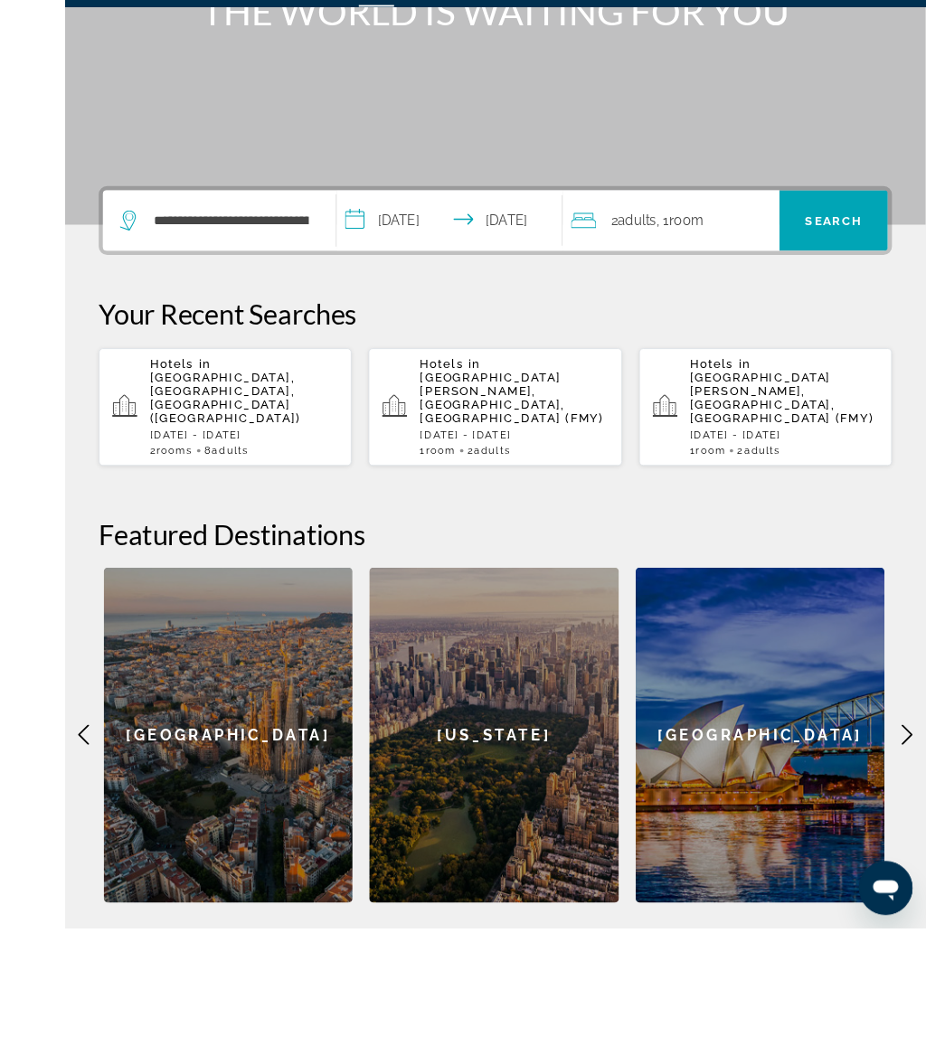
scroll to position [398, 0]
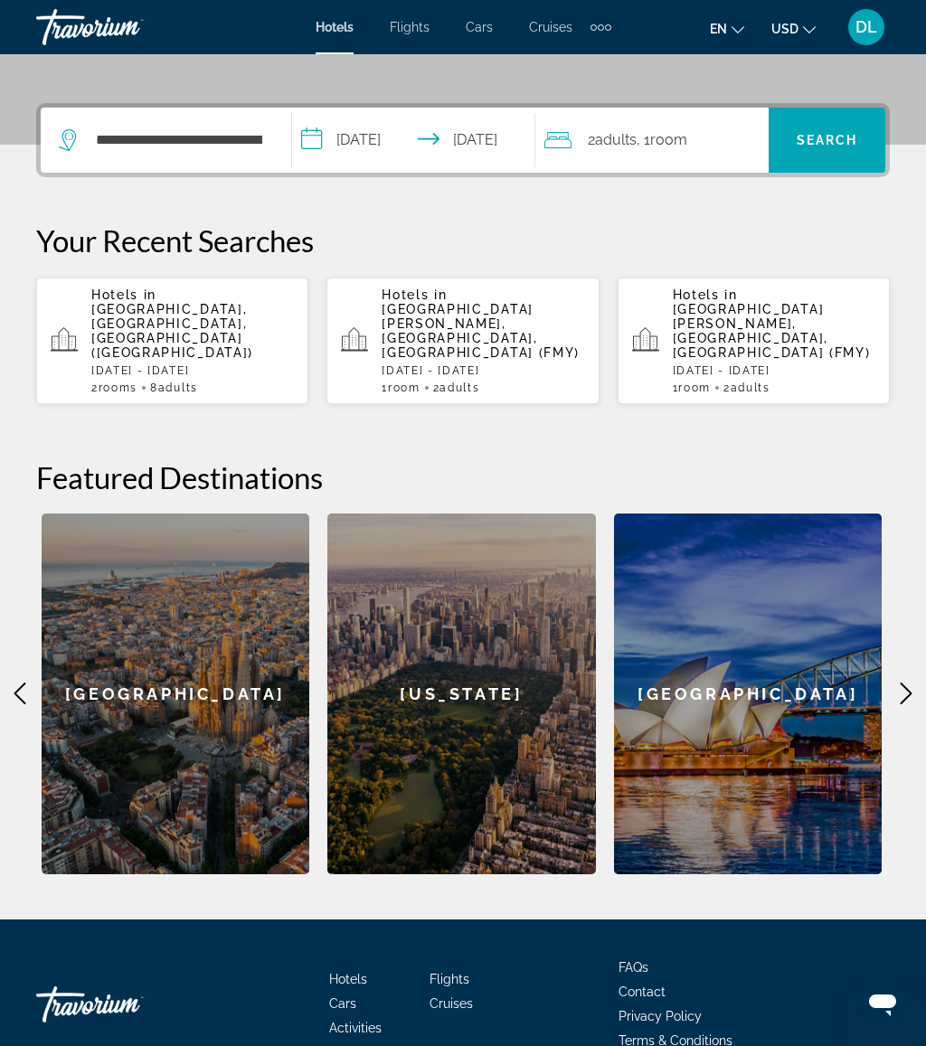
click at [818, 130] on span "Search widget" at bounding box center [827, 139] width 117 height 43
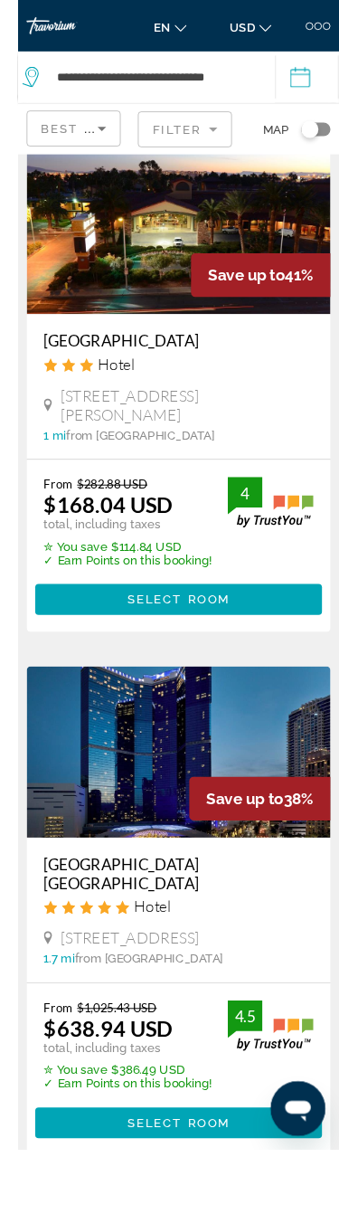
scroll to position [2383, 0]
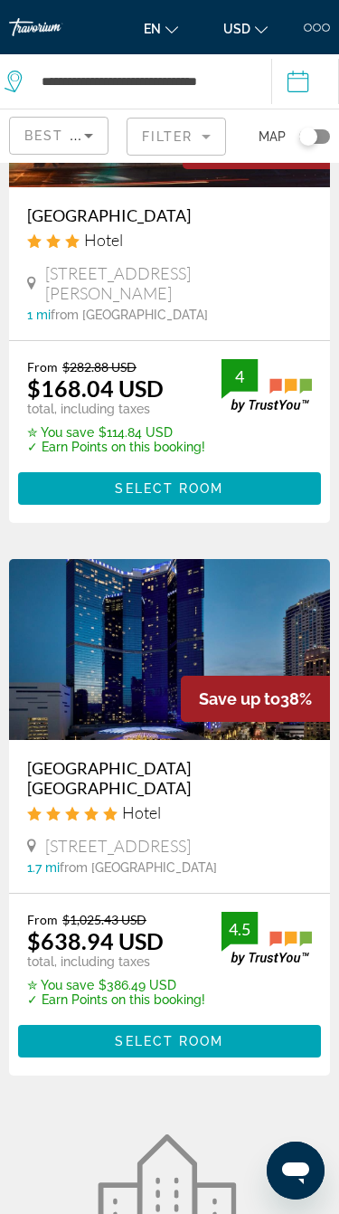
click at [229, 1019] on span "Main content" at bounding box center [169, 1040] width 303 height 43
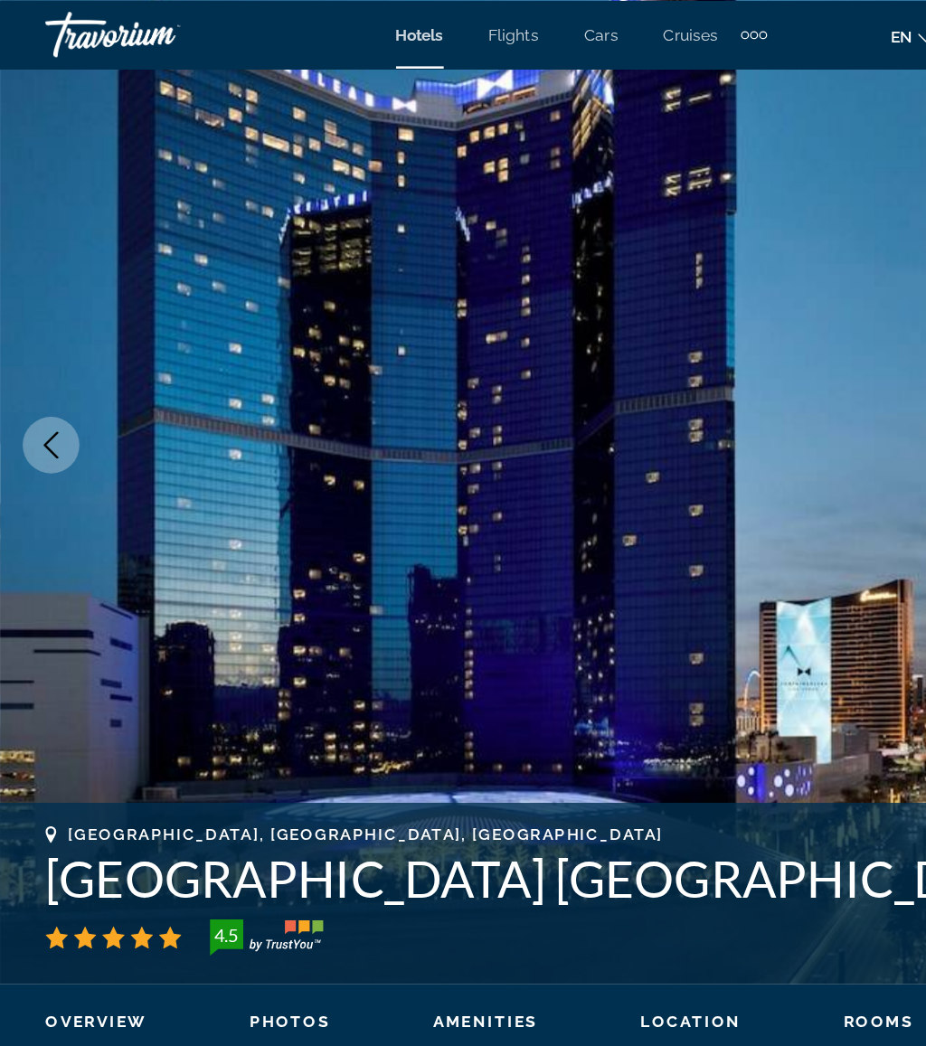
scroll to position [28, 0]
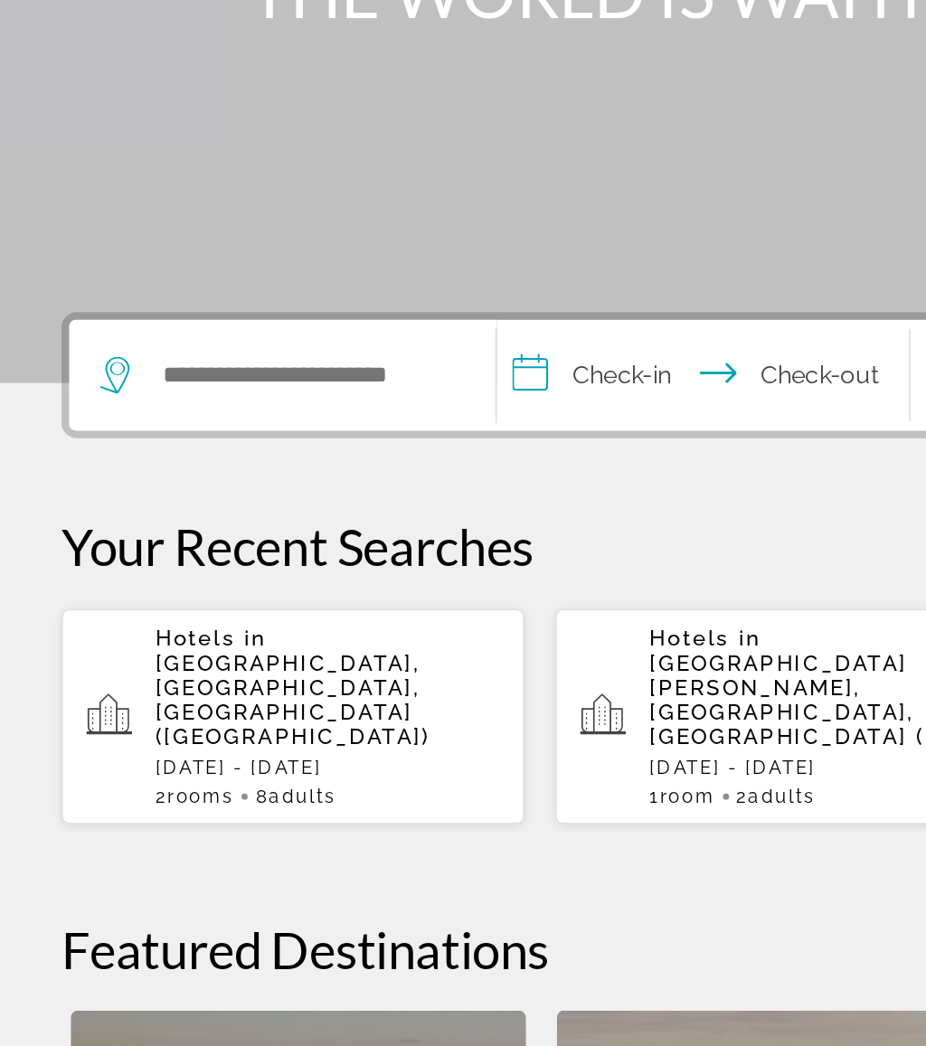
click at [529, 125] on div "Main content" at bounding box center [463, 271] width 926 height 543
click at [184, 525] on input "Search widget" at bounding box center [179, 538] width 170 height 27
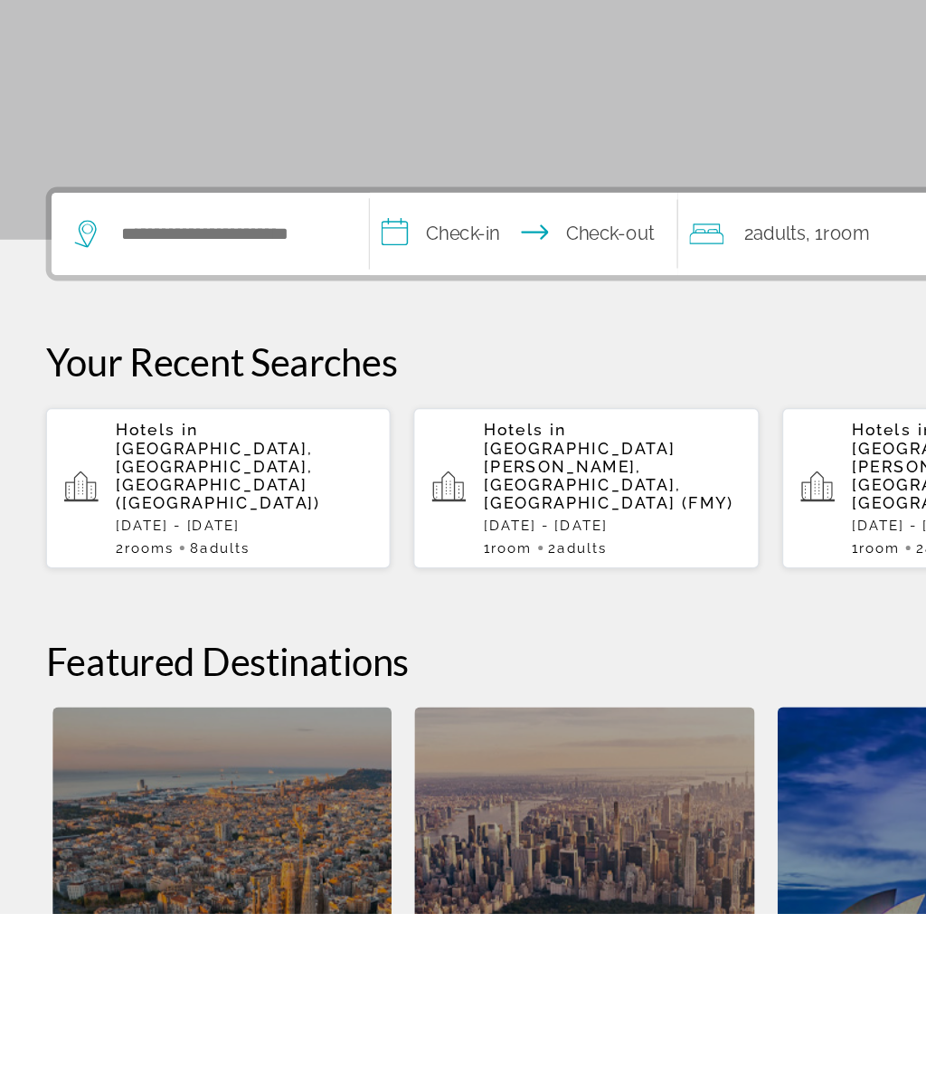
click at [503, 762] on p "[DATE] - [DATE]" at bounding box center [483, 768] width 203 height 13
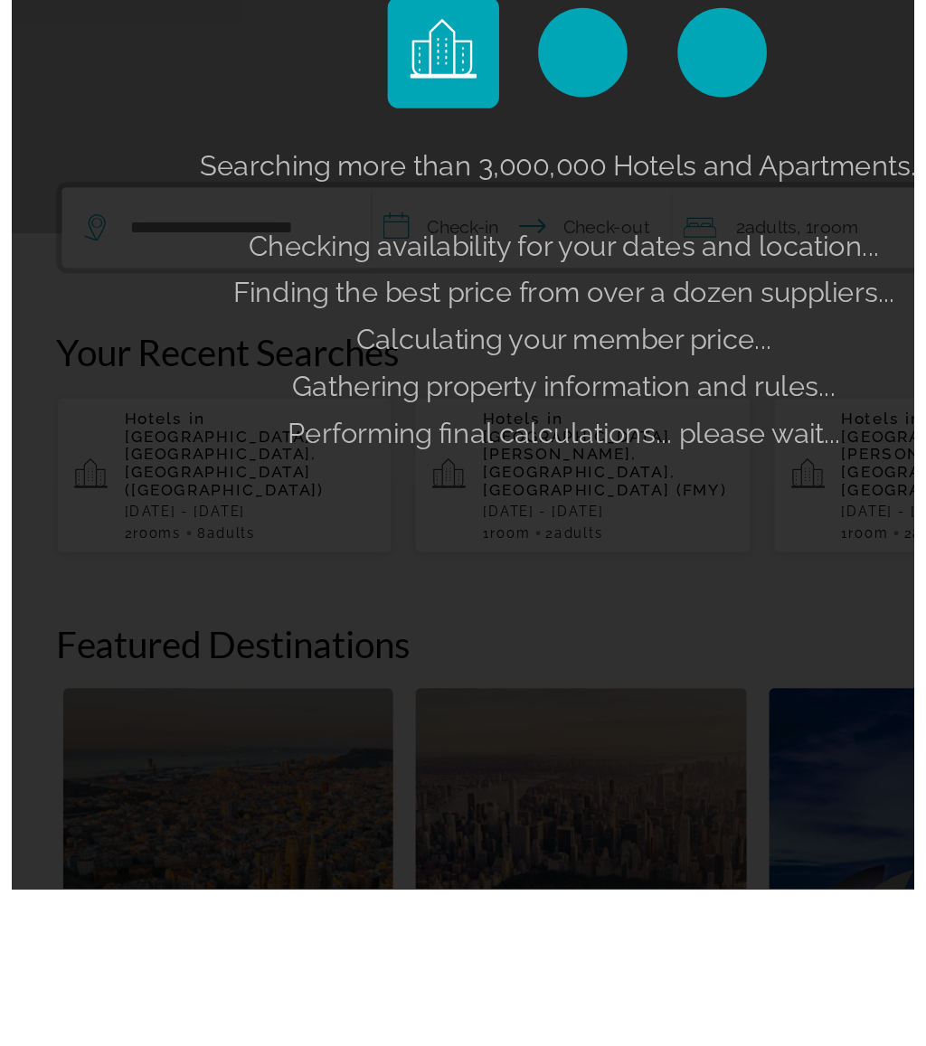
scroll to position [134, 0]
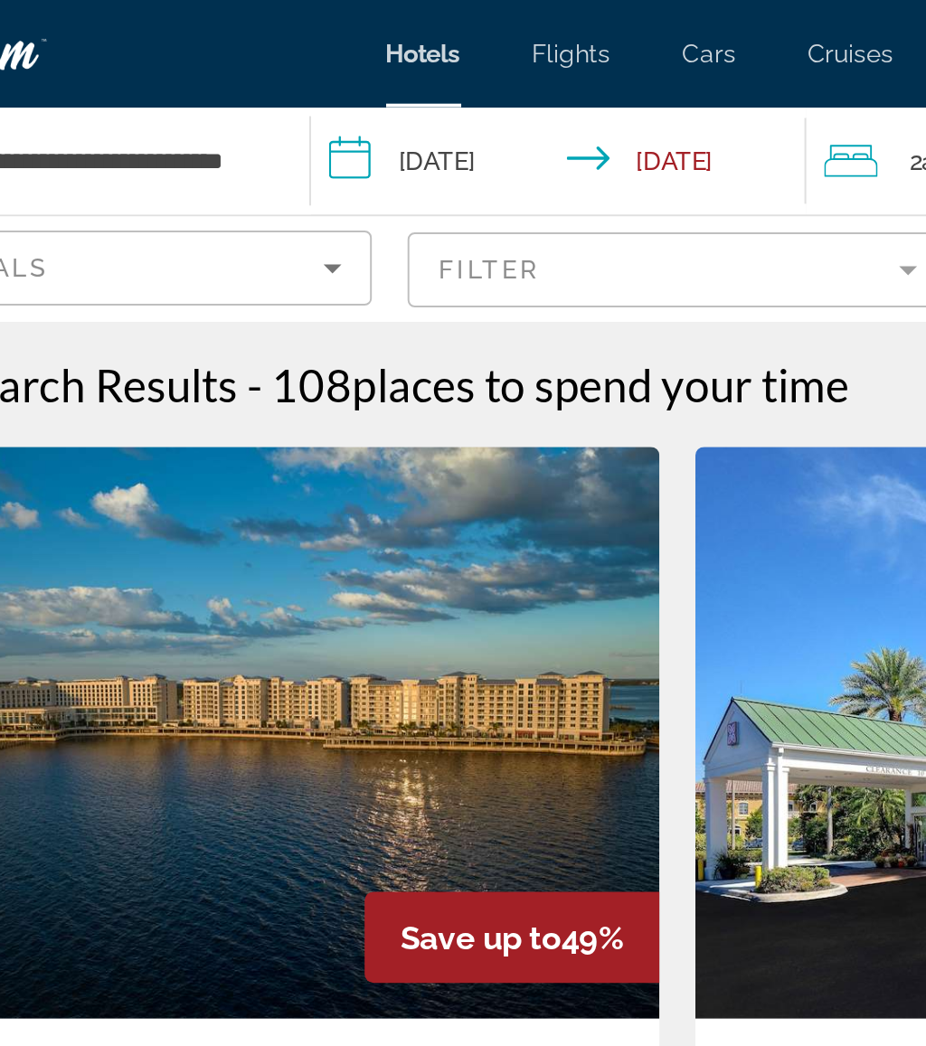
click at [278, 78] on input "**********" at bounding box center [407, 84] width 258 height 60
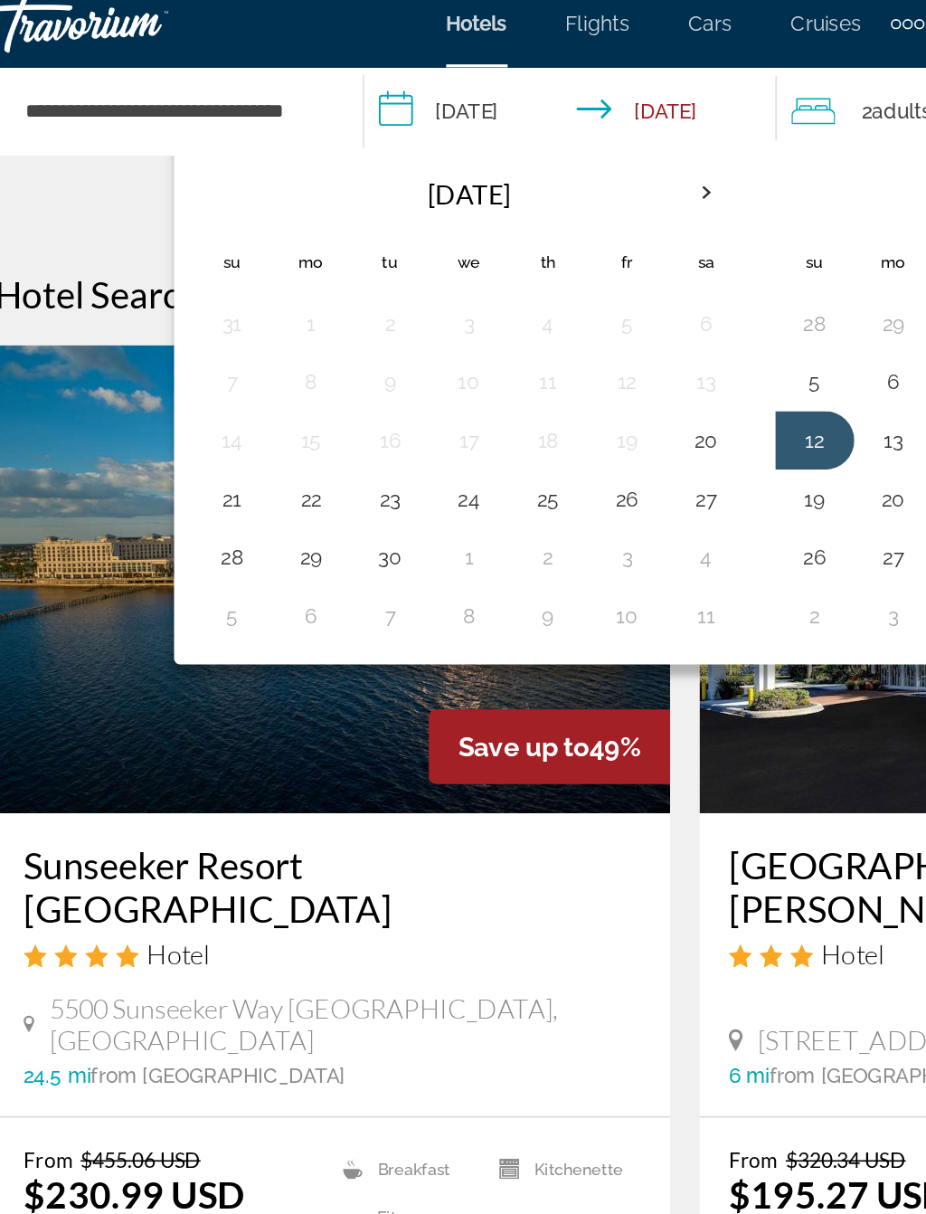
click at [413, 312] on button "26" at bounding box center [427, 320] width 29 height 25
click at [169, 345] on button "28" at bounding box center [183, 357] width 29 height 25
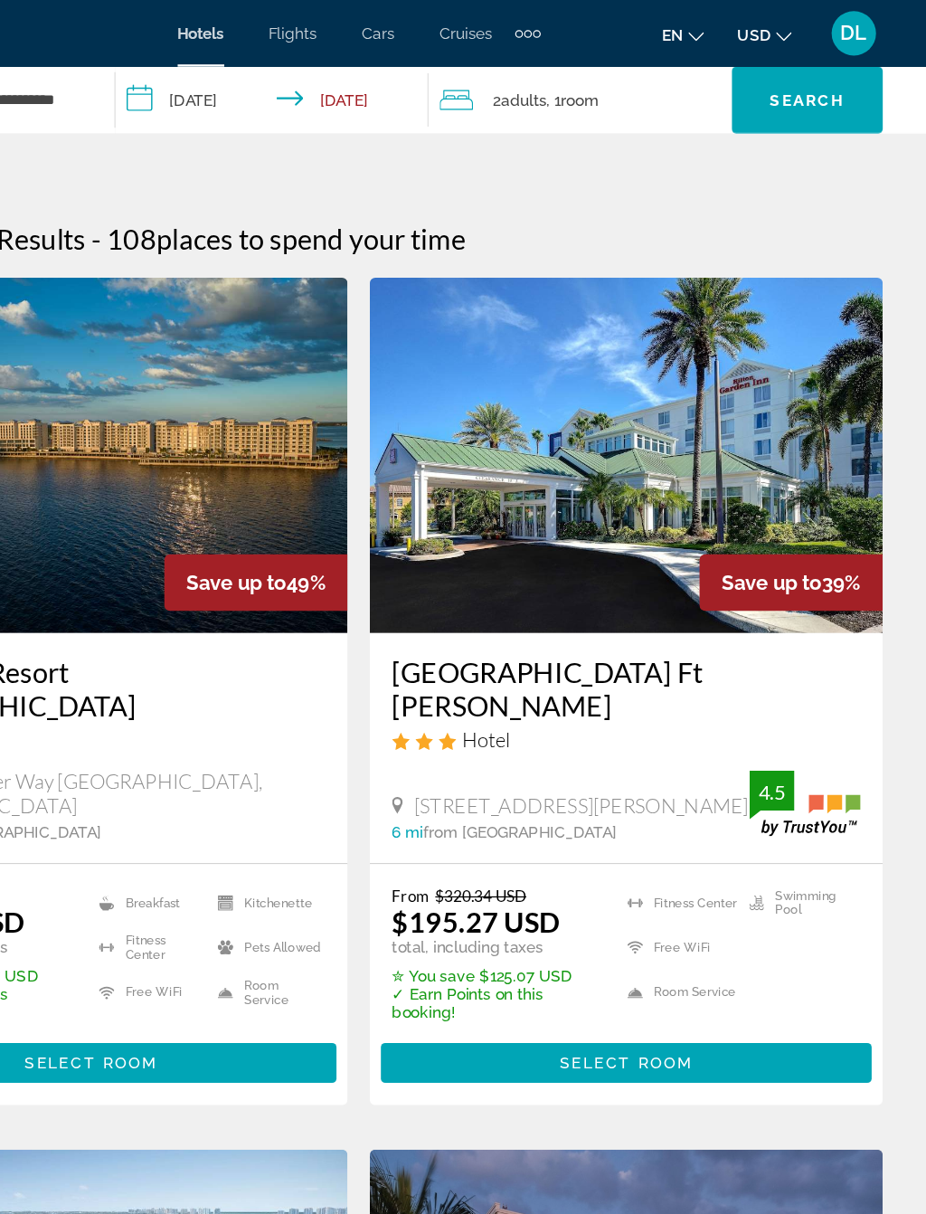
click at [798, 74] on span "Search" at bounding box center [829, 81] width 62 height 14
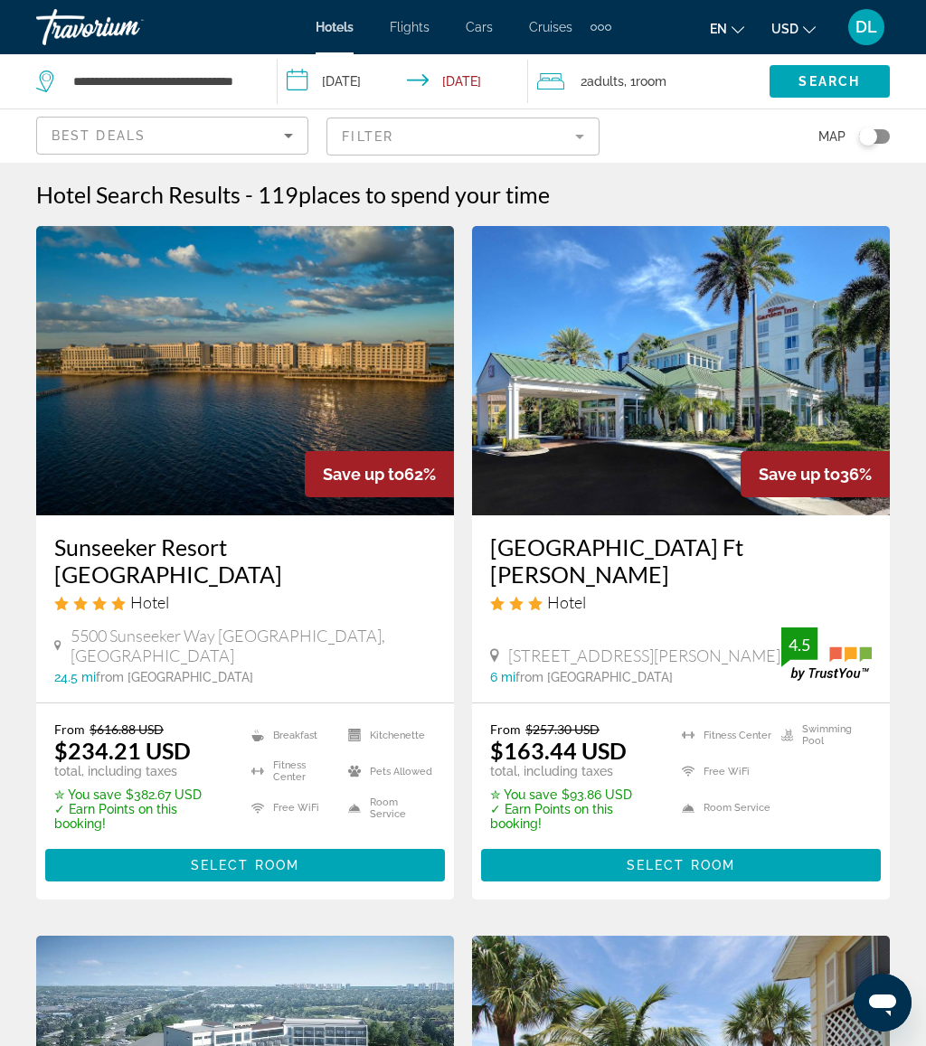
click at [372, 81] on input "**********" at bounding box center [407, 84] width 258 height 60
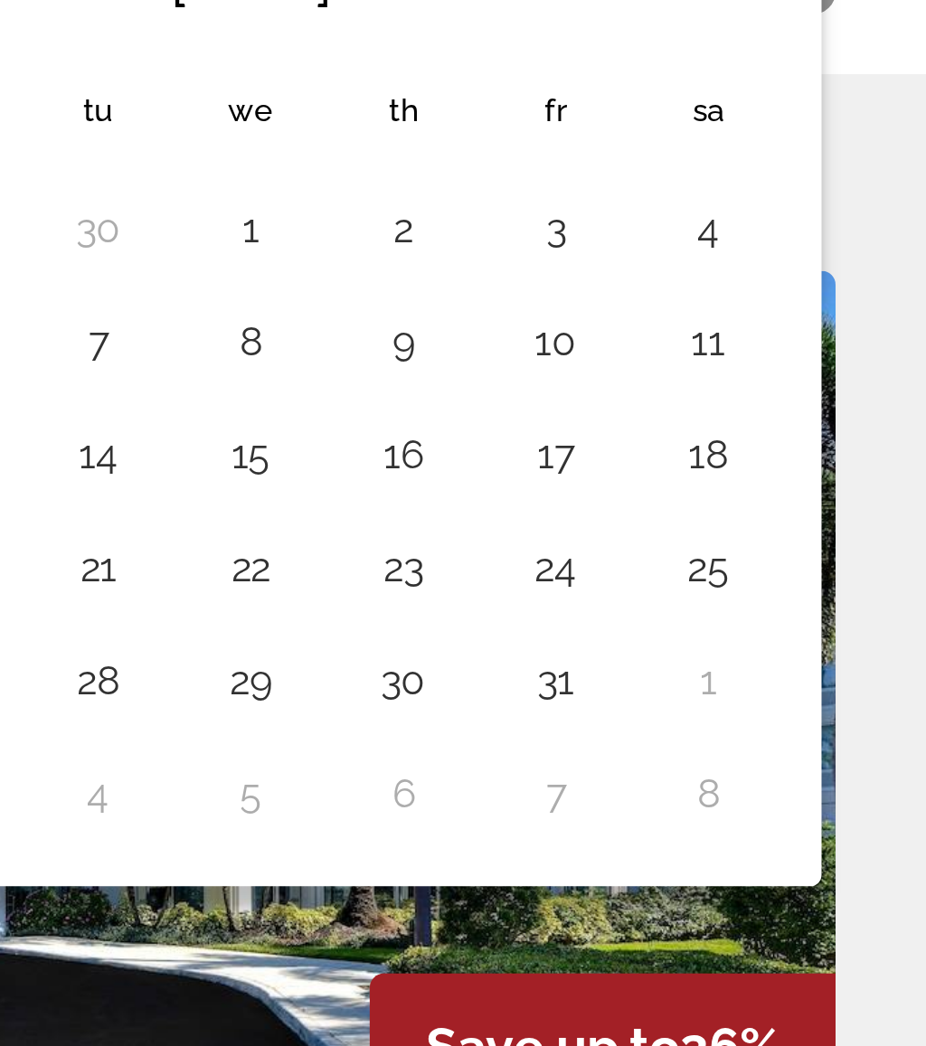
click at [786, 272] on button "17" at bounding box center [800, 284] width 29 height 25
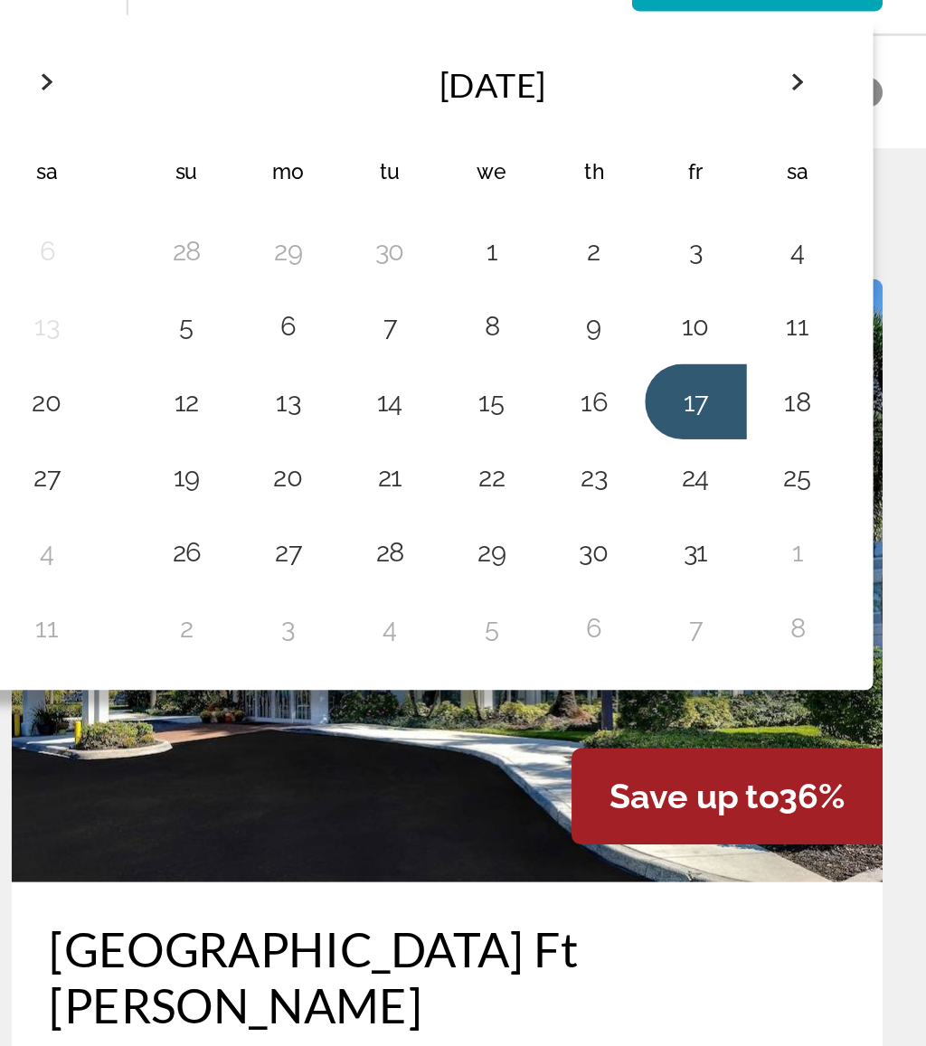
click at [542, 308] on button "19" at bounding box center [556, 320] width 29 height 25
type input "**********"
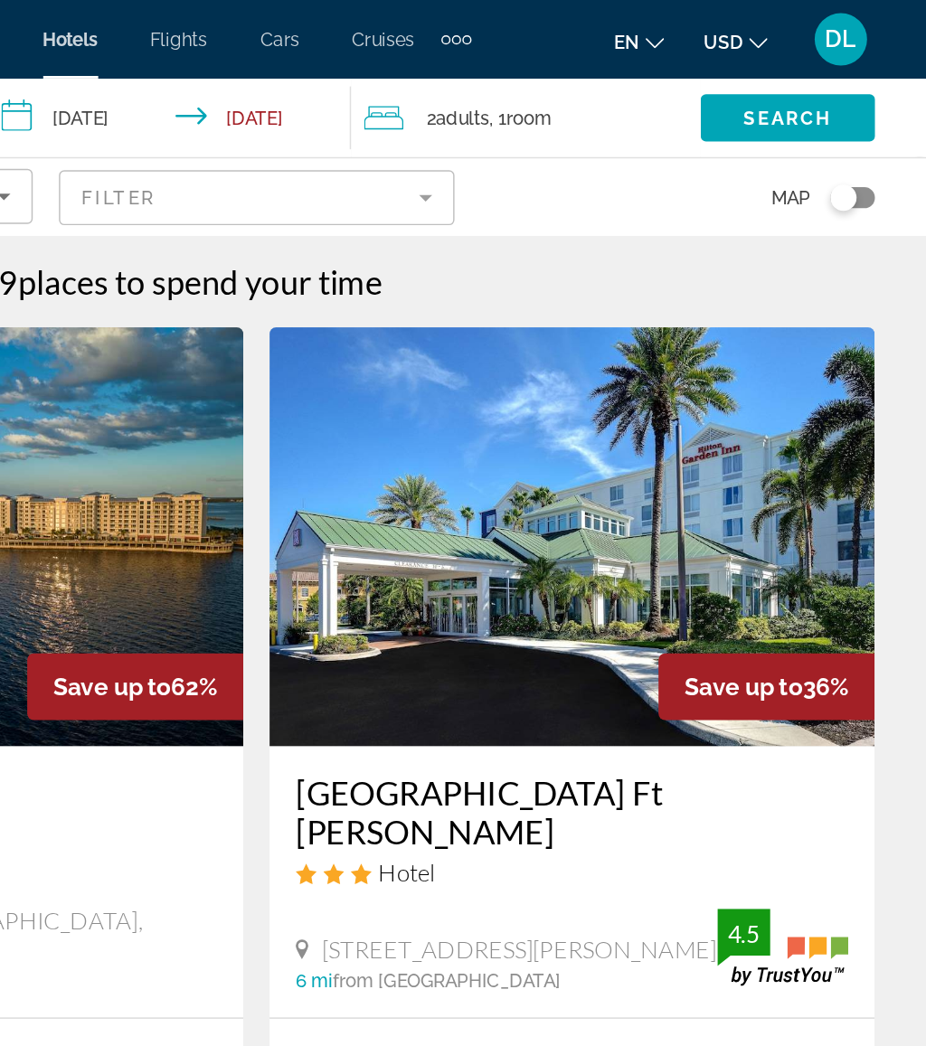
click at [799, 85] on span "Search" at bounding box center [830, 81] width 62 height 14
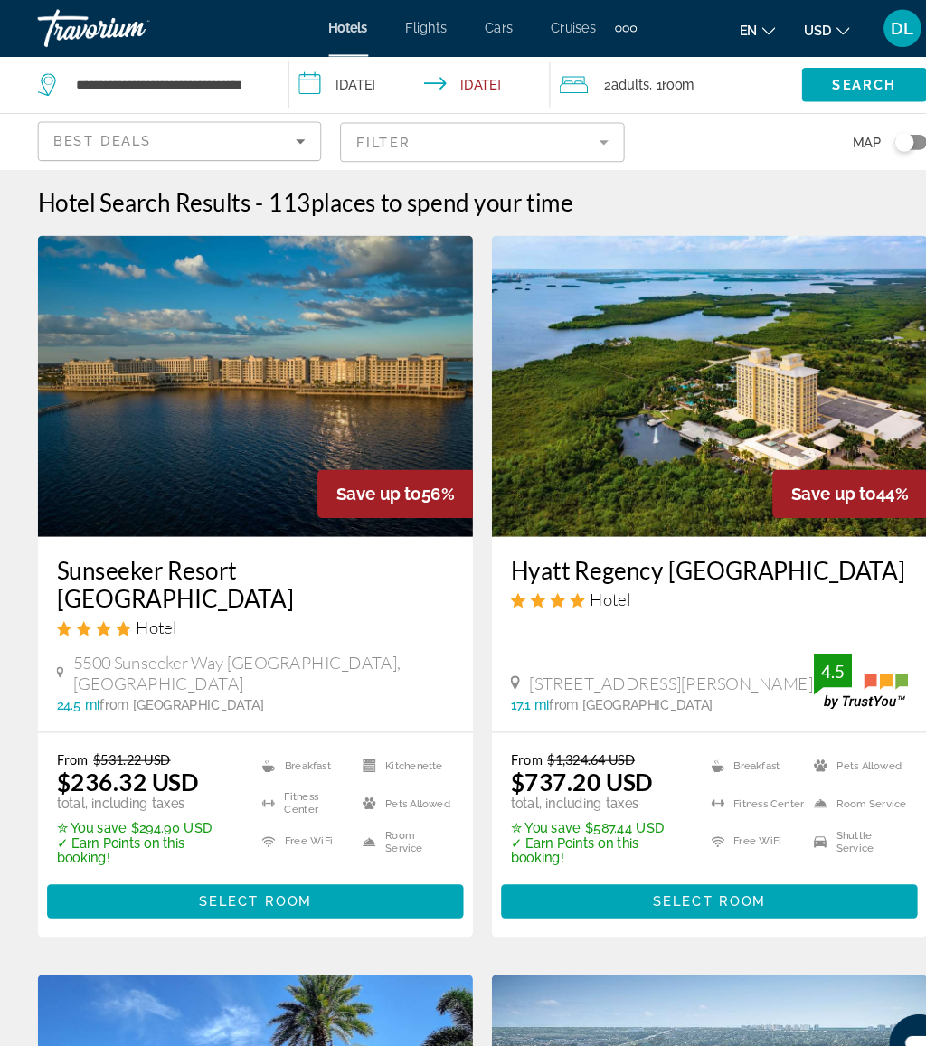
click at [497, 129] on mat-form-field "Filter" at bounding box center [463, 137] width 272 height 38
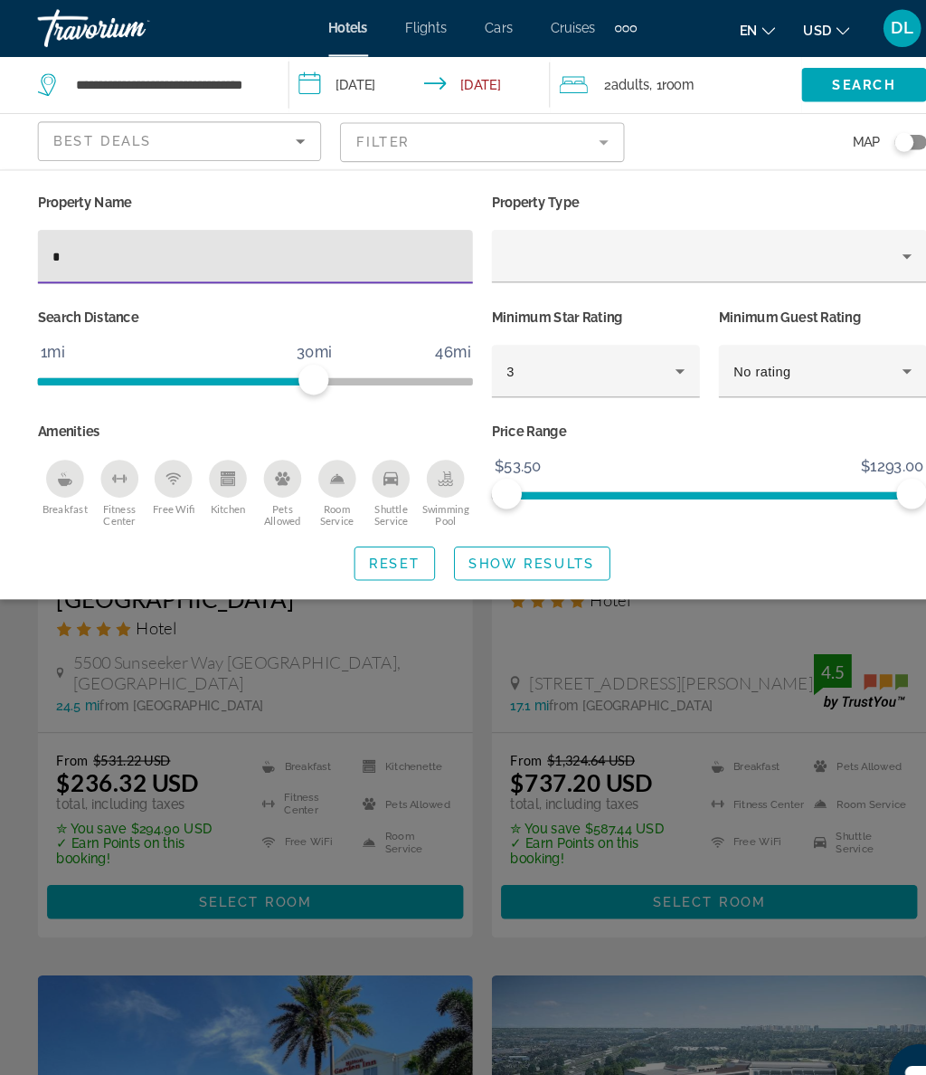
type input "**"
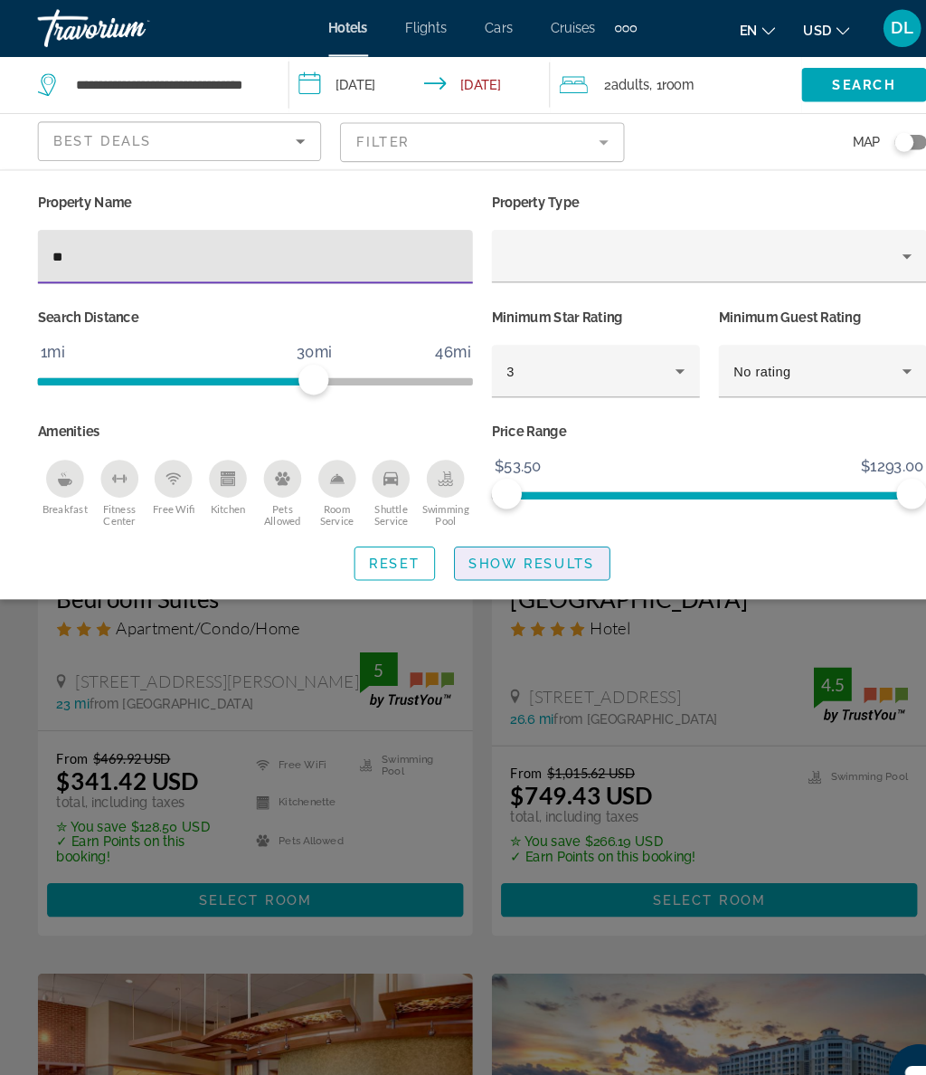
click at [527, 545] on span "Show Results" at bounding box center [510, 541] width 121 height 14
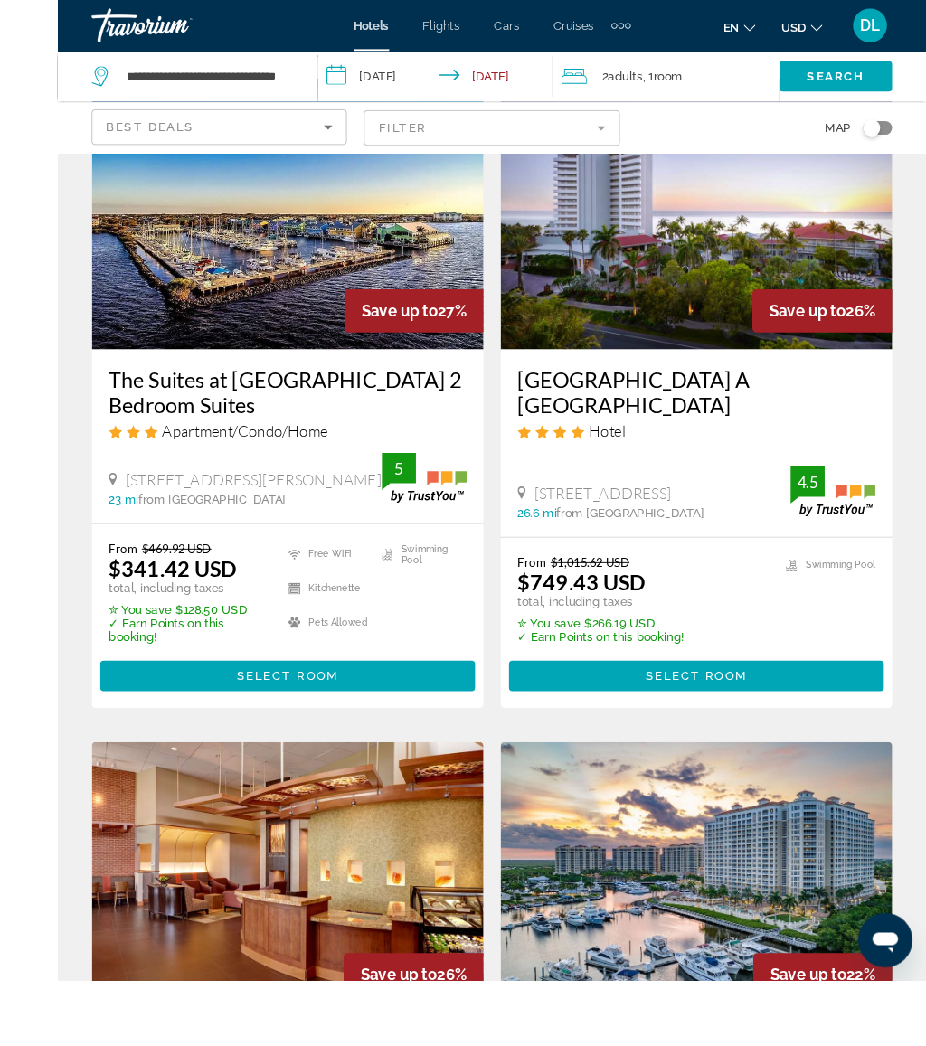
scroll to position [243, 0]
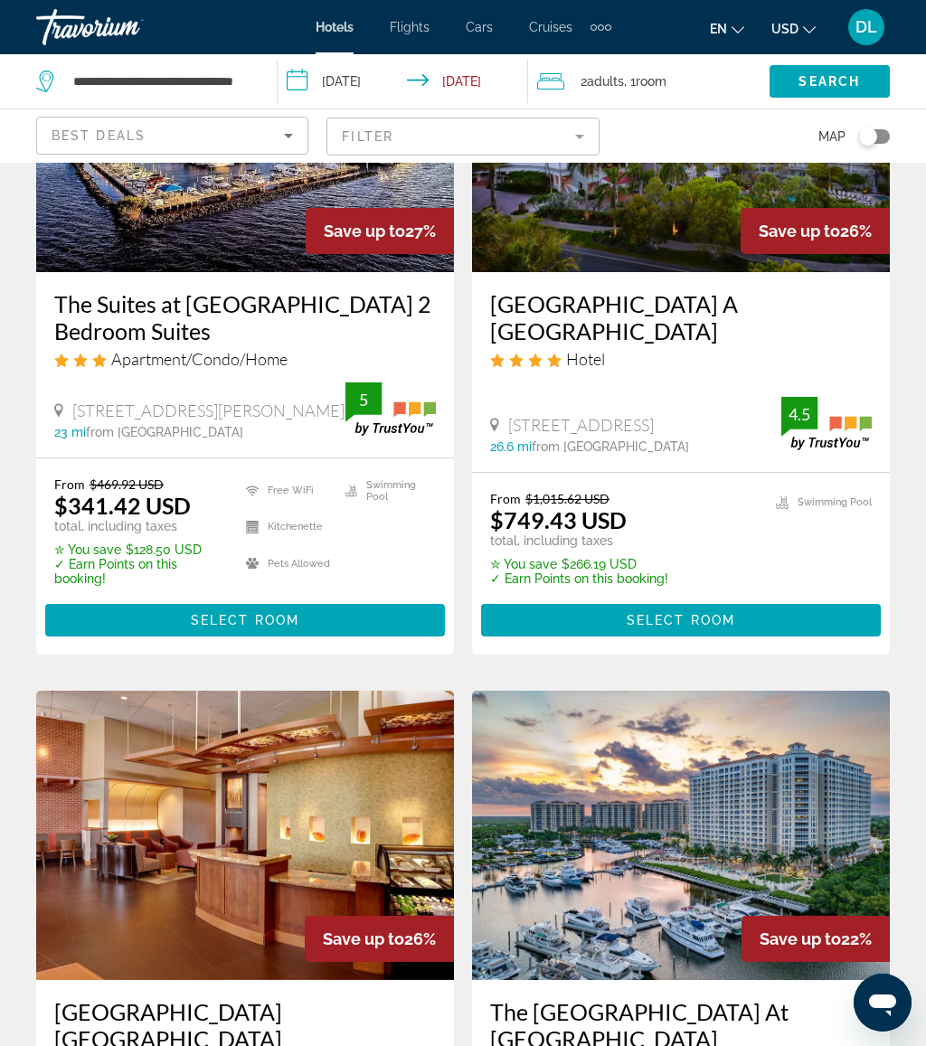
click at [659, 71] on span ", 1 Room rooms" at bounding box center [645, 81] width 43 height 25
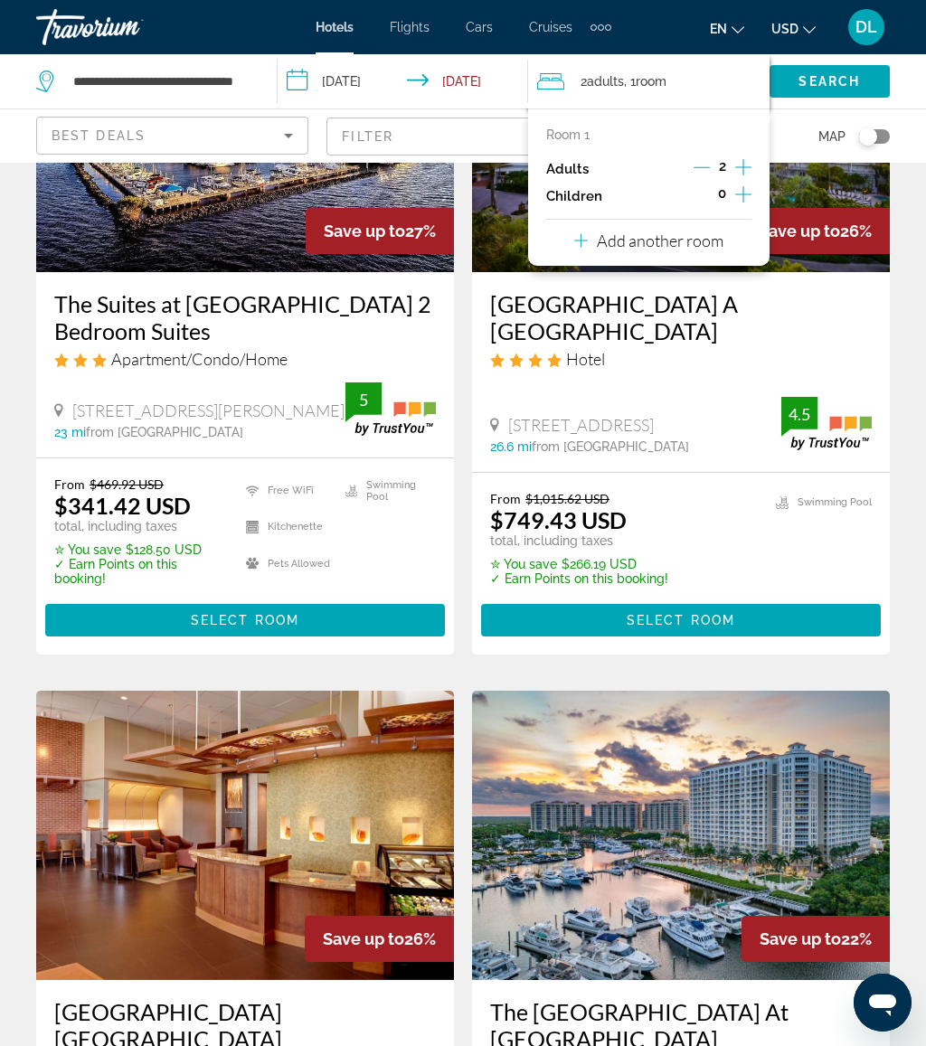
click at [752, 194] on button "Increment children" at bounding box center [743, 196] width 16 height 27
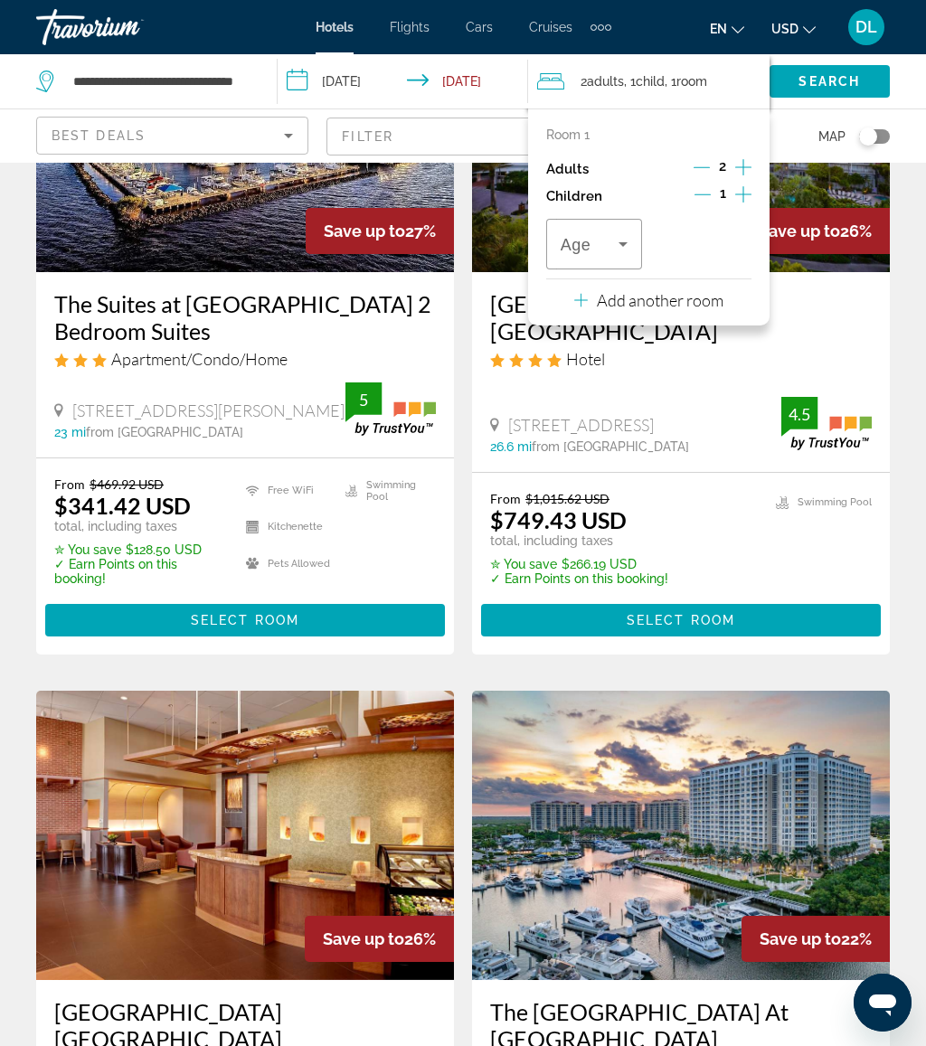
click at [619, 236] on icon "Travelers: 2 adults, 1 child" at bounding box center [623, 244] width 22 height 22
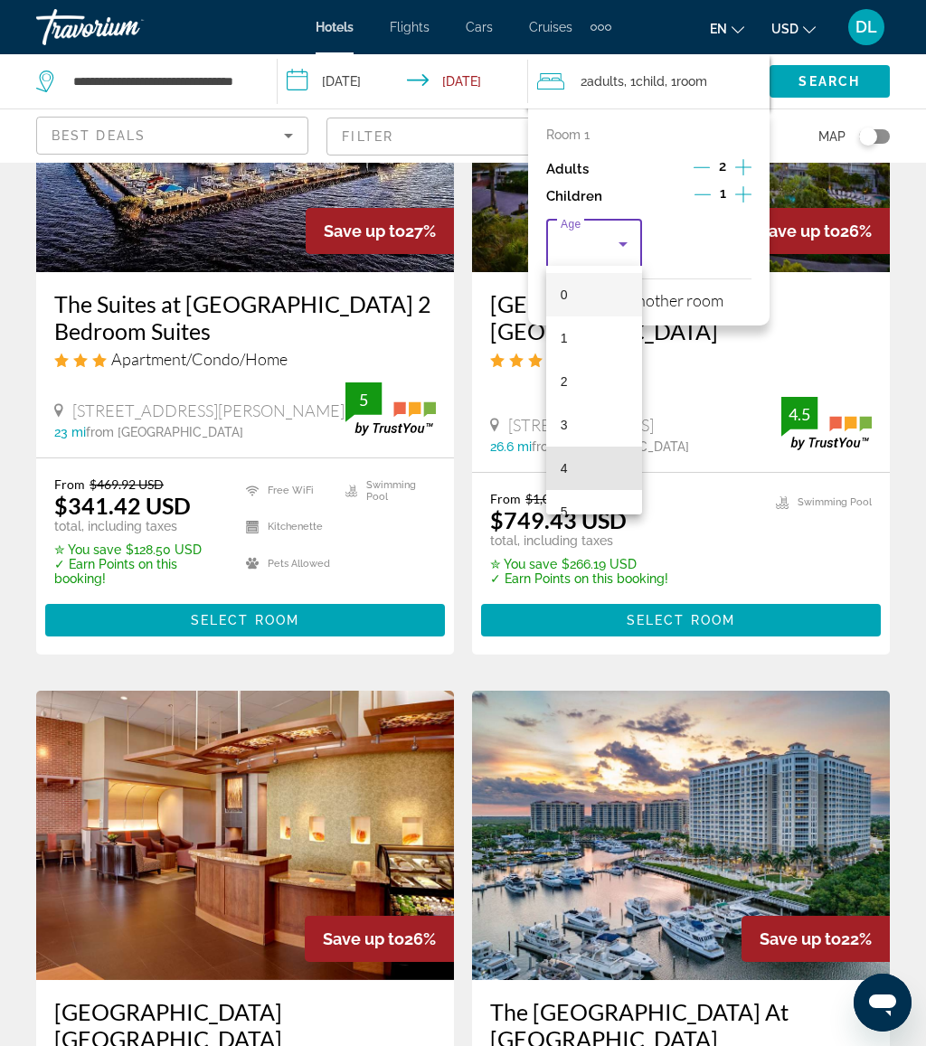
click at [599, 462] on mat-option "4" at bounding box center [594, 468] width 96 height 43
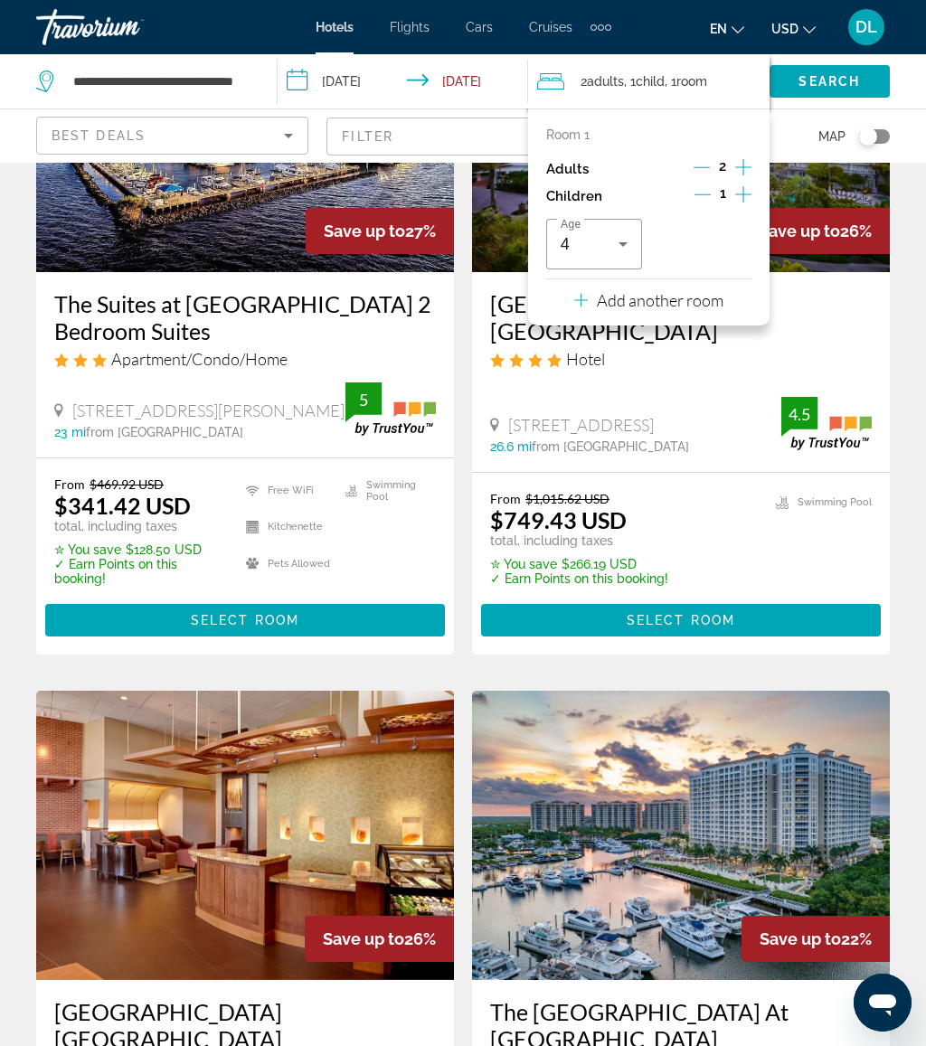
click at [845, 78] on span "Search" at bounding box center [830, 81] width 62 height 14
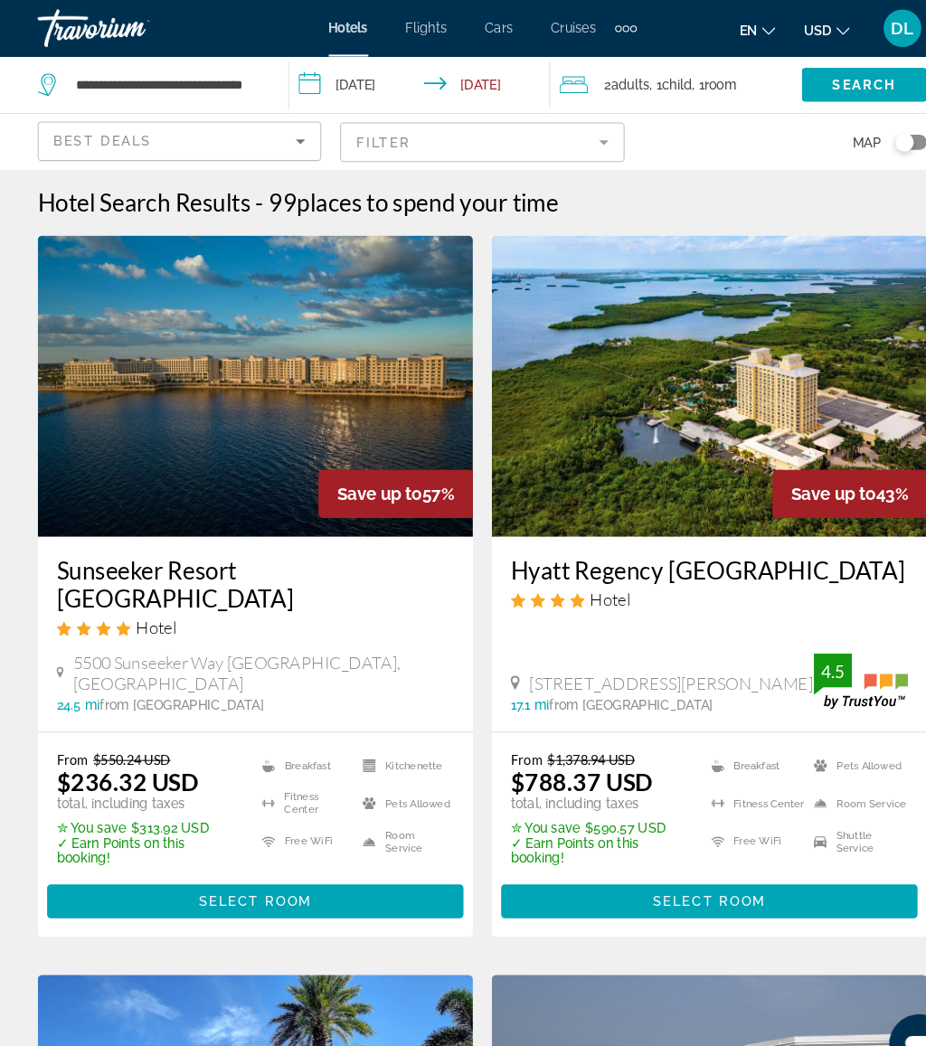
click at [536, 124] on mat-form-field "Filter" at bounding box center [463, 137] width 272 height 38
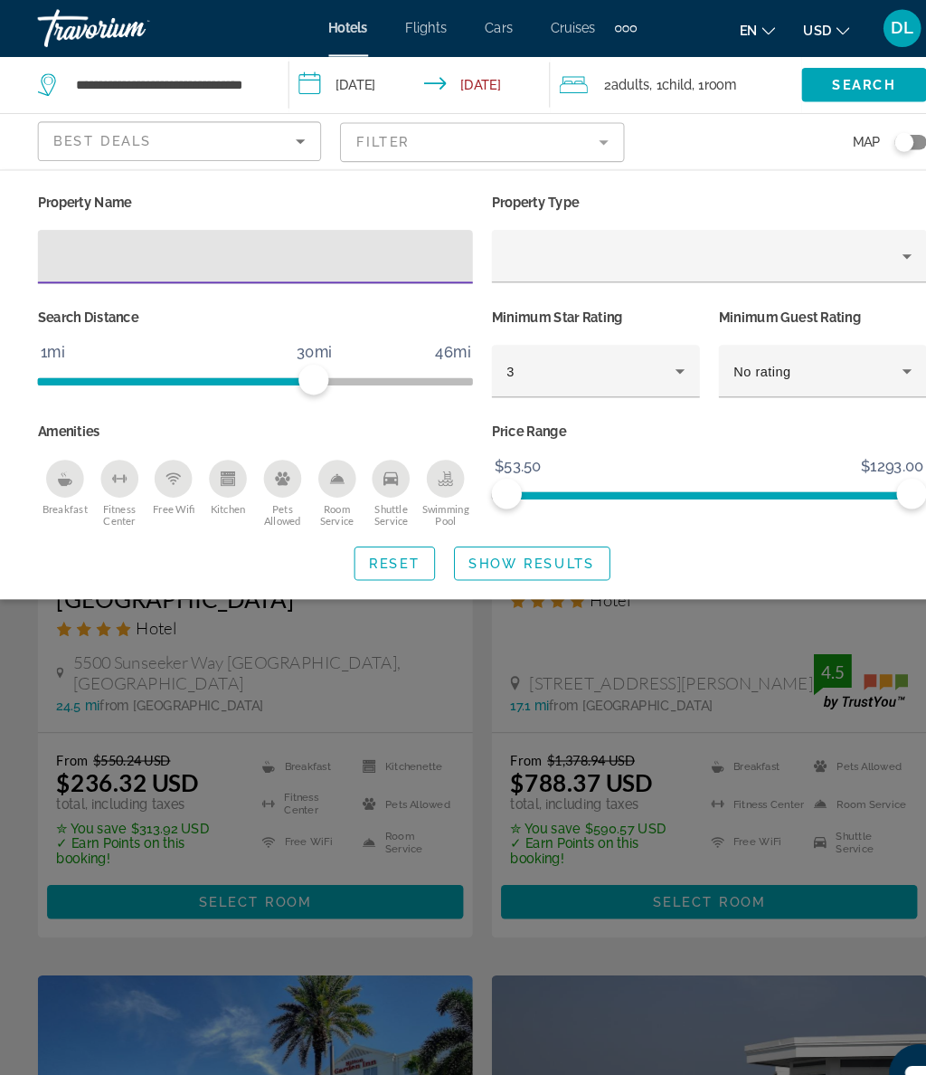
click at [336, 236] on input "Hotel Filters" at bounding box center [245, 247] width 389 height 22
type input "**"
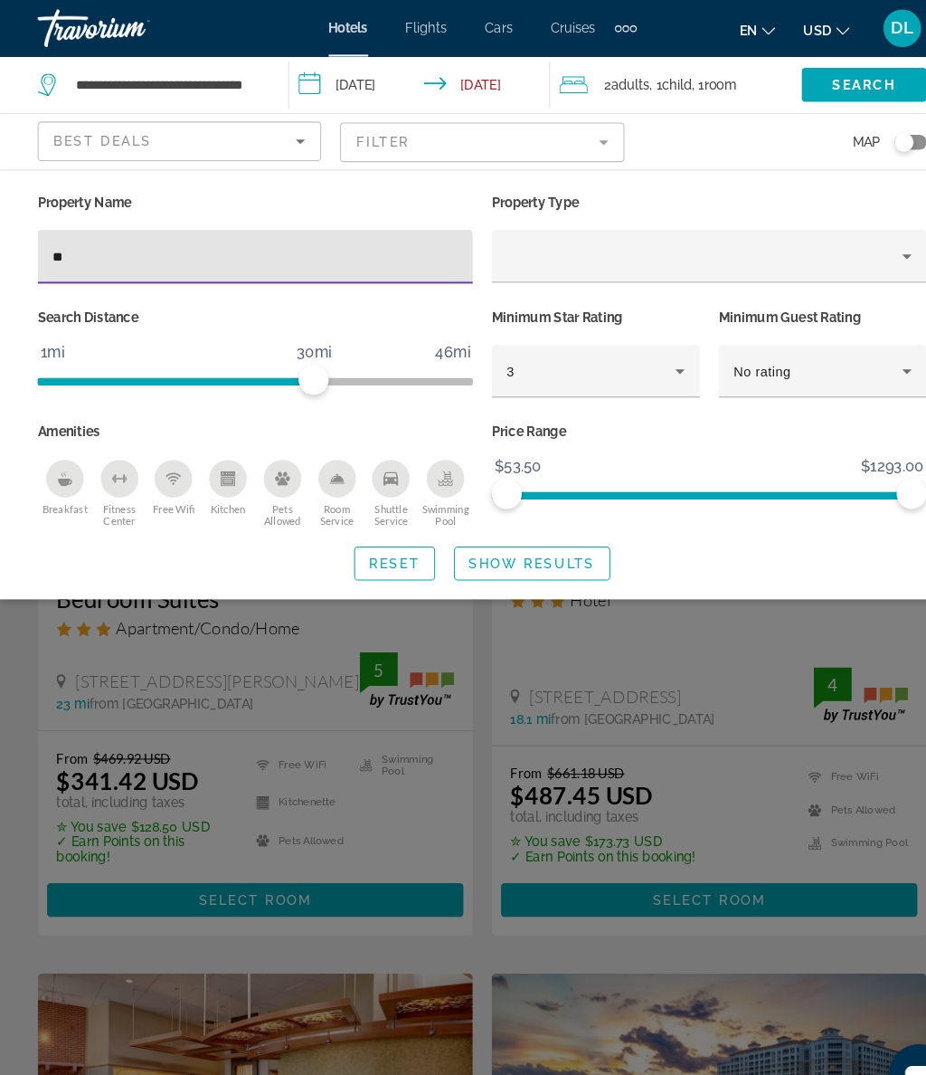
click at [543, 534] on span "Show Results" at bounding box center [510, 541] width 121 height 14
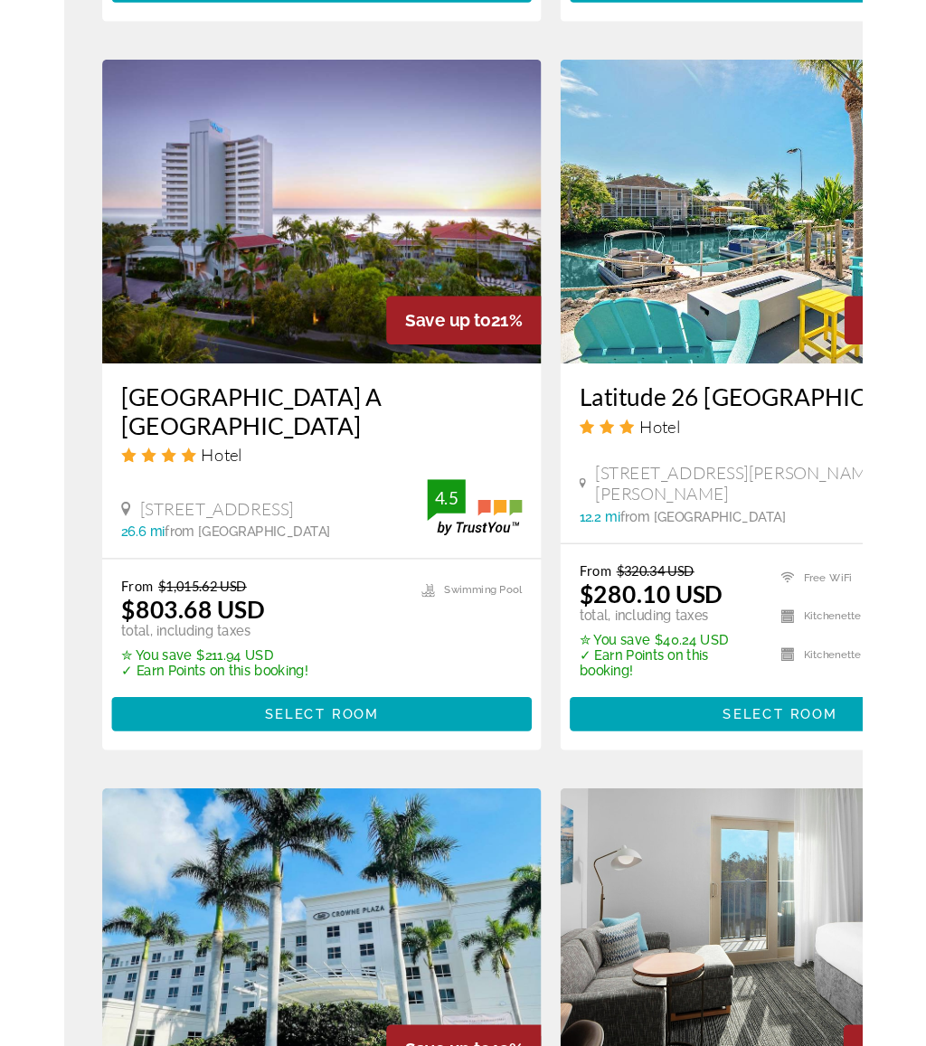
scroll to position [1427, 0]
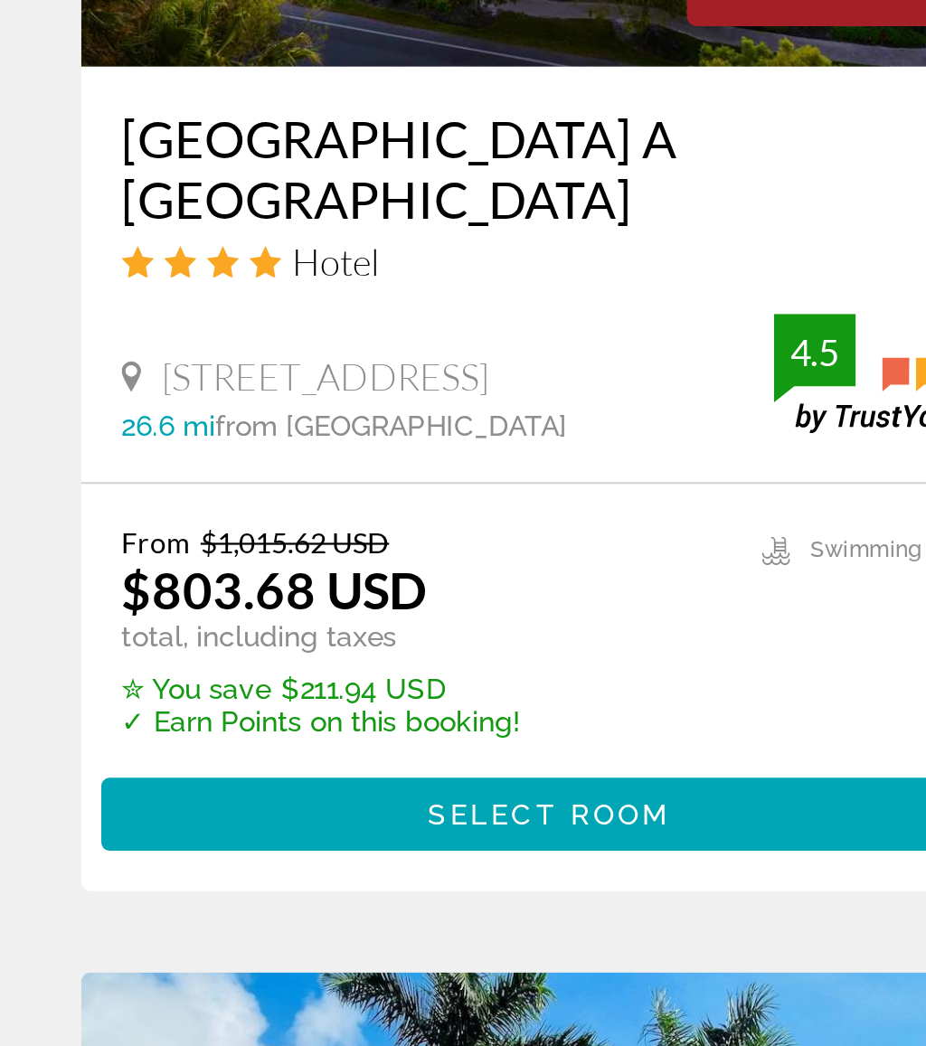
click at [241, 886] on span "Select Room" at bounding box center [245, 893] width 109 height 14
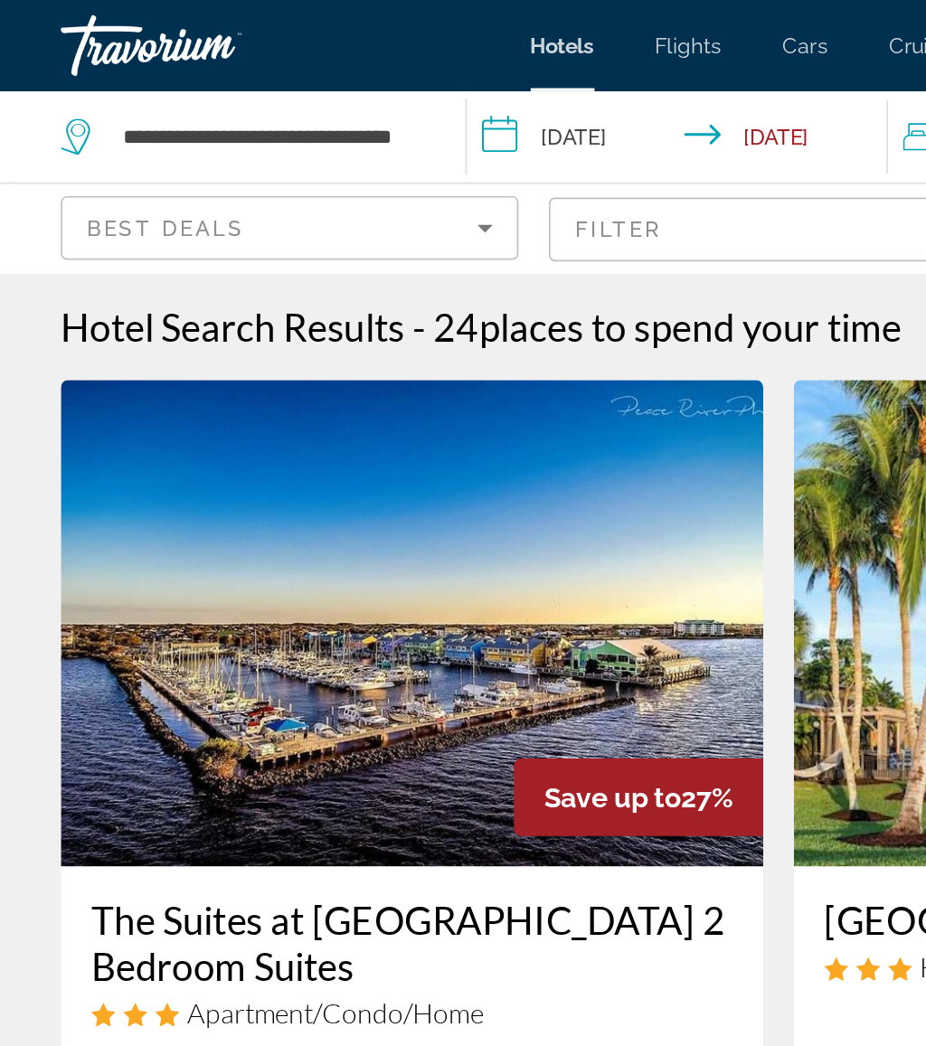
click at [368, 83] on input "**********" at bounding box center [407, 84] width 258 height 60
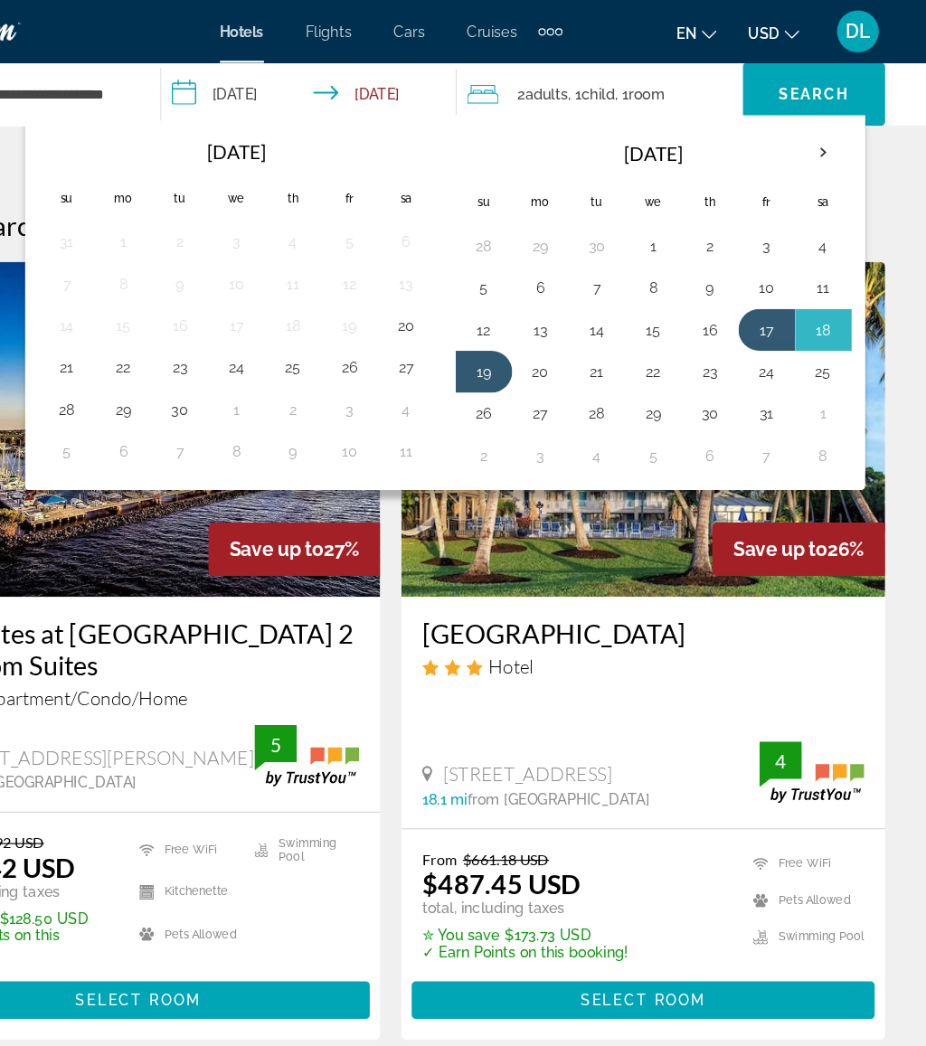
click at [627, 256] on button "7" at bounding box center [641, 248] width 29 height 25
click at [529, 283] on button "12" at bounding box center [543, 284] width 29 height 25
type input "**********"
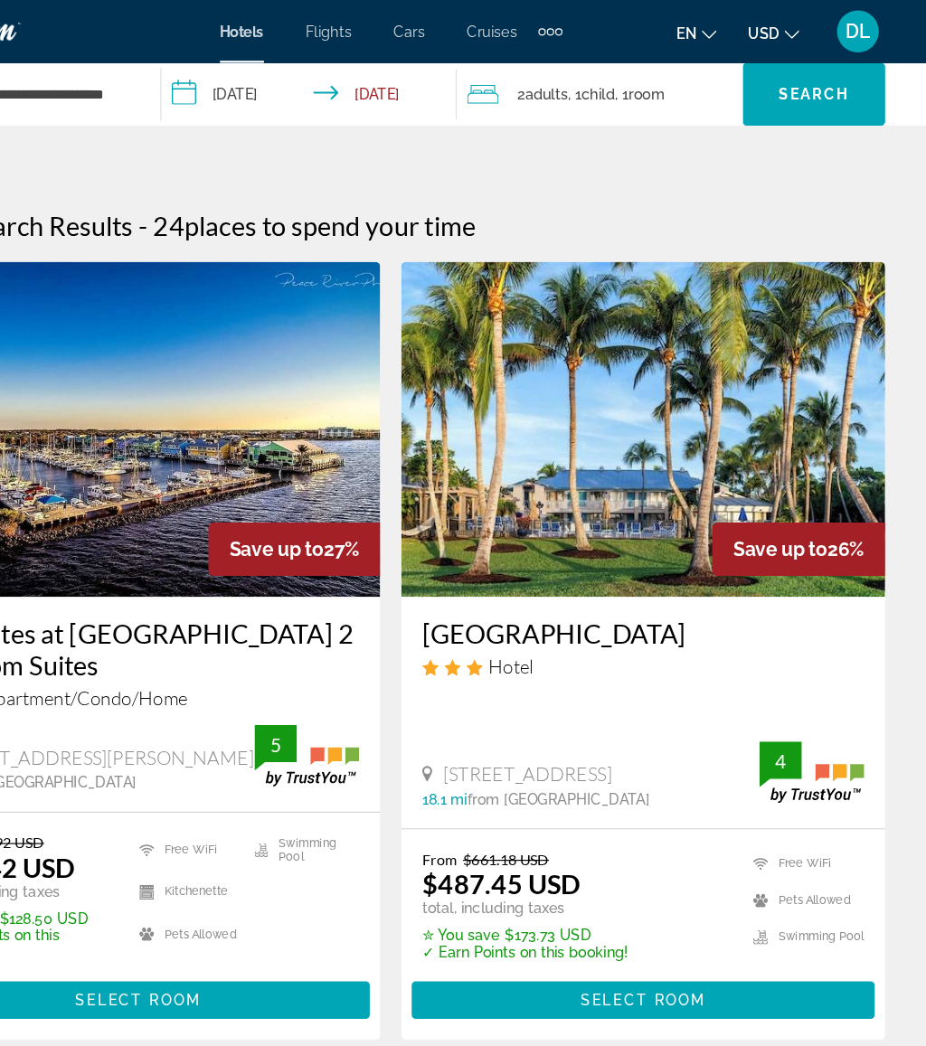
click at [668, 86] on span "Room" at bounding box center [683, 81] width 31 height 14
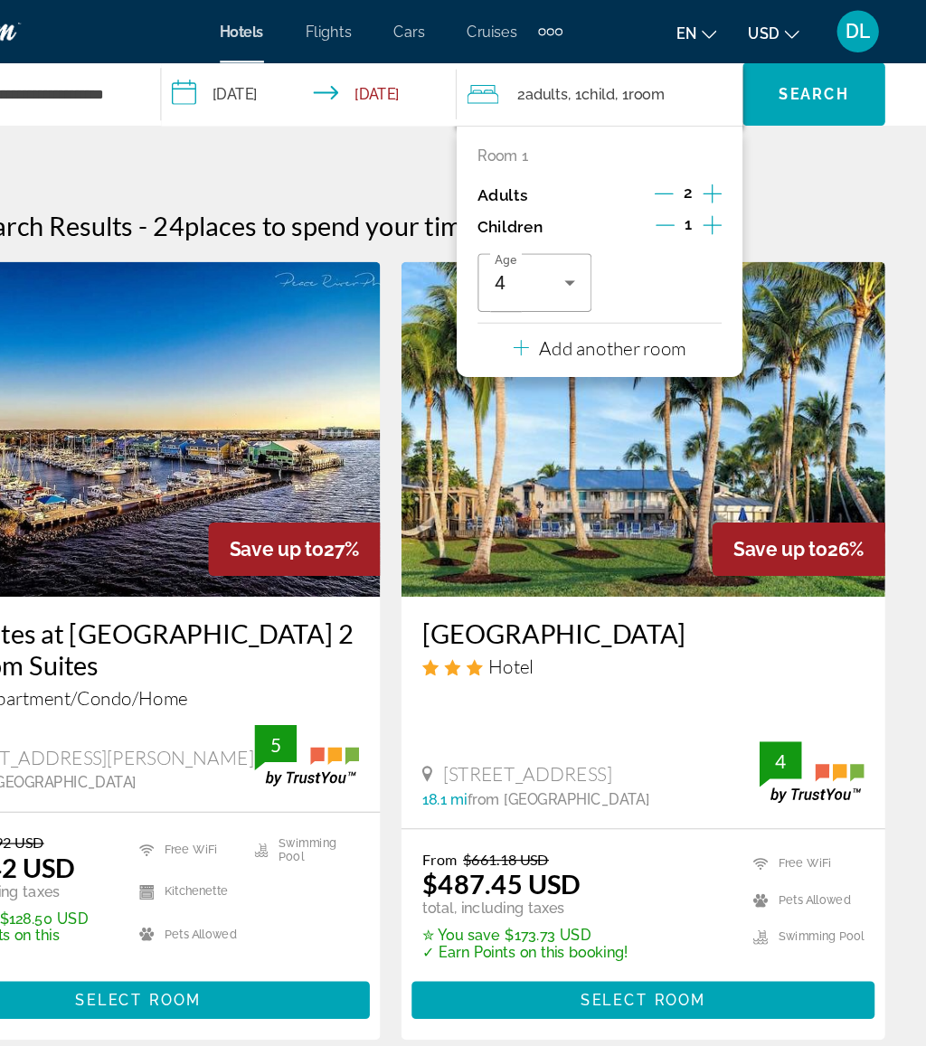
click at [692, 191] on icon "Decrement children" at bounding box center [700, 194] width 16 height 16
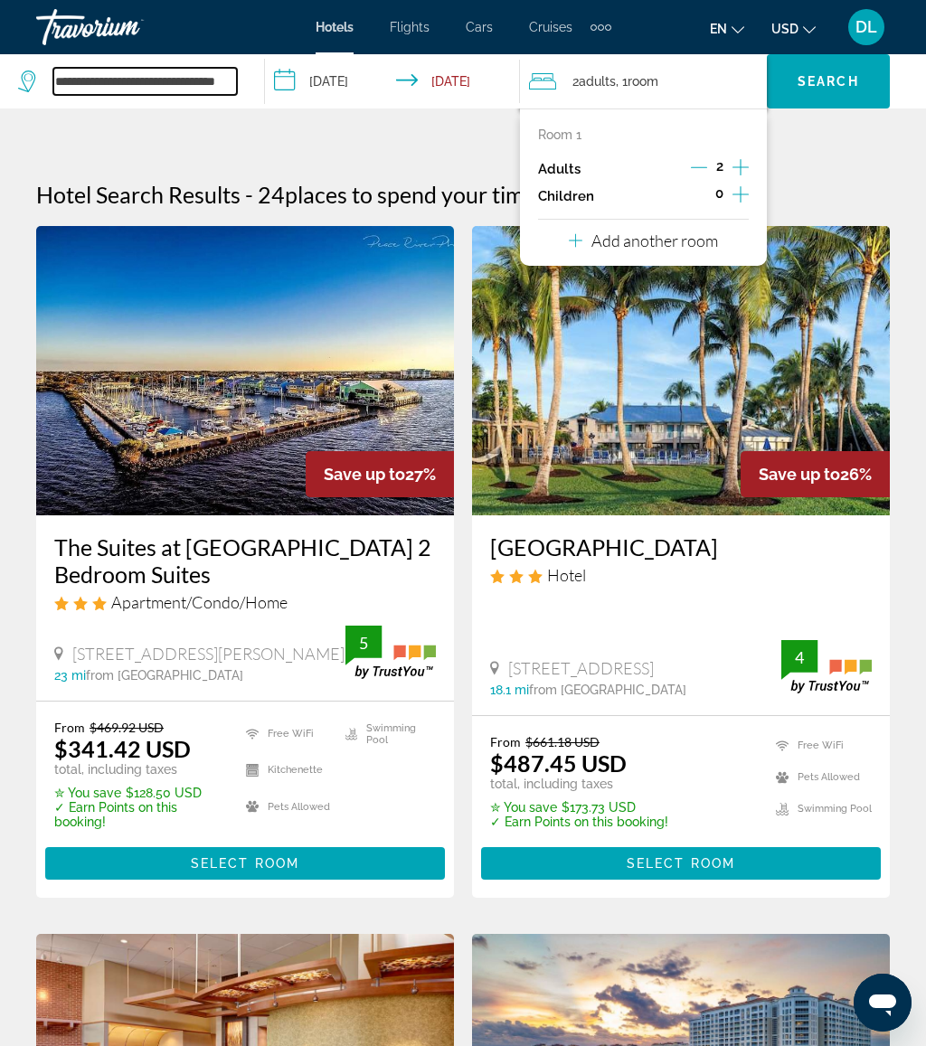
click at [216, 76] on input "**********" at bounding box center [145, 81] width 184 height 27
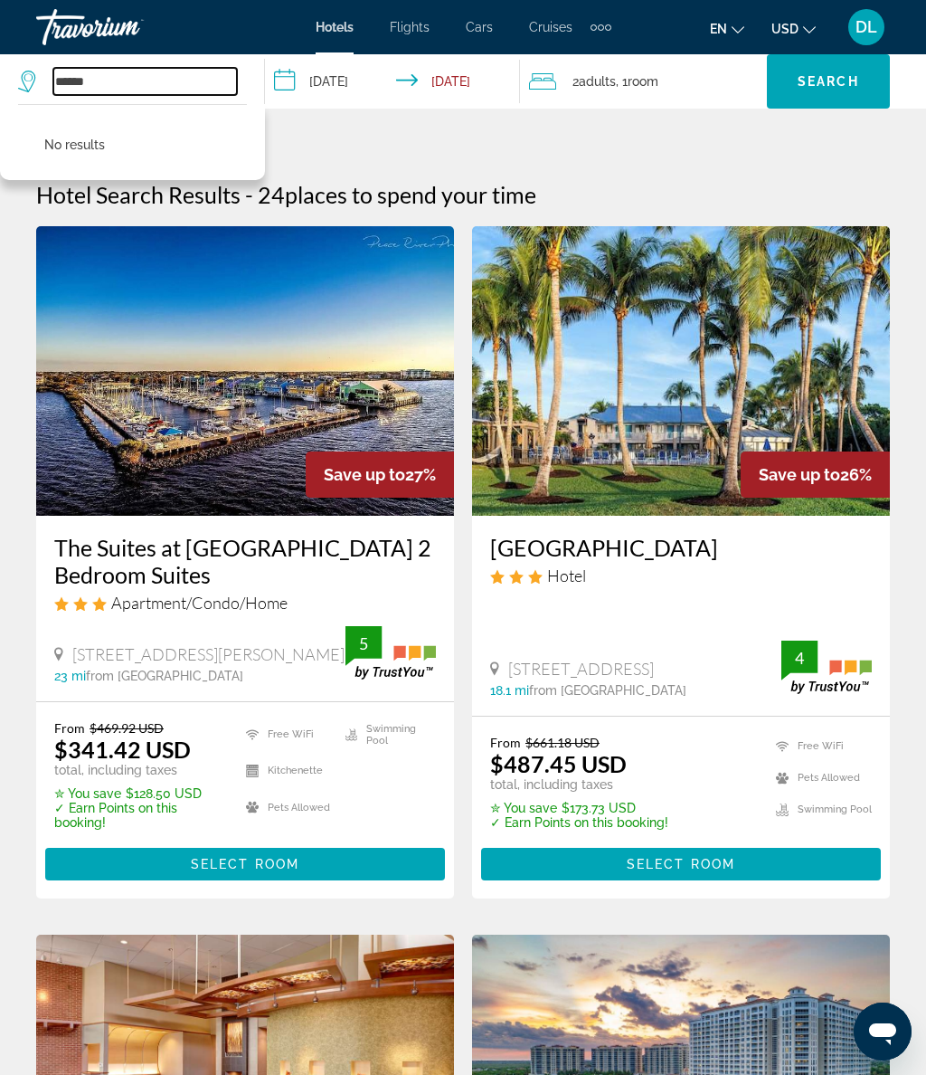
click at [162, 80] on input "*****" at bounding box center [145, 81] width 184 height 27
type input "*"
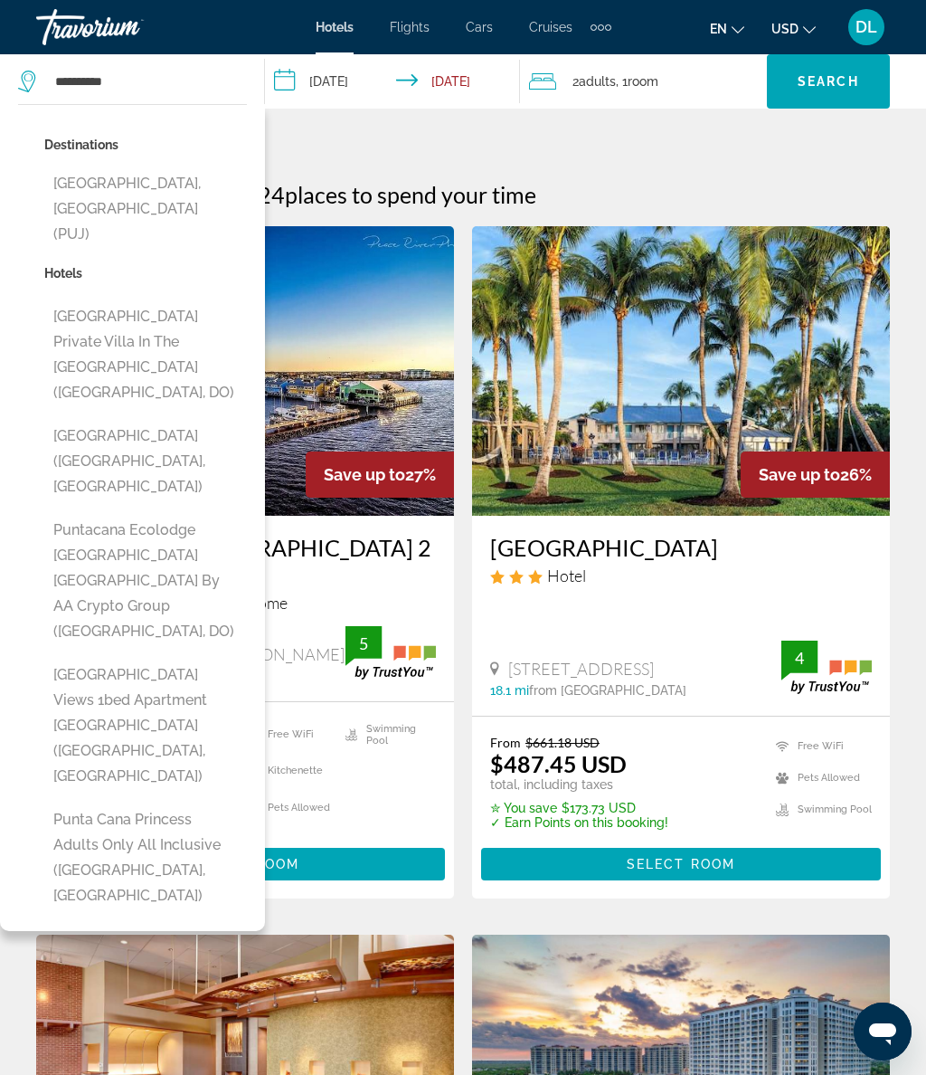
click at [198, 192] on button "[GEOGRAPHIC_DATA], [GEOGRAPHIC_DATA] (PUJ)" at bounding box center [145, 208] width 203 height 85
type input "**********"
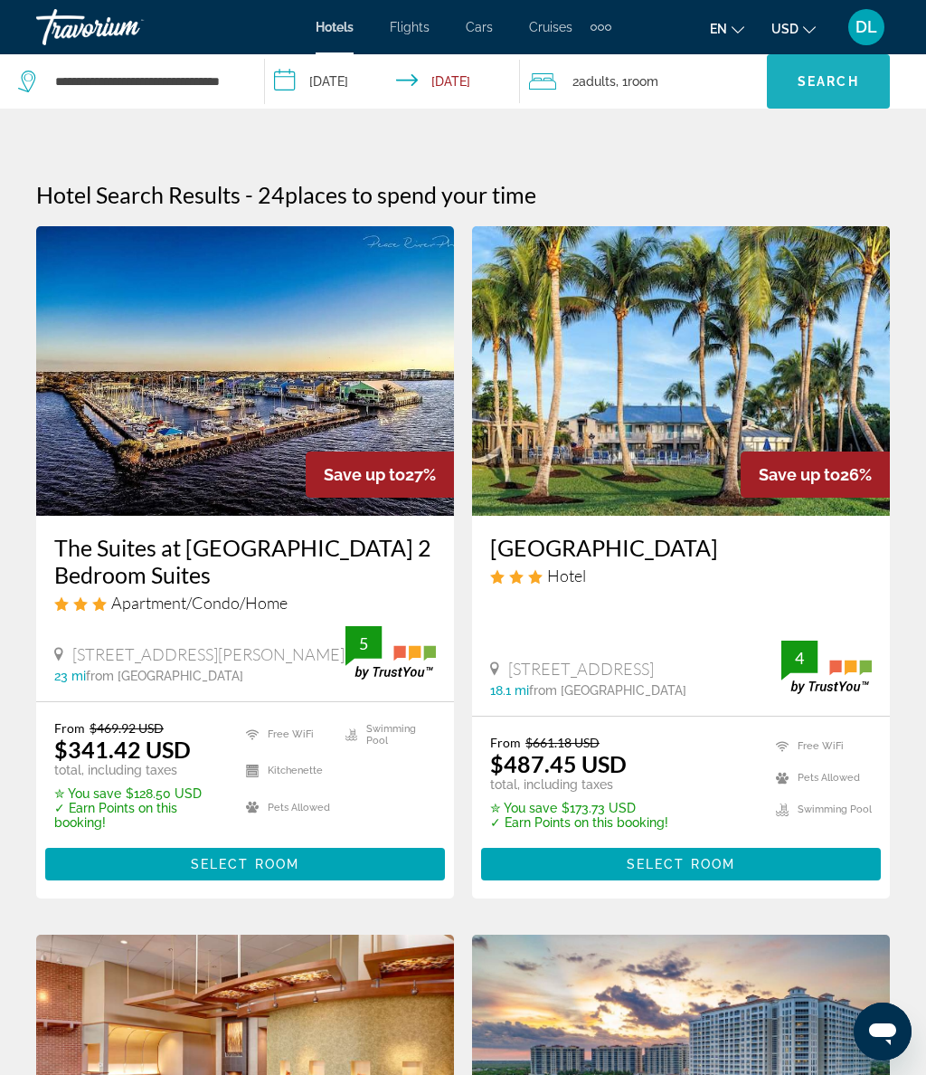
click at [827, 75] on span "Search" at bounding box center [829, 81] width 62 height 14
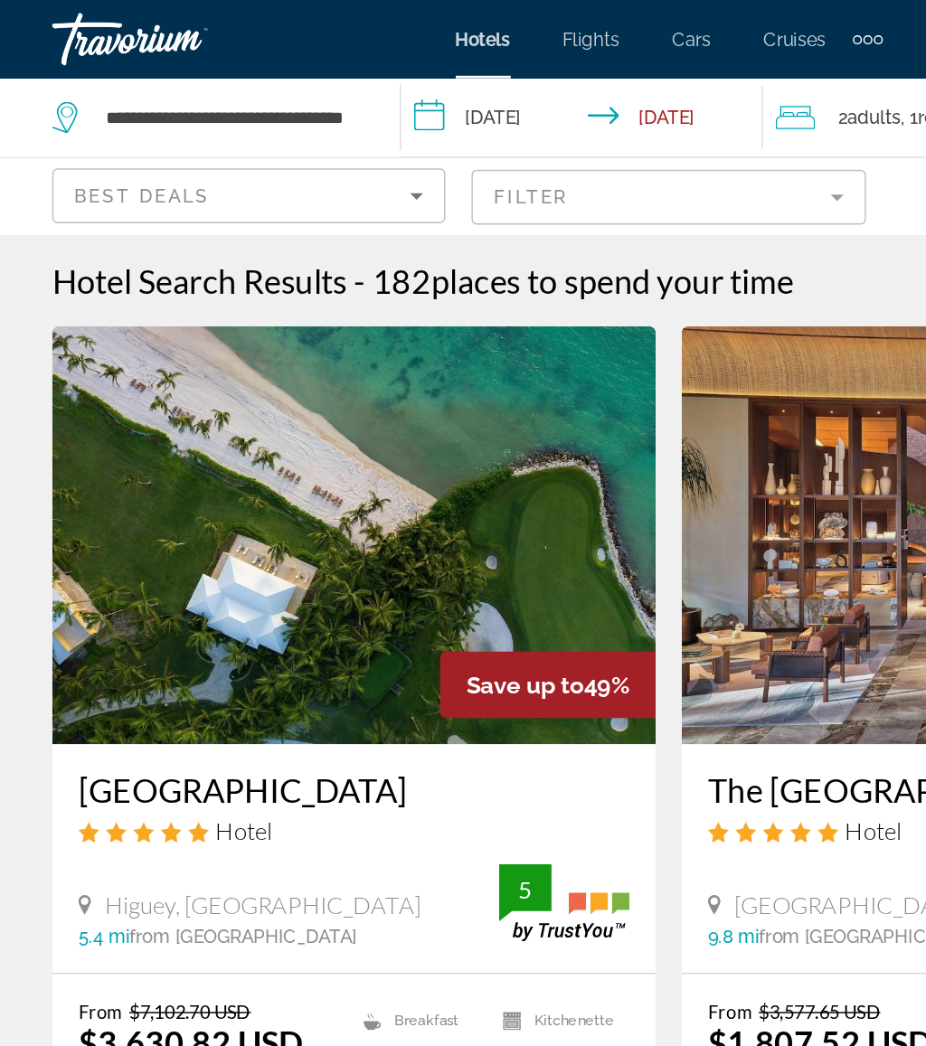
click at [442, 136] on mat-form-field "Filter" at bounding box center [463, 137] width 272 height 38
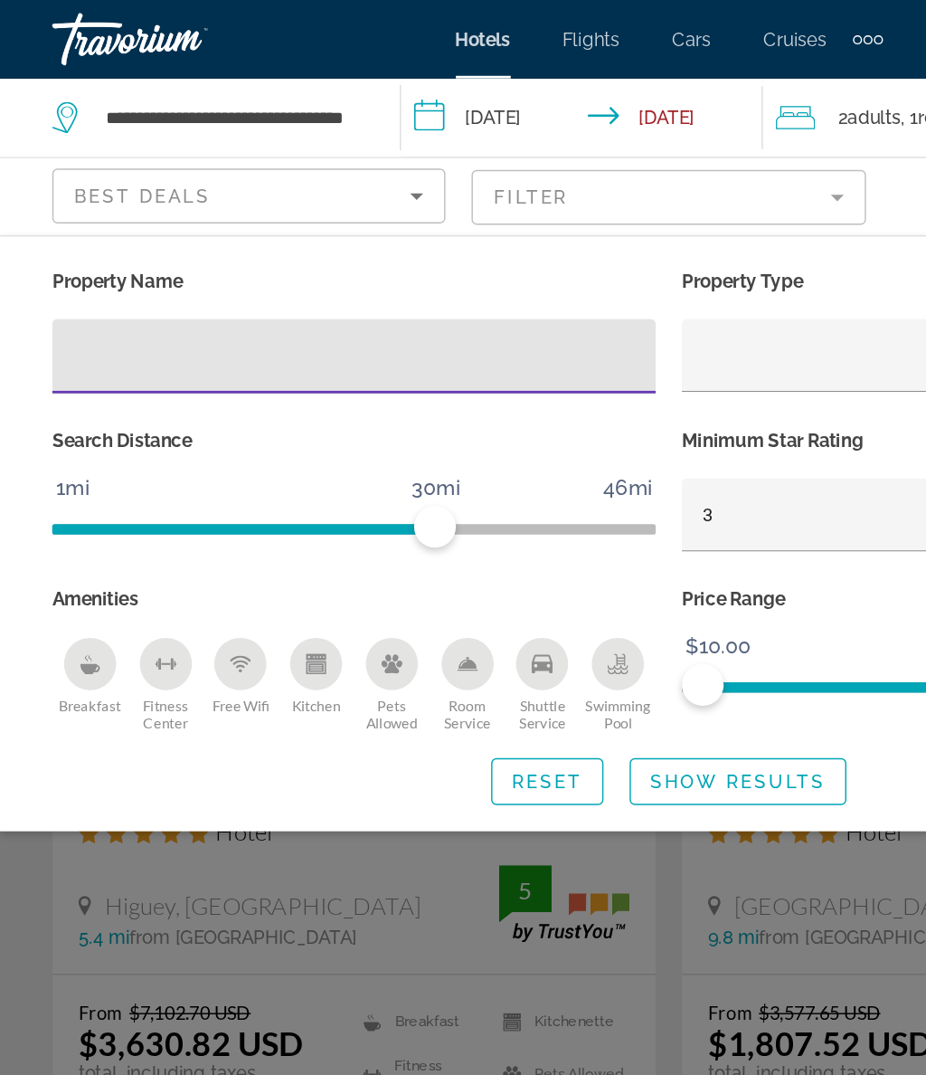
click at [230, 246] on input "Hotel Filters" at bounding box center [245, 247] width 389 height 22
type input "****"
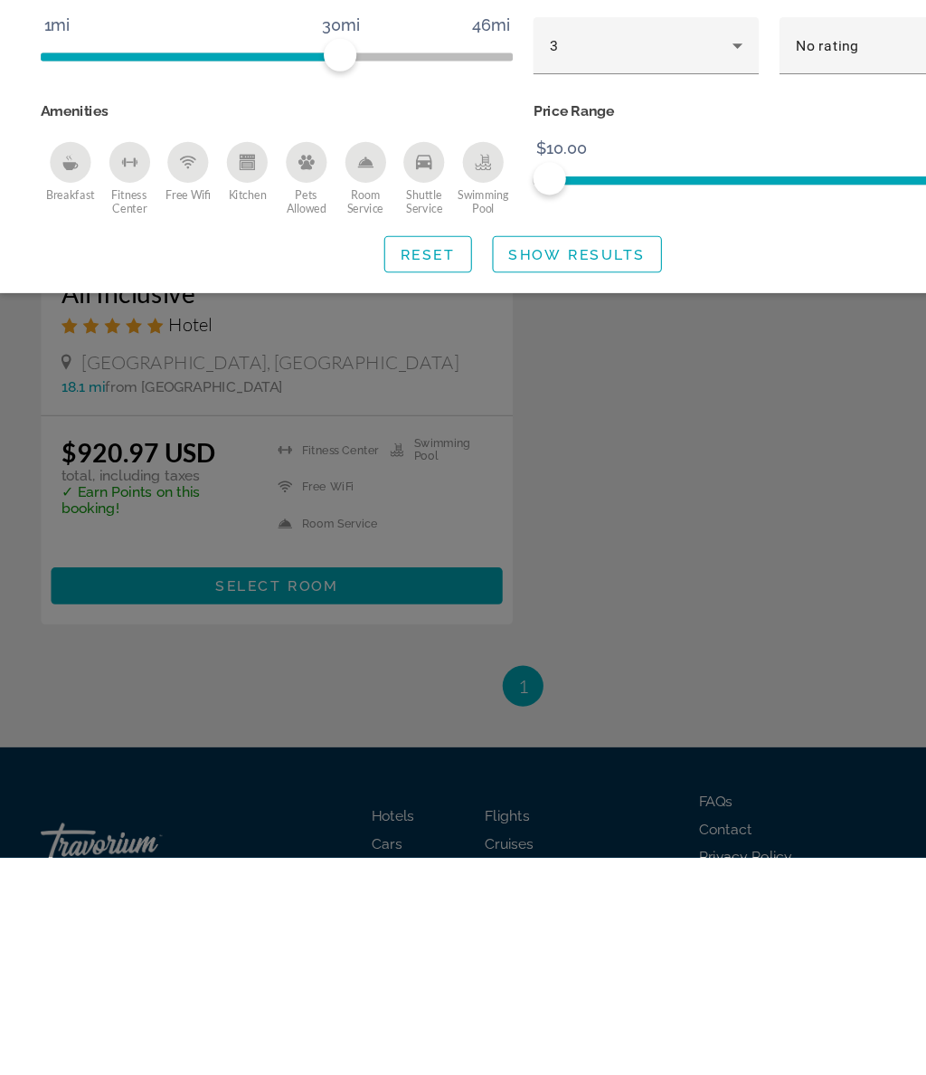
click at [538, 534] on span "Show Results" at bounding box center [510, 541] width 121 height 14
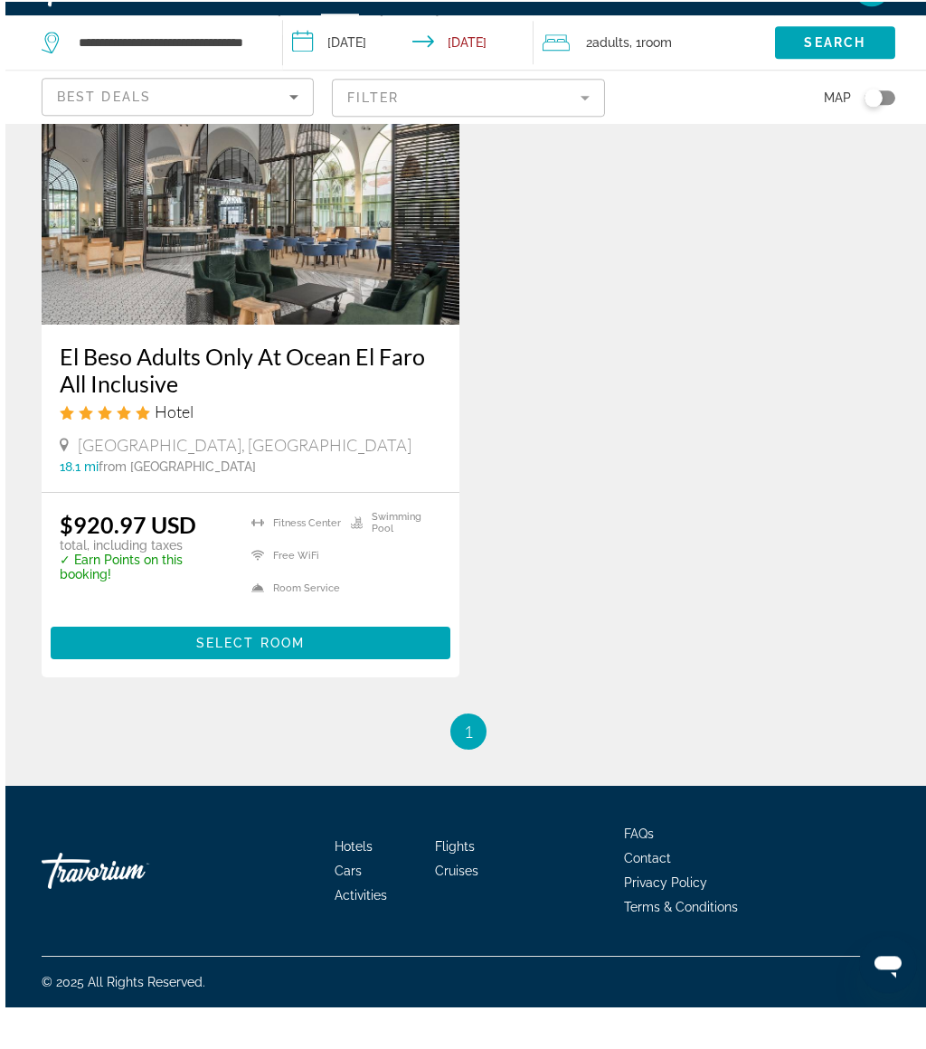
scroll to position [137, 0]
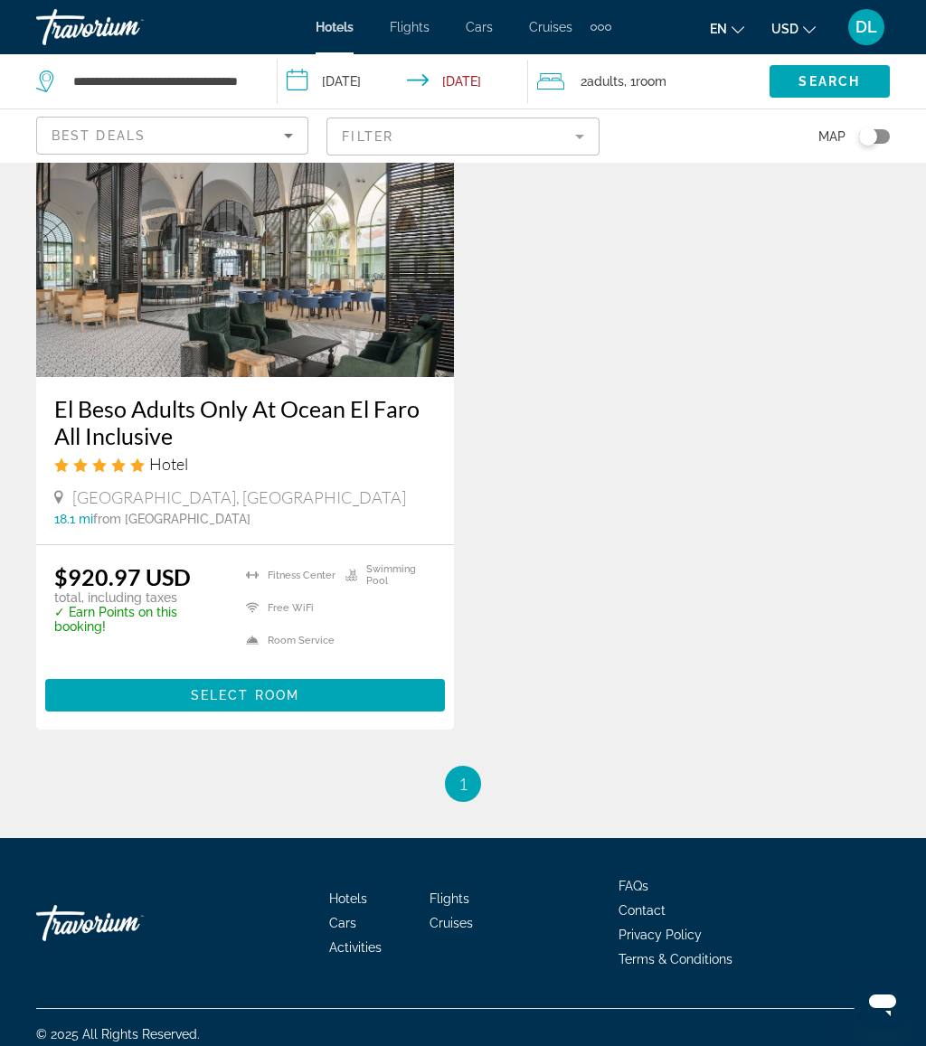
click at [555, 118] on mat-form-field "Filter" at bounding box center [463, 137] width 272 height 38
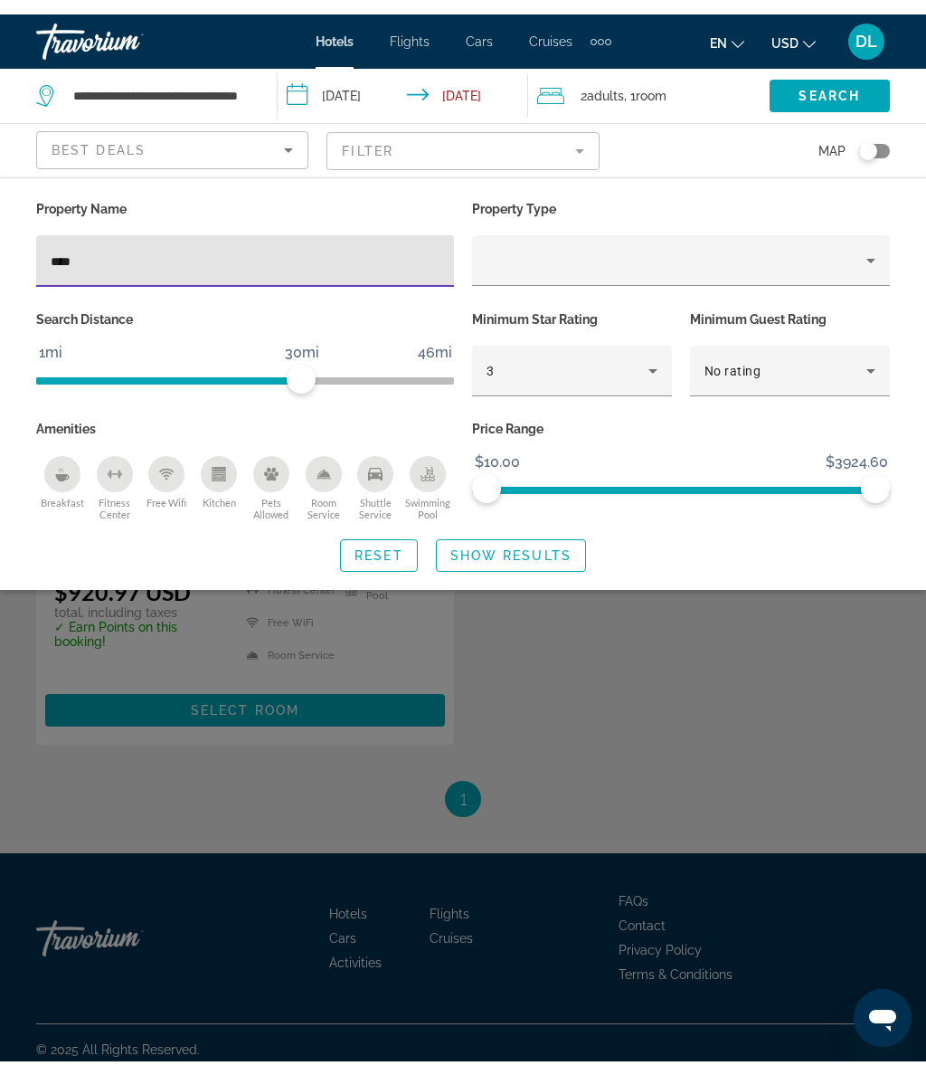
scroll to position [124, 0]
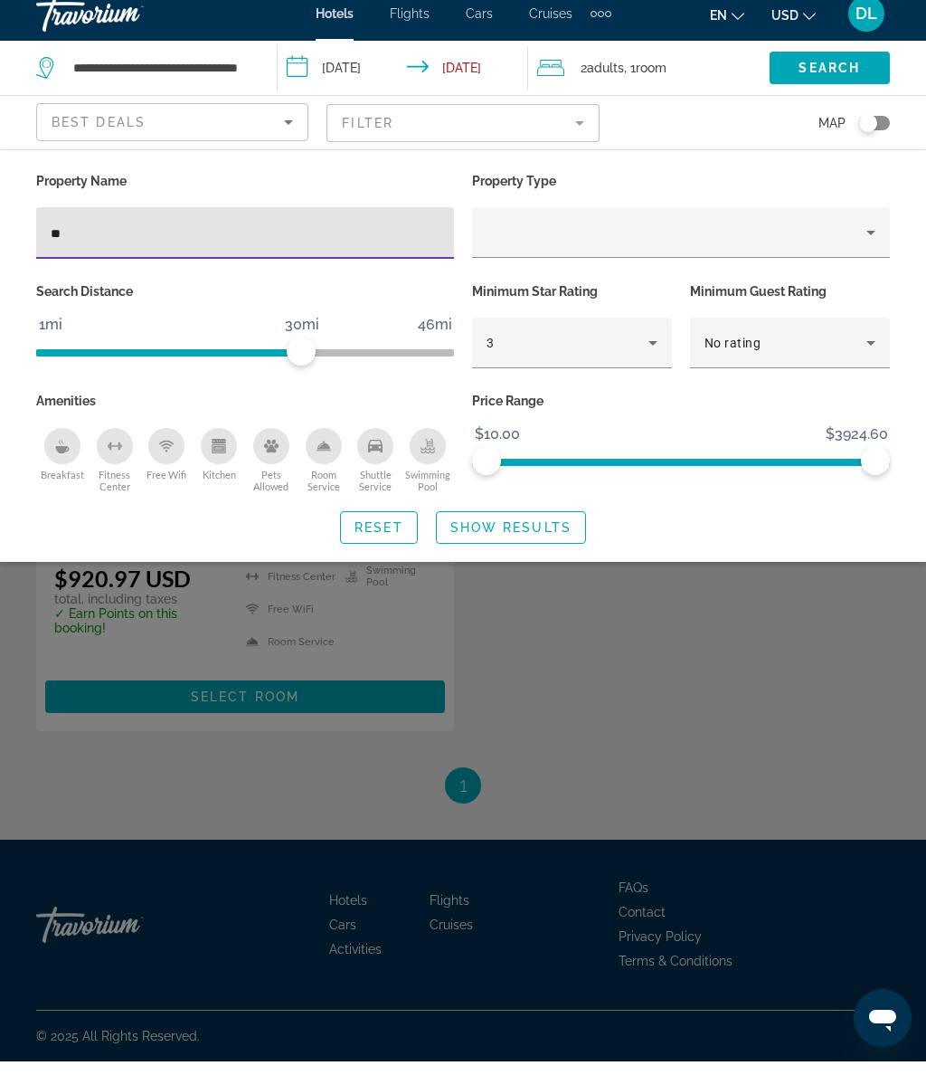
type input "*"
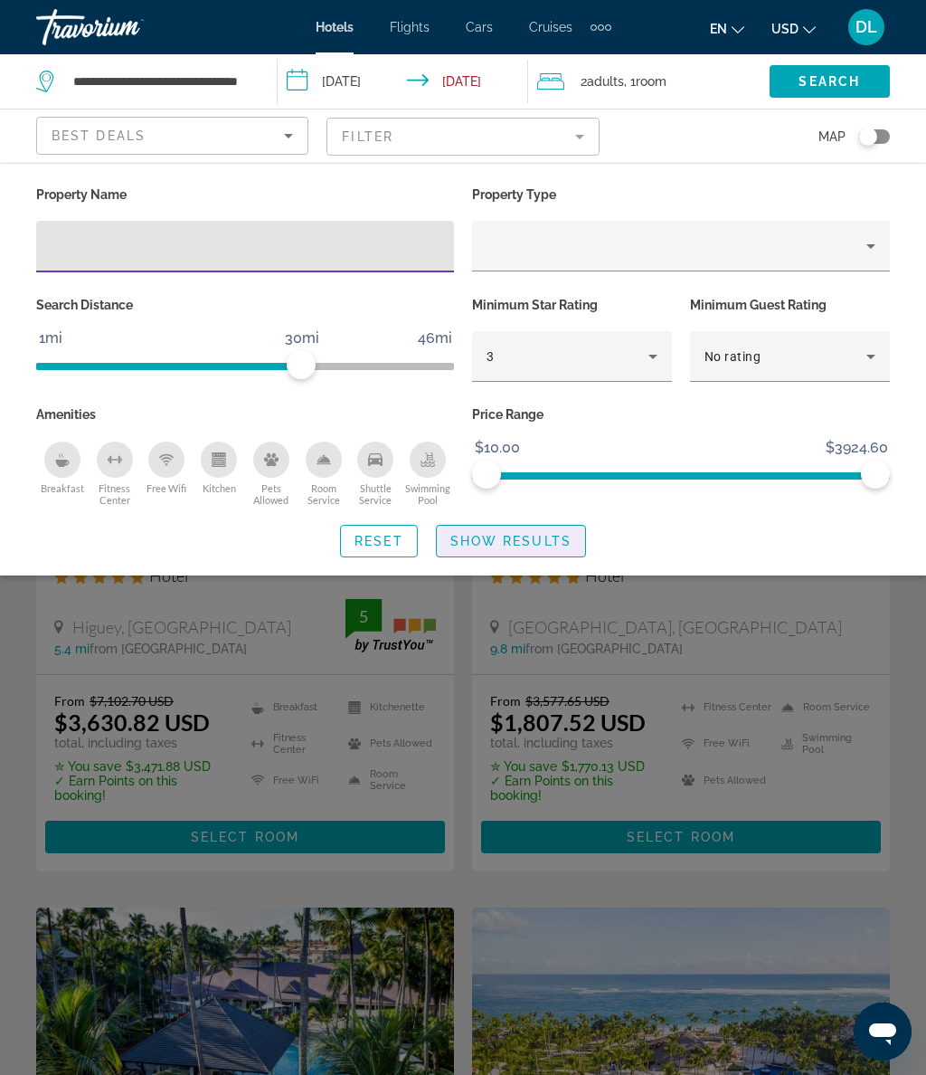
click at [534, 534] on span "Show Results" at bounding box center [510, 541] width 121 height 14
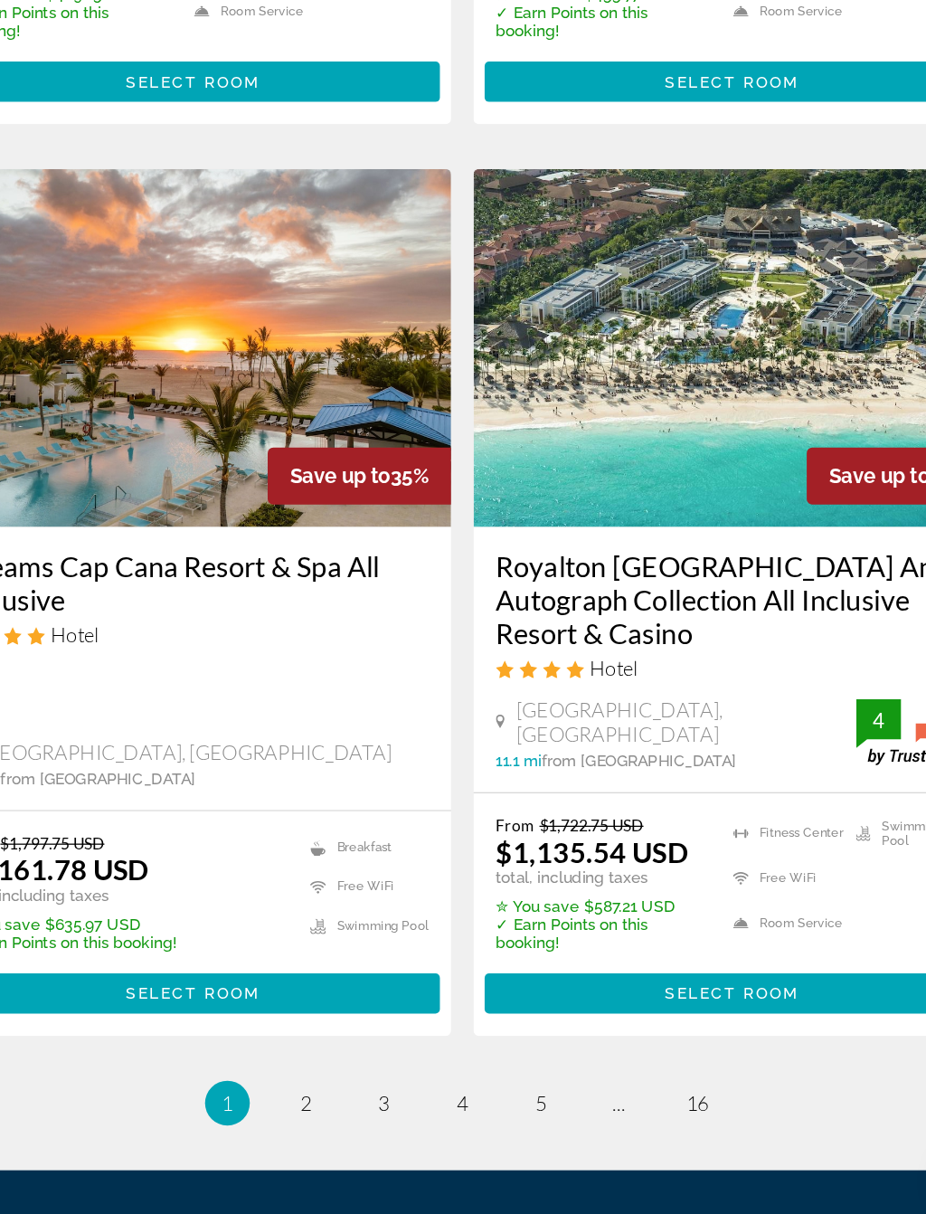
scroll to position [3478, 0]
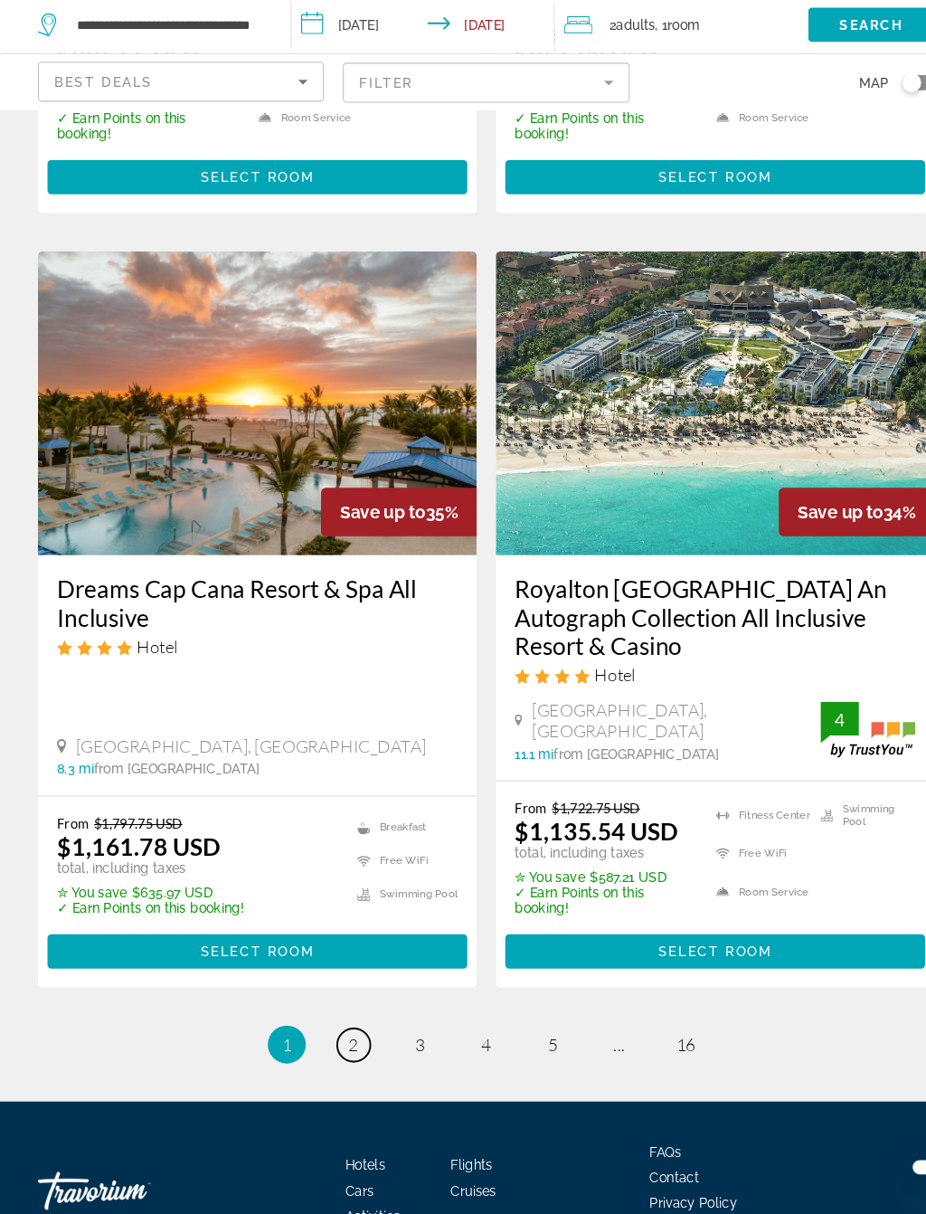
click at [336, 1042] on span "2" at bounding box center [336, 1052] width 9 height 20
